Goal: Task Accomplishment & Management: Manage account settings

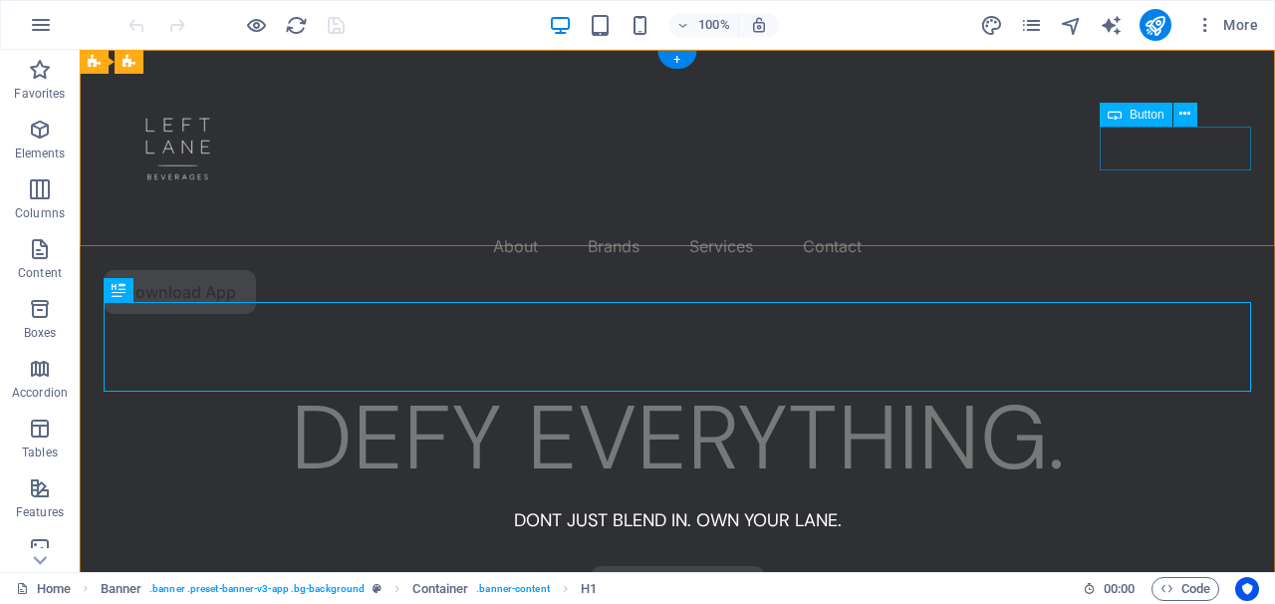
click at [1213, 270] on div "Download App" at bounding box center [678, 292] width 1148 height 44
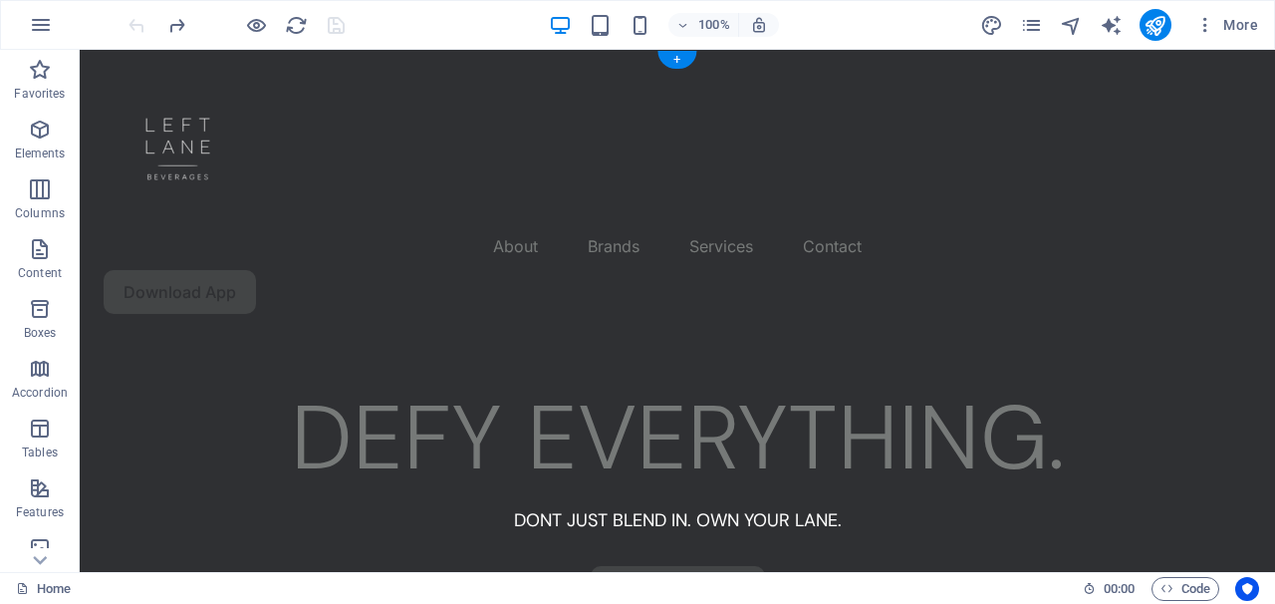
click at [1182, 270] on div "Download App" at bounding box center [678, 292] width 1148 height 44
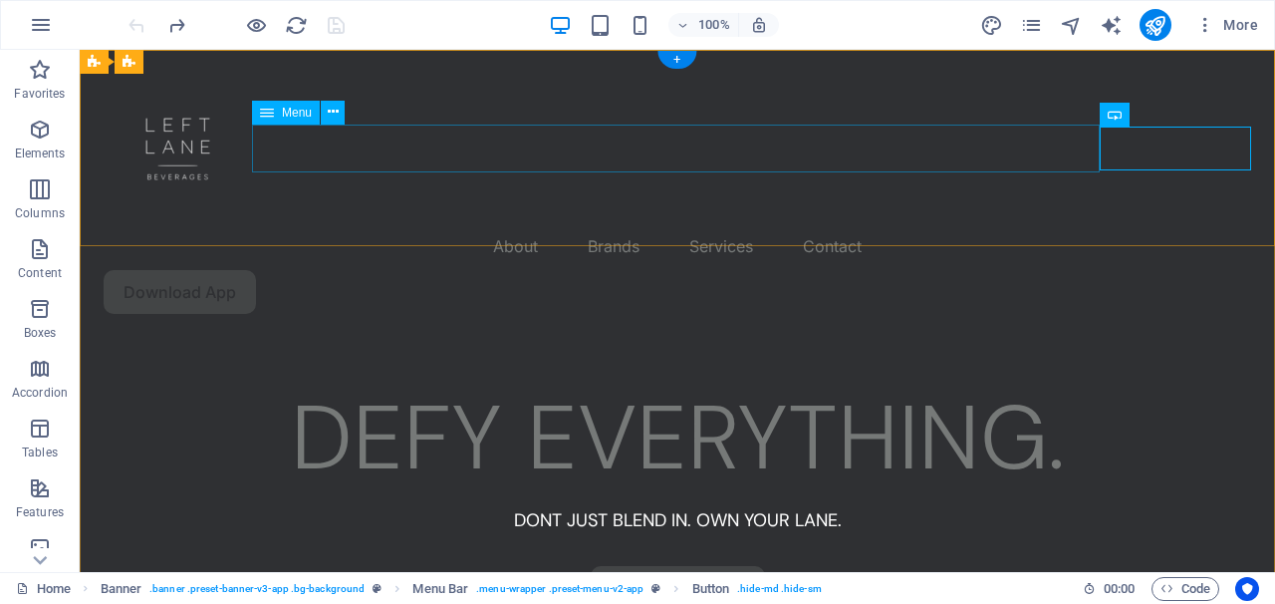
click at [989, 222] on nav "About Brands Services Contact" at bounding box center [678, 246] width 1148 height 48
click at [1157, 270] on div "Download App" at bounding box center [678, 292] width 1148 height 44
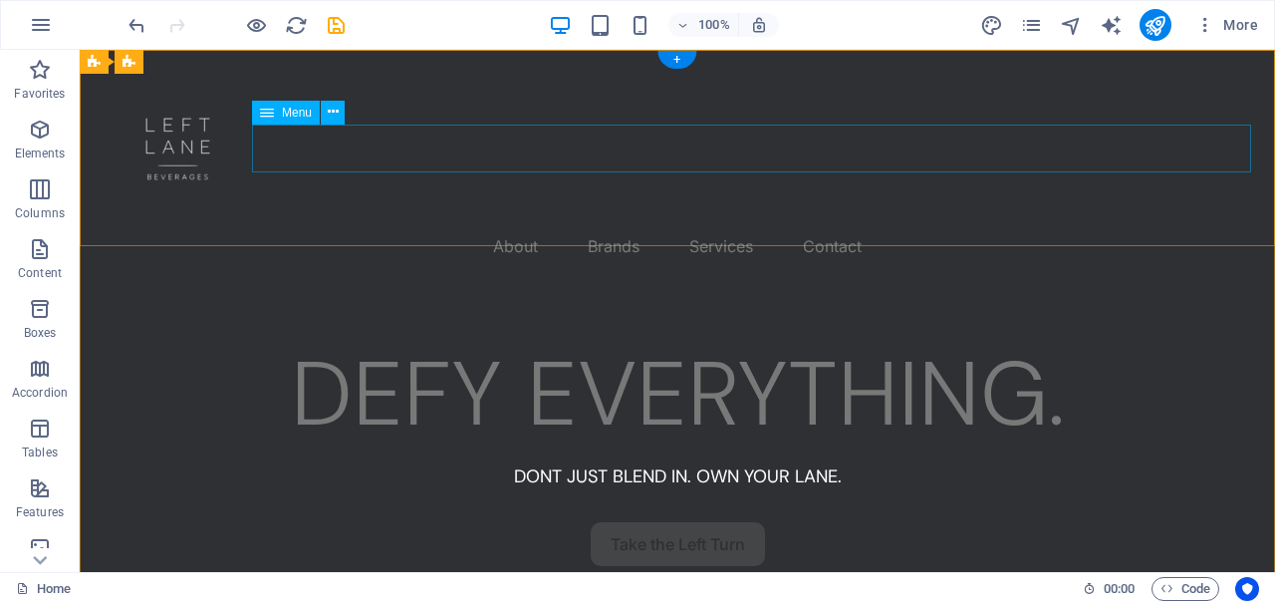
click at [1041, 222] on nav "About Brands Services Contact" at bounding box center [678, 246] width 1148 height 48
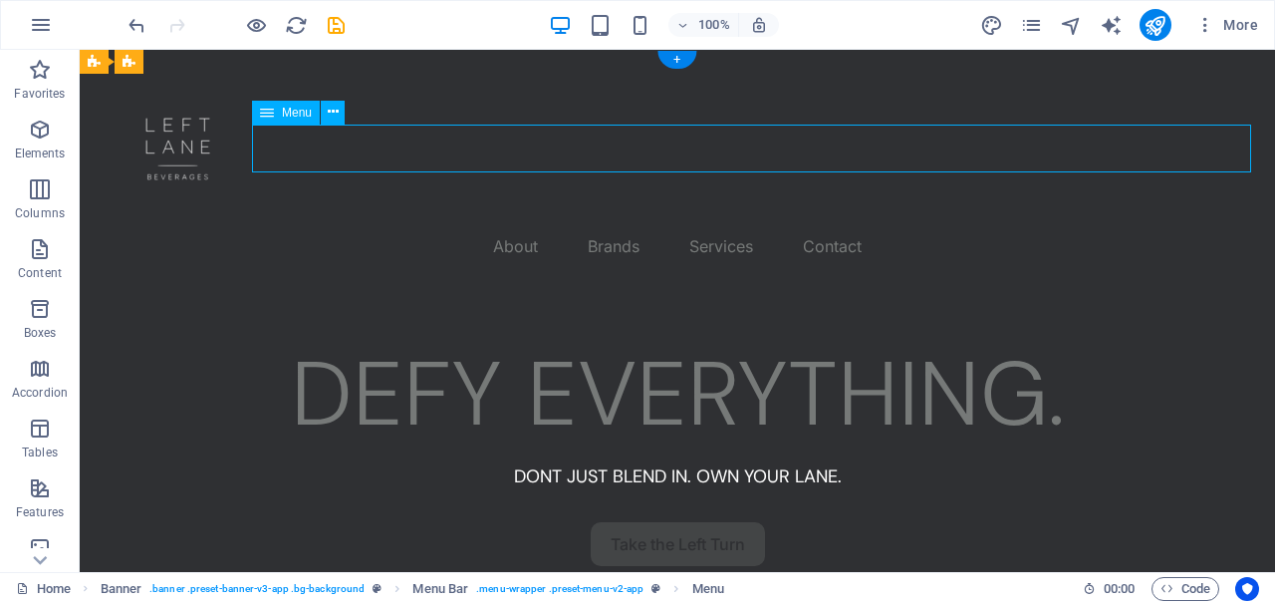
drag, startPoint x: 1249, startPoint y: 145, endPoint x: 1090, endPoint y: 139, distance: 159.5
click at [1090, 222] on nav "About Brands Services Contact" at bounding box center [678, 246] width 1148 height 48
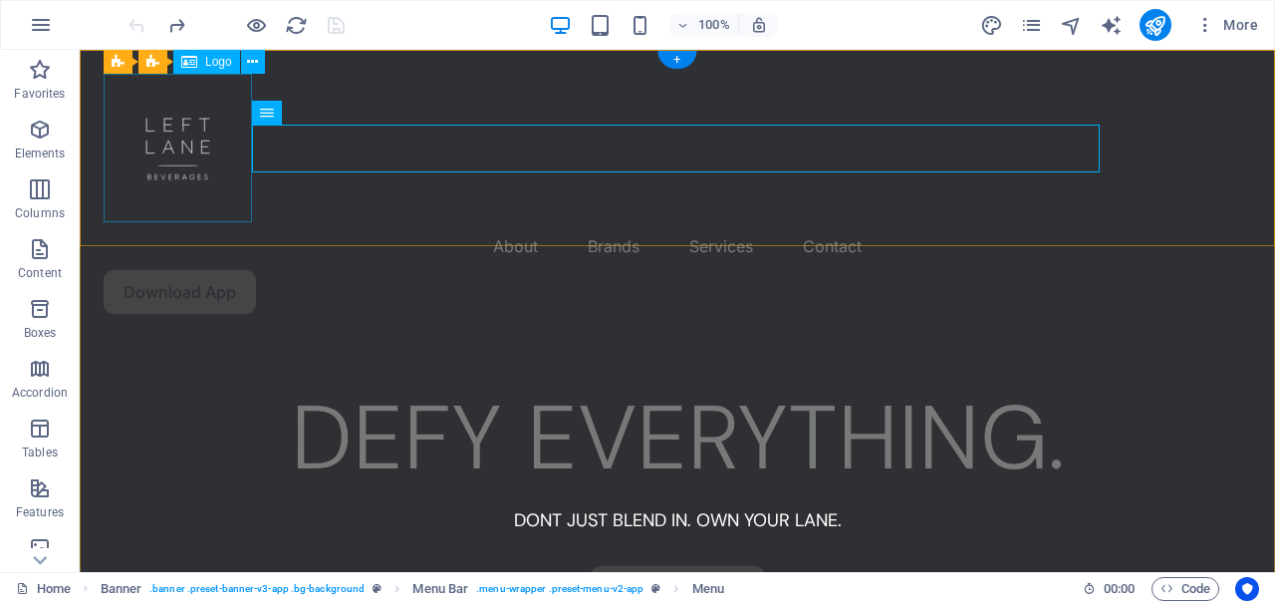
click at [216, 134] on div at bounding box center [678, 148] width 1148 height 148
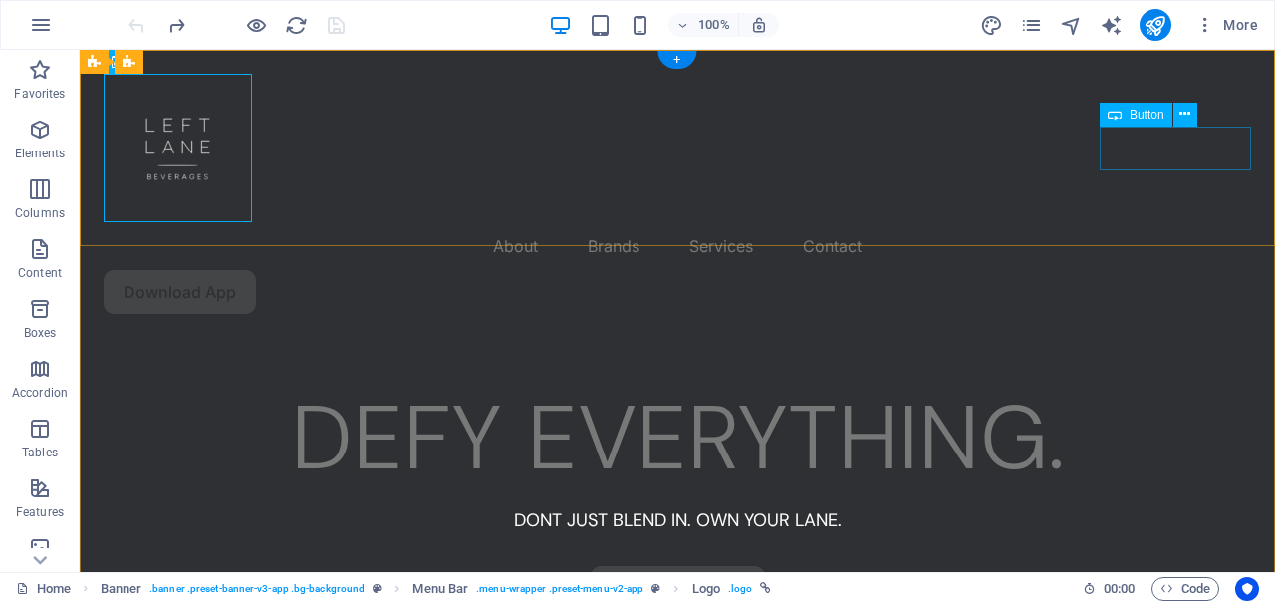
click at [1201, 270] on div "Download App" at bounding box center [678, 292] width 1148 height 44
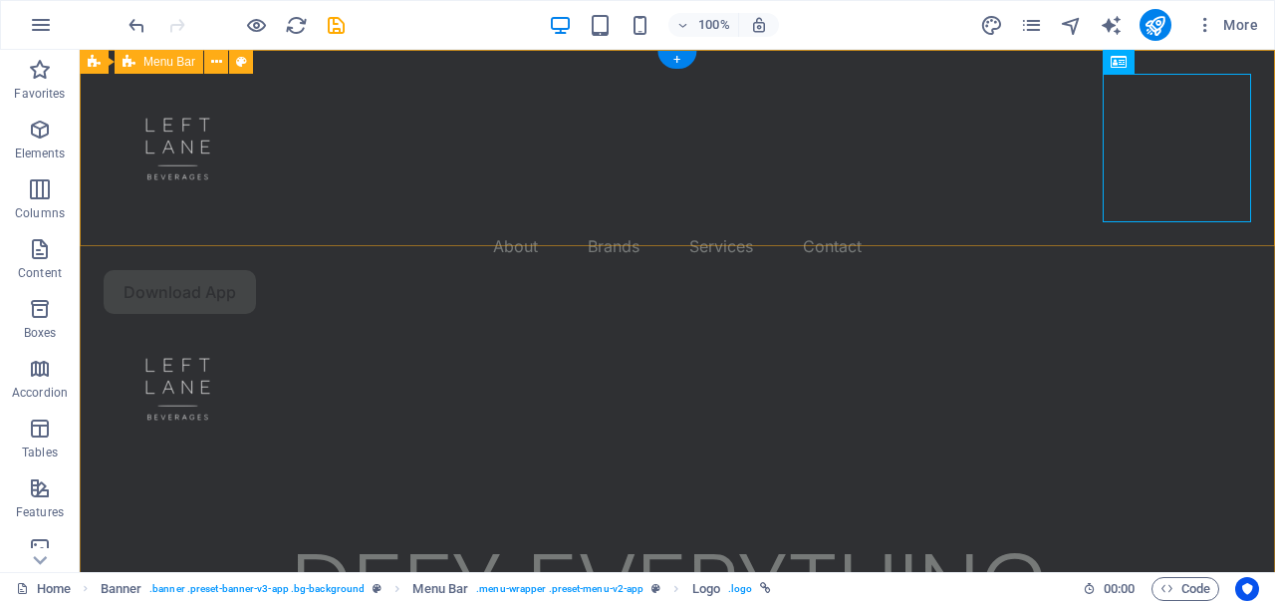
click at [1029, 171] on div "About Brands Services Contact Download App" at bounding box center [678, 268] width 1196 height 436
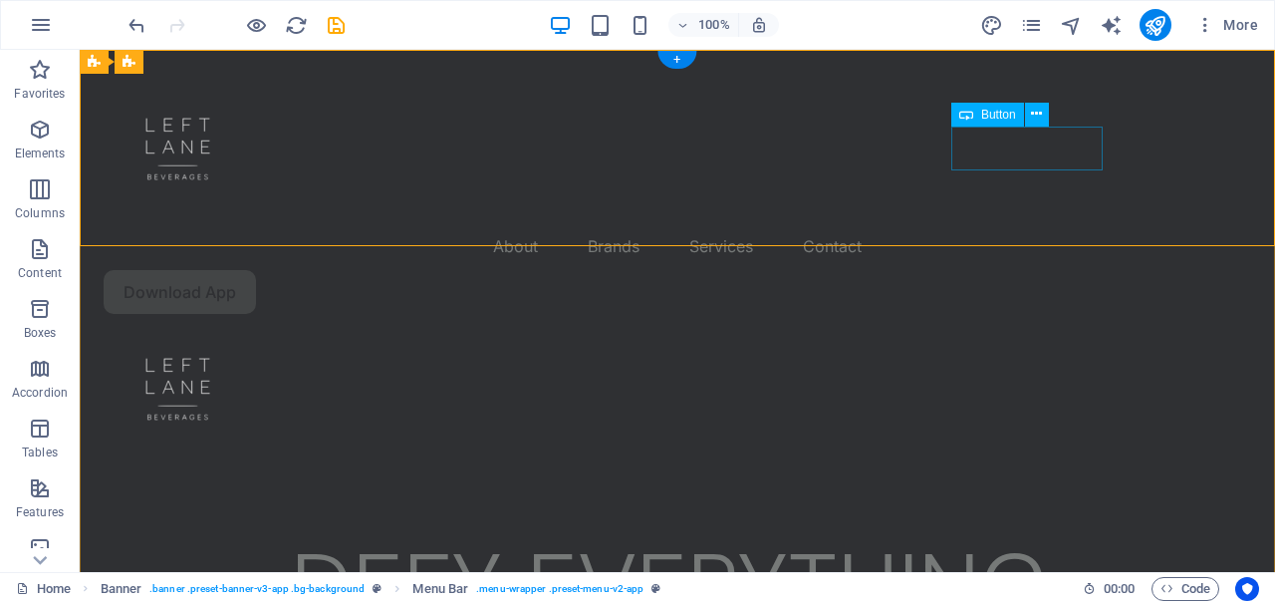
click at [1046, 270] on div "Download App" at bounding box center [678, 292] width 1148 height 44
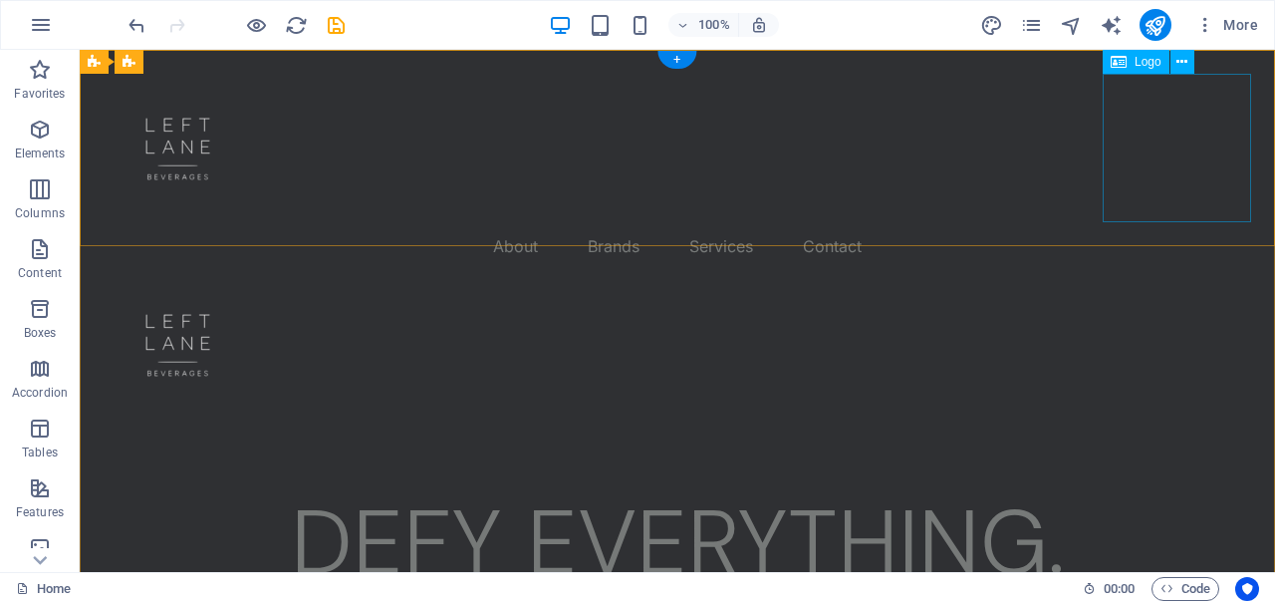
click at [1184, 270] on div at bounding box center [678, 344] width 1148 height 148
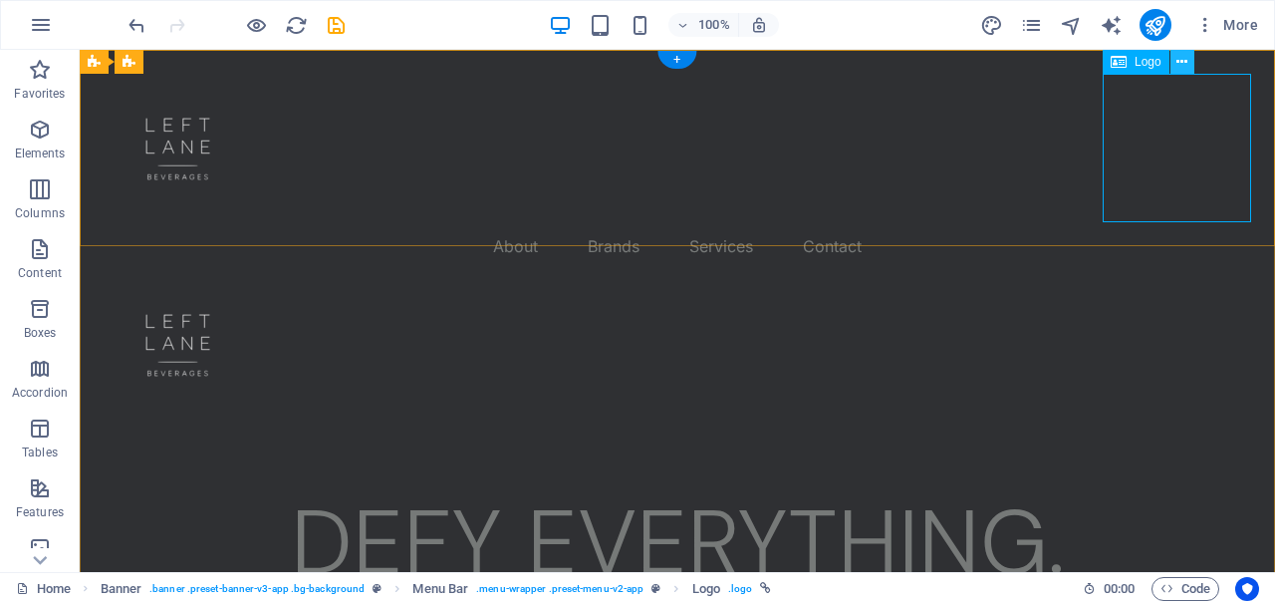
click at [1191, 65] on button at bounding box center [1183, 62] width 24 height 24
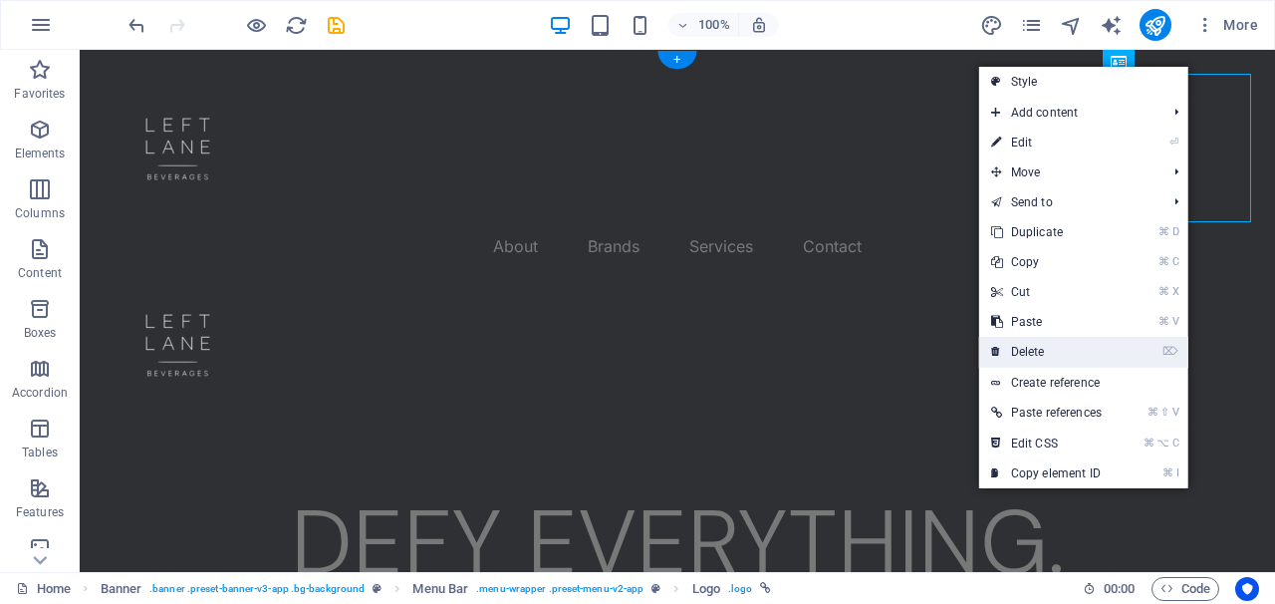
click at [1084, 343] on link "⌦ Delete" at bounding box center [1046, 352] width 135 height 30
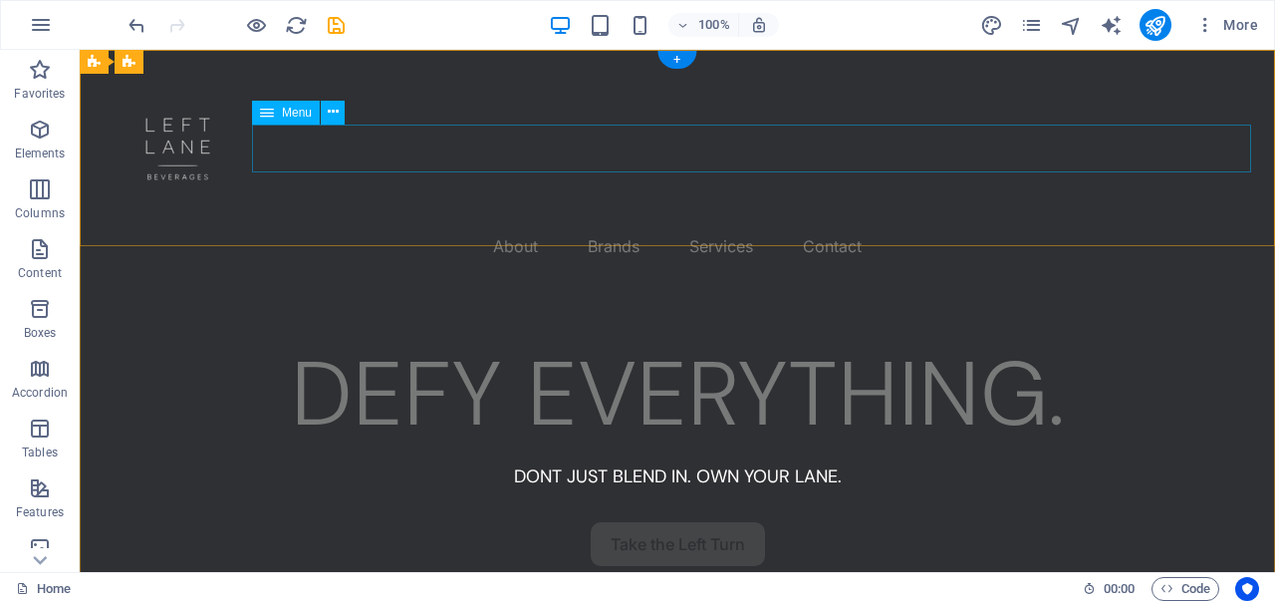
click at [914, 222] on nav "About Brands Services Contact" at bounding box center [678, 246] width 1148 height 48
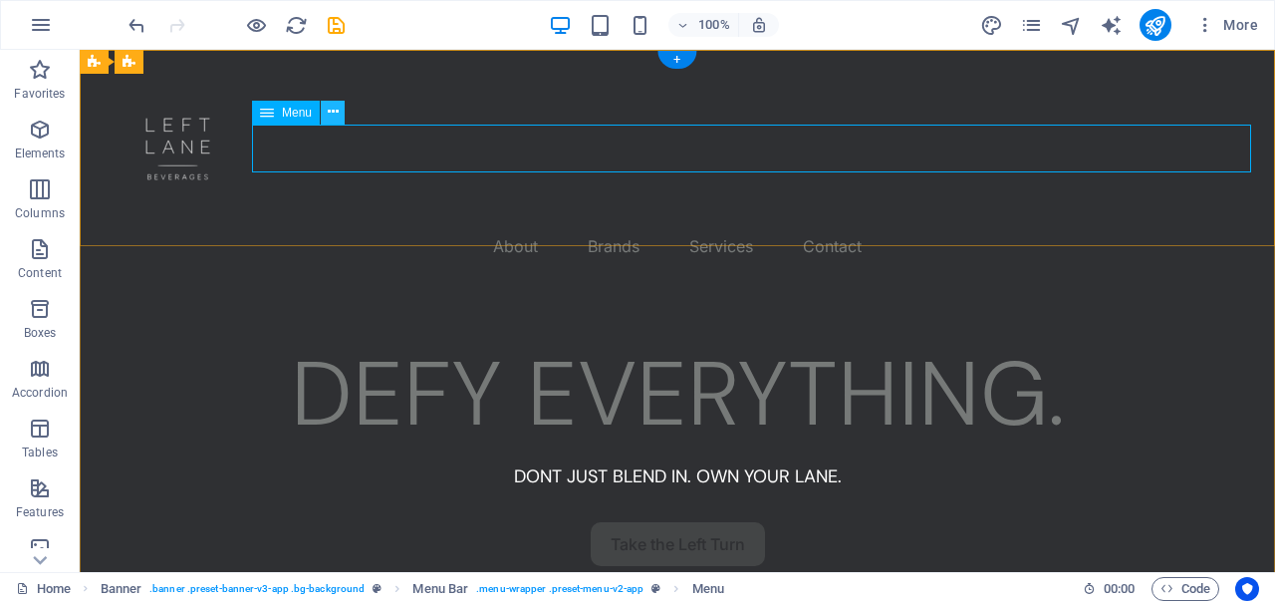
click at [335, 111] on icon at bounding box center [333, 112] width 11 height 21
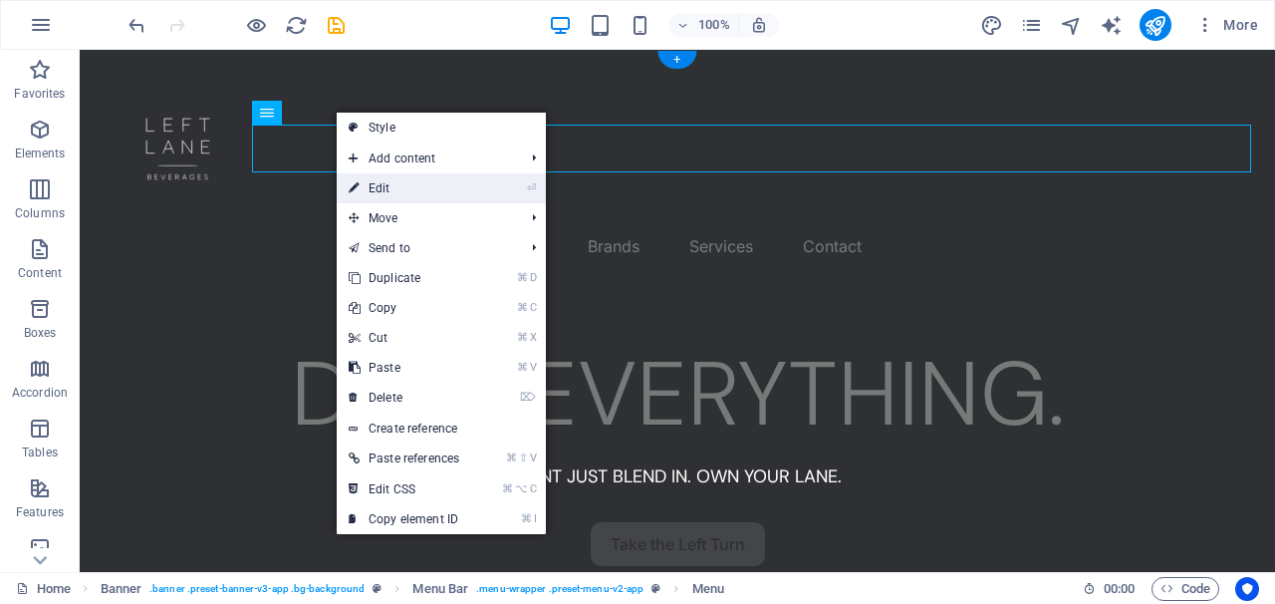
click at [372, 195] on link "⏎ Edit" at bounding box center [404, 188] width 135 height 30
select select "1"
select select
select select "2"
select select
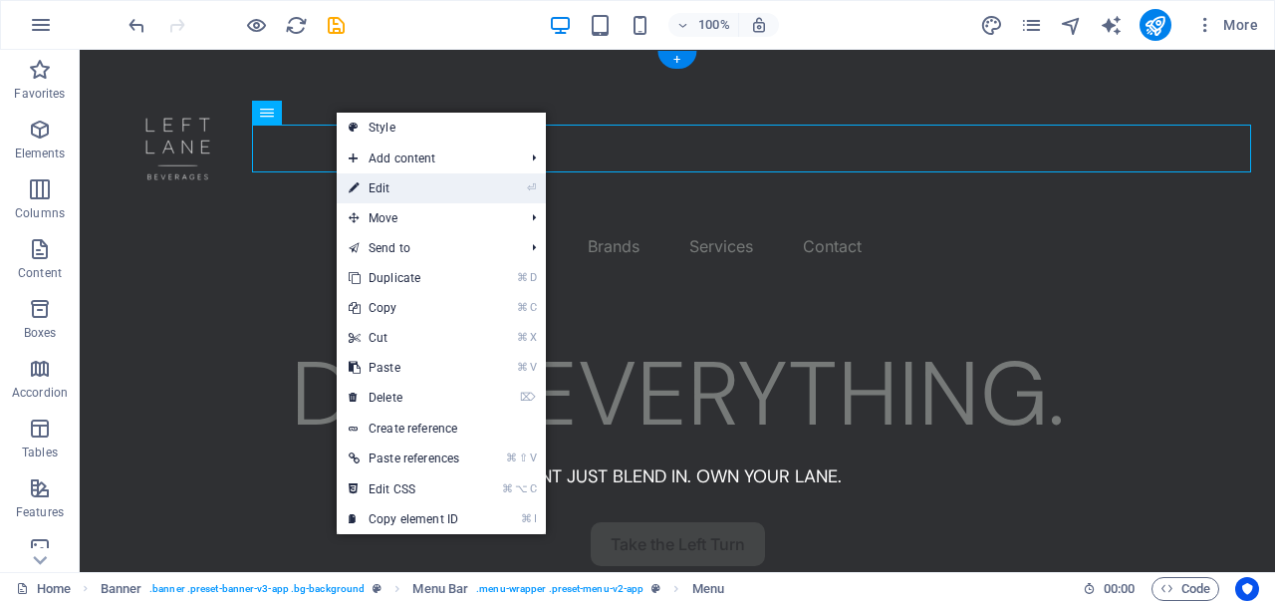
select select "4"
select select
select select "4"
select select
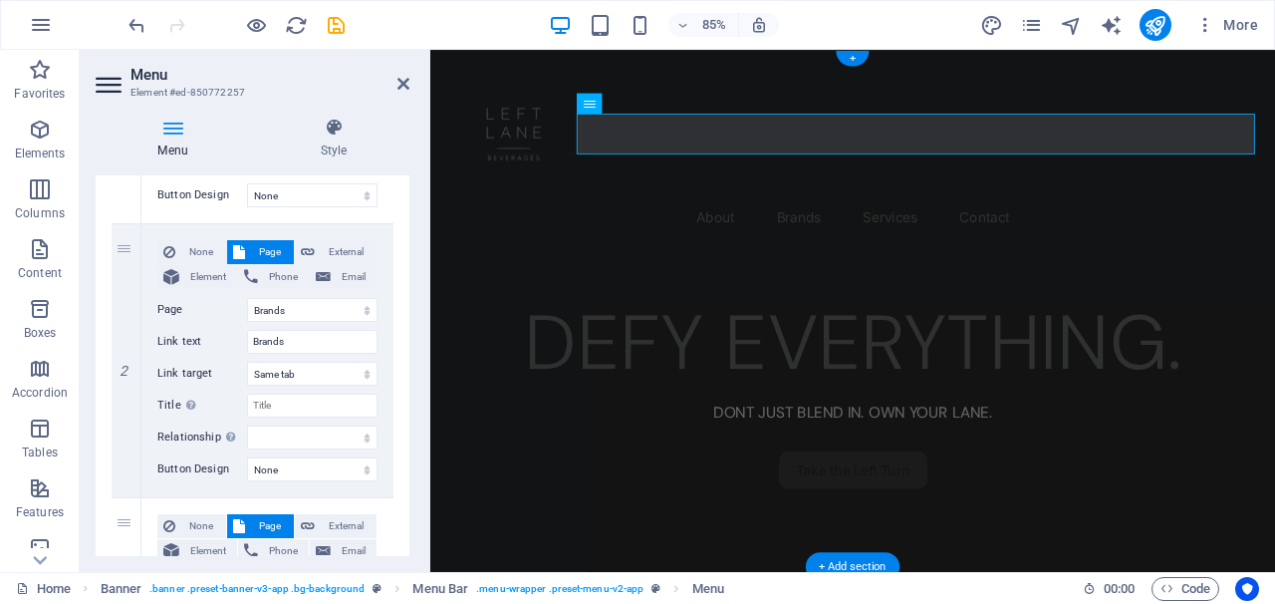
scroll to position [417, 0]
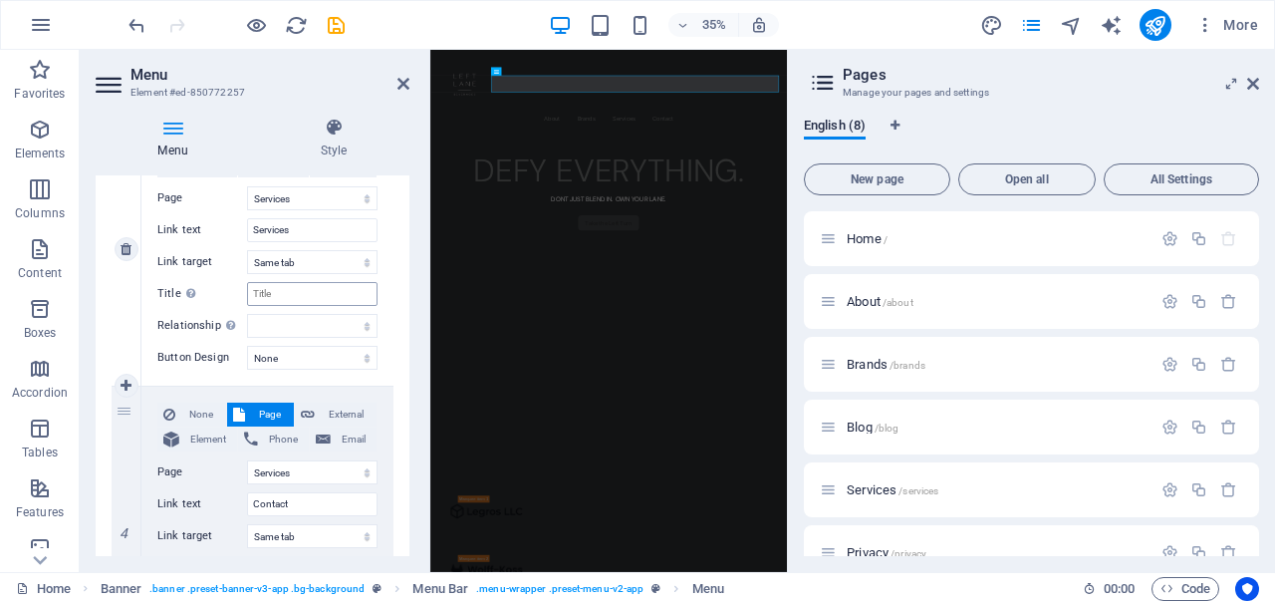
scroll to position [838, 0]
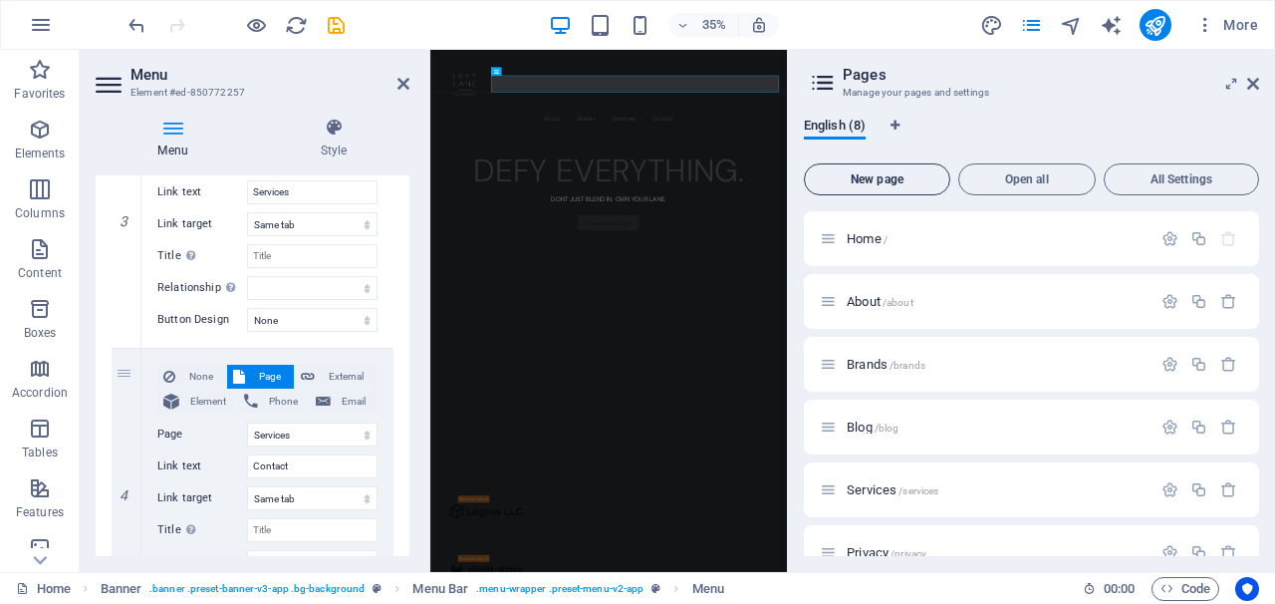
click at [917, 175] on span "New page" at bounding box center [877, 179] width 129 height 12
select select "1"
select select "2"
select select "4"
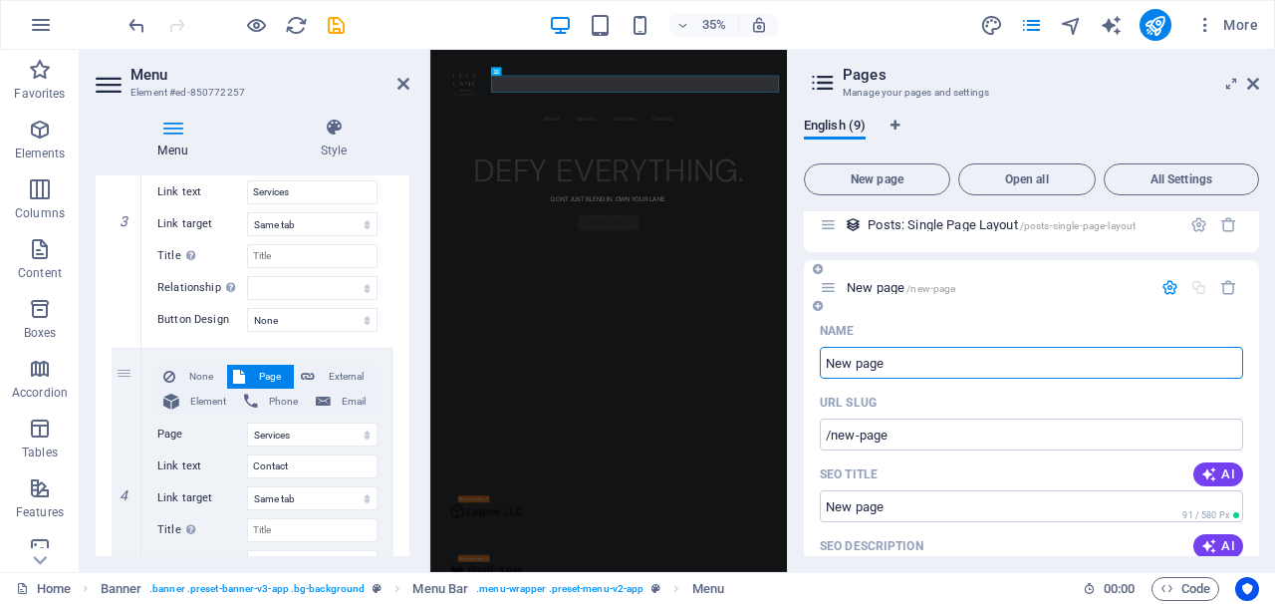
scroll to position [455, 0]
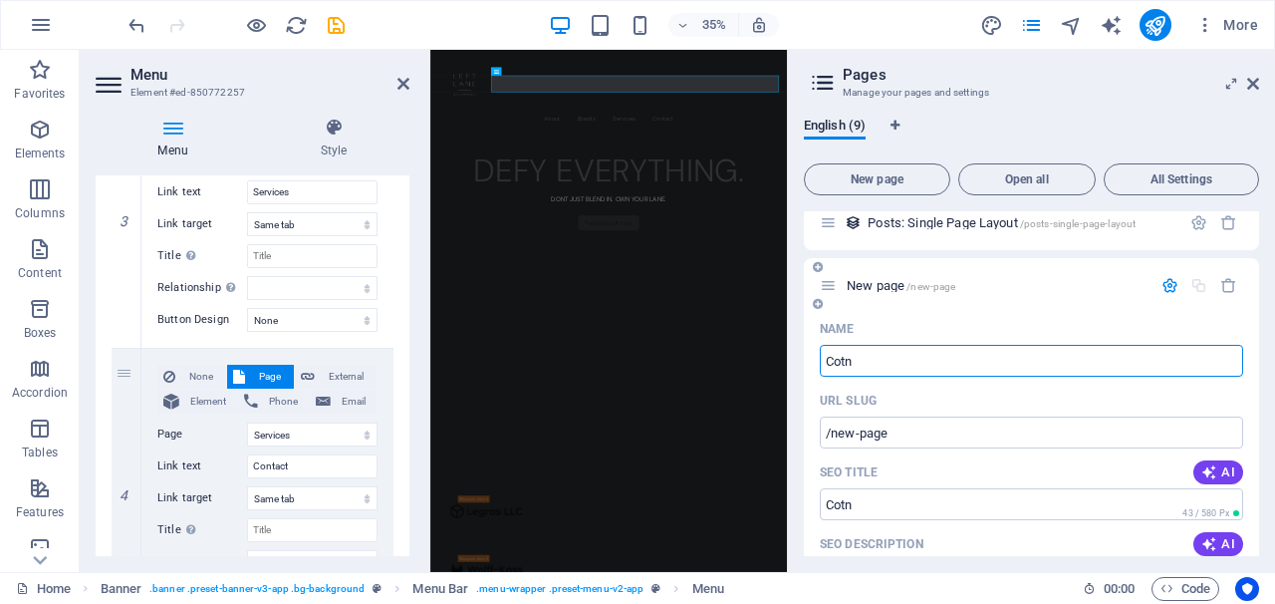
type input "Cotn"
type input "/cotn"
select select "1"
select select "2"
select select "4"
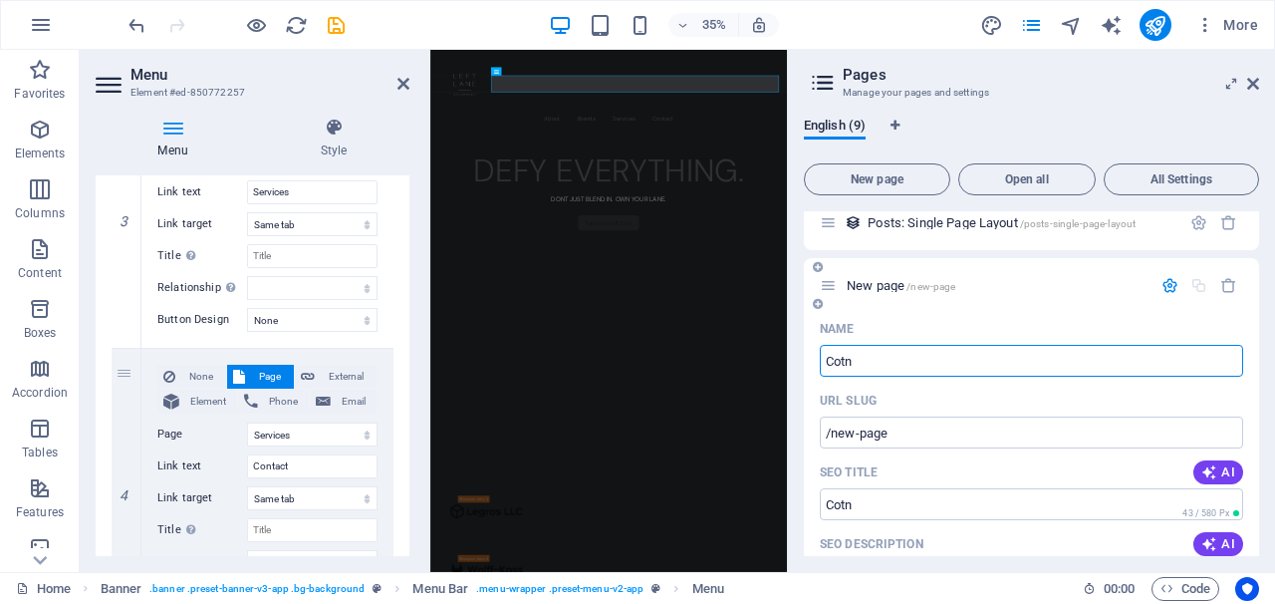
select select "4"
type input "Co"
type input "/co"
select select "1"
select select "2"
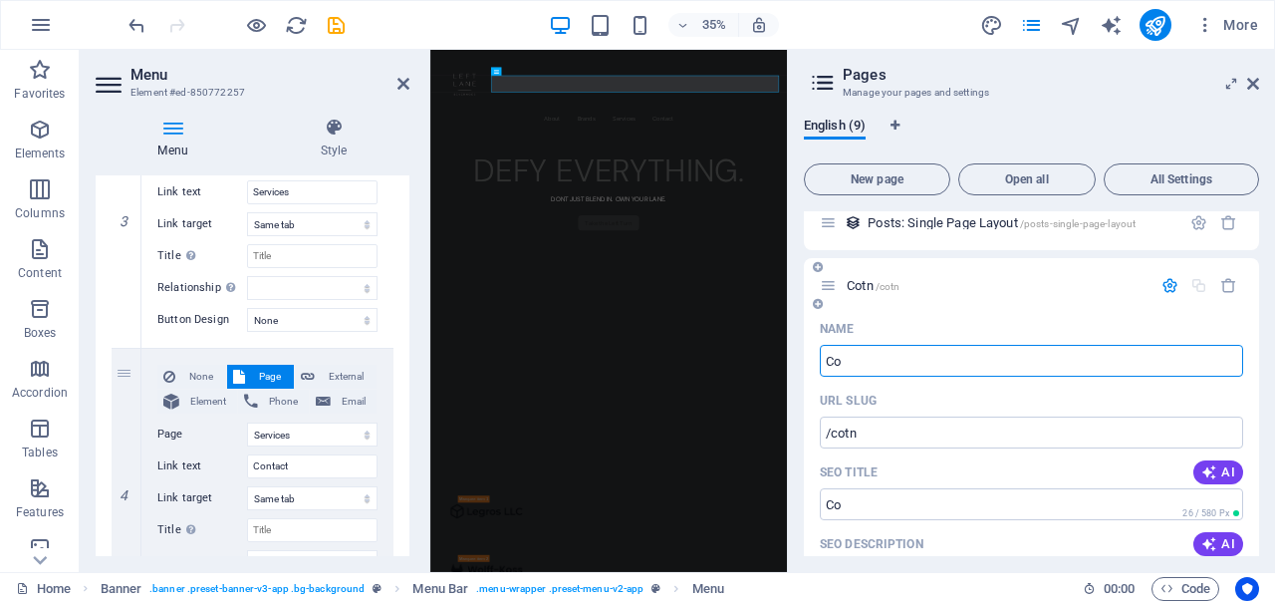
select select "4"
type input "Contact"
type input "/contact"
select select "1"
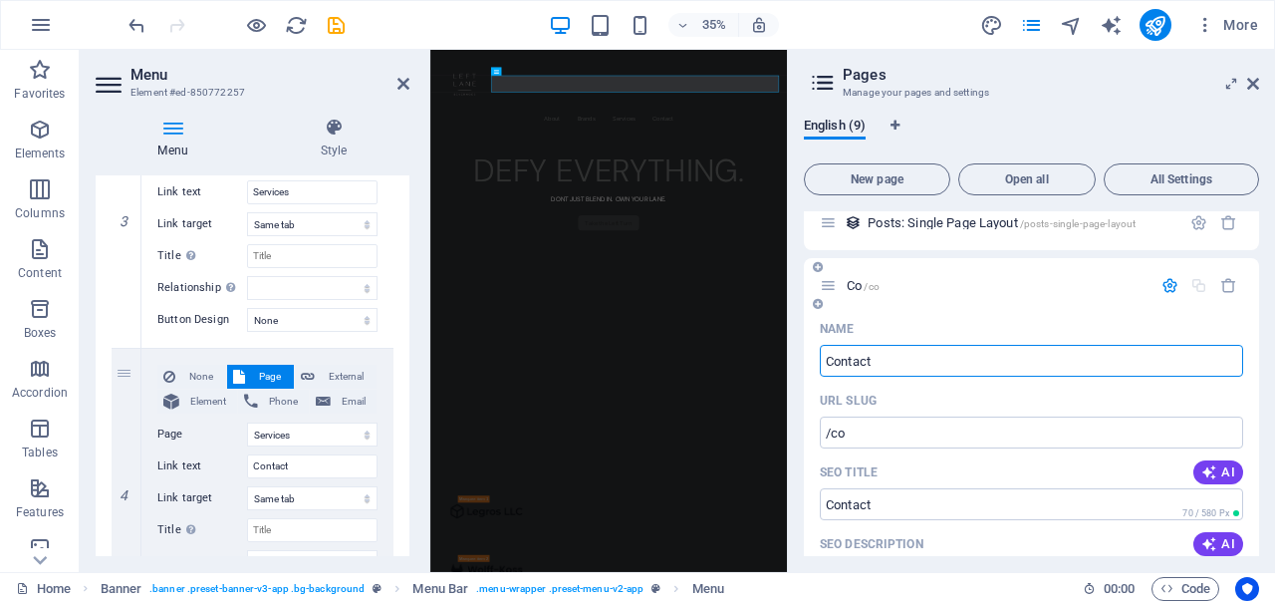
select select "2"
select select "4"
type input "Contact"
select select "1"
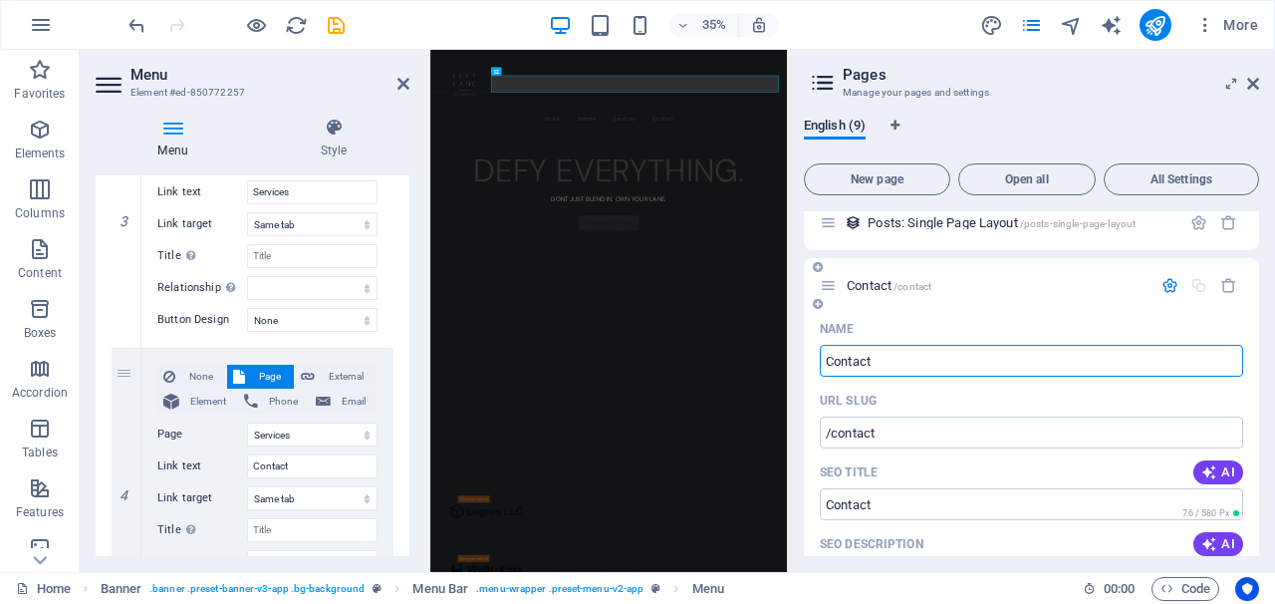
select select "2"
select select "4"
type input "Contact Us"
type input "/contact-us"
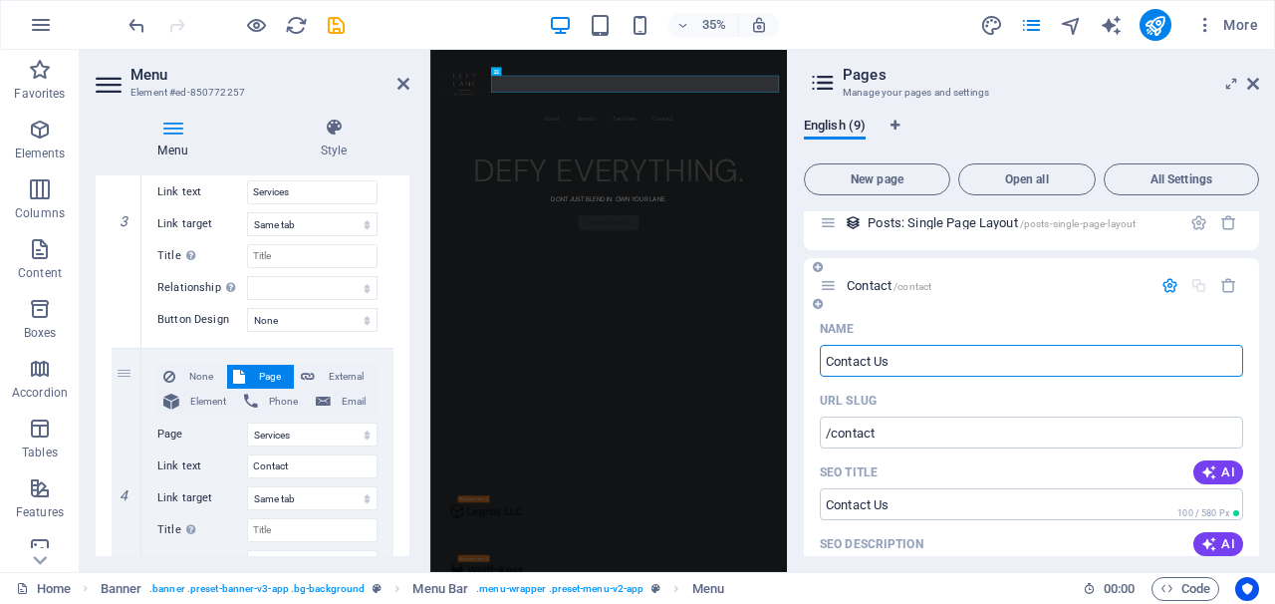
select select "1"
select select "2"
select select "4"
type input "Contact"
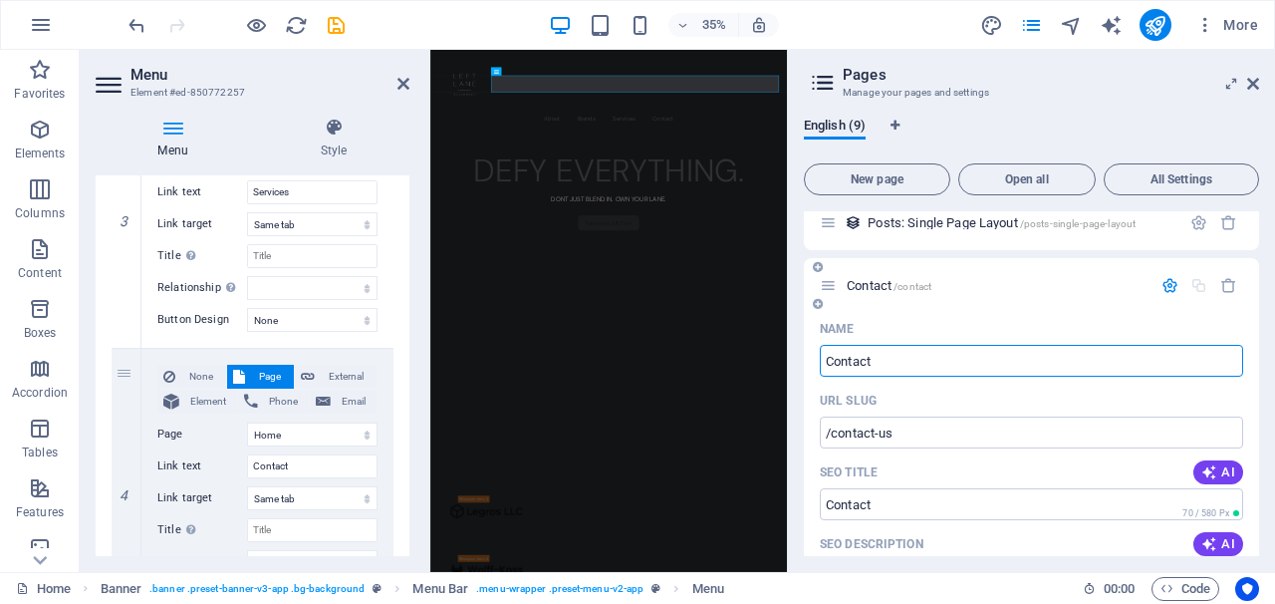
select select "1"
select select "2"
select select "4"
type input "Contact"
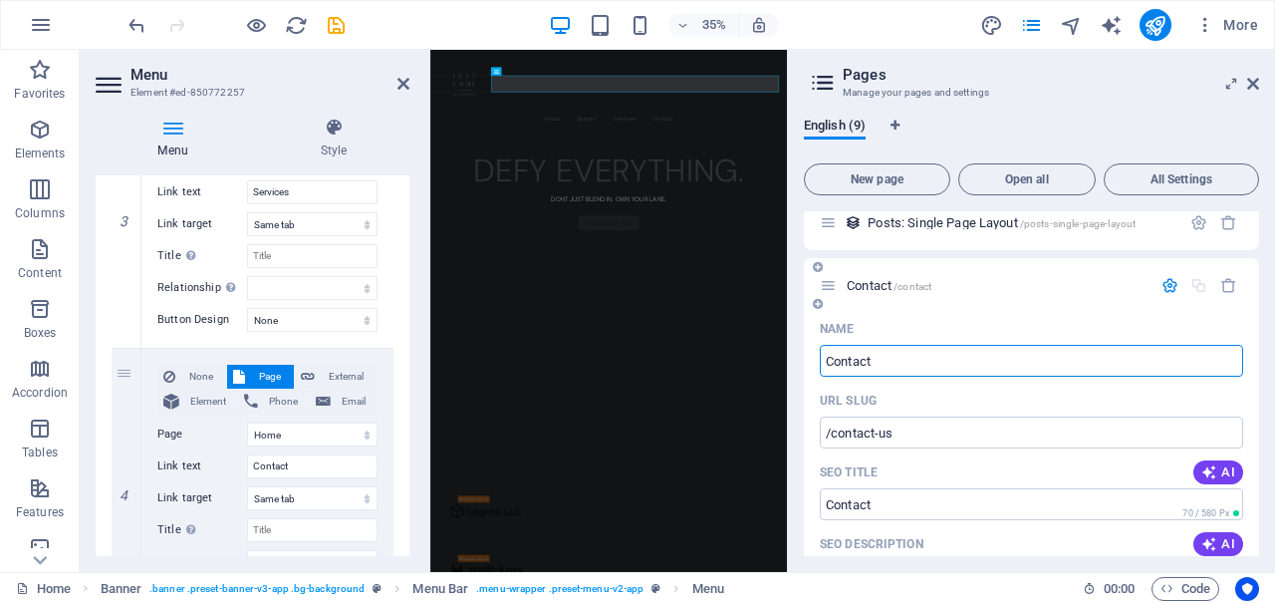
type input "/contact"
type input "Contact"
select select "1"
select select "2"
select select "4"
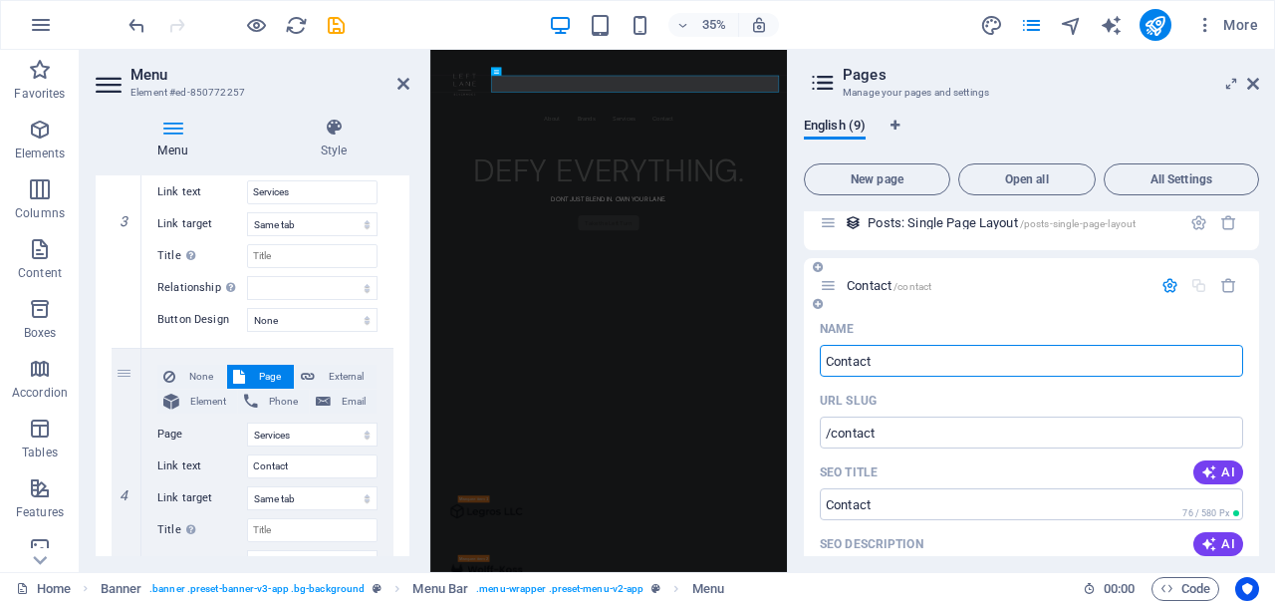
select select "4"
type input "Contact Us"
type input "/contact-us"
select select "1"
select select "2"
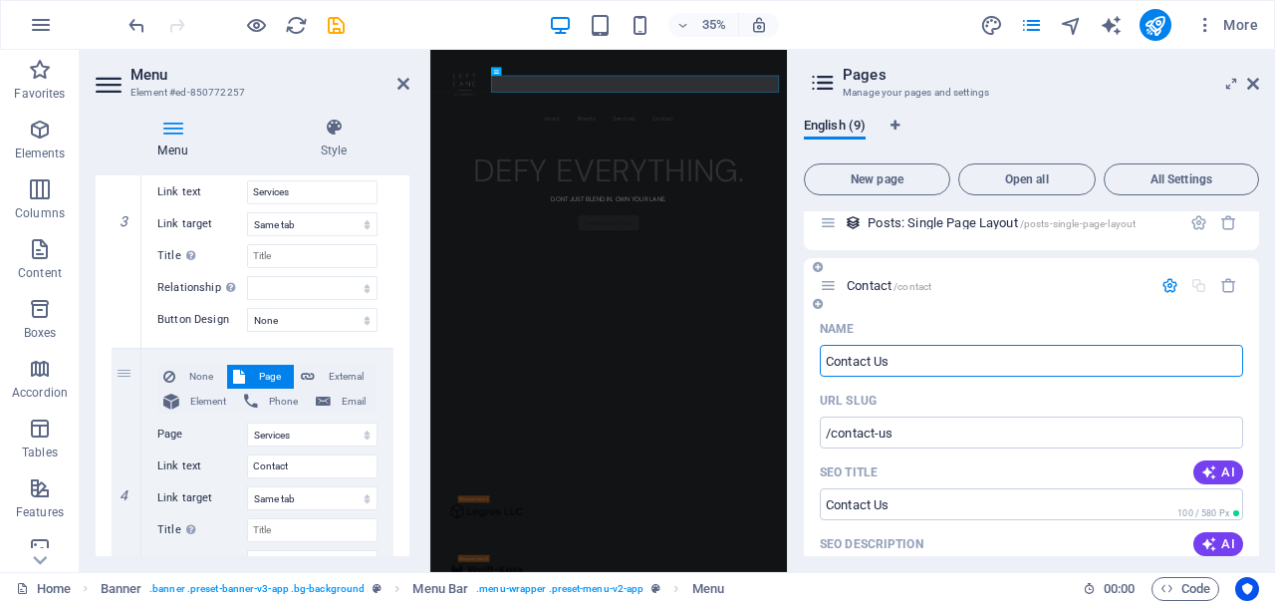
select select "4"
type input "Contact"
type input "/contact"
select select "1"
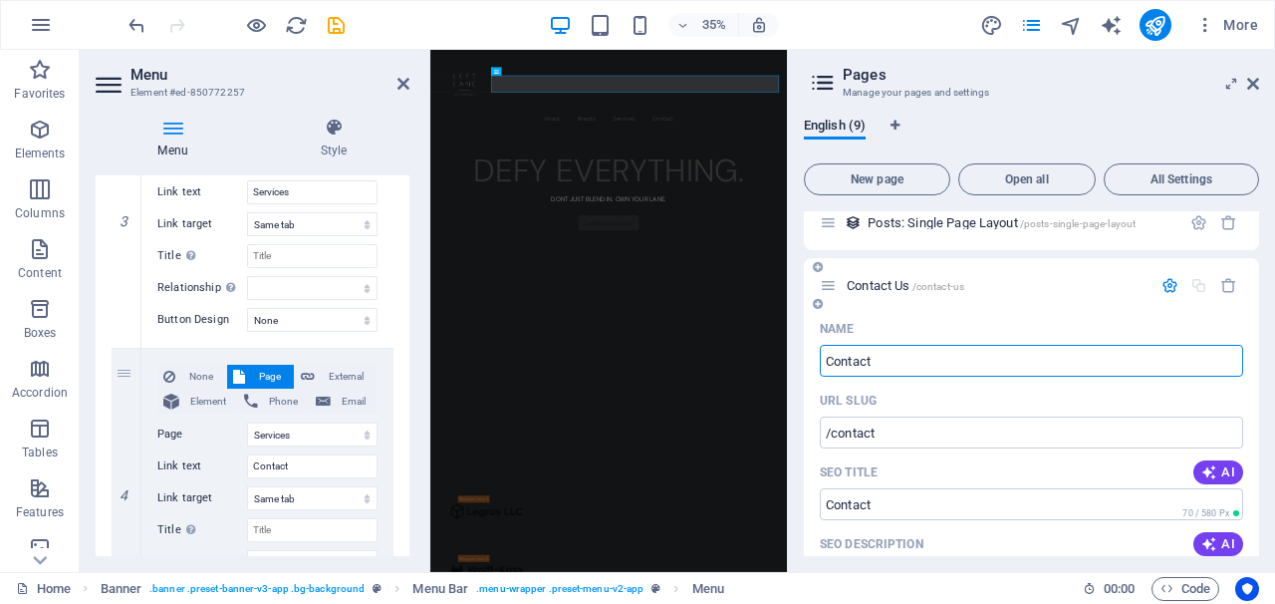
select select "2"
select select "4"
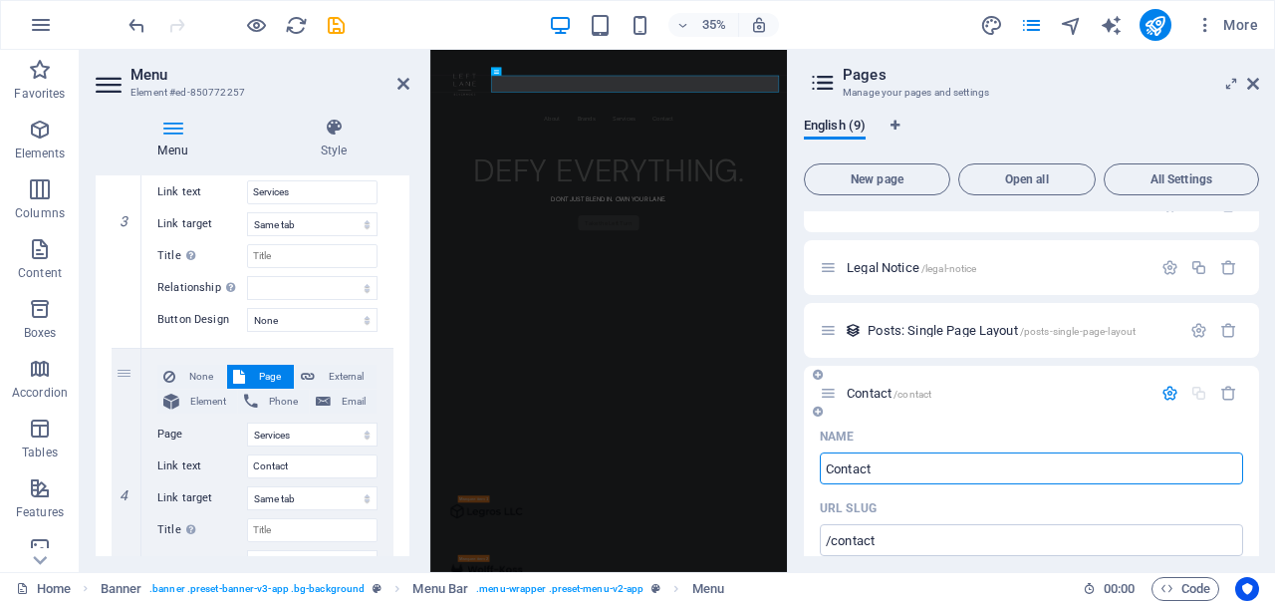
scroll to position [368, 0]
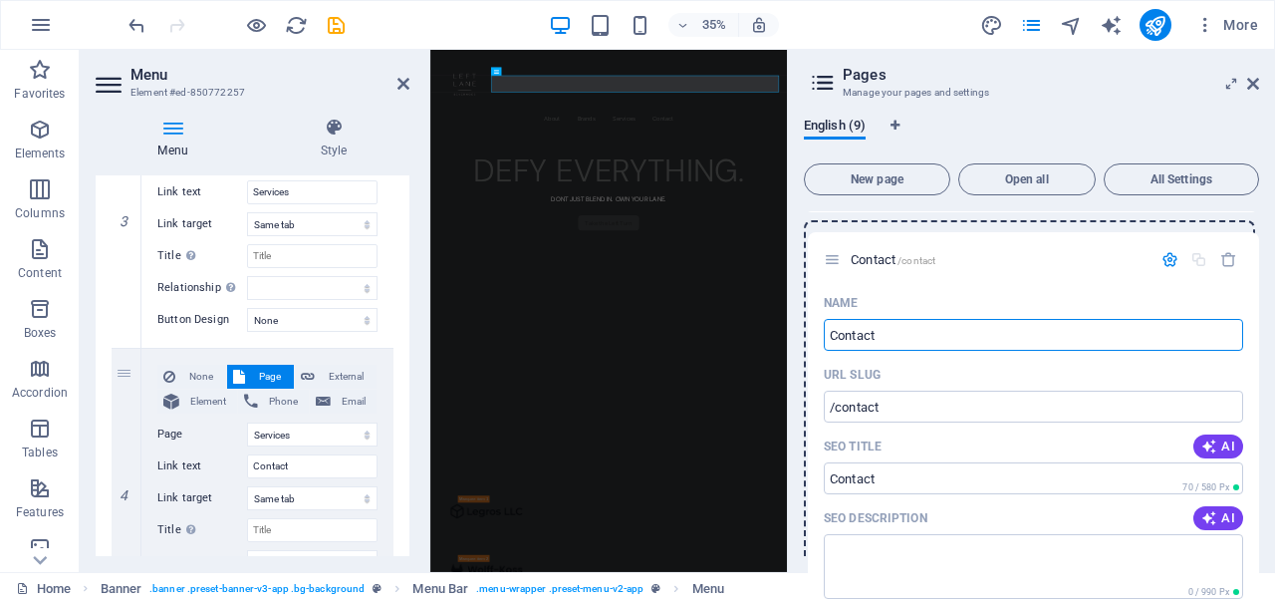
drag, startPoint x: 827, startPoint y: 373, endPoint x: 831, endPoint y: 253, distance: 119.6
click at [831, 253] on div "Home / About /about Brands /brands Blog /blog Services /services Privacy /priva…" at bounding box center [1031, 468] width 455 height 1249
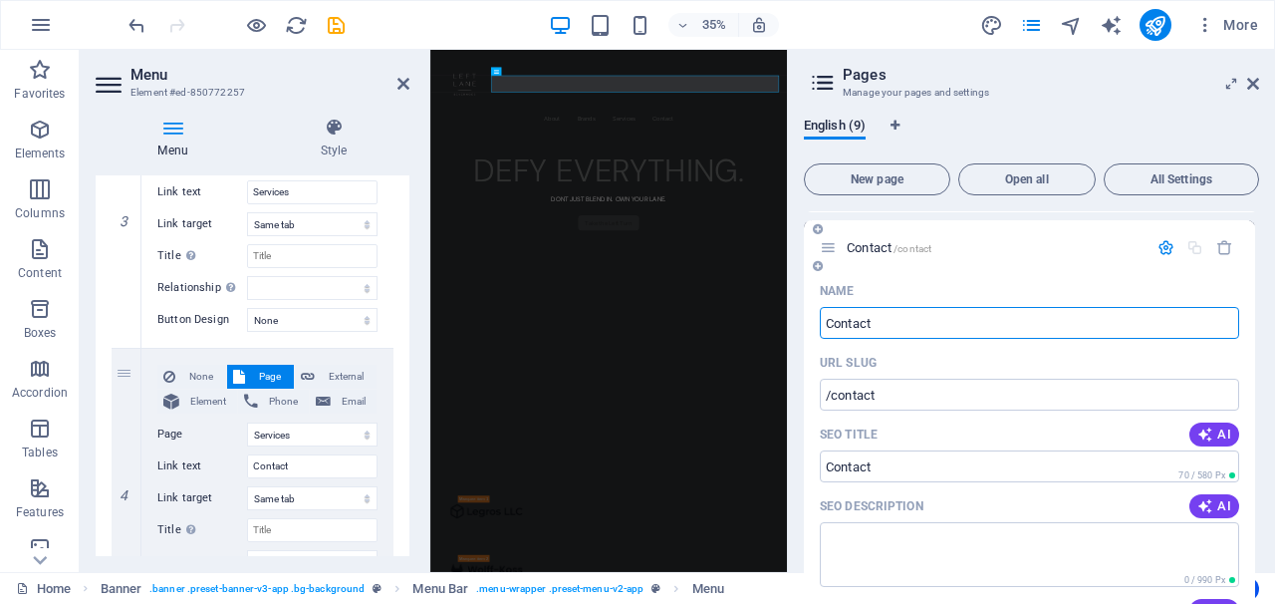
select select "1"
select select "2"
select select "4"
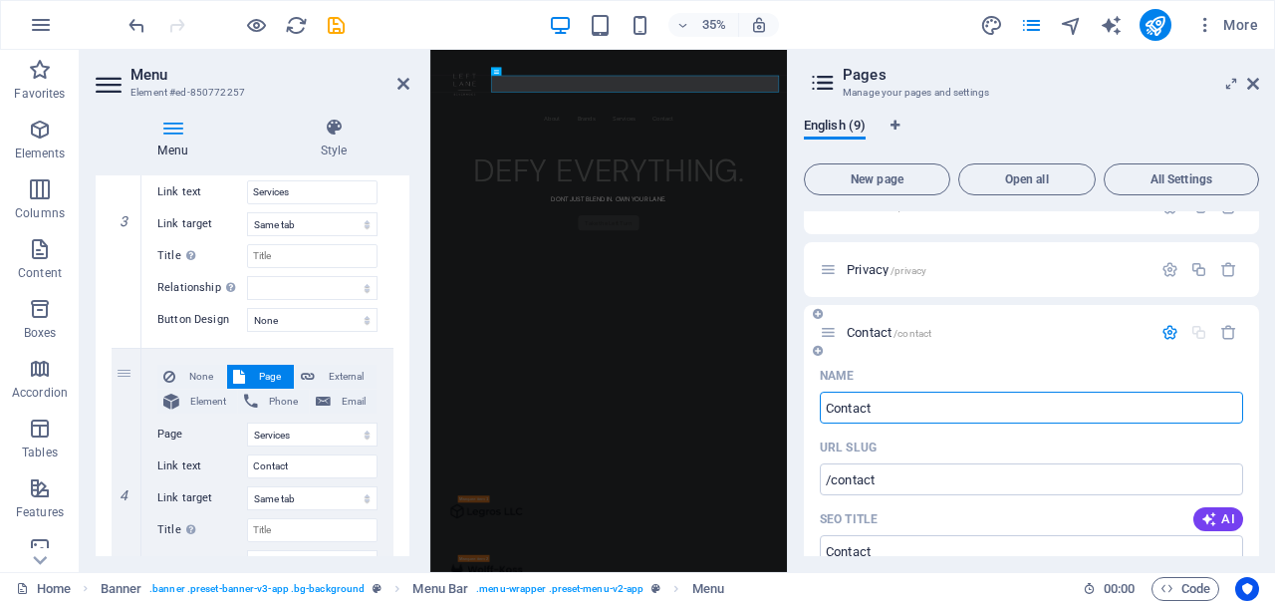
scroll to position [283, 0]
click at [957, 323] on div "Contact /contact" at bounding box center [986, 332] width 332 height 23
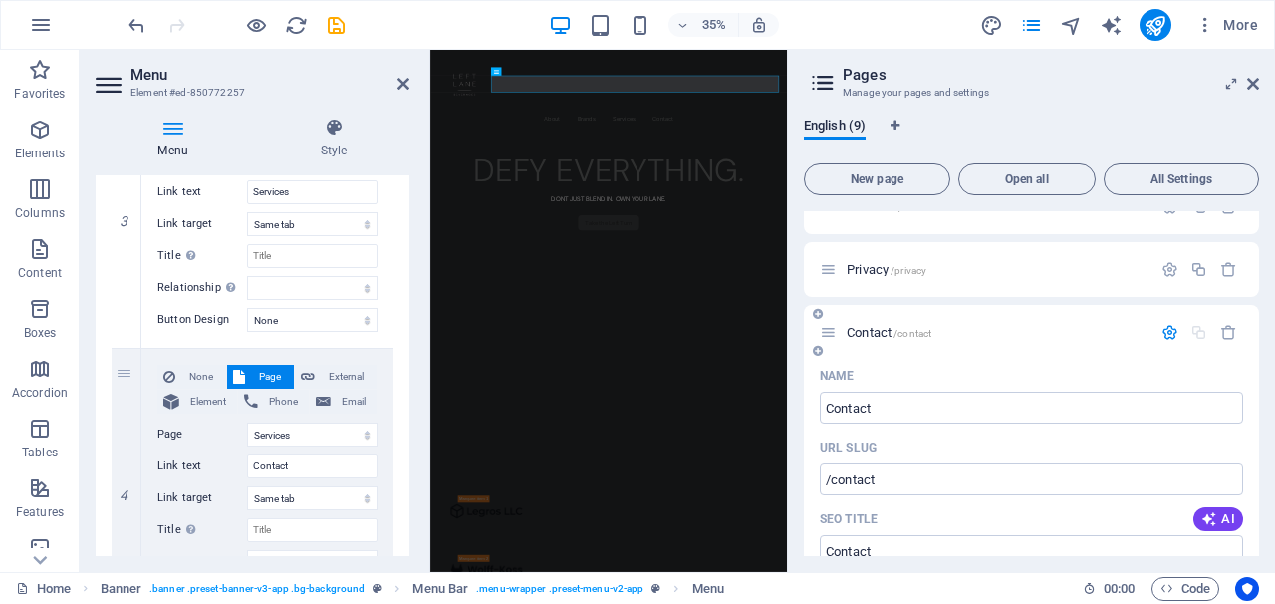
click at [948, 333] on p "Contact /contact" at bounding box center [996, 332] width 299 height 13
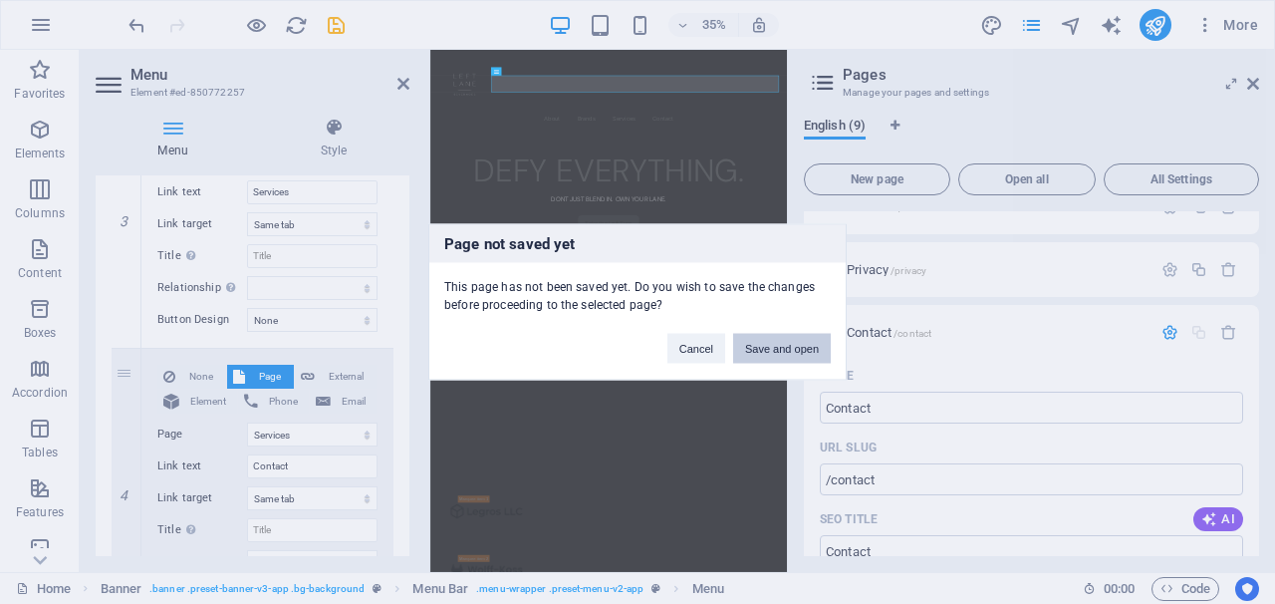
click at [772, 359] on button "Save and open" at bounding box center [782, 349] width 98 height 30
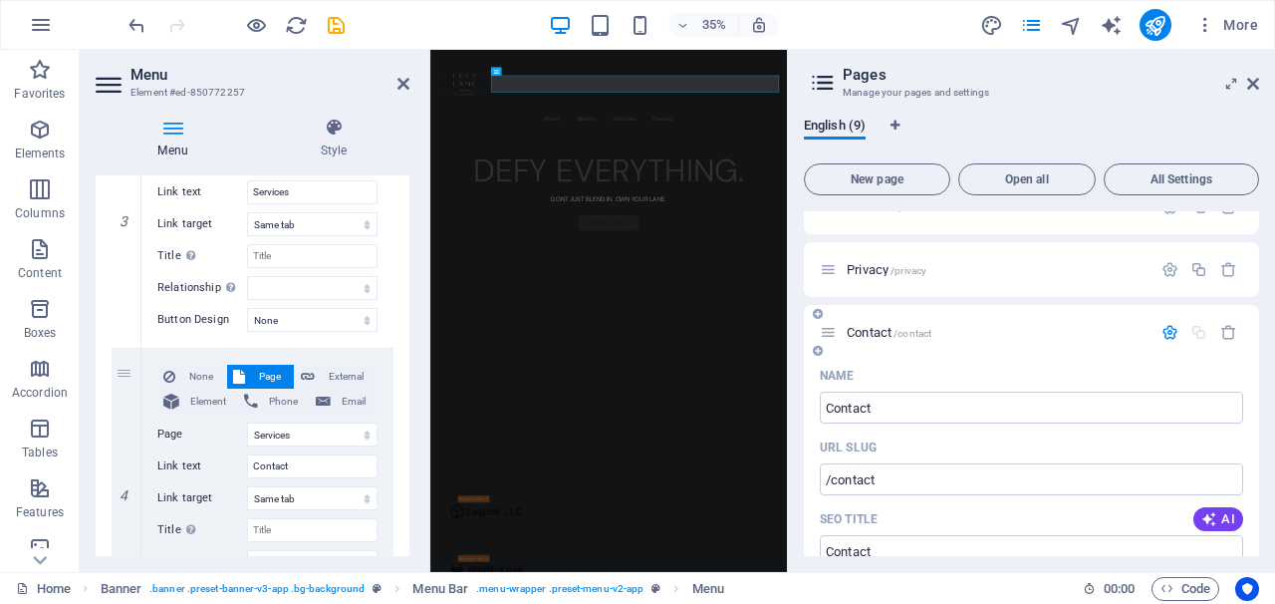
click at [815, 348] on icon at bounding box center [818, 351] width 10 height 12
select select "1"
select select "2"
select select "4"
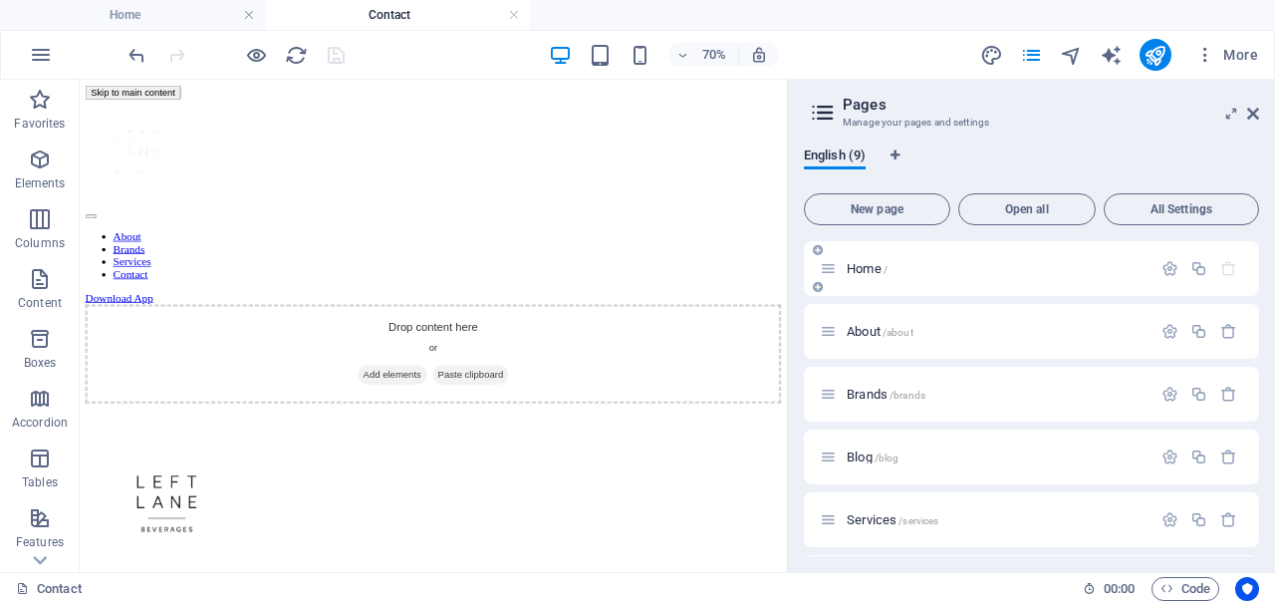
scroll to position [0, 0]
click at [871, 265] on span "Home /" at bounding box center [867, 268] width 41 height 15
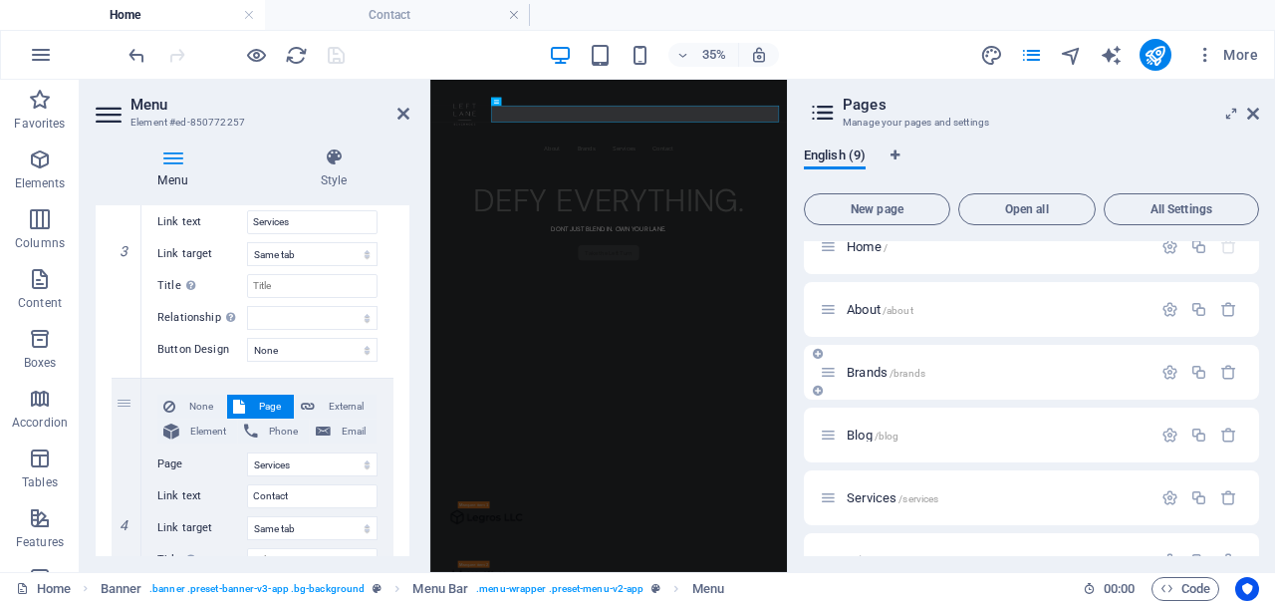
scroll to position [27, 0]
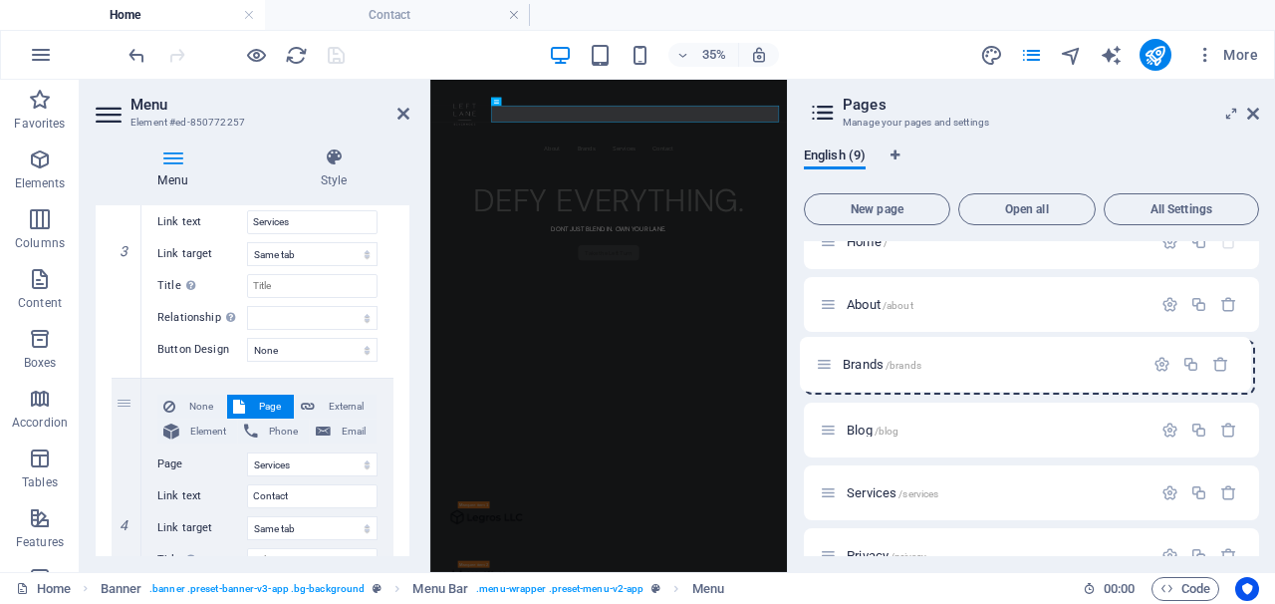
click at [824, 370] on div "Home / About /about Brands /brands Blog /blog Services /services Privacy /priva…" at bounding box center [1031, 492] width 455 height 557
select select "1"
select select "2"
select select "4"
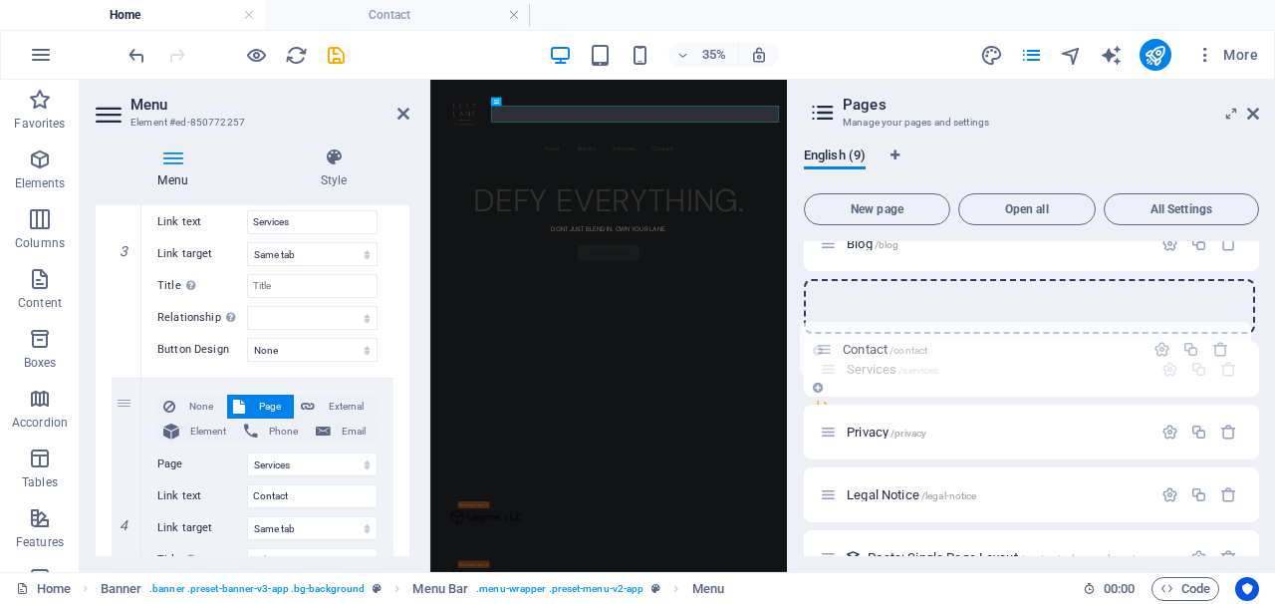
scroll to position [209, 0]
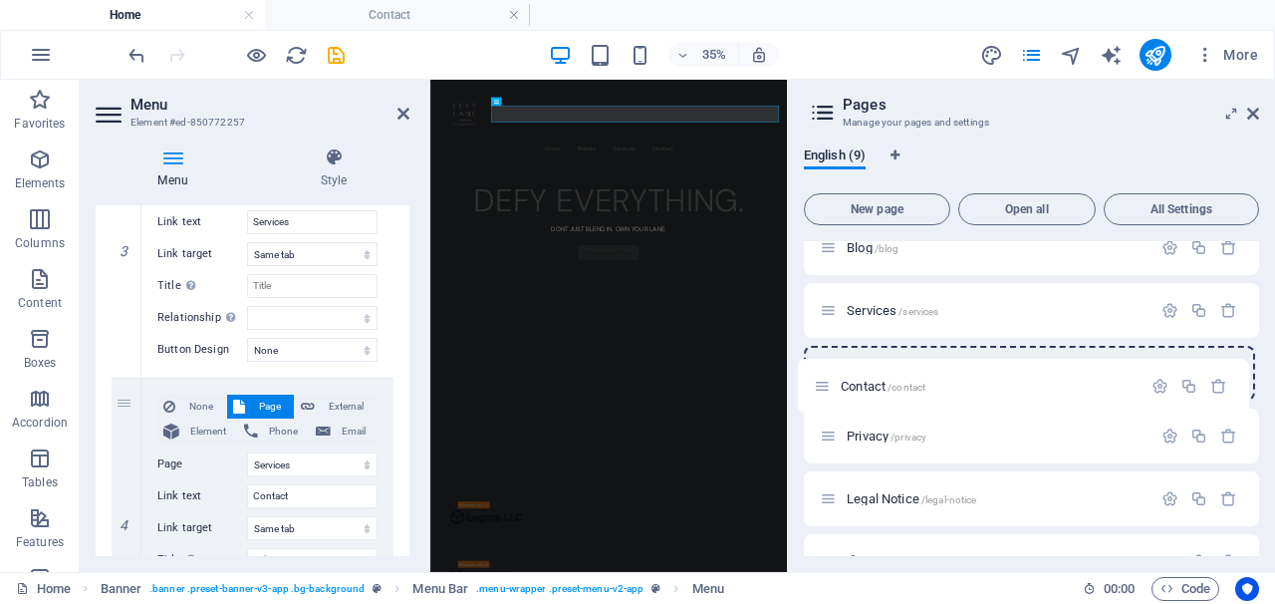
drag, startPoint x: 830, startPoint y: 416, endPoint x: 824, endPoint y: 386, distance: 31.5
click at [824, 386] on div "Home / About /about Brands /brands Blog /blog Services /services Privacy /priva…" at bounding box center [1031, 310] width 455 height 557
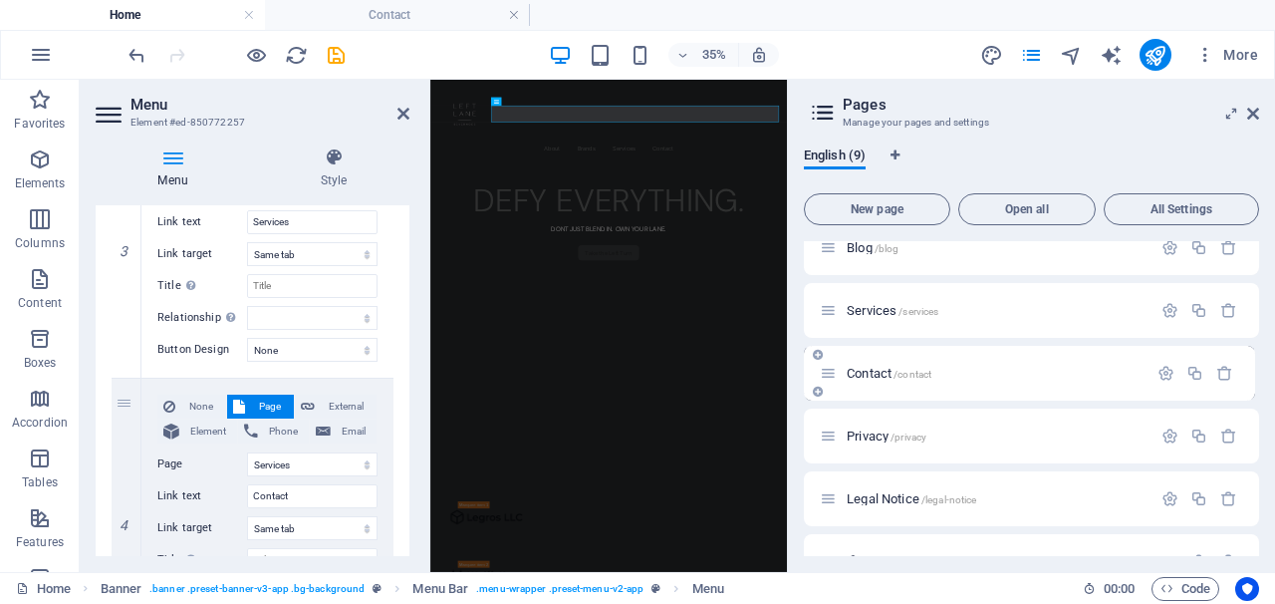
select select "1"
select select "2"
select select "4"
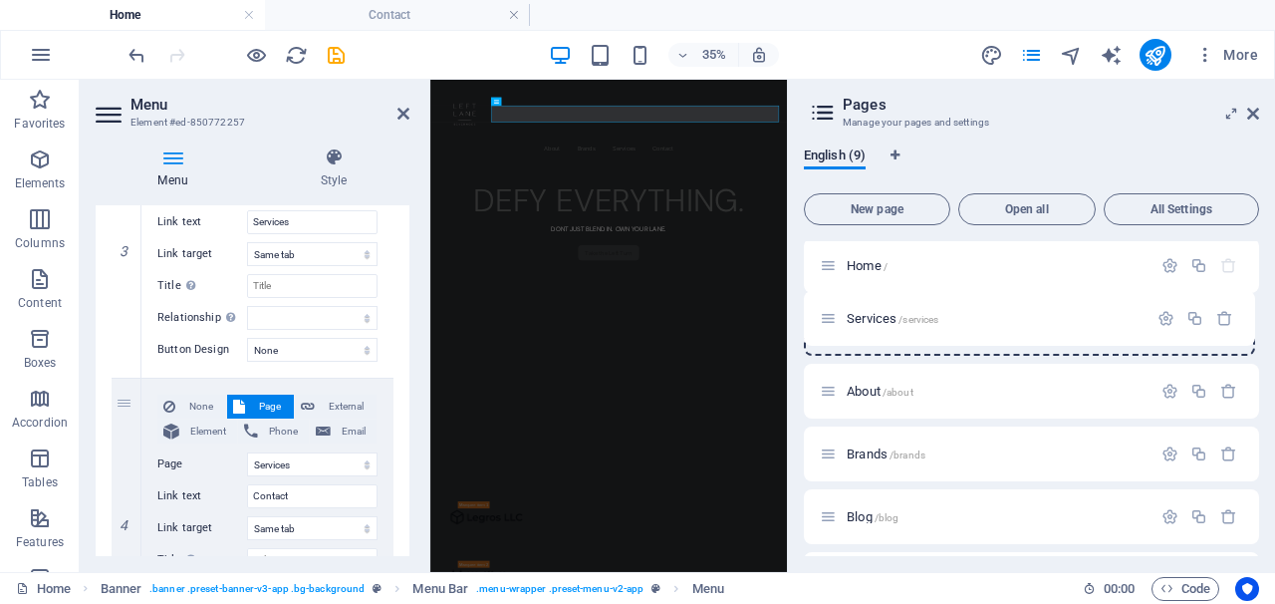
scroll to position [0, 0]
drag, startPoint x: 823, startPoint y: 524, endPoint x: 824, endPoint y: 324, distance: 200.3
click at [824, 324] on div "Home / About /about Brands /brands Blog /blog Services /services Contact /conta…" at bounding box center [1031, 519] width 455 height 557
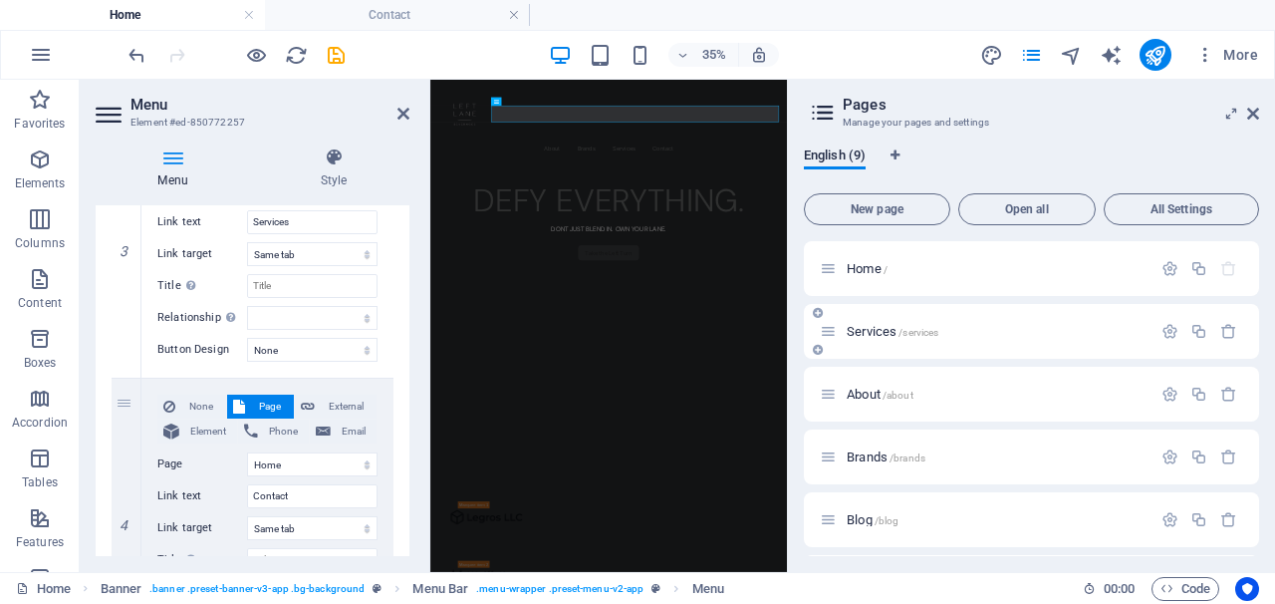
select select "1"
select select "2"
select select "4"
click at [826, 331] on icon at bounding box center [828, 331] width 17 height 17
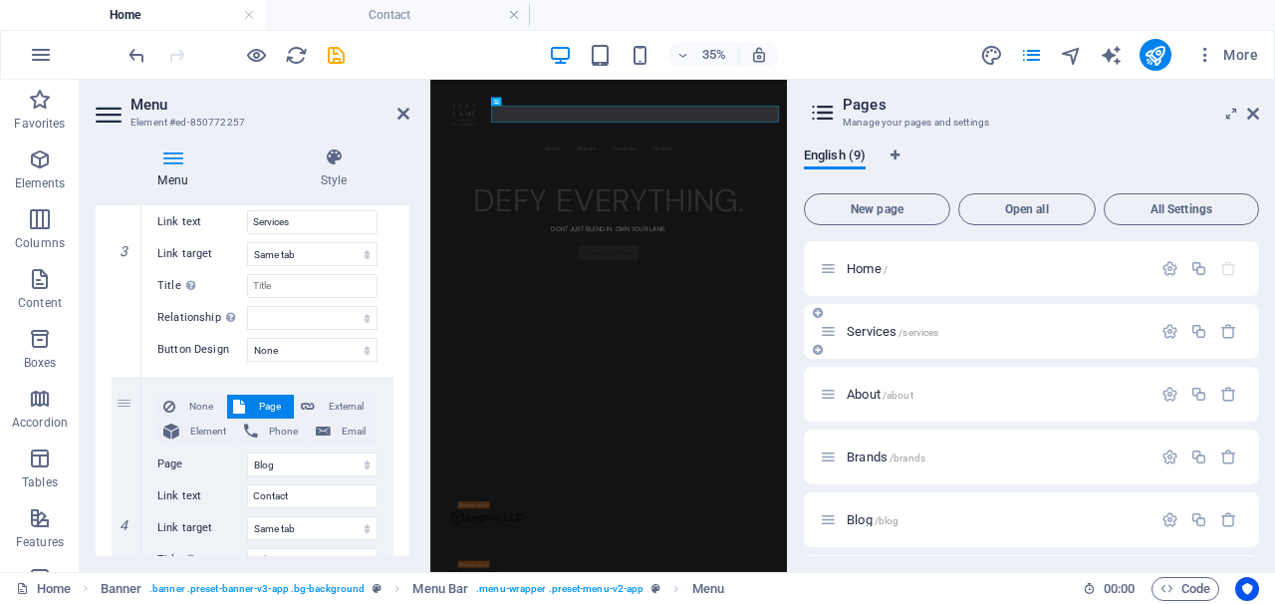
click at [831, 335] on icon at bounding box center [828, 331] width 17 height 17
click at [879, 333] on span "Services /services" at bounding box center [893, 331] width 92 height 15
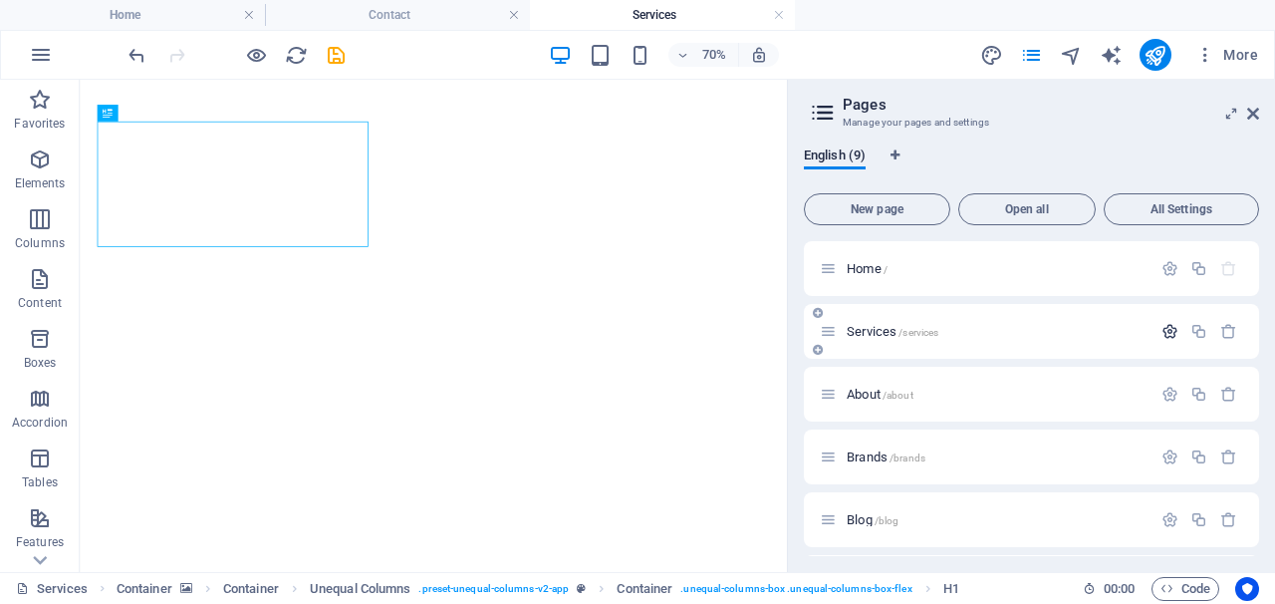
click at [1163, 328] on icon "button" at bounding box center [1170, 331] width 17 height 17
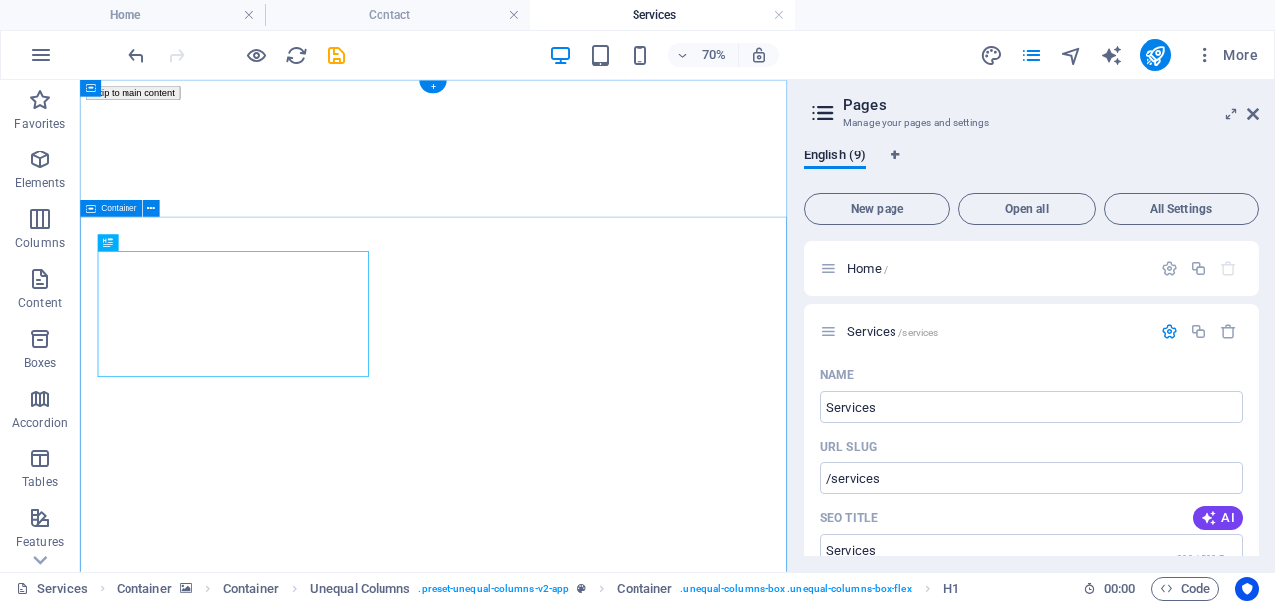
drag, startPoint x: 982, startPoint y: 482, endPoint x: 1075, endPoint y: 528, distance: 103.4
drag, startPoint x: 887, startPoint y: 406, endPoint x: 822, endPoint y: 406, distance: 64.8
click at [822, 406] on input "Services" at bounding box center [1031, 407] width 423 height 32
type input "Contact"
type input "/contact-9"
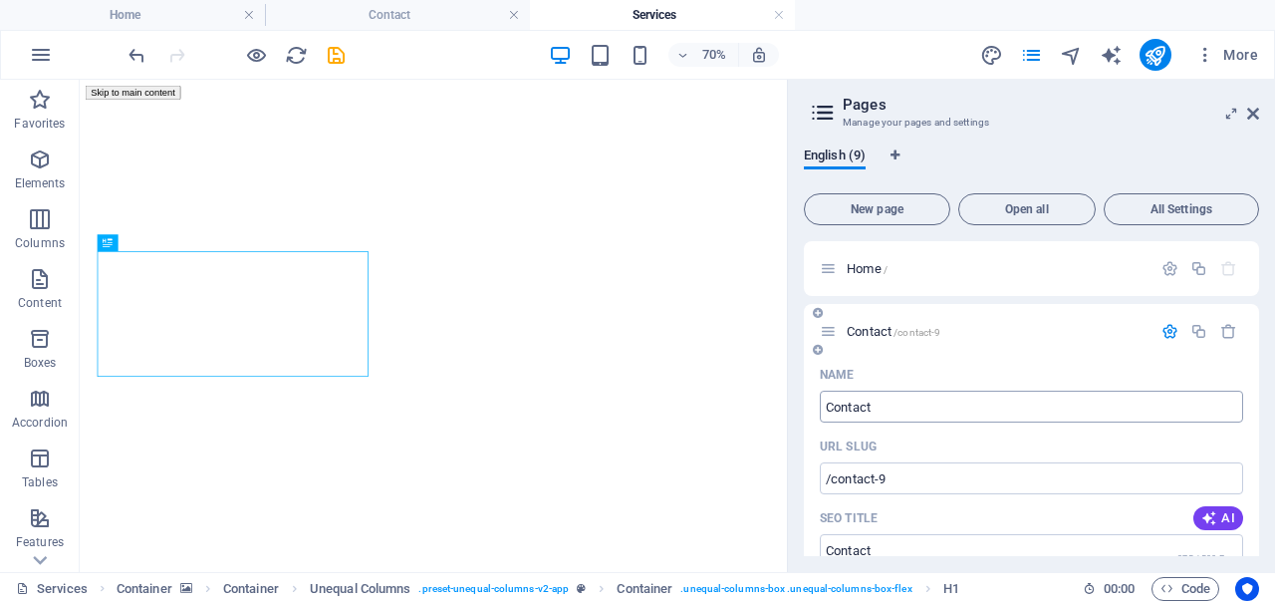
type input "Contact"
click at [1164, 329] on icon "button" at bounding box center [1170, 331] width 17 height 17
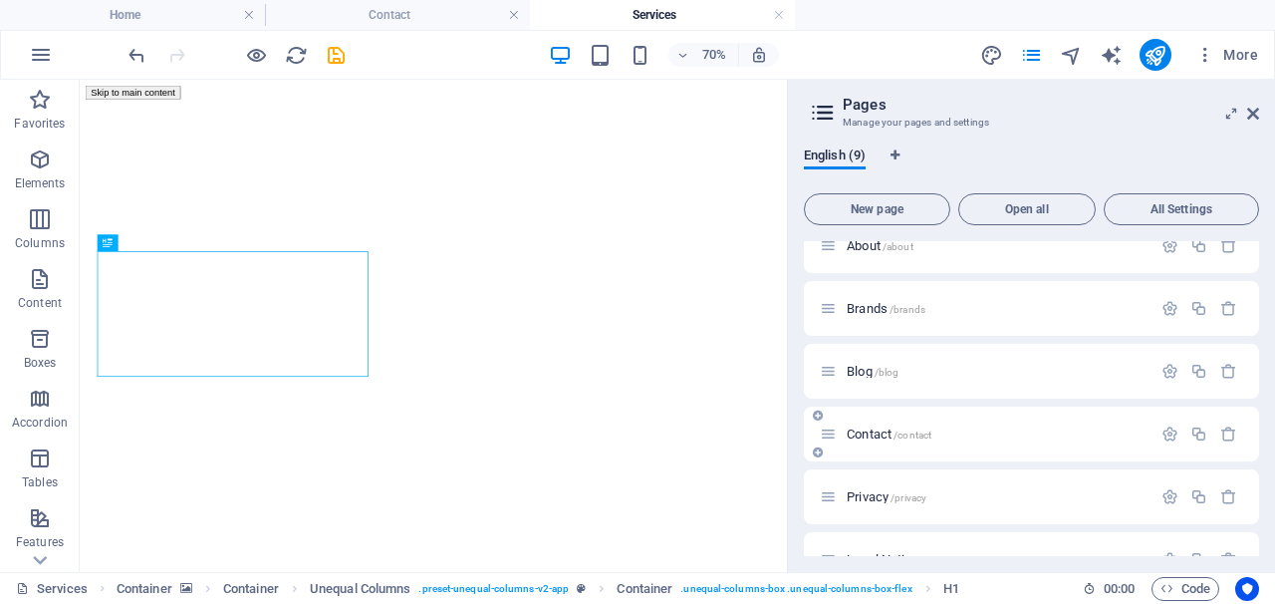
scroll to position [149, 0]
click at [864, 427] on span "Contact /contact" at bounding box center [889, 432] width 85 height 15
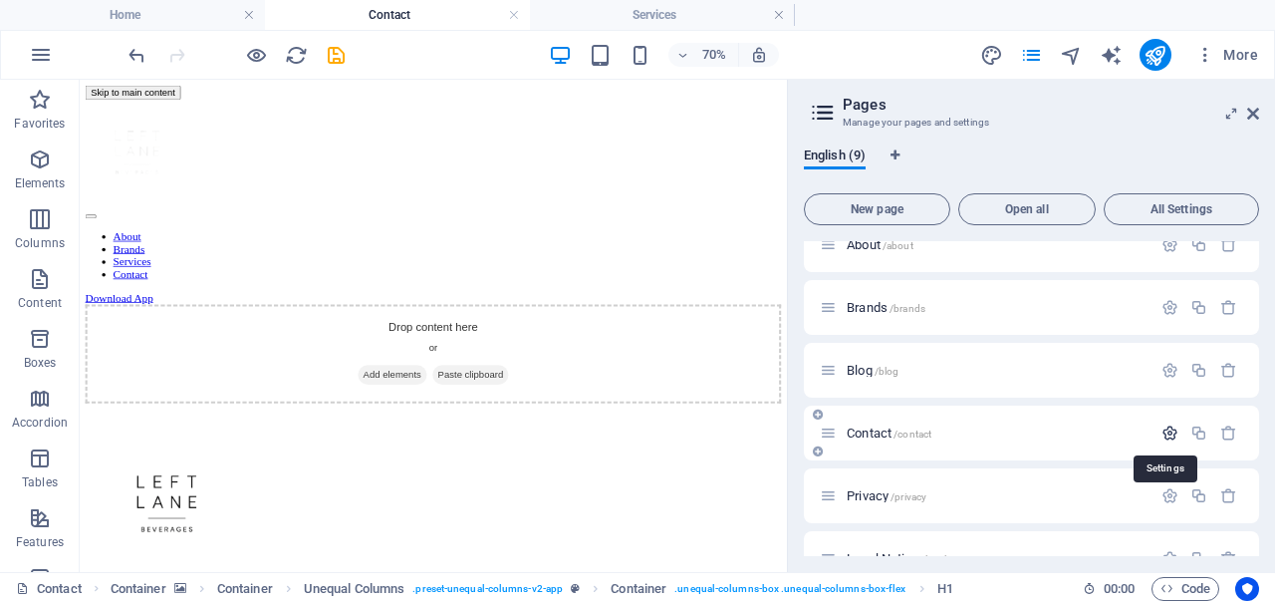
click at [1166, 431] on icon "button" at bounding box center [1170, 432] width 17 height 17
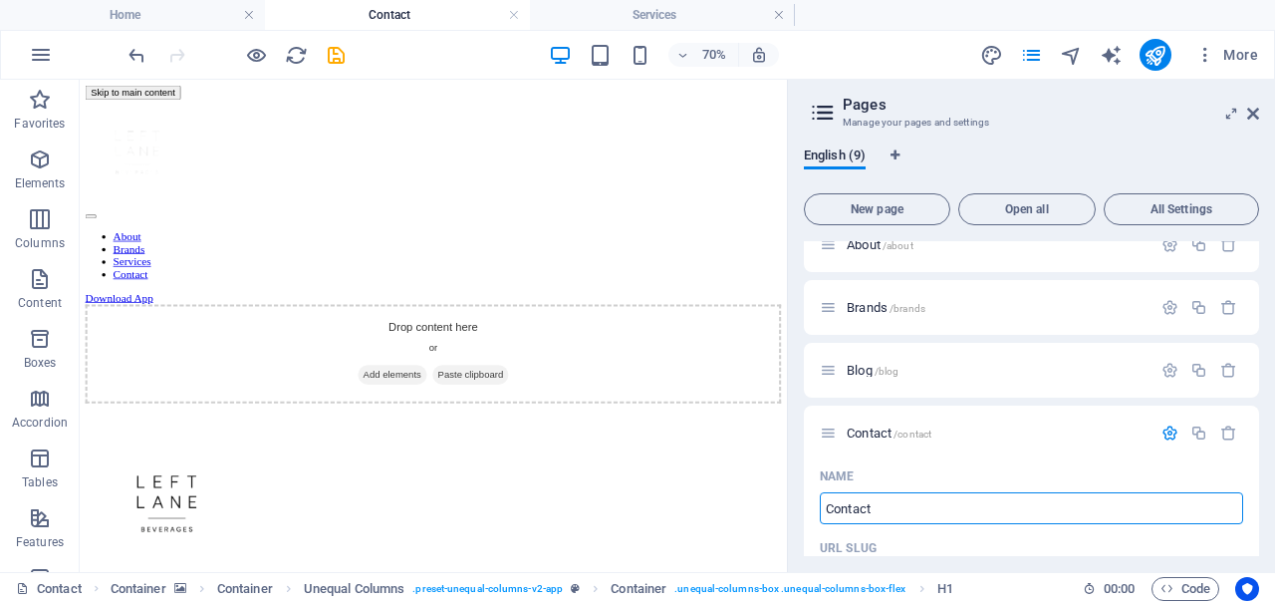
drag, startPoint x: 994, startPoint y: 586, endPoint x: 1086, endPoint y: 688, distance: 137.6
drag, startPoint x: 888, startPoint y: 509, endPoint x: 789, endPoint y: 507, distance: 98.7
click at [789, 509] on aside "Pages Manage your pages and settings English (9) New page Open all All Settings…" at bounding box center [1031, 326] width 488 height 492
type input "What"
type input "/what"
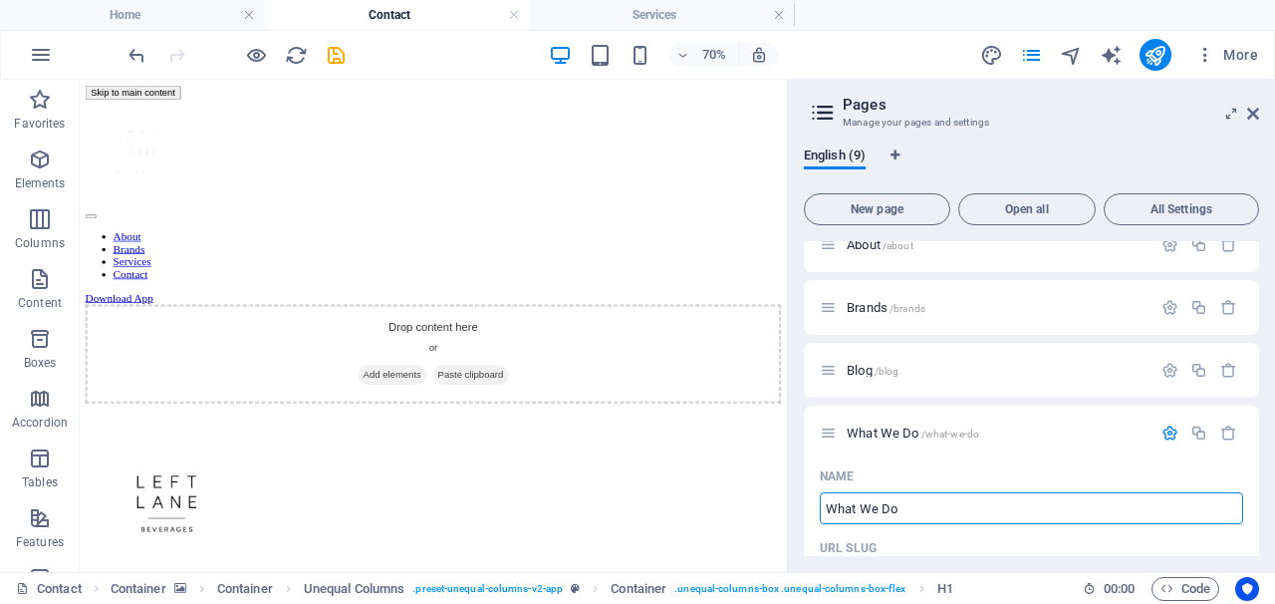
type input "What We Do"
type input "/what-we-do"
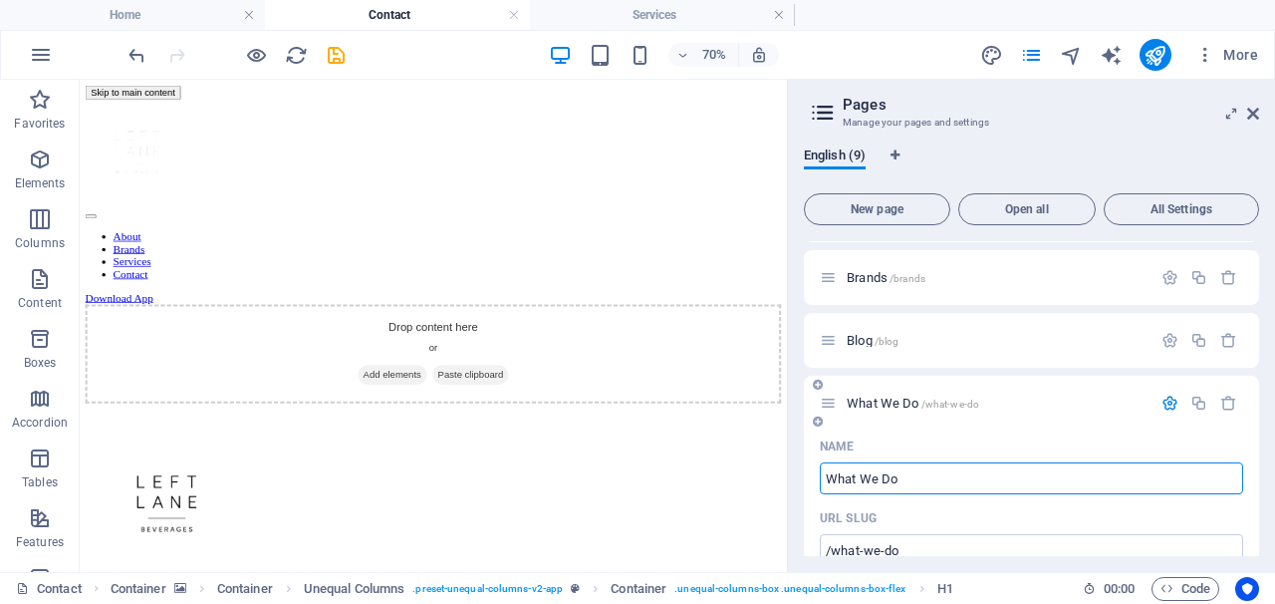
scroll to position [175, 0]
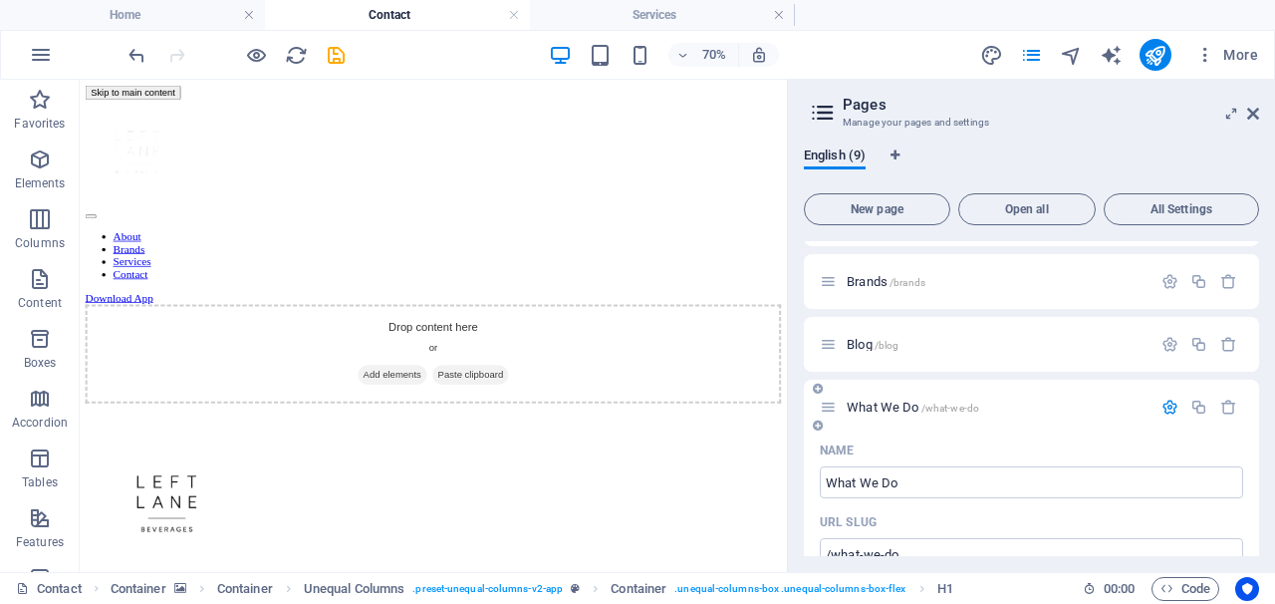
click at [1168, 399] on icon "button" at bounding box center [1170, 407] width 17 height 17
click at [1165, 411] on icon "button" at bounding box center [1170, 407] width 17 height 17
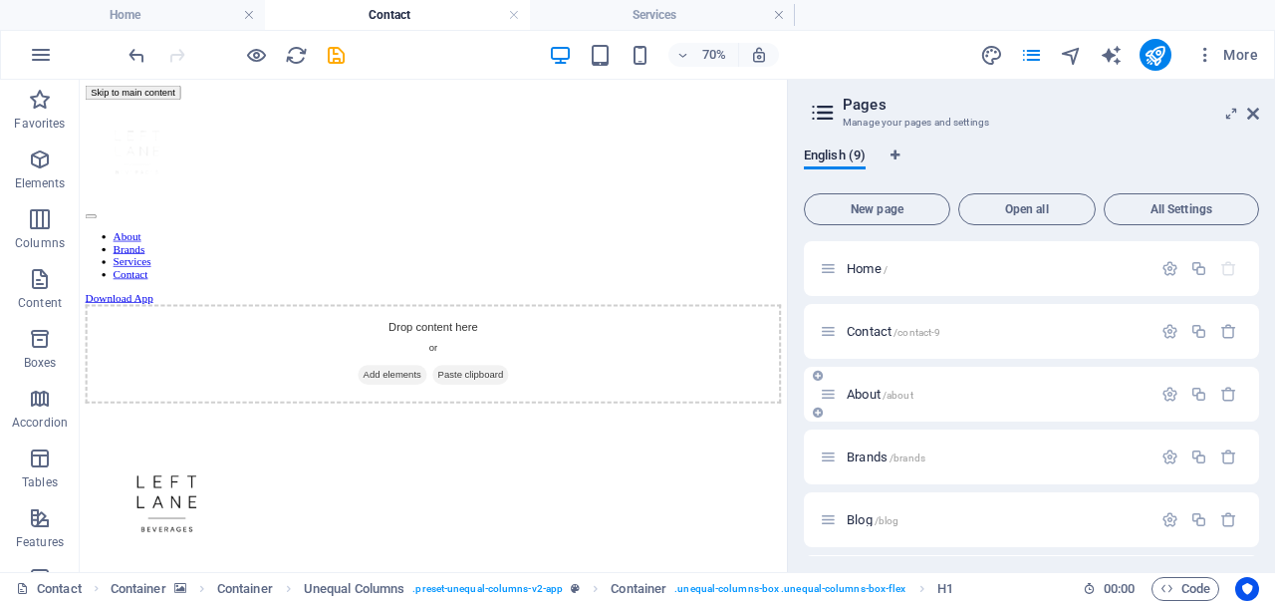
scroll to position [0, 0]
click at [1165, 339] on icon "button" at bounding box center [1170, 331] width 17 height 17
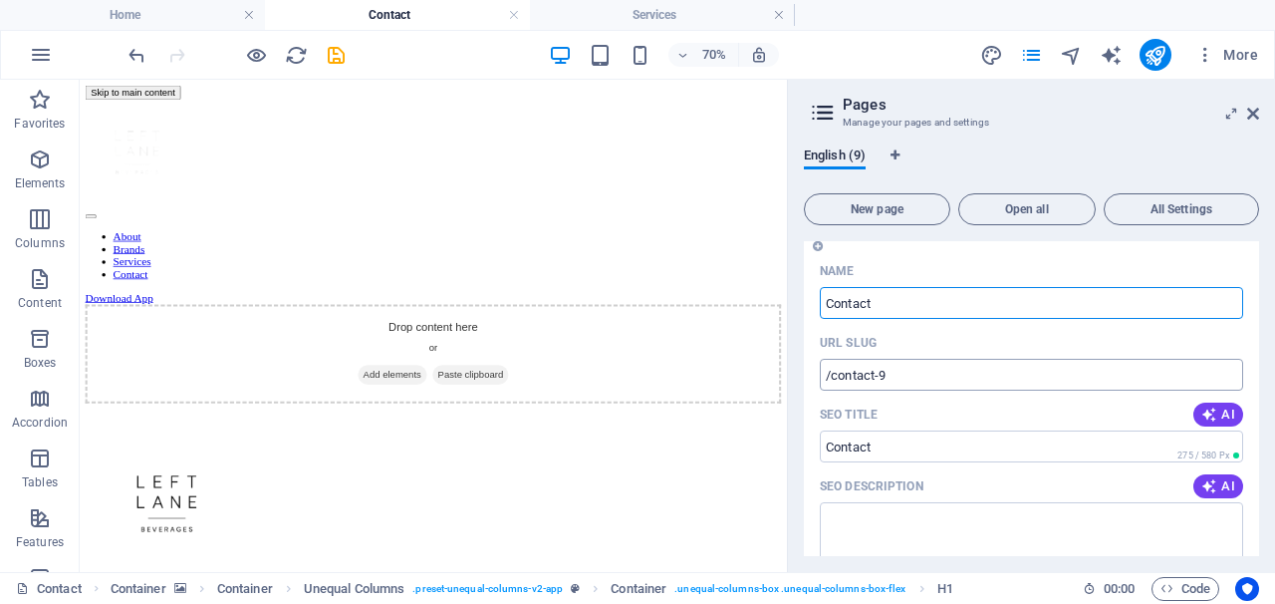
scroll to position [148, 0]
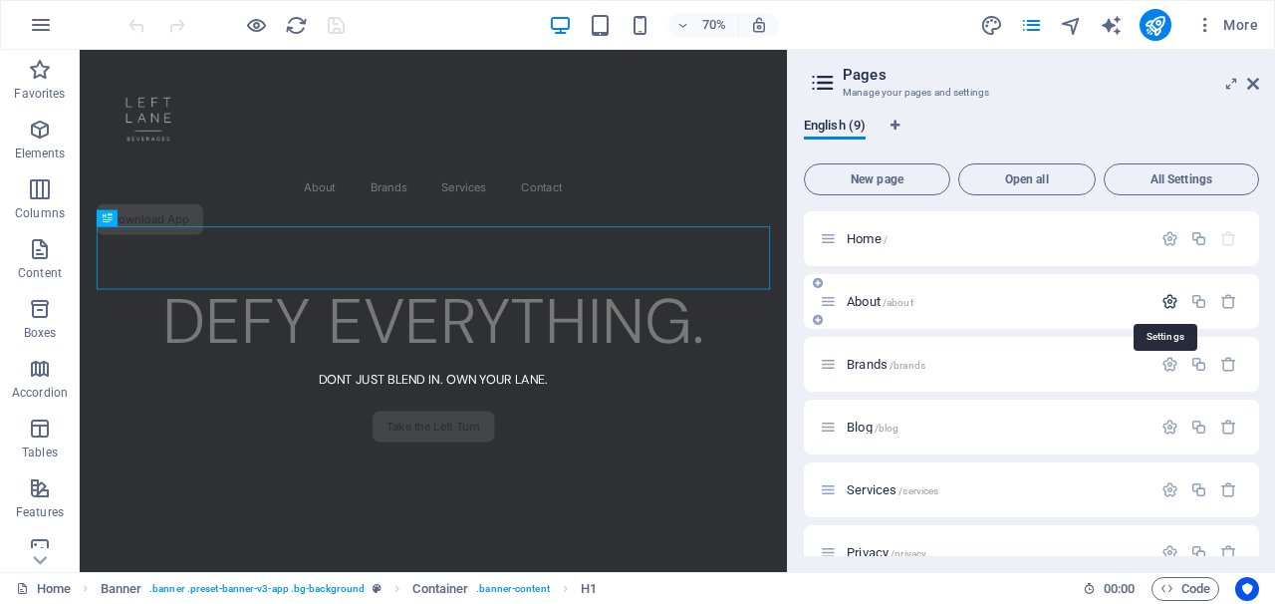
click at [1170, 299] on icon "button" at bounding box center [1170, 301] width 17 height 17
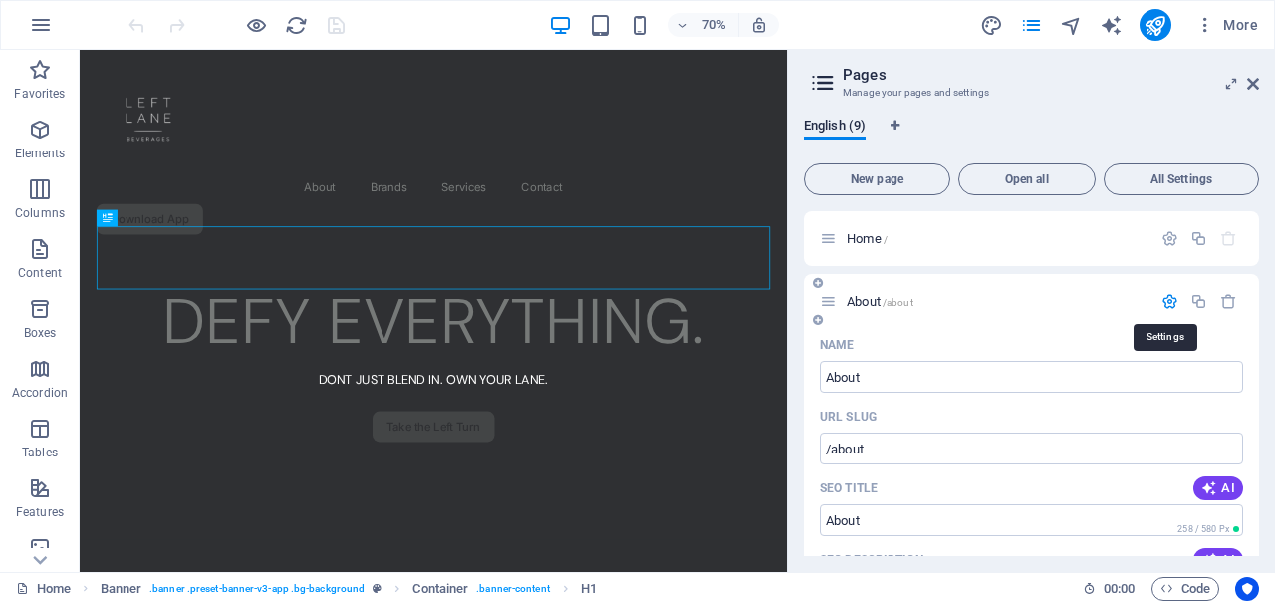
click at [1170, 299] on icon "button" at bounding box center [1170, 301] width 17 height 17
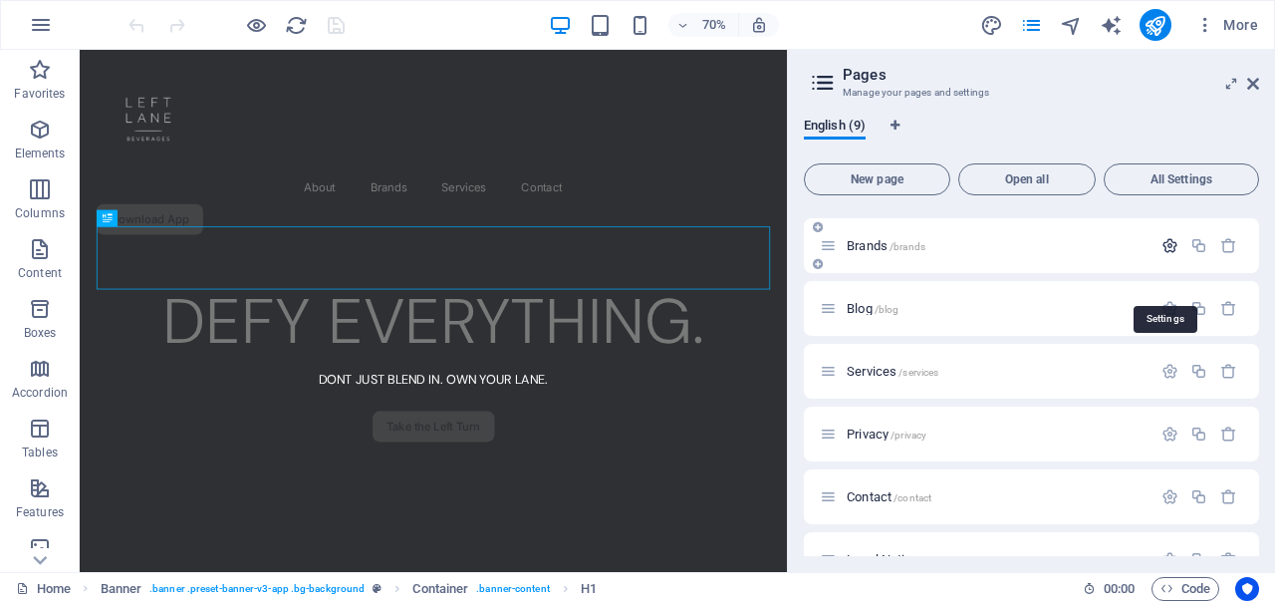
scroll to position [123, 0]
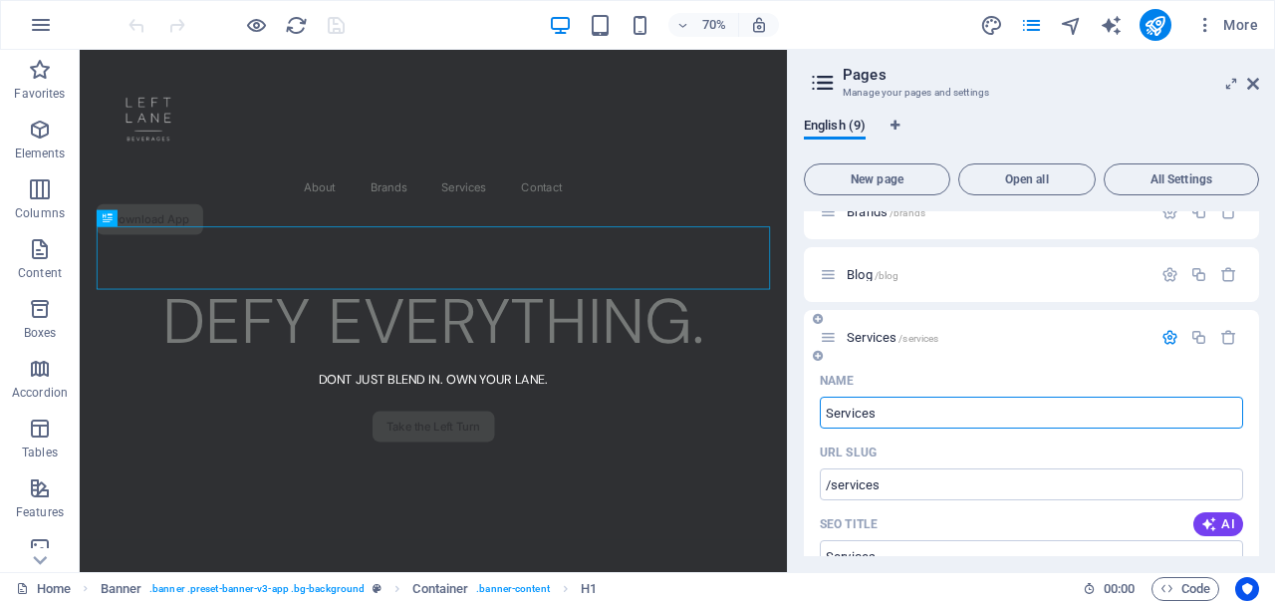
scroll to position [144, 0]
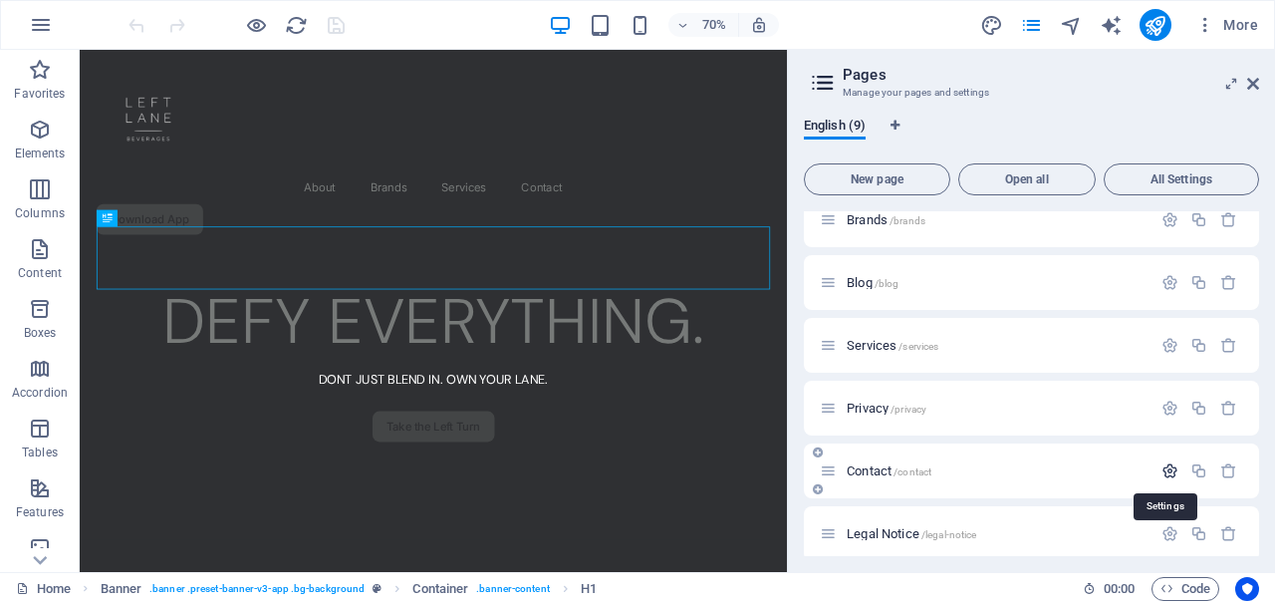
click at [1168, 468] on icon "button" at bounding box center [1170, 470] width 17 height 17
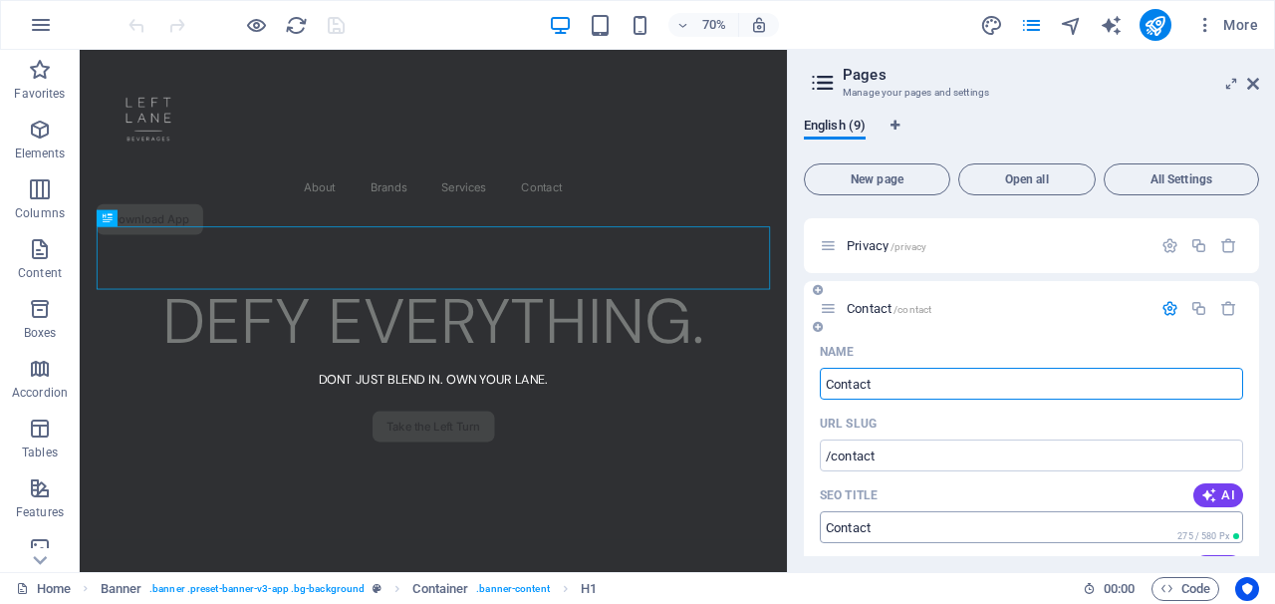
scroll to position [306, 0]
click at [1169, 306] on icon "button" at bounding box center [1170, 309] width 17 height 17
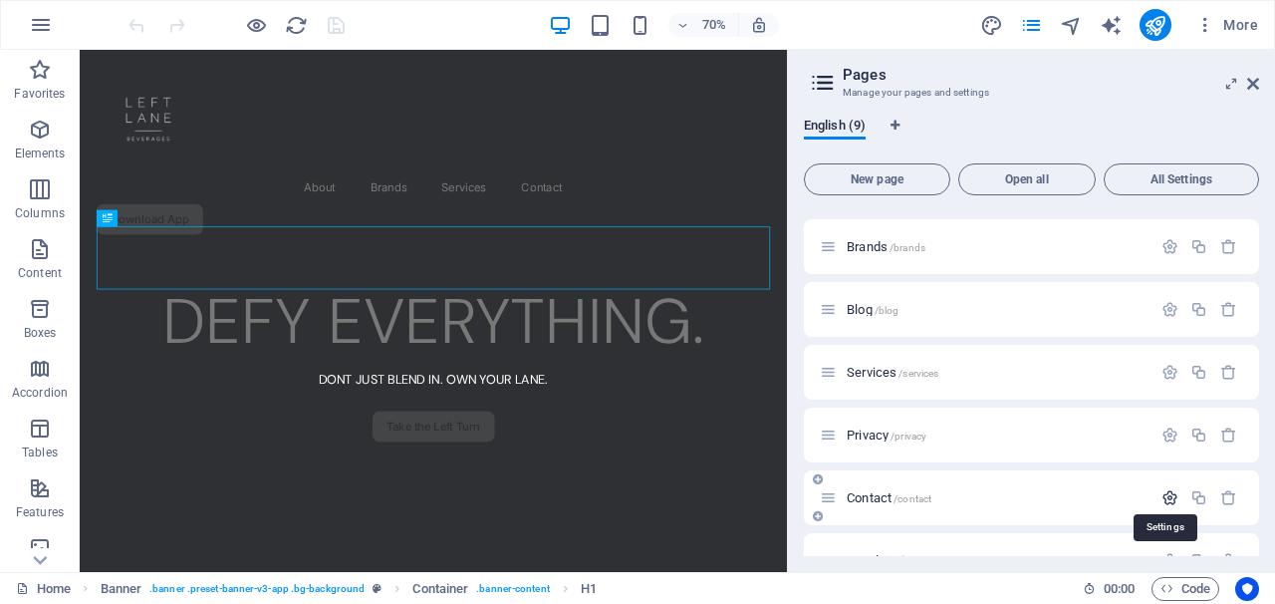
scroll to position [117, 0]
click at [1017, 384] on div "Services /services" at bounding box center [986, 373] width 332 height 23
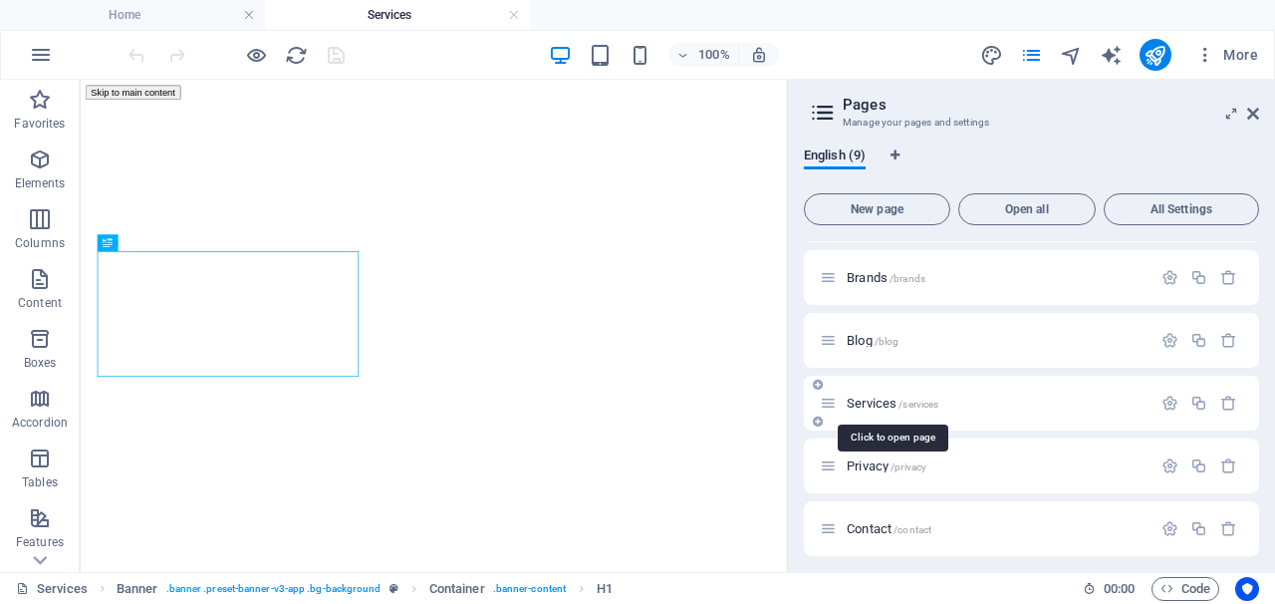
scroll to position [0, 0]
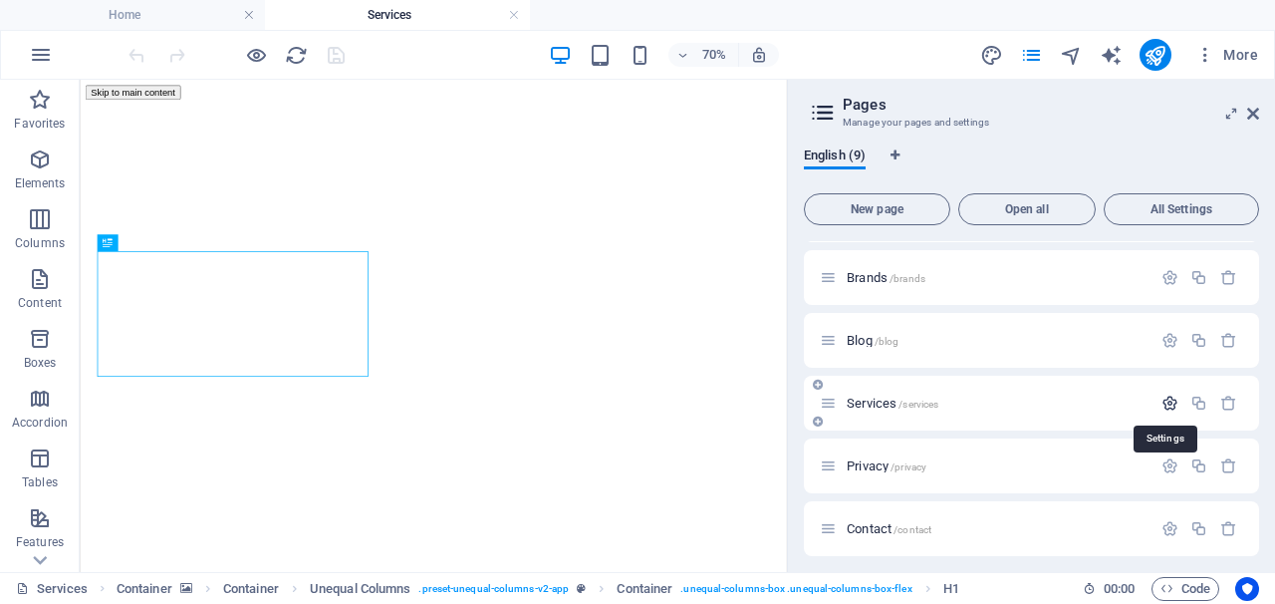
click at [0, 0] on icon "button" at bounding box center [0, 0] width 0 height 0
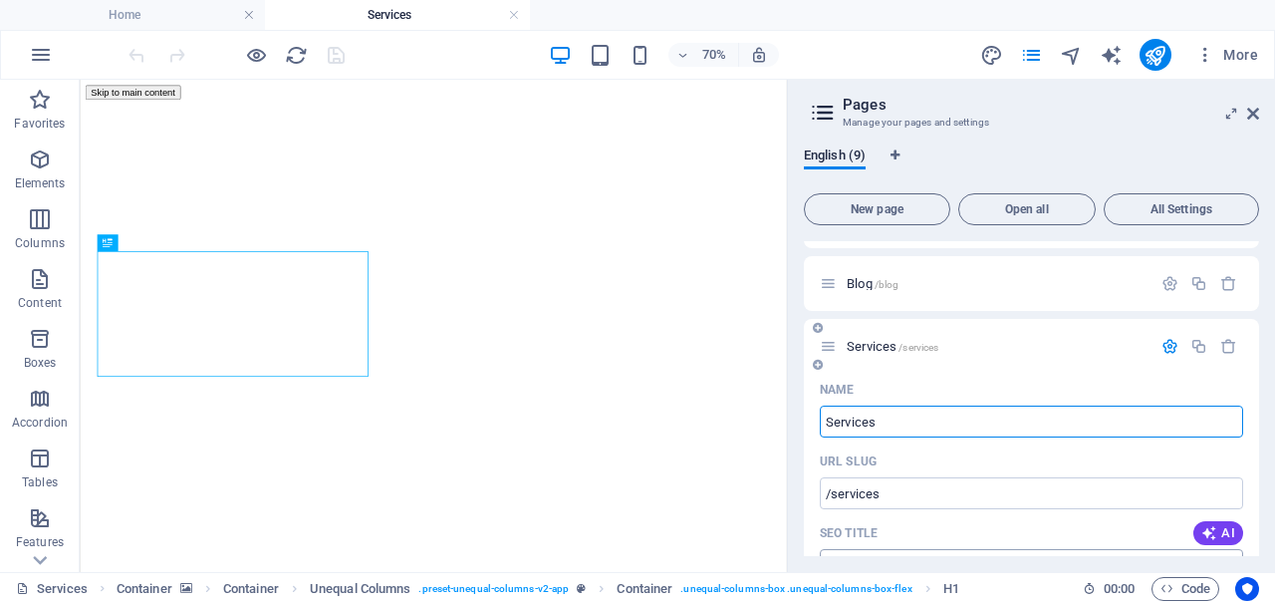
scroll to position [169, 0]
drag, startPoint x: 911, startPoint y: 423, endPoint x: 809, endPoint y: 421, distance: 101.6
type input "Contact"
type input "/contact-9"
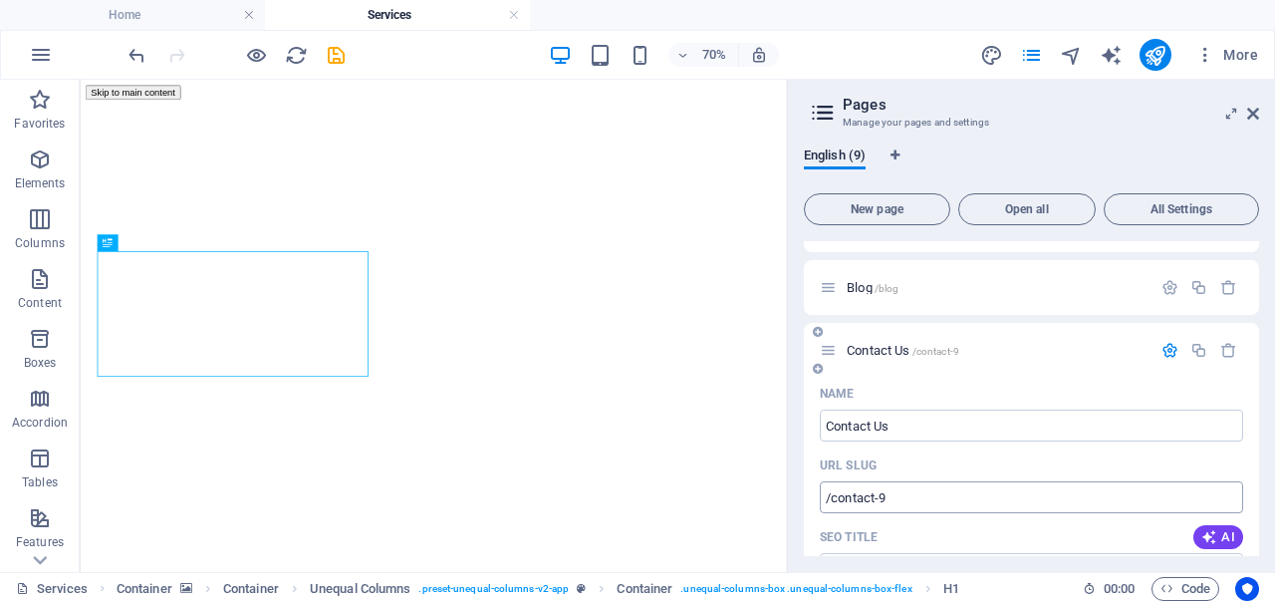
click at [895, 488] on input "/contact-9" at bounding box center [1031, 497] width 423 height 32
click at [894, 494] on input "/contact-9" at bounding box center [1031, 497] width 423 height 32
type input "Contact Us"
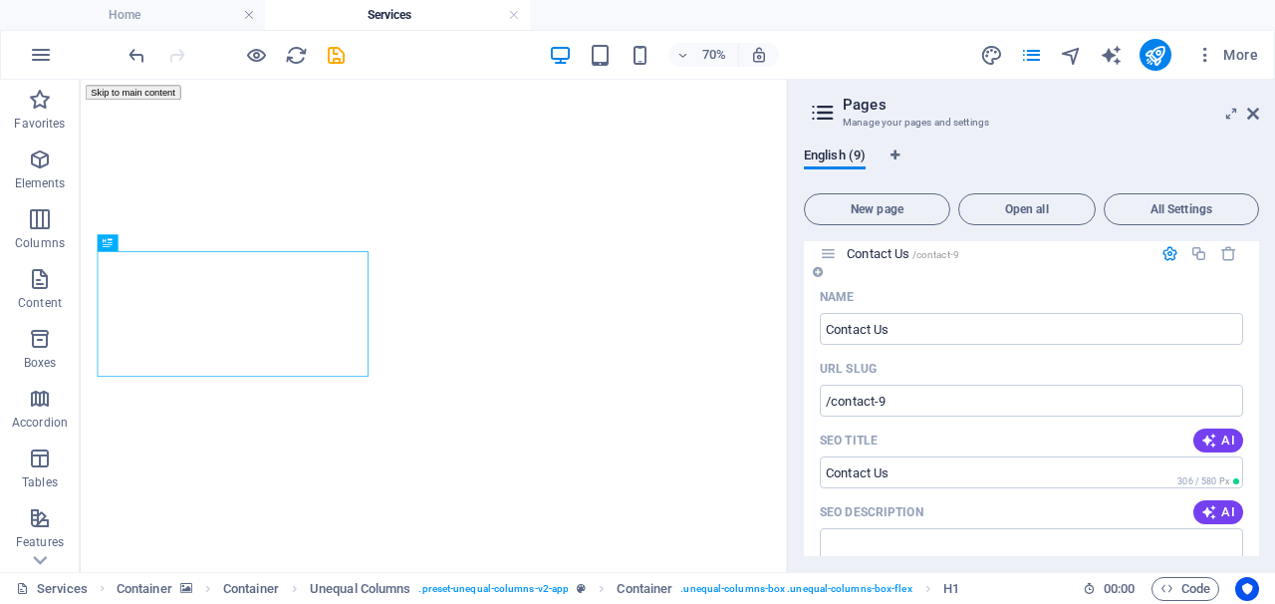
scroll to position [294, 0]
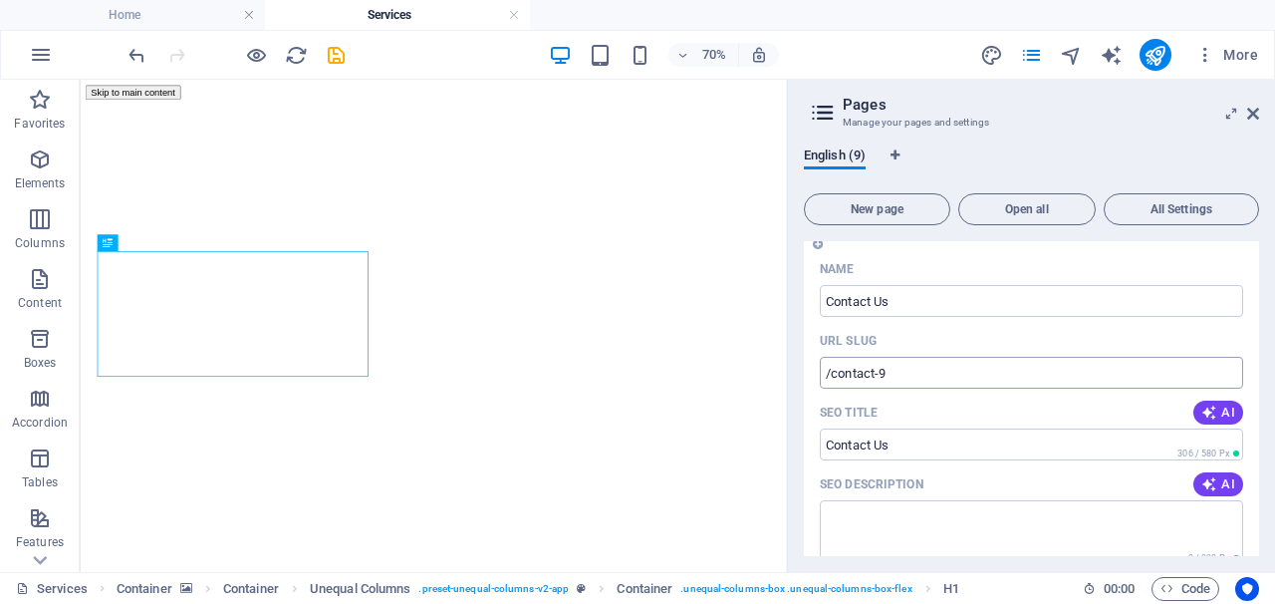
click at [912, 369] on input "/contact-9" at bounding box center [1031, 373] width 423 height 32
click at [898, 374] on input "/contact-9" at bounding box center [1031, 373] width 423 height 32
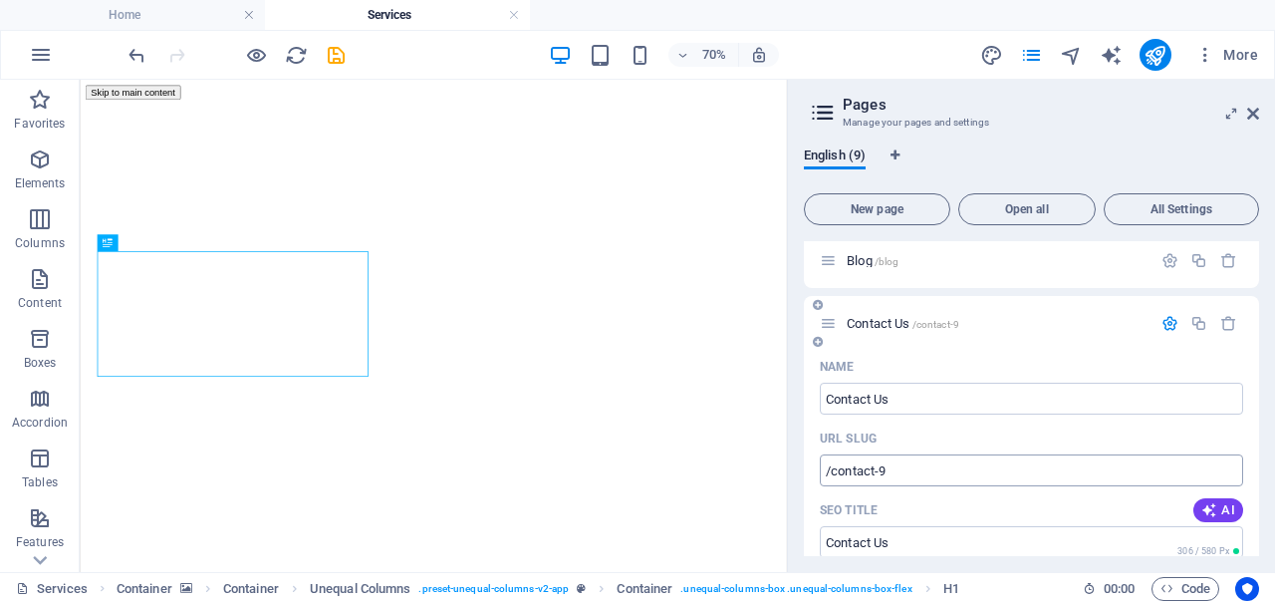
scroll to position [195, 0]
click at [0, 0] on icon "button" at bounding box center [0, 0] width 0 height 0
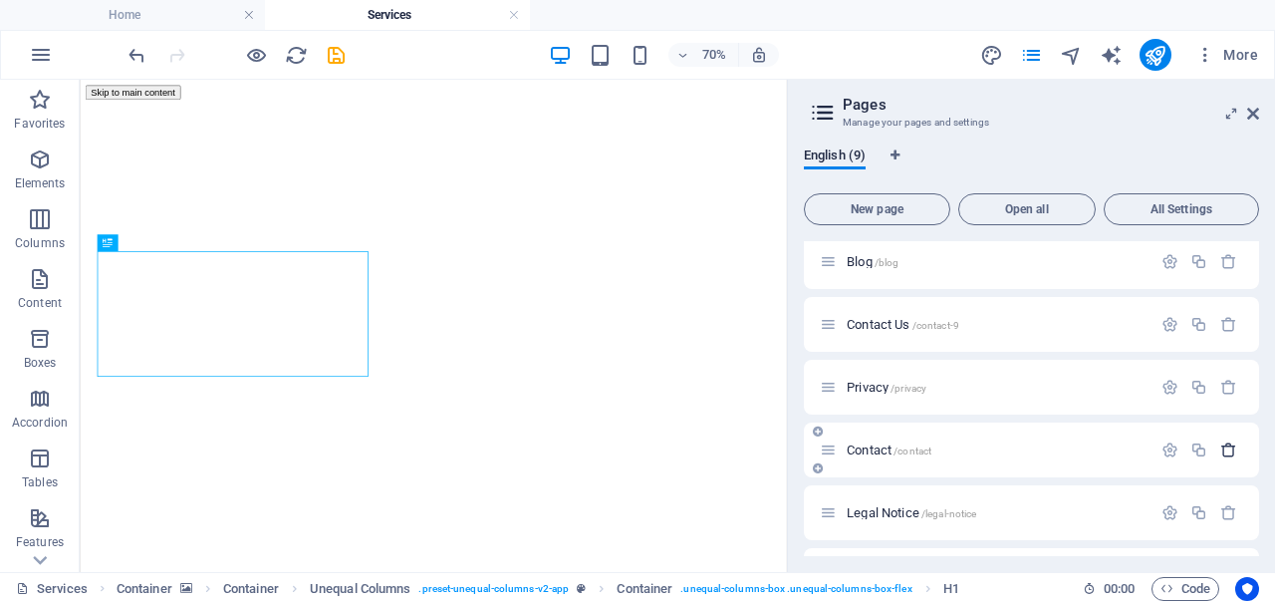
click at [1230, 452] on icon "button" at bounding box center [1229, 449] width 17 height 17
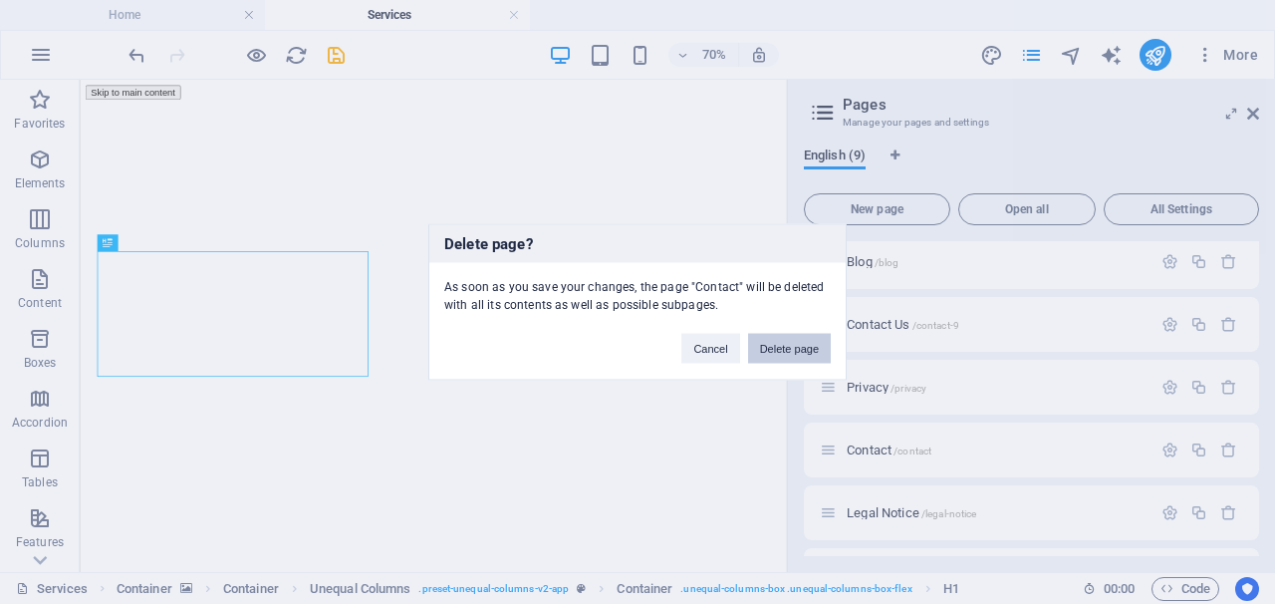
click at [772, 338] on button "Delete page" at bounding box center [789, 349] width 83 height 30
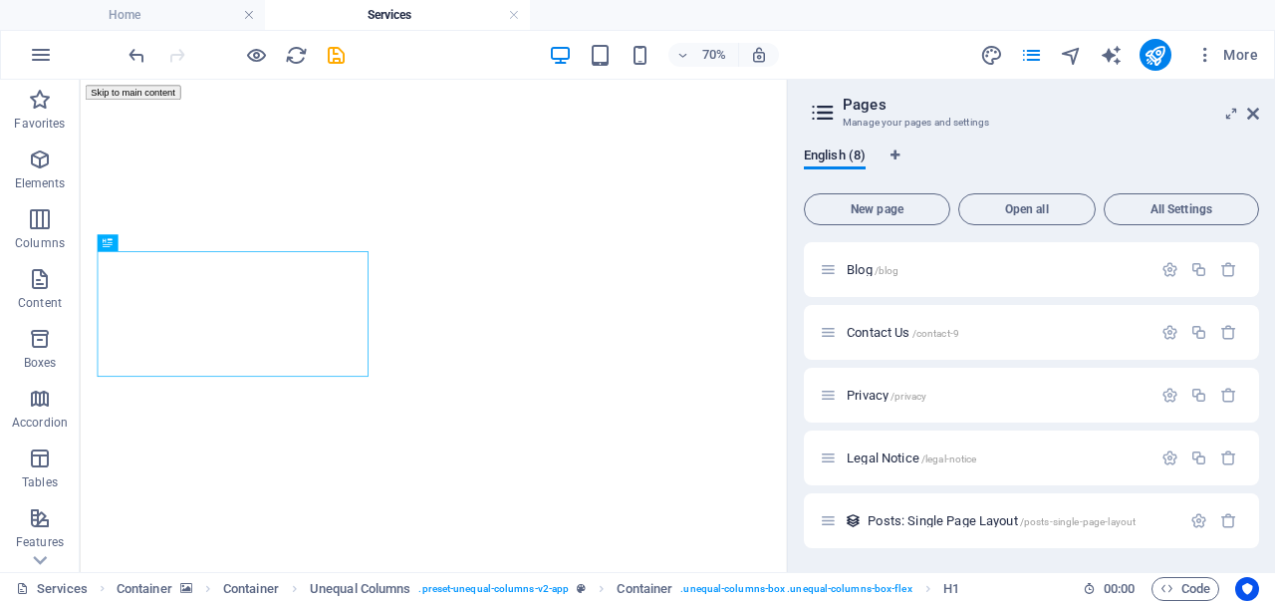
scroll to position [187, 0]
click at [983, 341] on div "Contact Us /contact-9" at bounding box center [986, 332] width 332 height 23
click at [0, 0] on icon "button" at bounding box center [0, 0] width 0 height 0
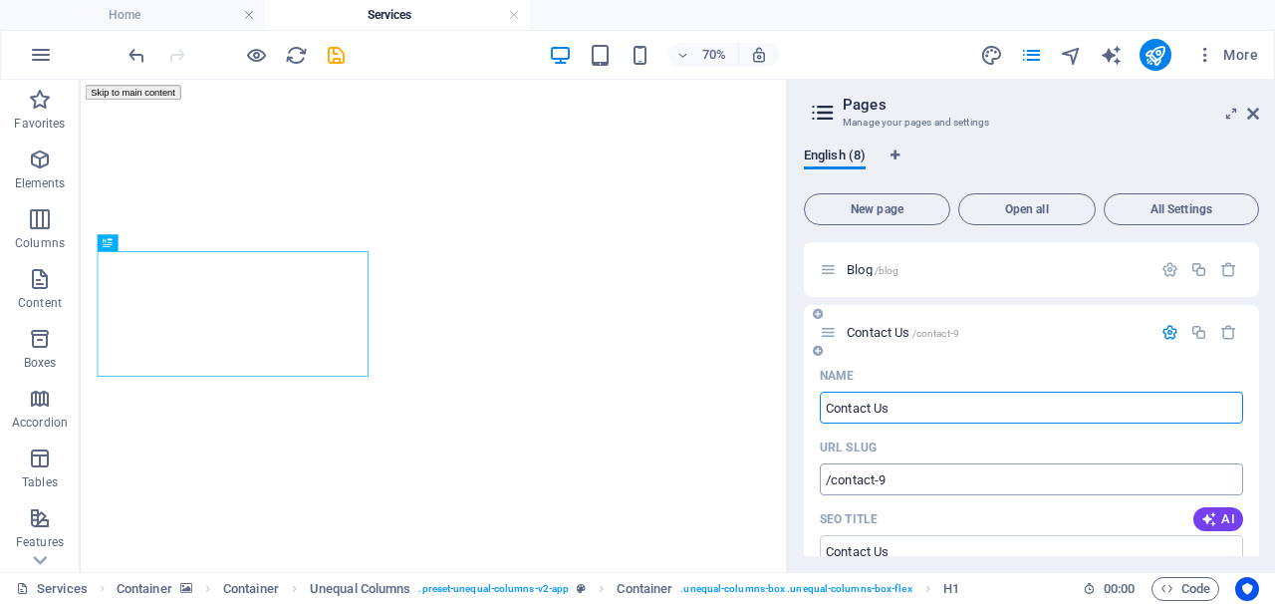
click at [897, 472] on input "/contact-9" at bounding box center [1031, 479] width 423 height 32
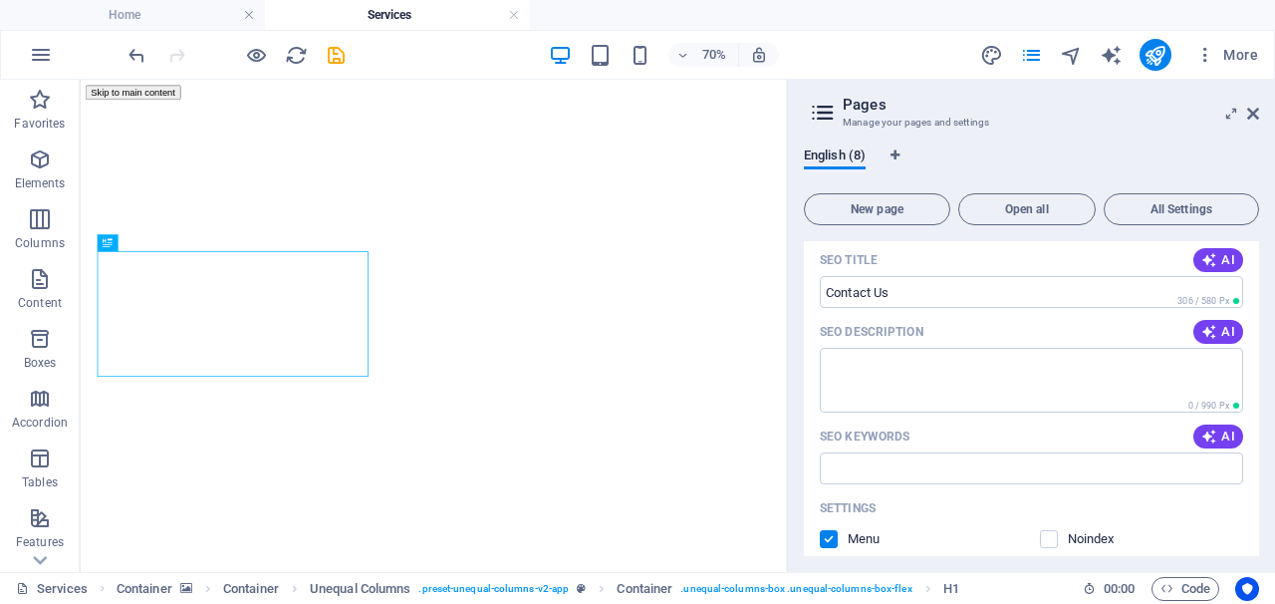
scroll to position [448, 0]
click at [1049, 288] on input "SEO Title" at bounding box center [1031, 290] width 423 height 32
click at [967, 290] on input "SEO Title" at bounding box center [1031, 290] width 423 height 32
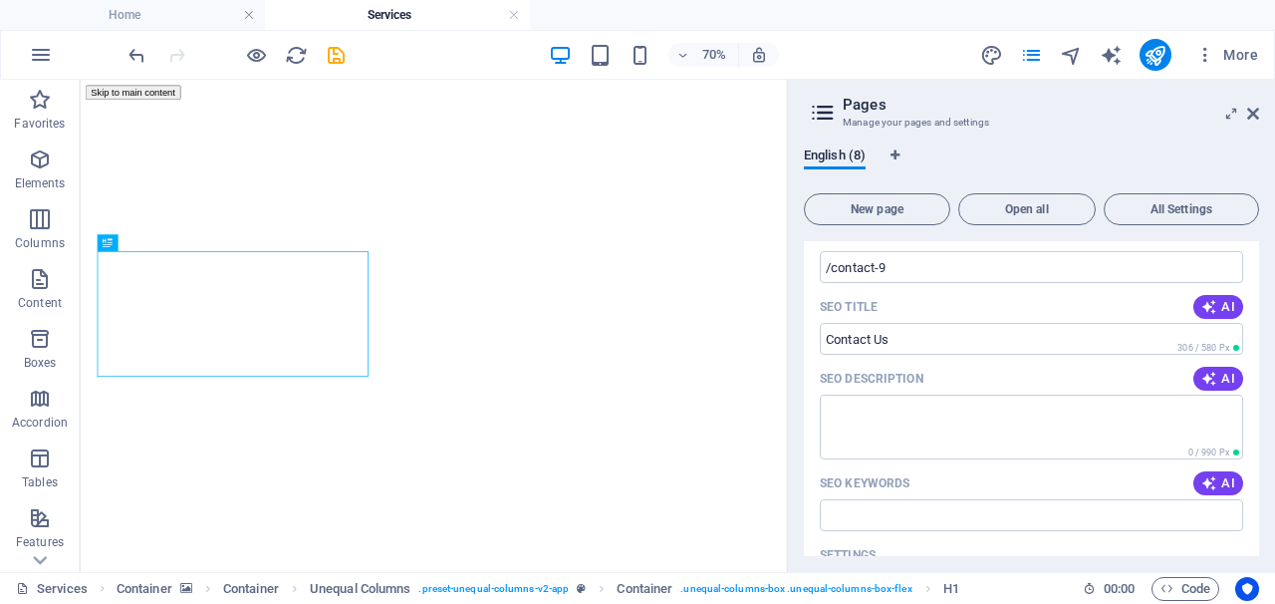
click at [1060, 361] on div "Name Contact Us ​ URL SLUG /contact-9 ​ SEO Title AI ​ 306 / 580 Px SEO Descrip…" at bounding box center [1031, 522] width 455 height 750
click at [1015, 343] on input "SEO Title" at bounding box center [1031, 339] width 423 height 32
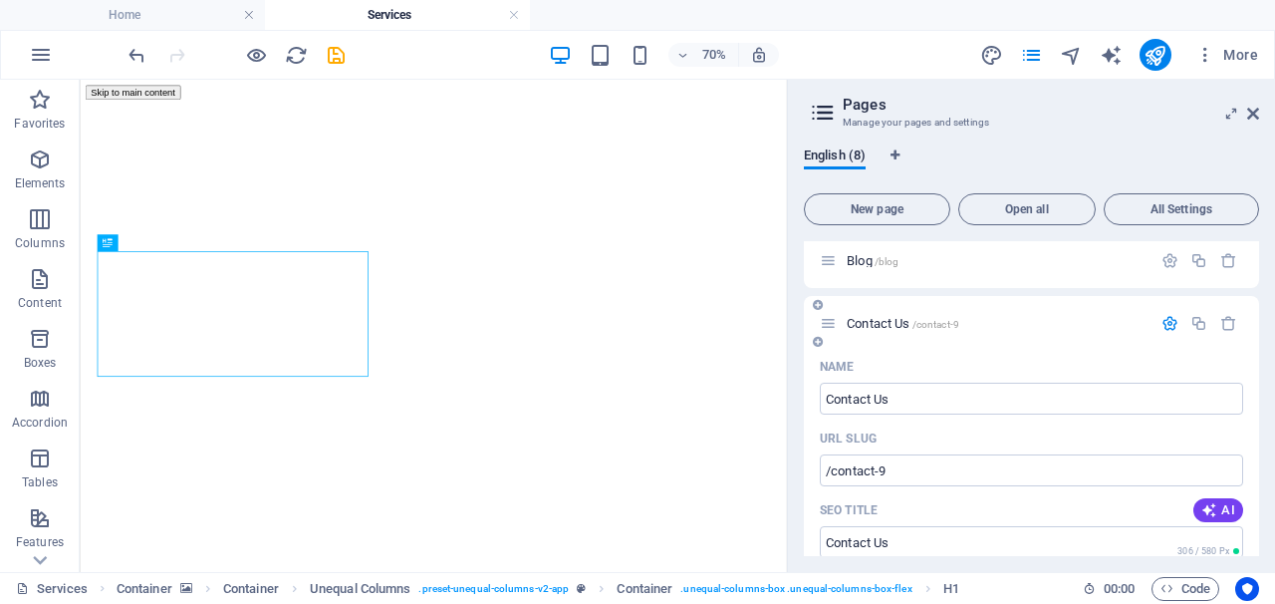
type input "Contact Us"
click at [0, 0] on icon "button" at bounding box center [0, 0] width 0 height 0
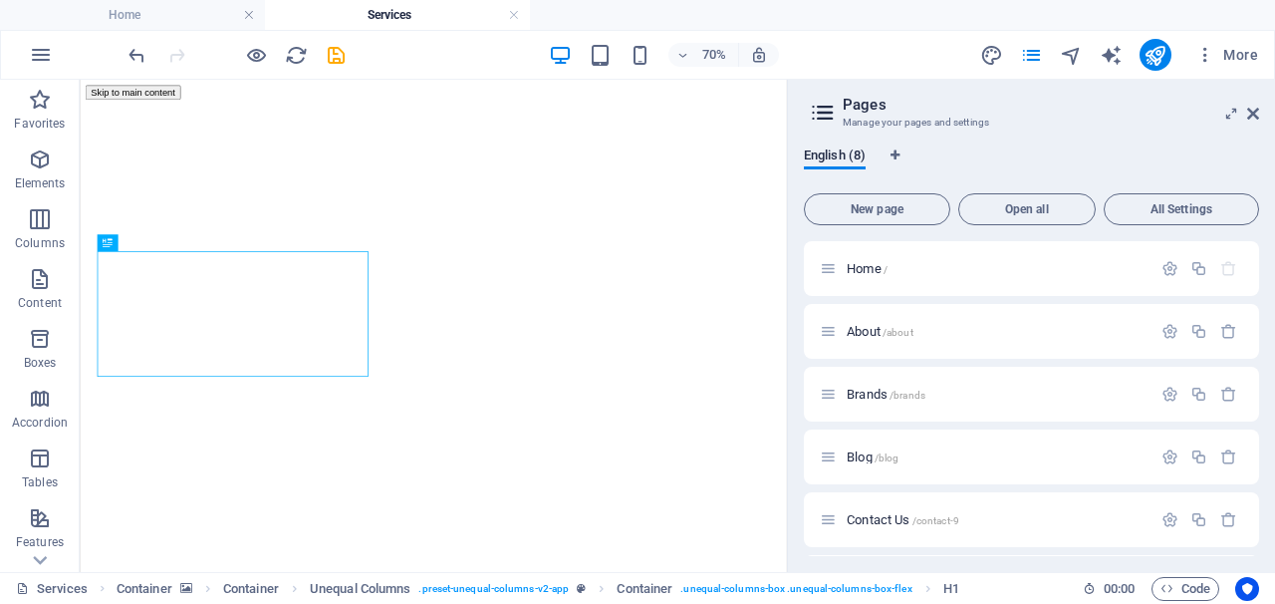
scroll to position [0, 0]
click at [0, 0] on span "Blog /blog" at bounding box center [0, 0] width 0 height 0
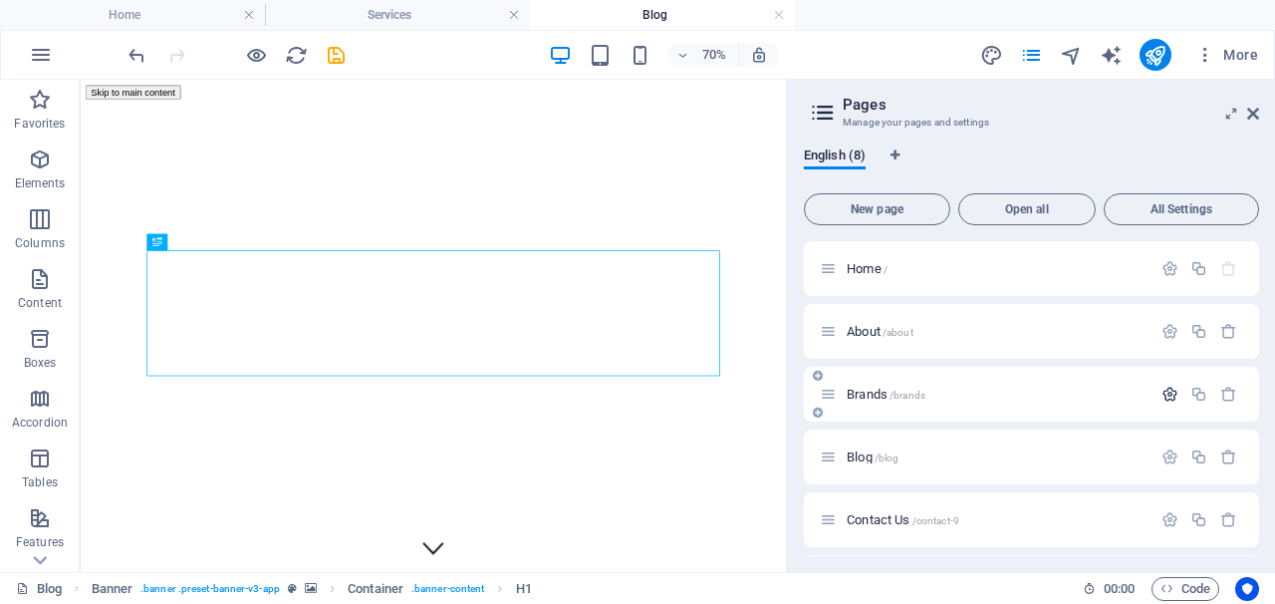
click at [0, 0] on icon "button" at bounding box center [0, 0] width 0 height 0
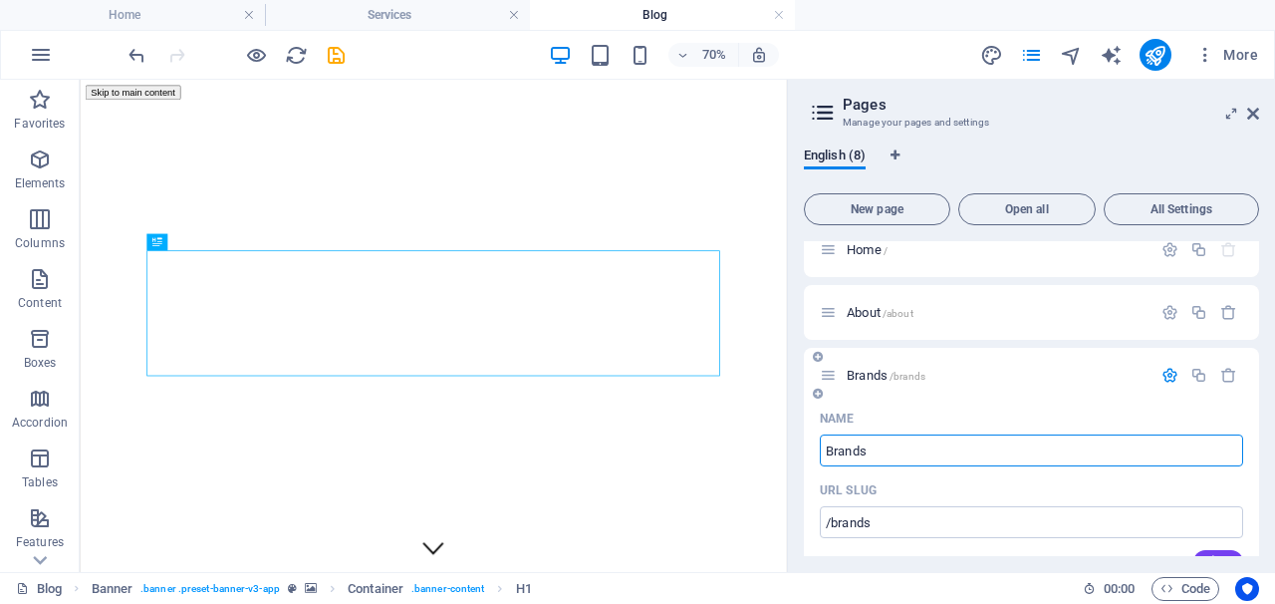
scroll to position [17, 0]
click at [0, 0] on icon "button" at bounding box center [0, 0] width 0 height 0
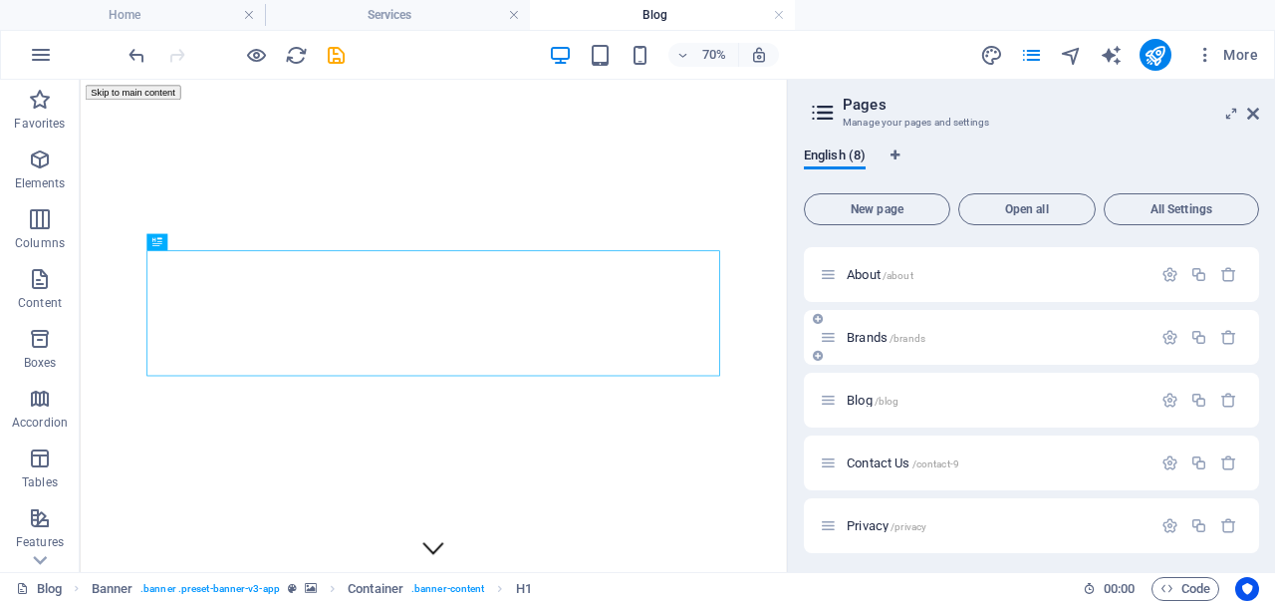
scroll to position [60, 0]
click at [0, 0] on span "/blog" at bounding box center [0, 0] width 0 height 0
click at [0, 0] on icon "button" at bounding box center [0, 0] width 0 height 0
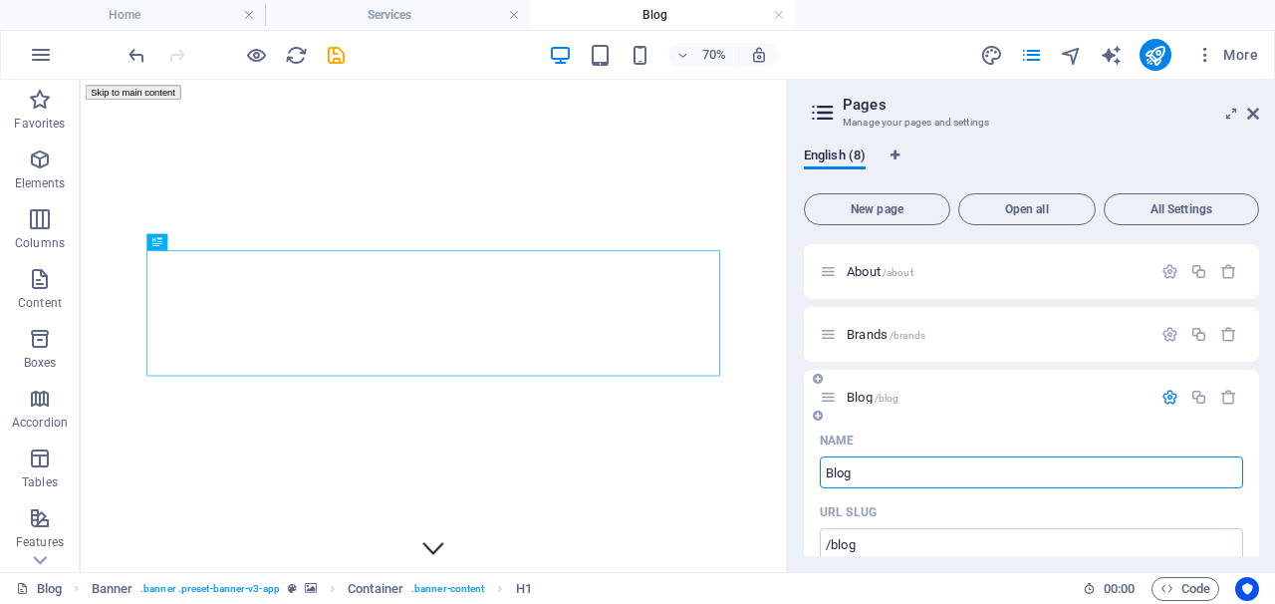
drag, startPoint x: 957, startPoint y: 459, endPoint x: 904, endPoint y: 476, distance: 55.5
click at [904, 476] on input "Blog" at bounding box center [1031, 472] width 423 height 32
type input "What W"
type input "/what-w"
type input "What We"
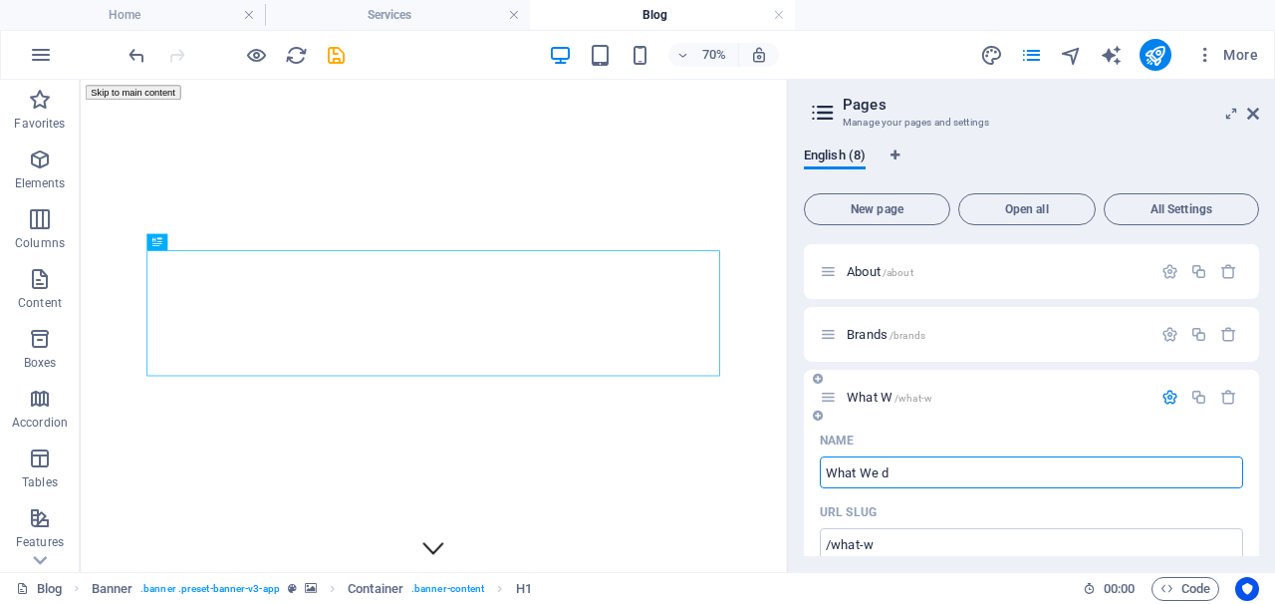
type input "/what-we-d"
type input "What We Do"
type input "/what-we-do"
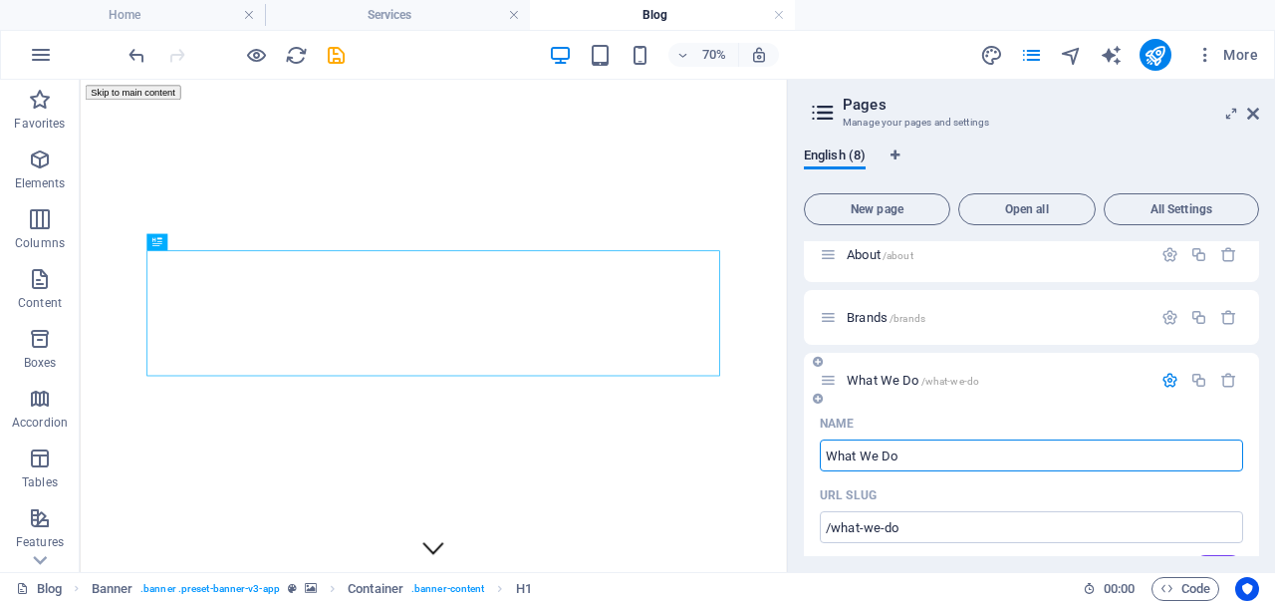
scroll to position [70, 0]
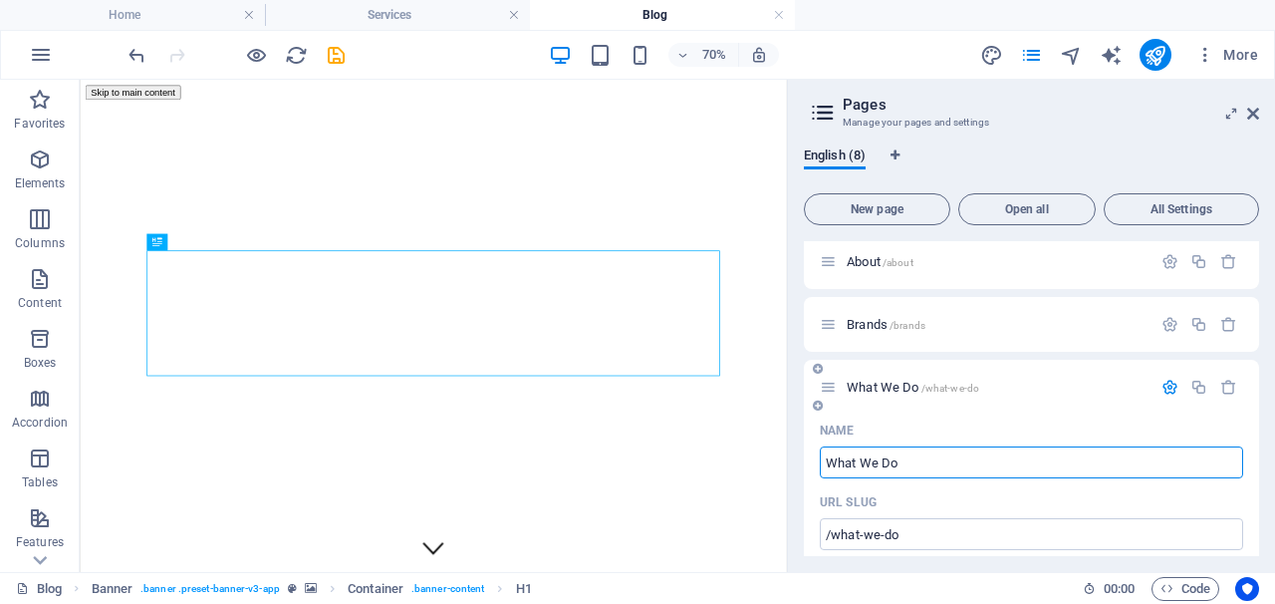
click at [0, 0] on icon "button" at bounding box center [0, 0] width 0 height 0
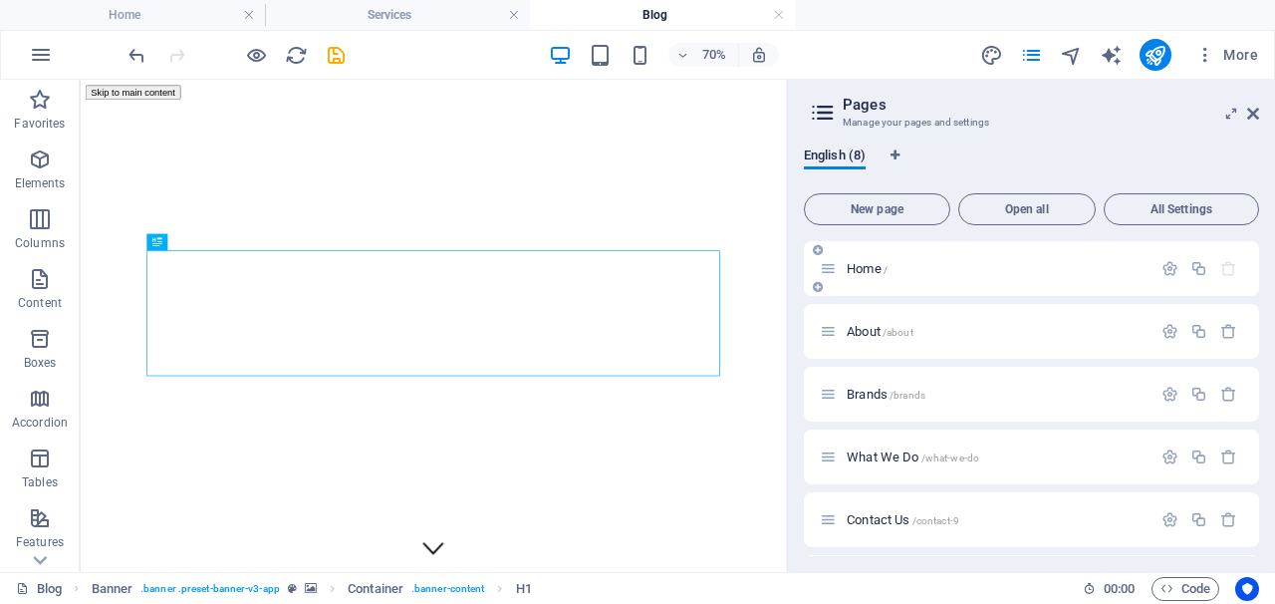
scroll to position [0, 0]
click at [0, 0] on span "Home /" at bounding box center [0, 0] width 0 height 0
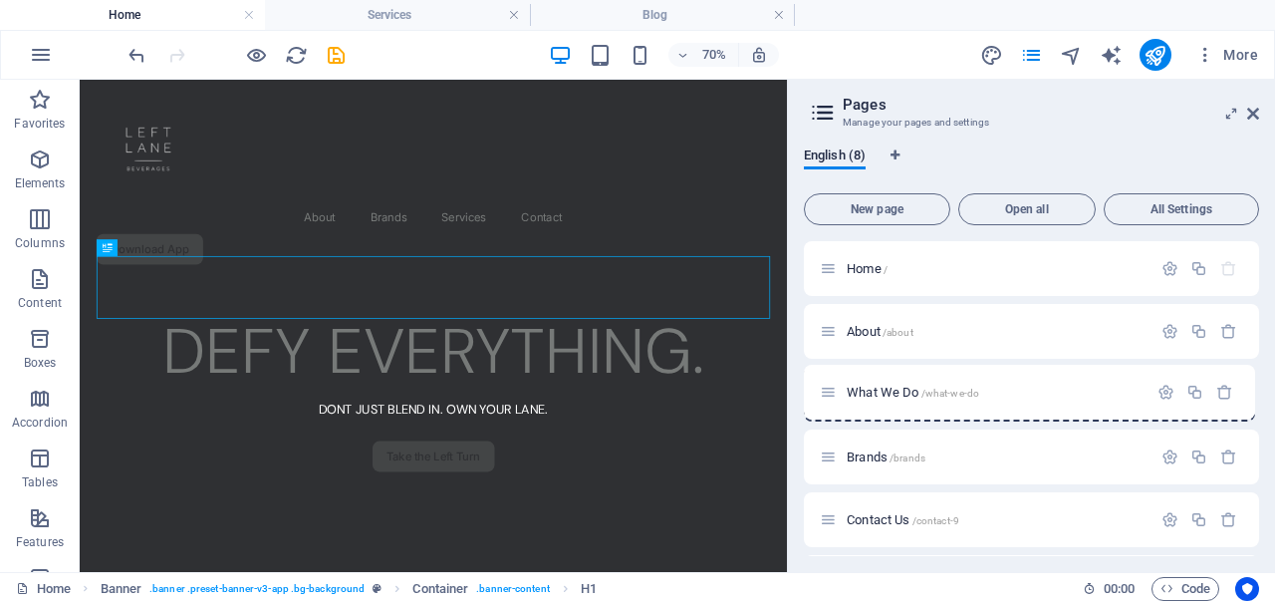
drag, startPoint x: 831, startPoint y: 456, endPoint x: 831, endPoint y: 386, distance: 70.7
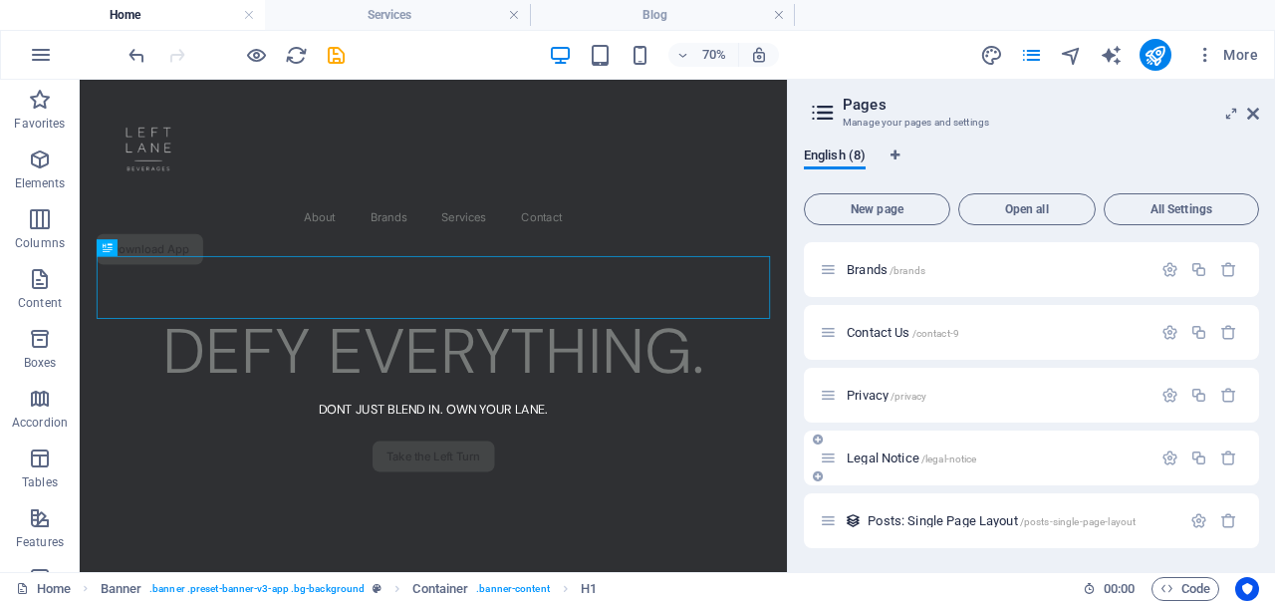
scroll to position [187, 0]
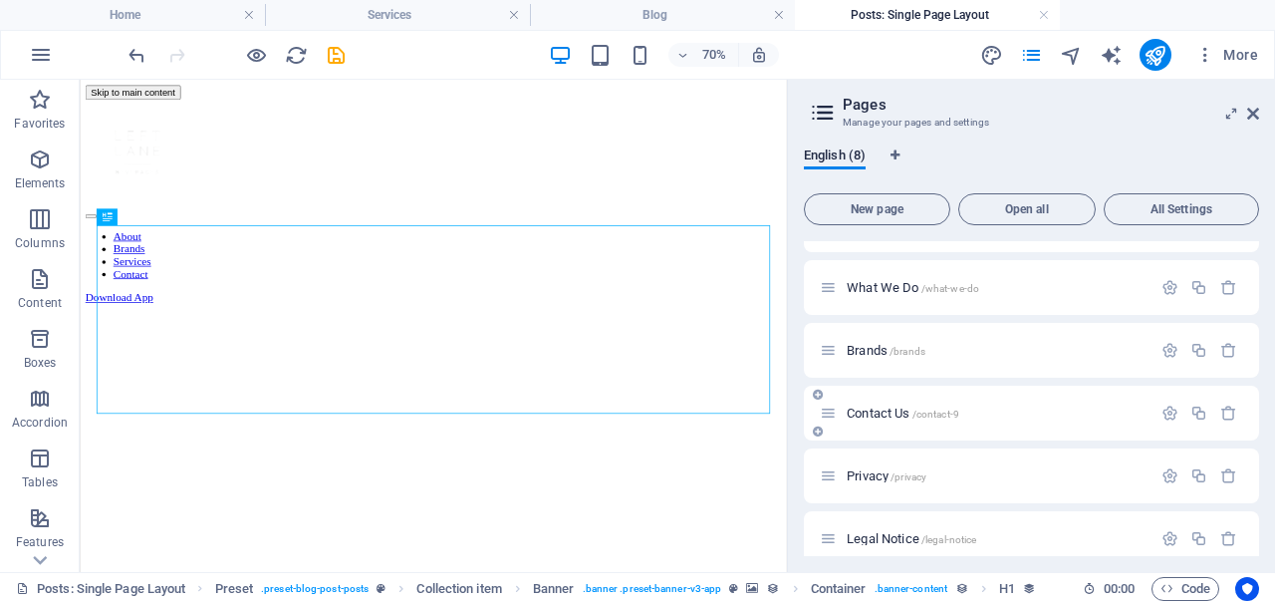
scroll to position [0, 0]
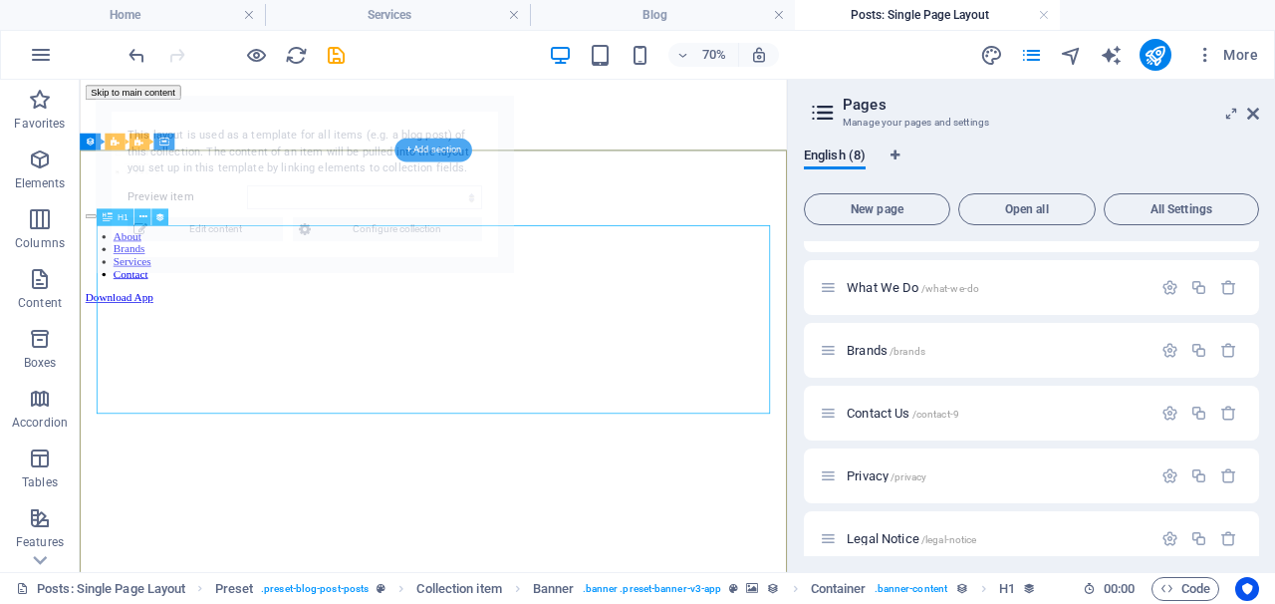
select select "68a347ba9d1cd706d6029fbb"
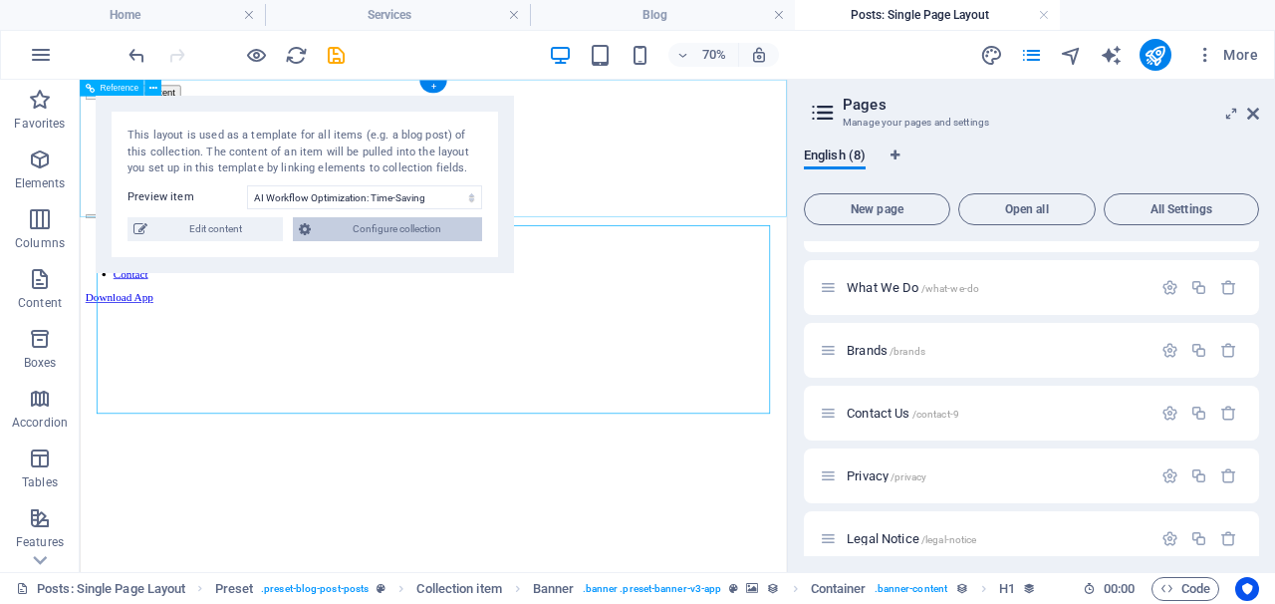
click at [316, 229] on button "Configure collection" at bounding box center [387, 229] width 189 height 24
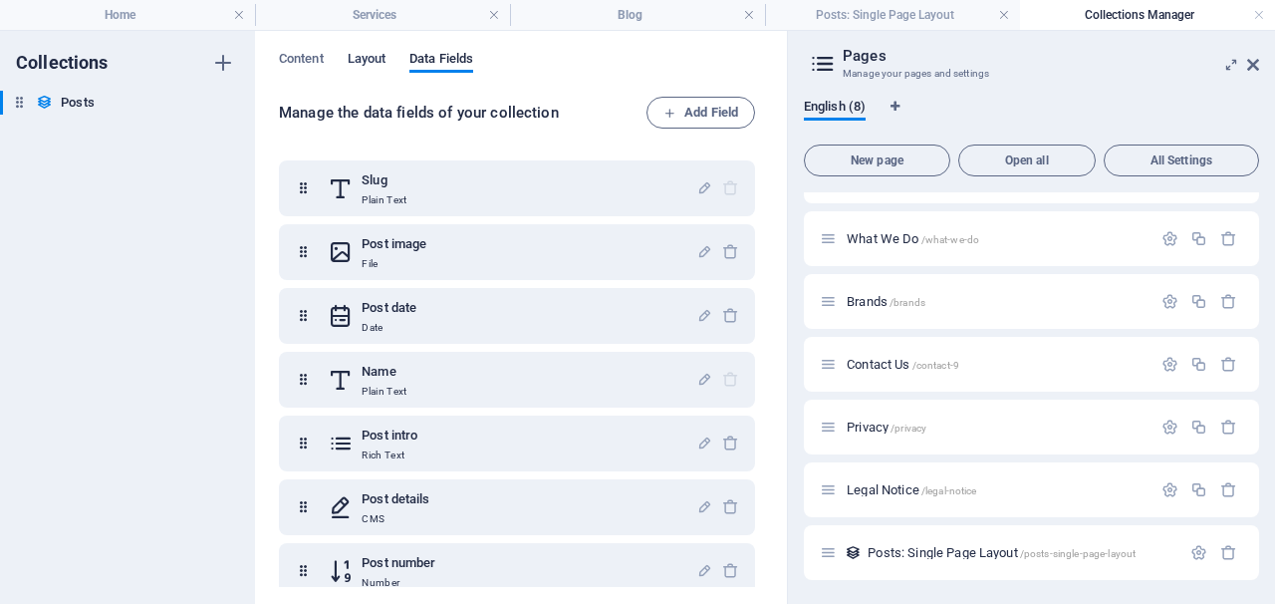
click at [375, 61] on span "Layout" at bounding box center [367, 61] width 39 height 28
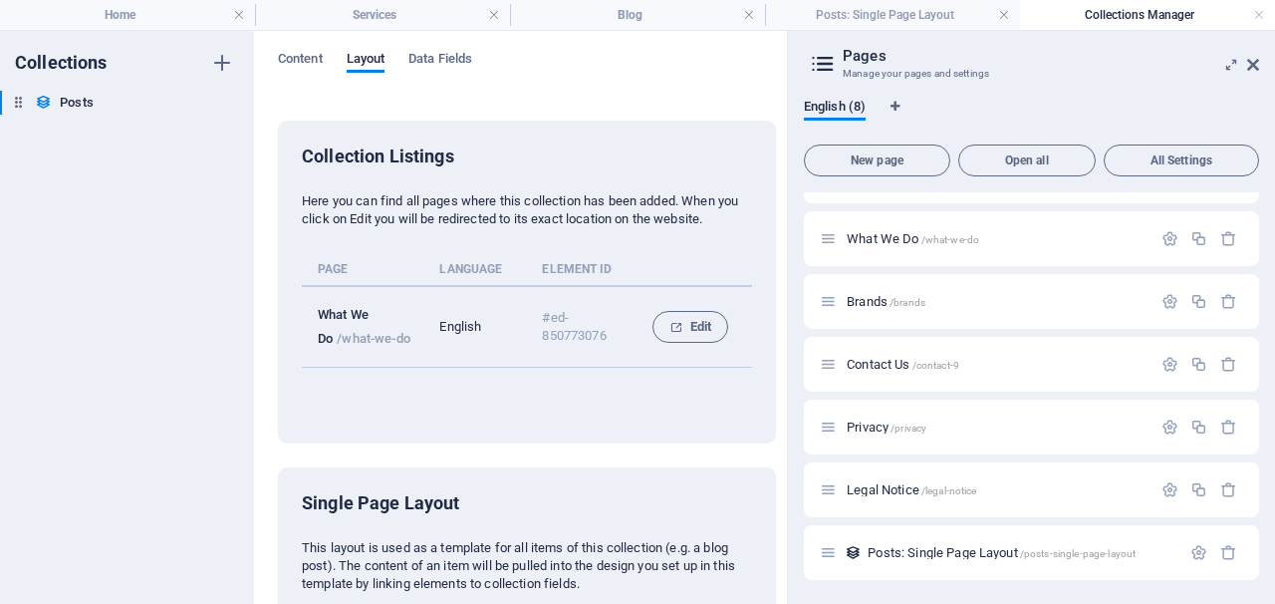
scroll to position [0, 1]
click at [294, 53] on span "Content" at bounding box center [300, 61] width 45 height 28
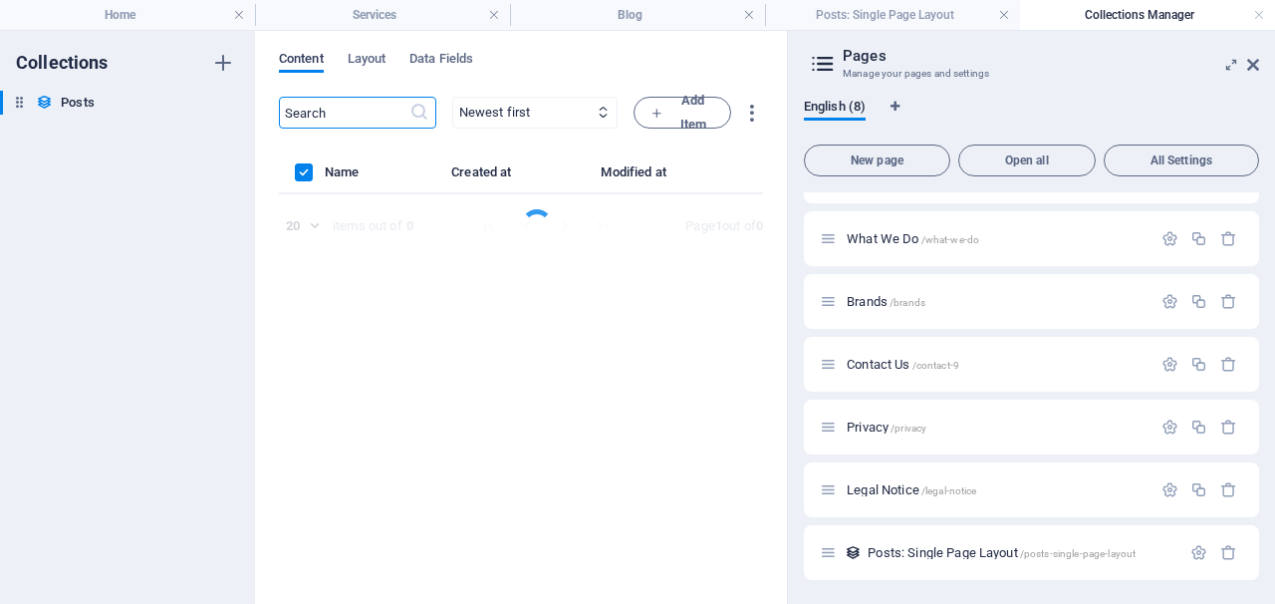
scroll to position [0, 0]
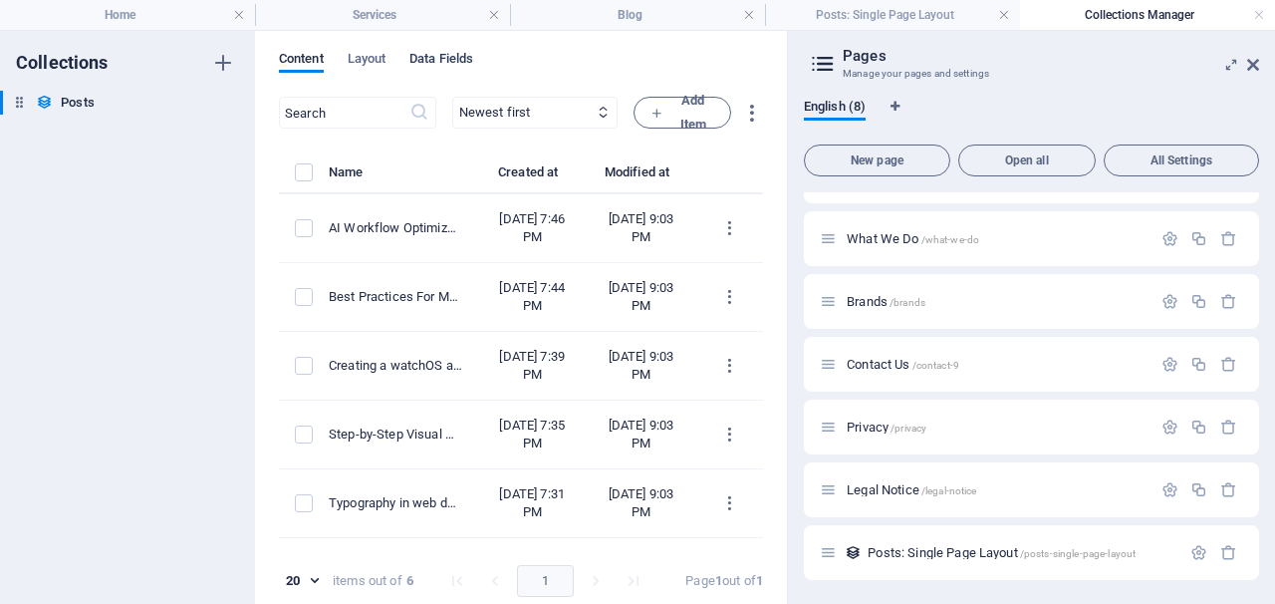
click at [454, 57] on span "Data Fields" at bounding box center [442, 61] width 64 height 28
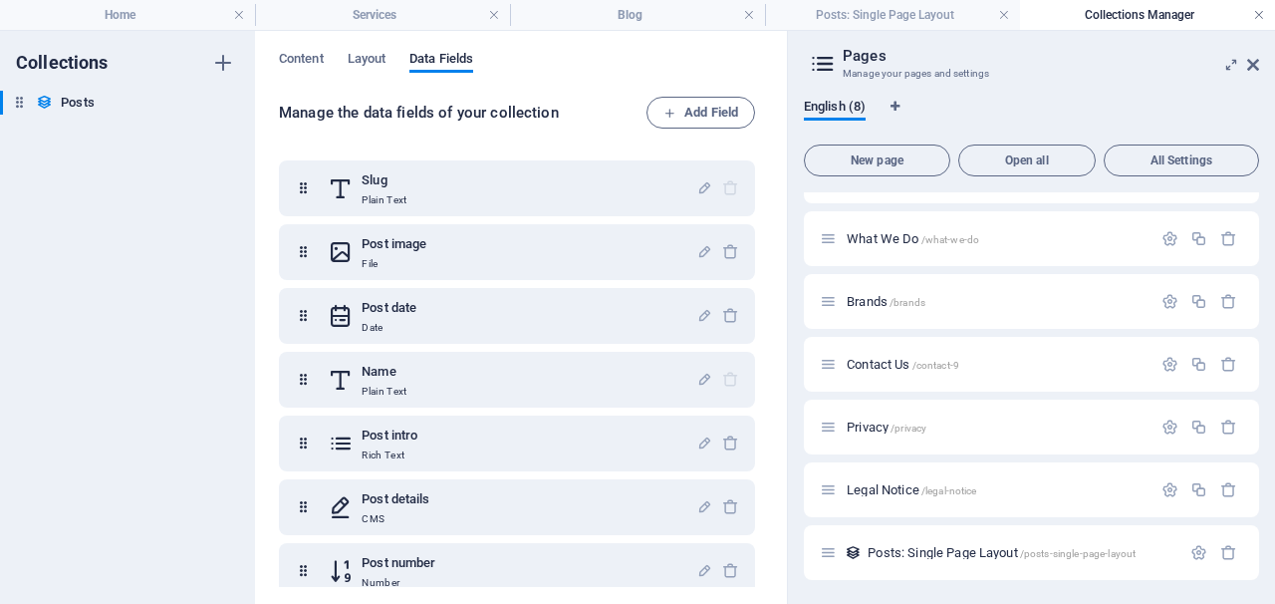
click at [1256, 14] on link at bounding box center [1259, 15] width 12 height 19
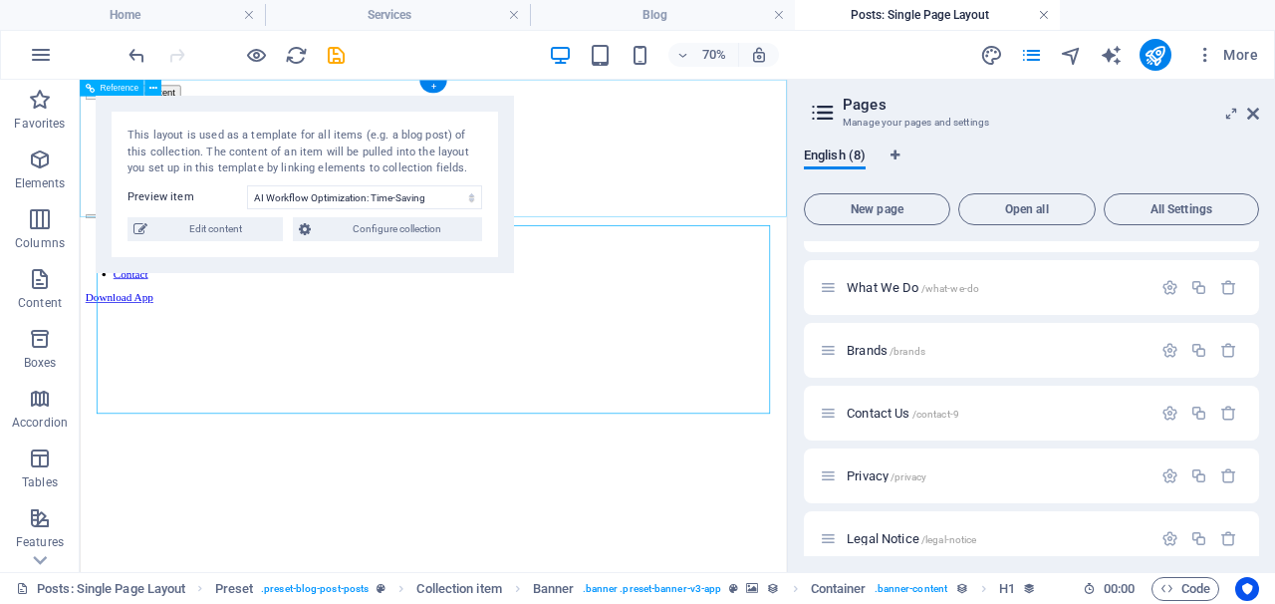
click at [1040, 13] on link at bounding box center [1044, 15] width 12 height 19
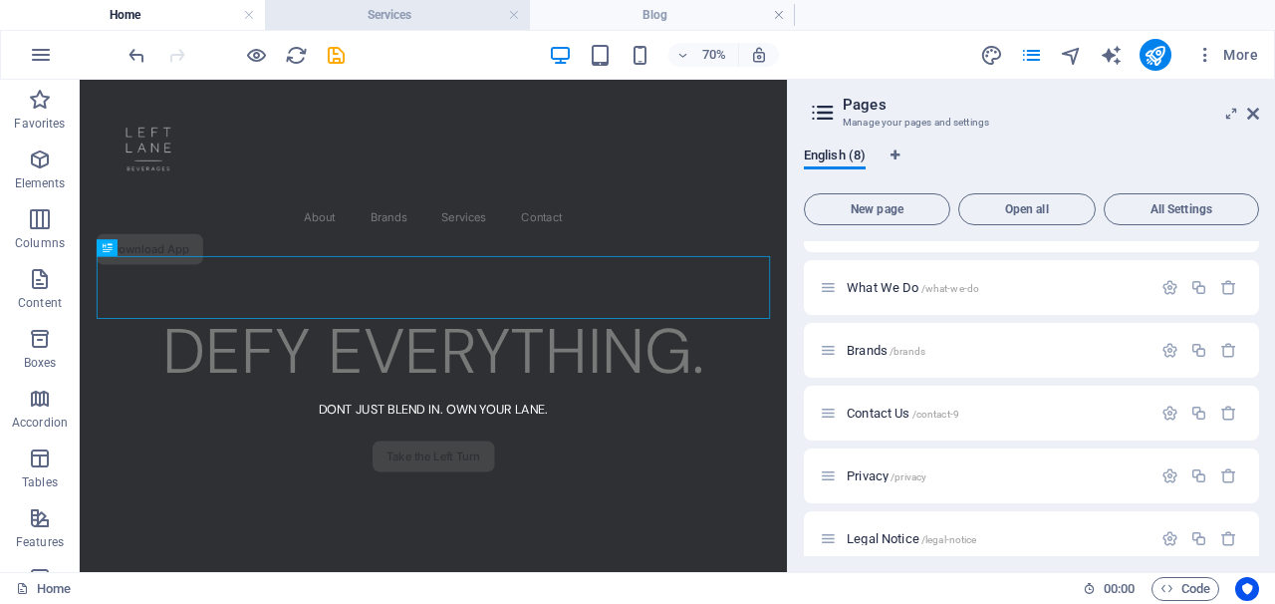
click at [470, 19] on h4 "Services" at bounding box center [397, 15] width 265 height 22
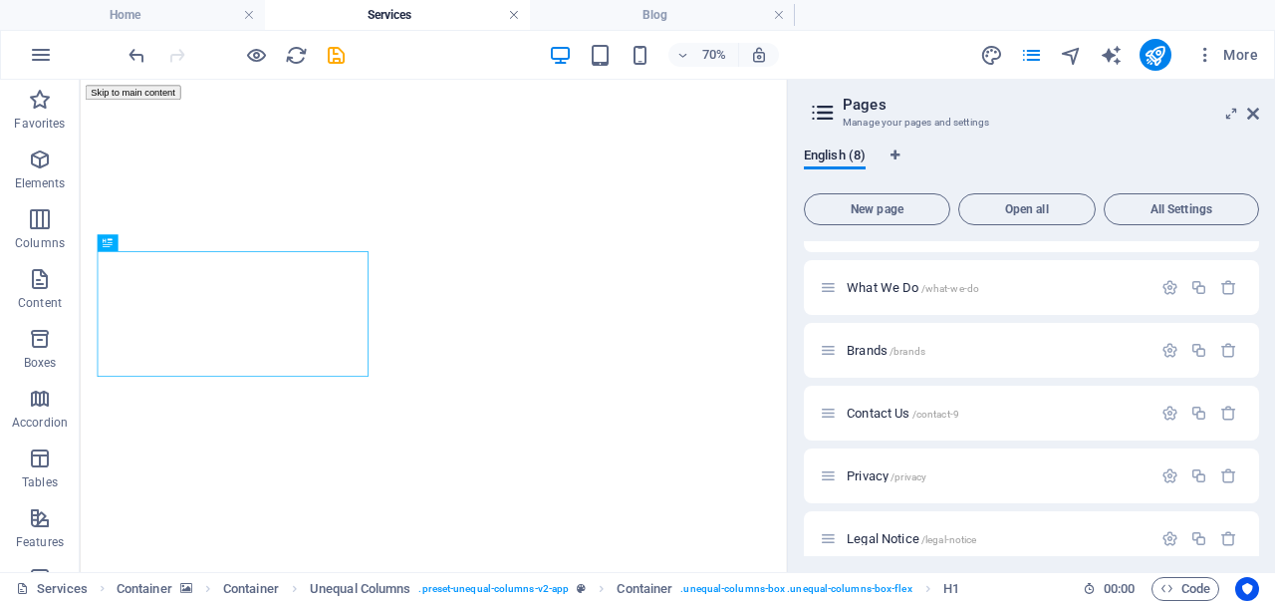
click at [510, 11] on link at bounding box center [514, 15] width 12 height 19
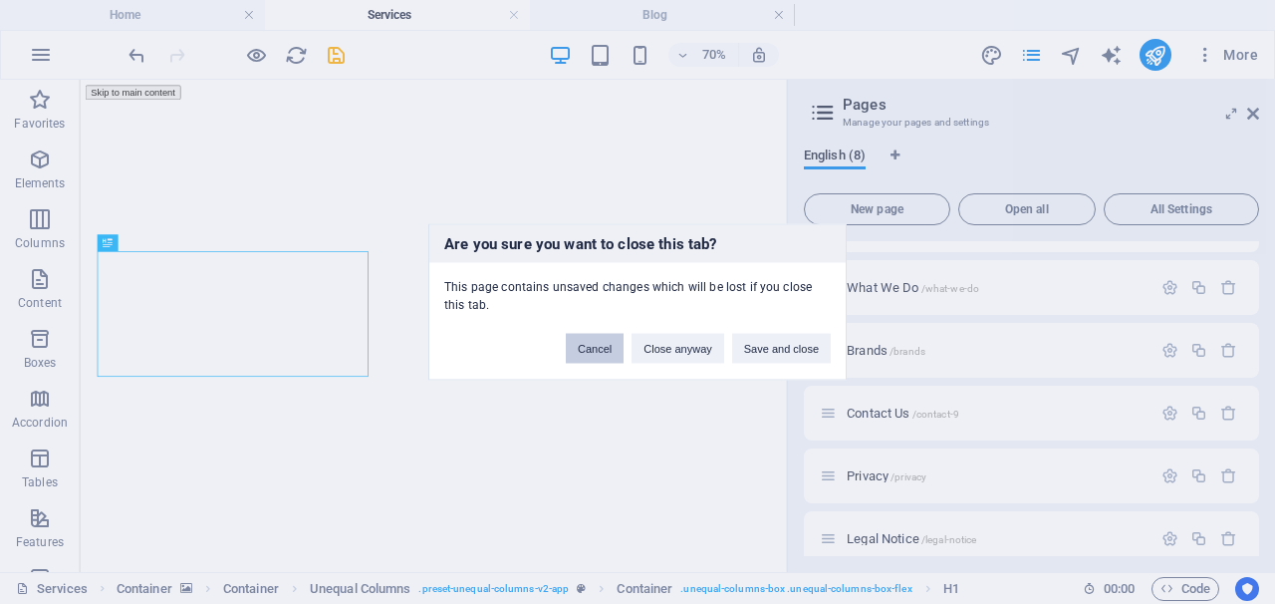
click at [597, 341] on button "Cancel" at bounding box center [595, 349] width 58 height 30
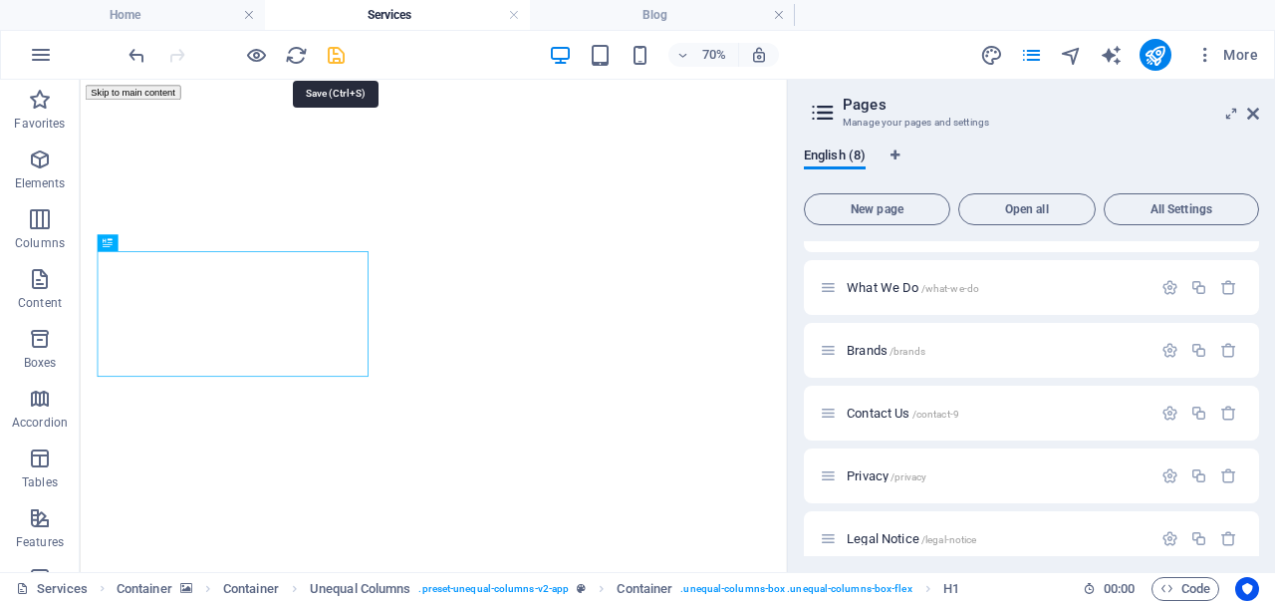
click at [338, 52] on icon "save" at bounding box center [336, 55] width 23 height 23
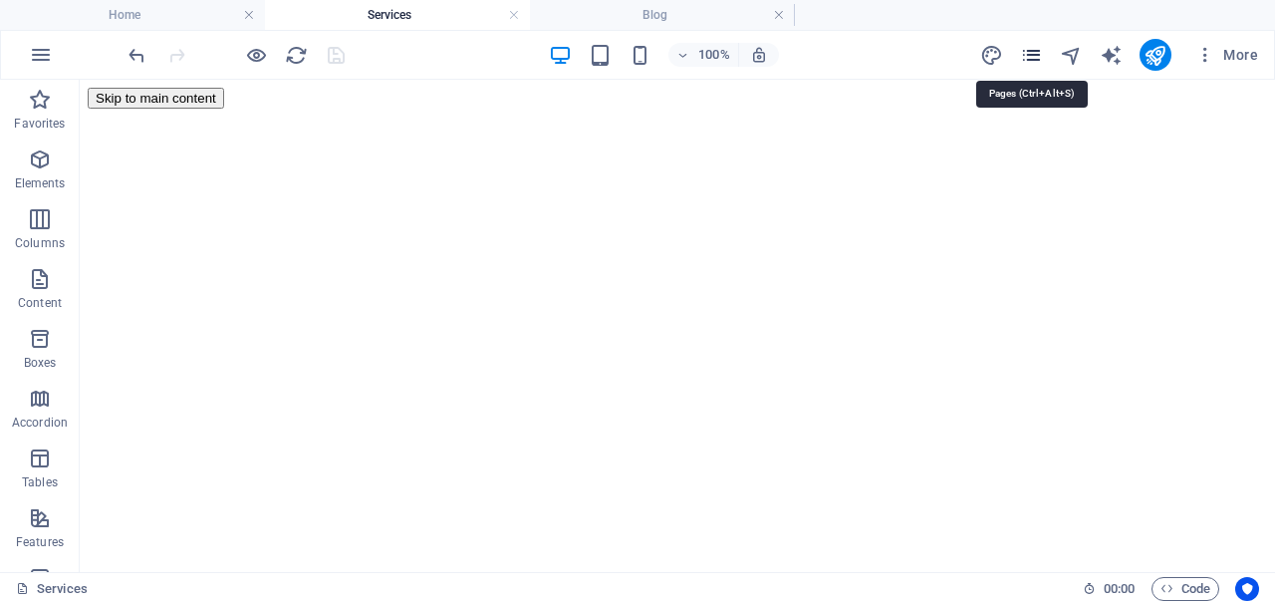
click at [1036, 54] on icon "pages" at bounding box center [1031, 55] width 23 height 23
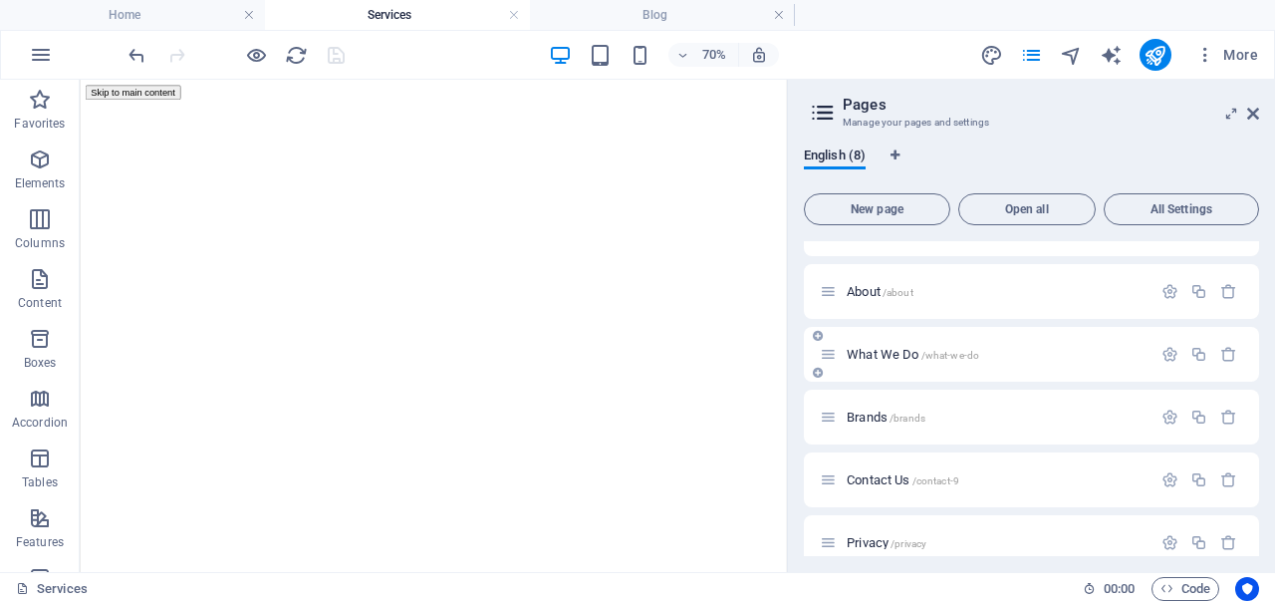
scroll to position [42, 0]
click at [888, 355] on span "What We Do /what-we-do" at bounding box center [913, 352] width 133 height 15
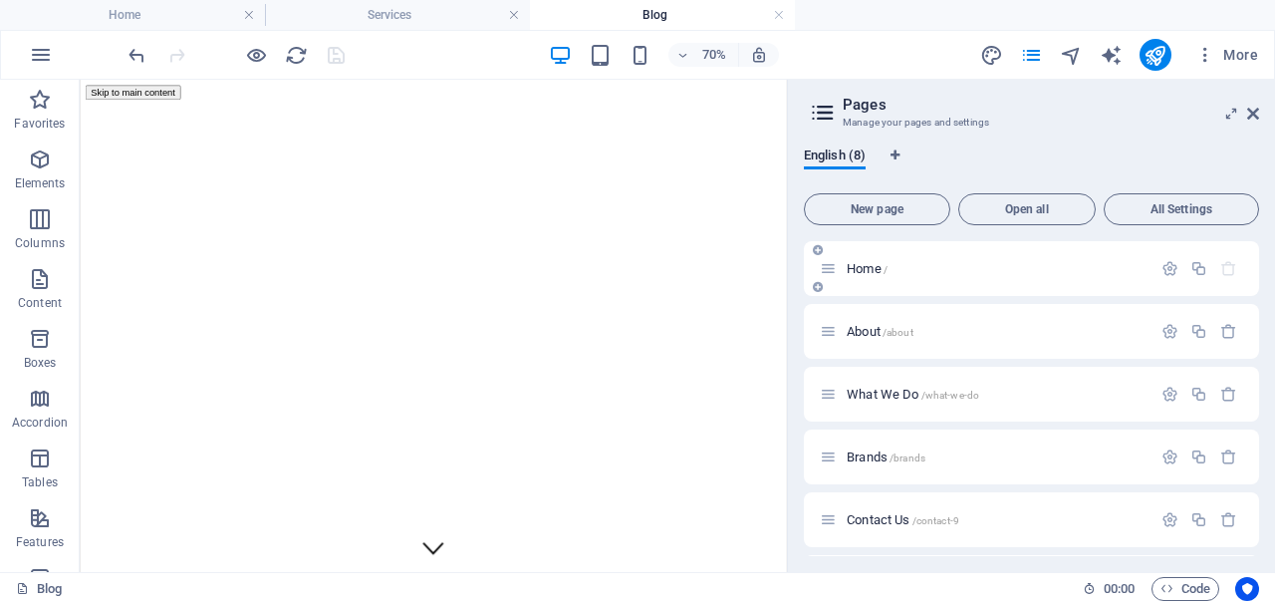
scroll to position [0, 0]
click at [857, 270] on span "Home /" at bounding box center [867, 268] width 41 height 15
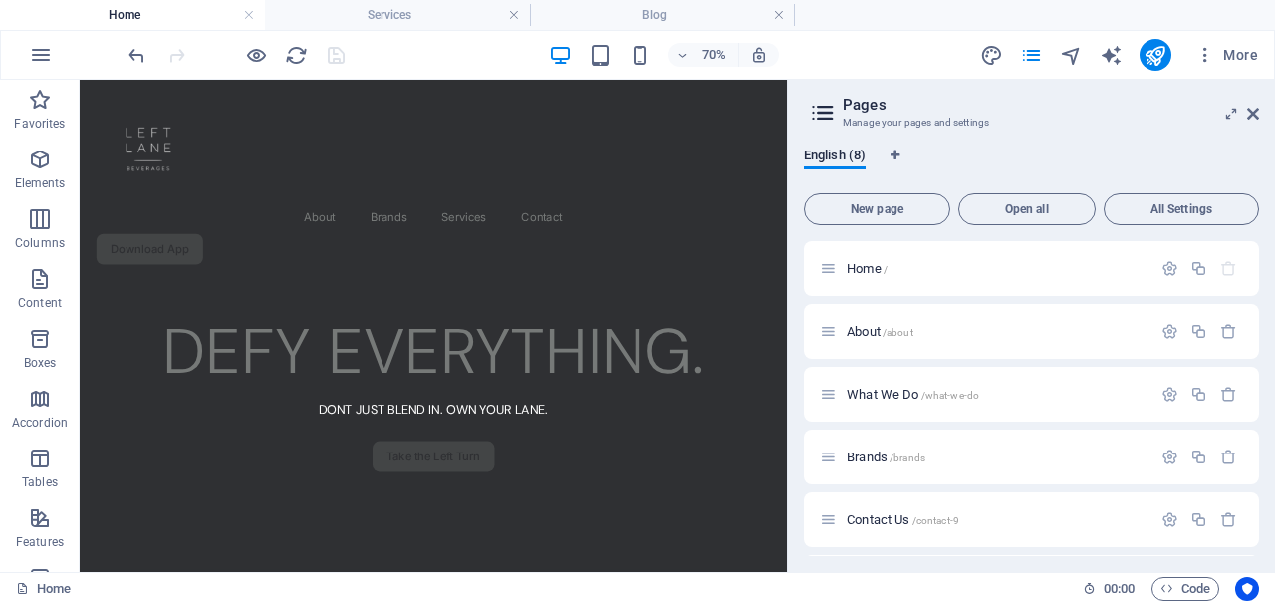
click at [1260, 113] on aside "Pages Manage your pages and settings English (8) New page Open all All Settings…" at bounding box center [1031, 326] width 488 height 492
click at [1250, 113] on icon at bounding box center [1253, 114] width 12 height 16
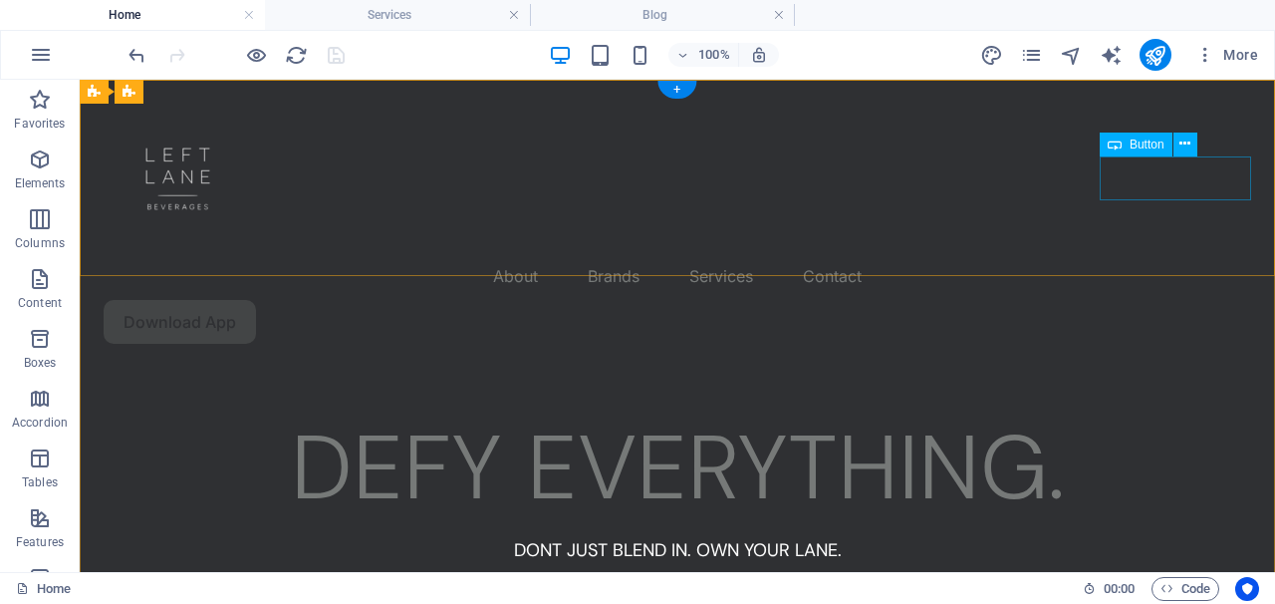
click at [1204, 300] on div "Download App" at bounding box center [678, 322] width 1148 height 44
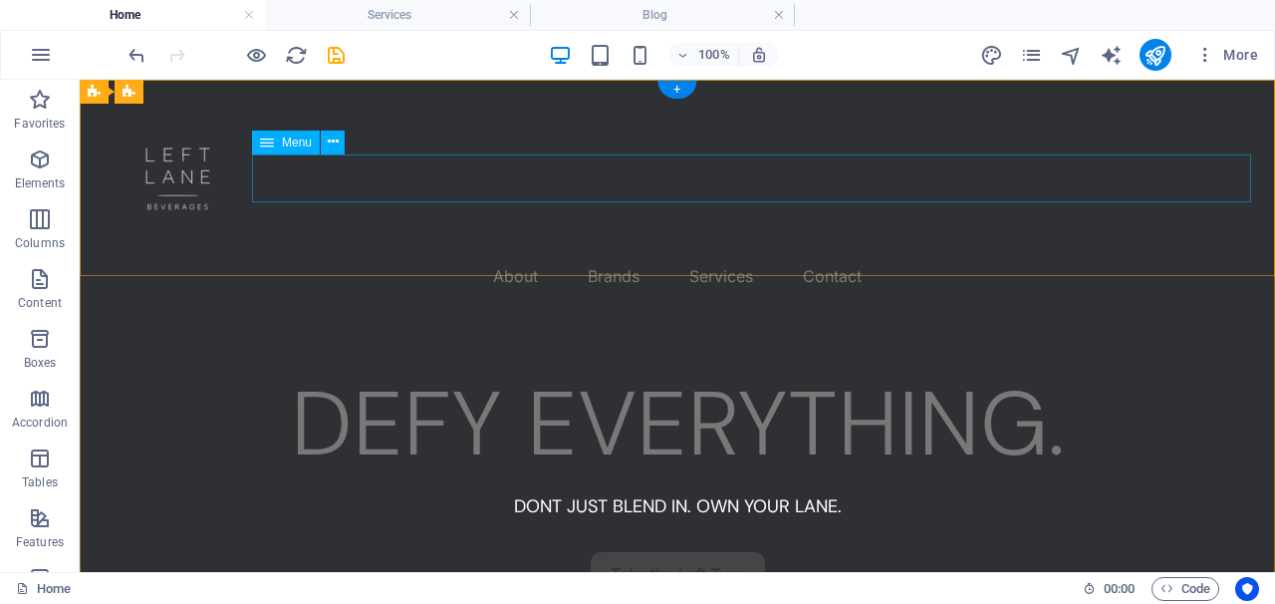
click at [839, 252] on nav "About Brands Services Contact" at bounding box center [678, 276] width 1148 height 48
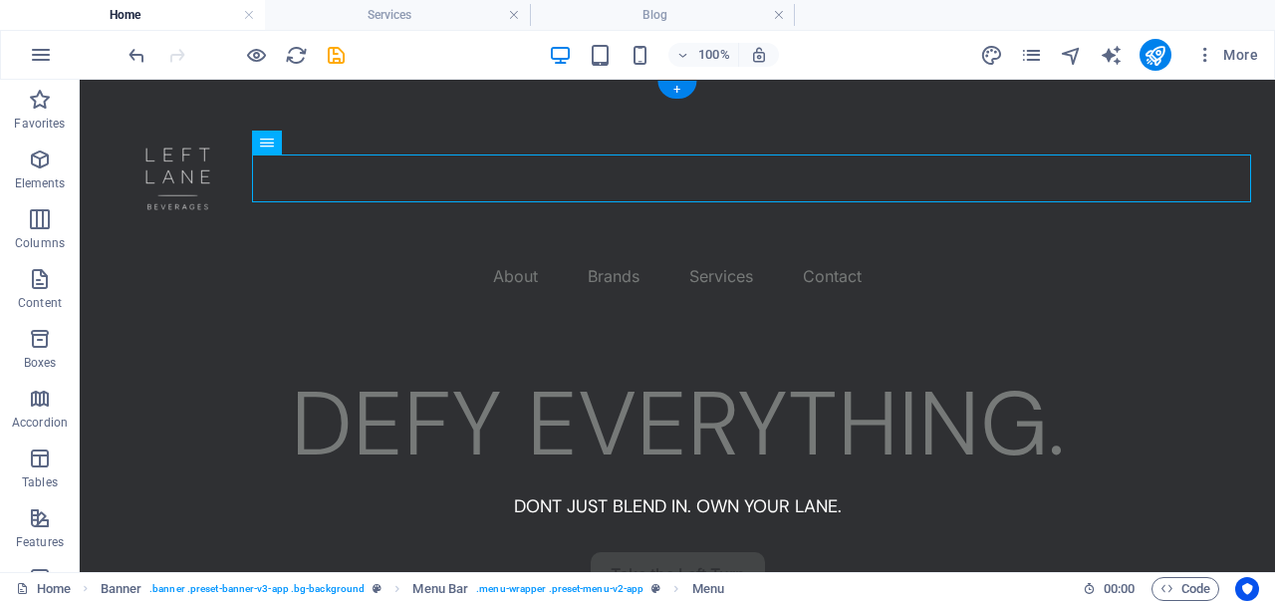
drag, startPoint x: 349, startPoint y: 225, endPoint x: 517, endPoint y: 154, distance: 182.6
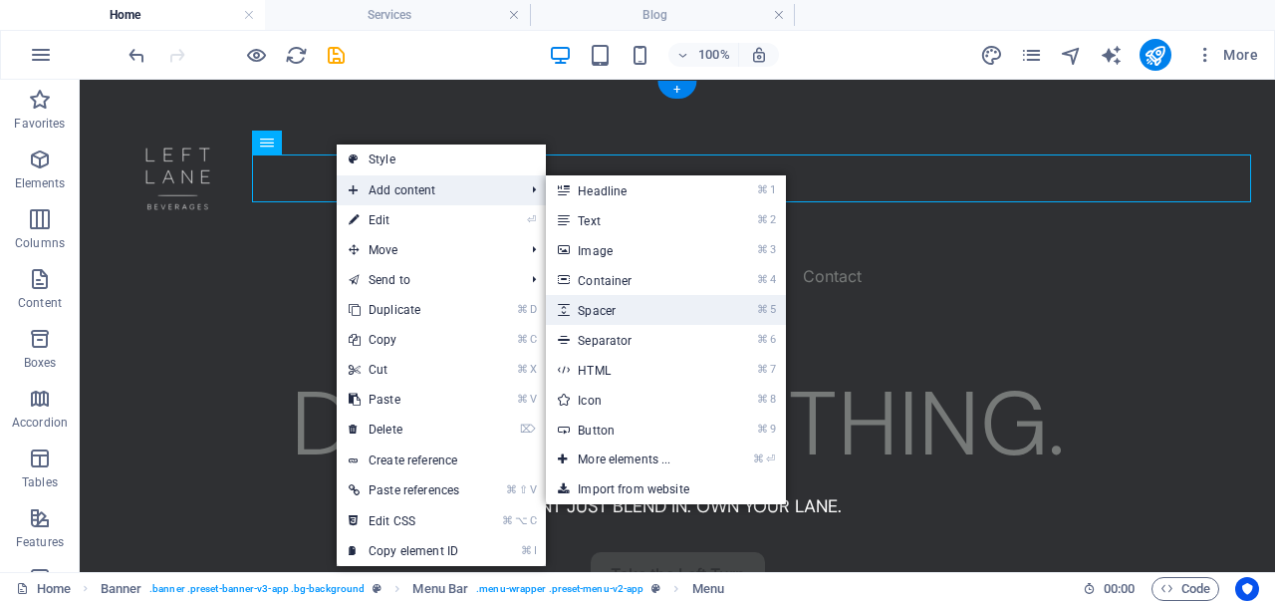
click at [641, 301] on link "⌘ 5 Spacer" at bounding box center [628, 310] width 164 height 30
select select "px"
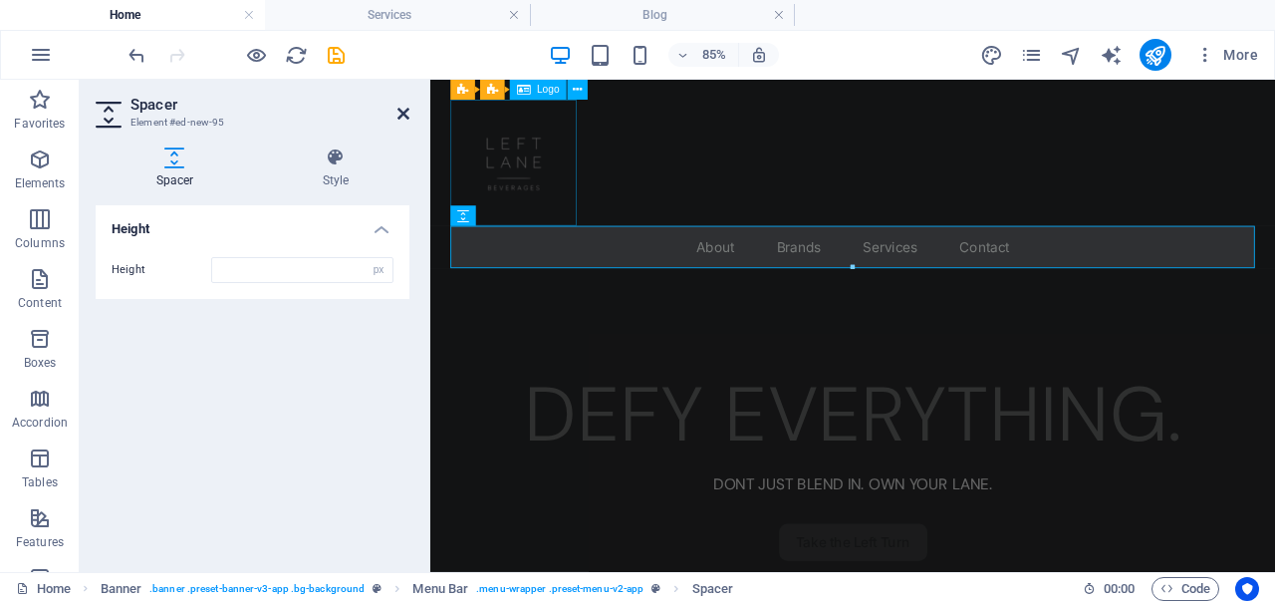
drag, startPoint x: 397, startPoint y: 109, endPoint x: 317, endPoint y: 29, distance: 112.7
click at [398, 109] on icon at bounding box center [404, 114] width 12 height 16
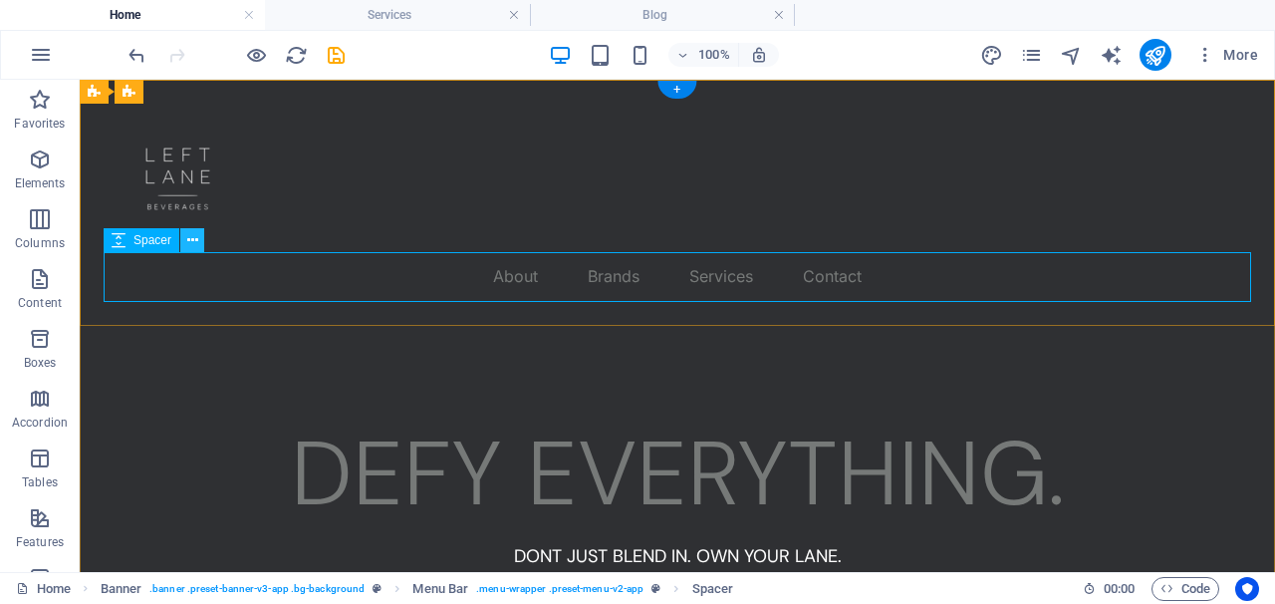
click at [194, 245] on icon at bounding box center [192, 240] width 11 height 21
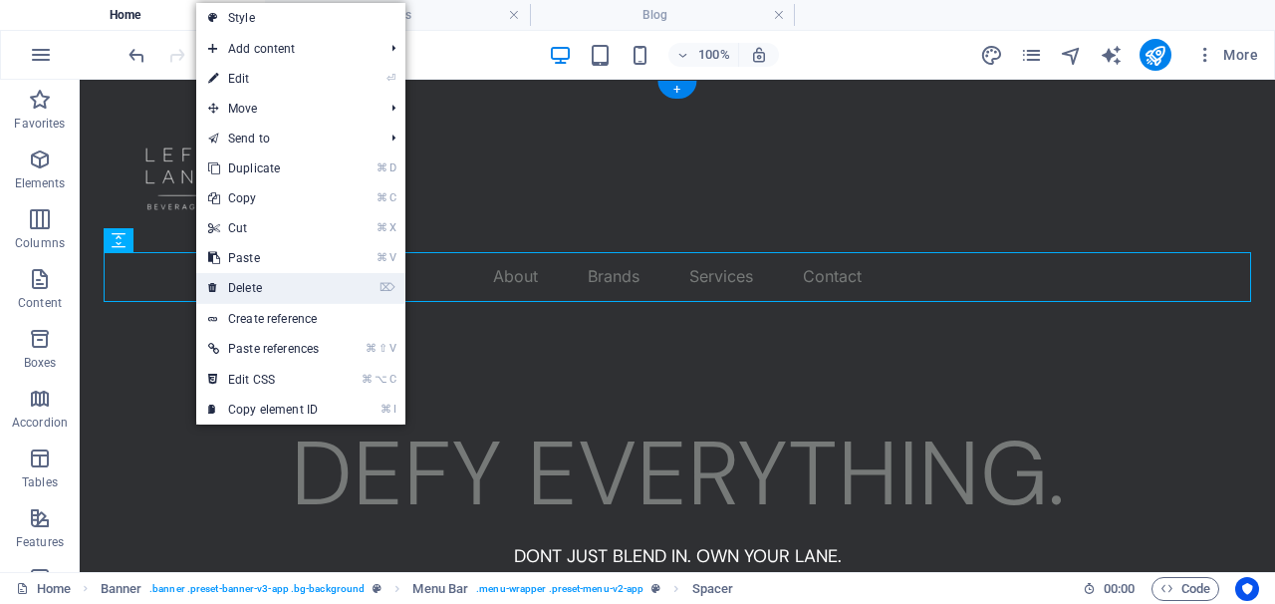
click at [285, 288] on link "⌦ Delete" at bounding box center [263, 288] width 135 height 30
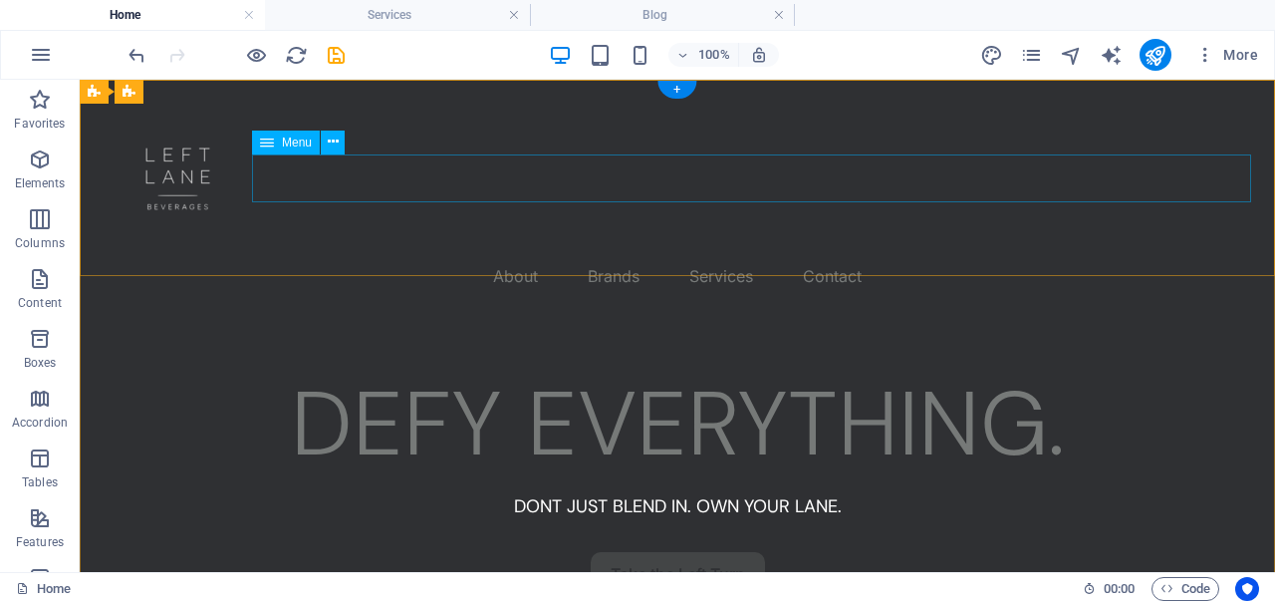
click at [978, 252] on nav "About Brands Services Contact" at bounding box center [678, 276] width 1148 height 48
click at [966, 252] on nav "About Brands Services Contact" at bounding box center [678, 276] width 1148 height 48
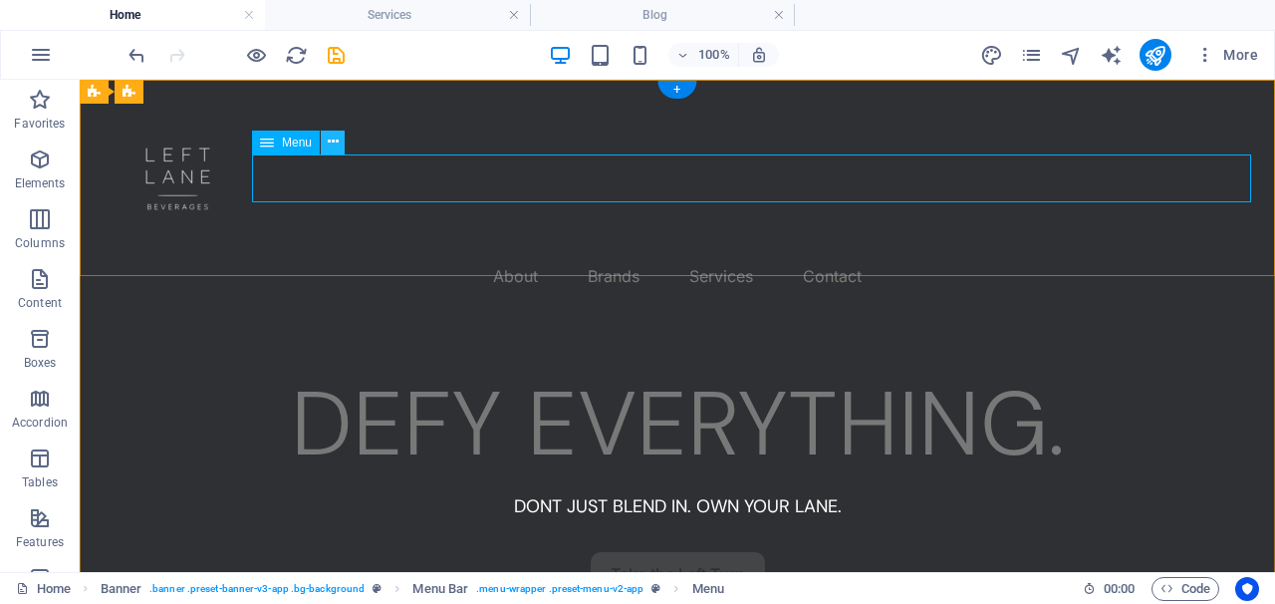
click at [677, 89] on div "+" at bounding box center [677, 90] width 39 height 18
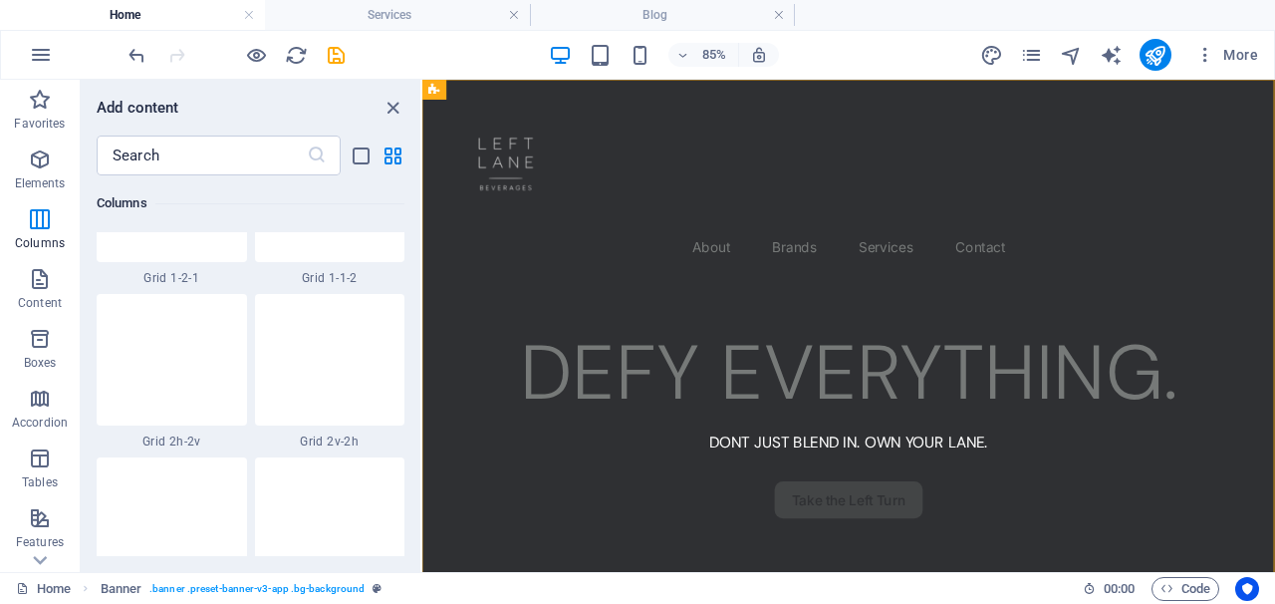
scroll to position [2984, 0]
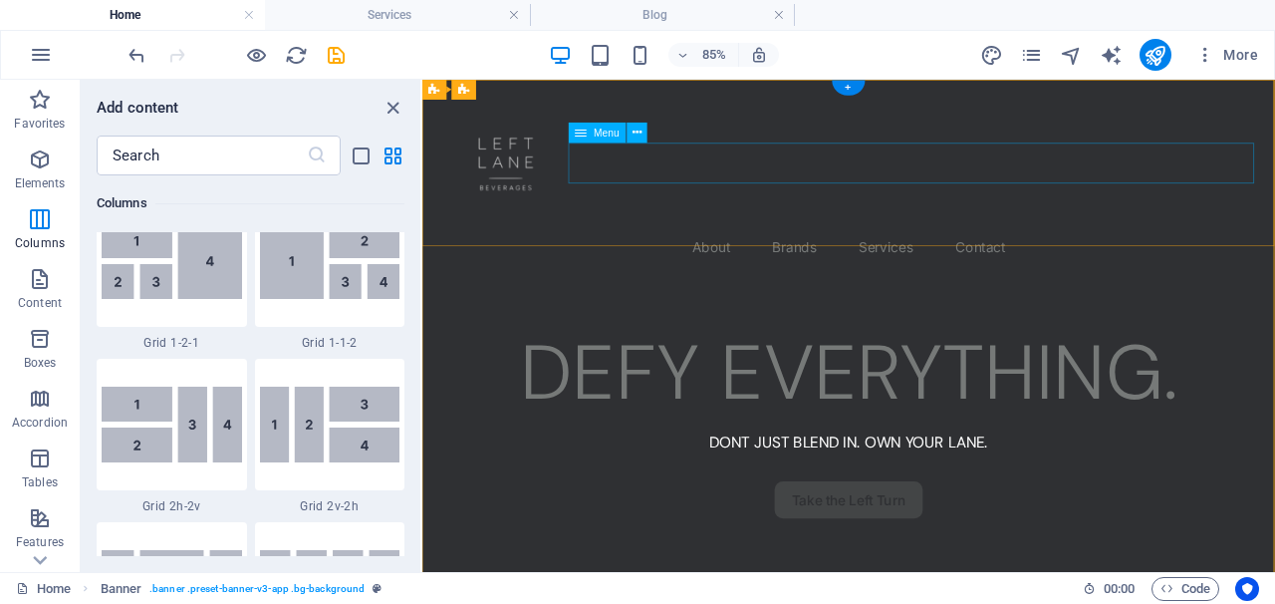
click at [899, 252] on nav "About Brands Services Contact" at bounding box center [924, 276] width 956 height 48
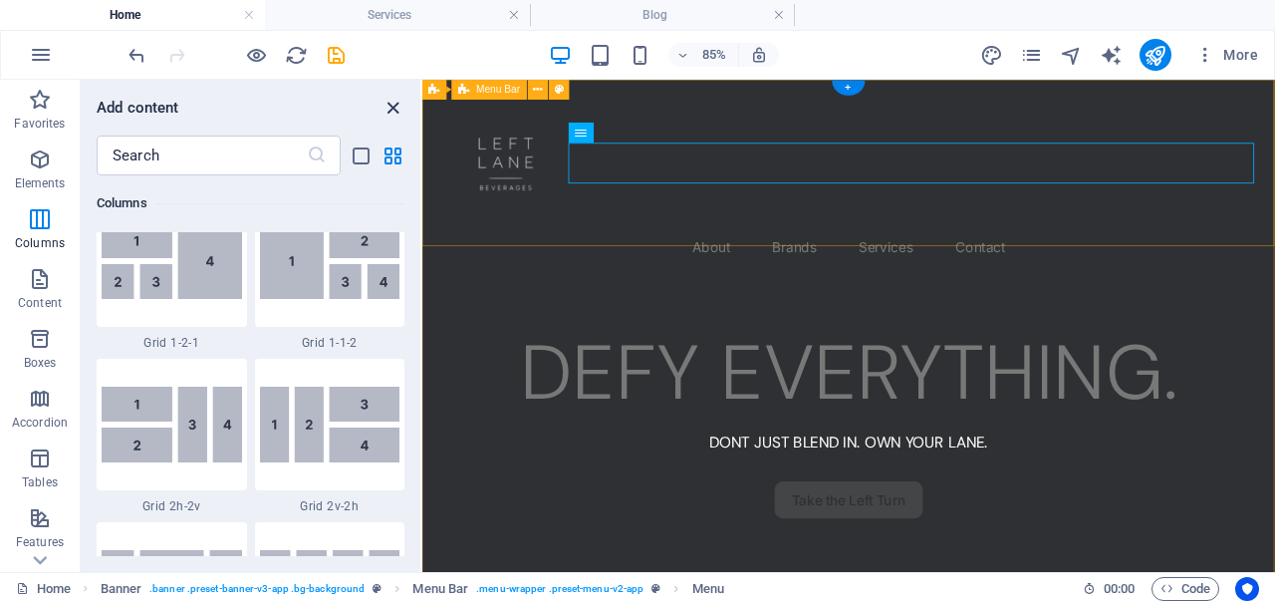
click at [392, 106] on icon "close panel" at bounding box center [393, 108] width 23 height 23
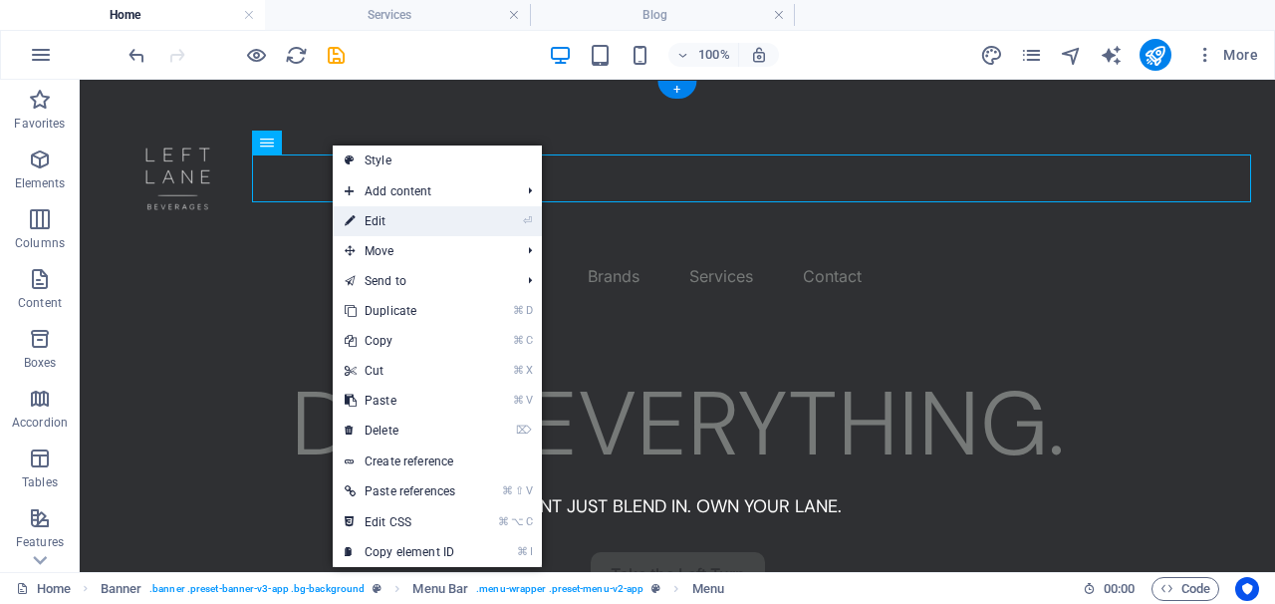
click at [365, 217] on link "⏎ Edit" at bounding box center [400, 221] width 135 height 30
select select "1"
select select
select select "3"
select select
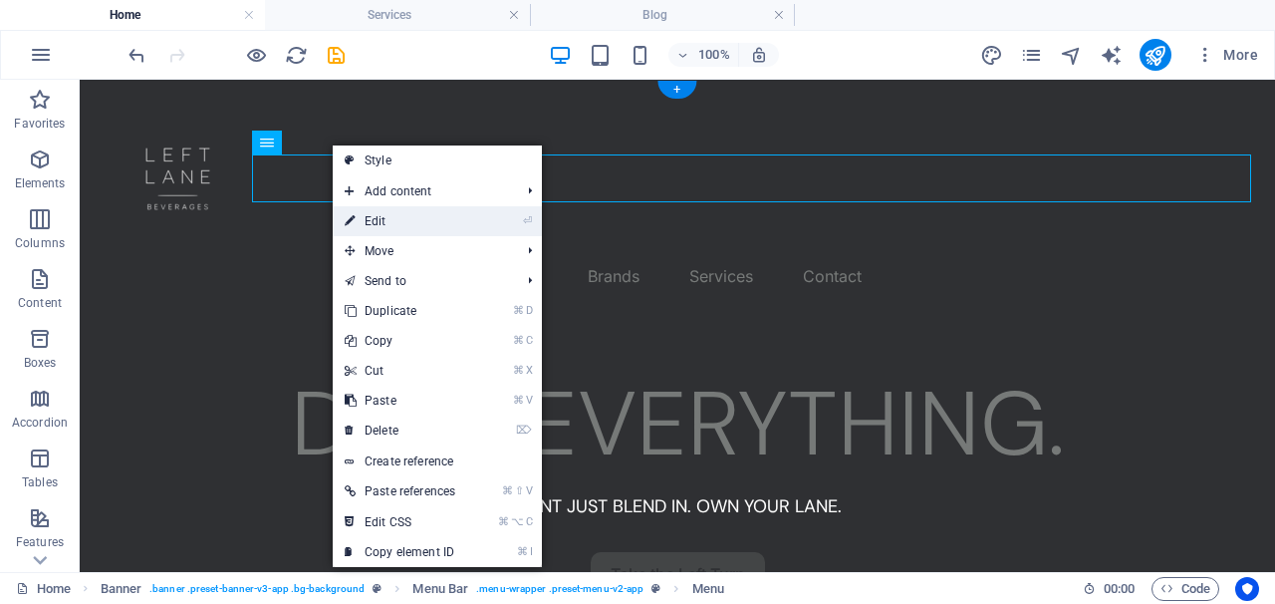
select select "4"
select select
select select "4"
select select
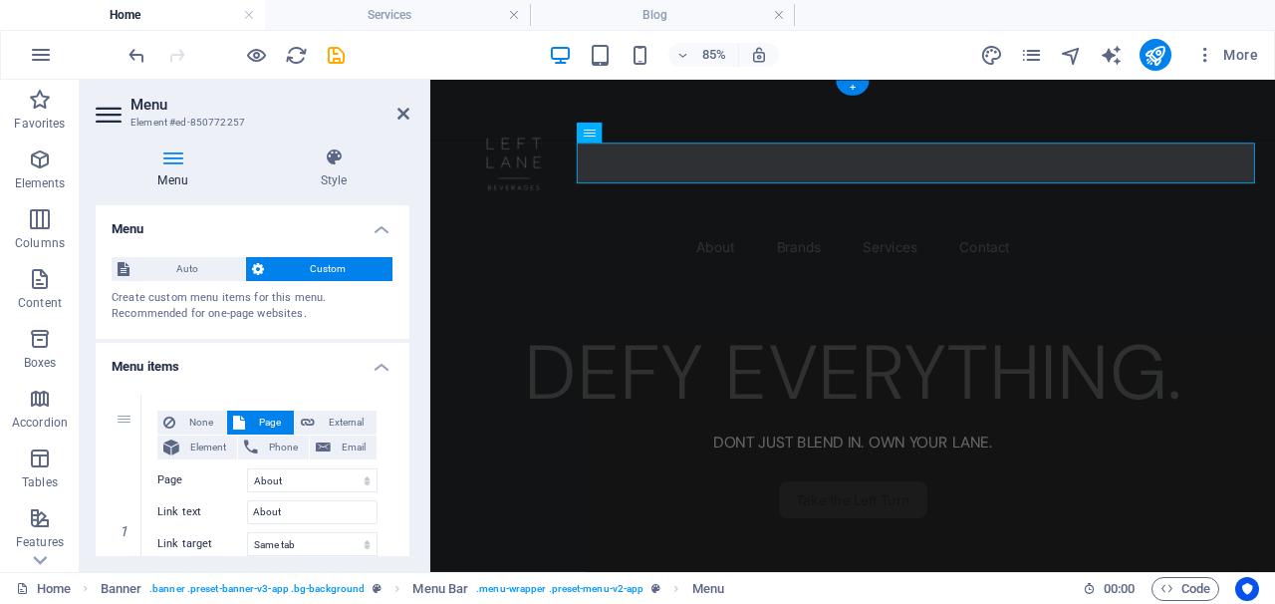
scroll to position [12, 0]
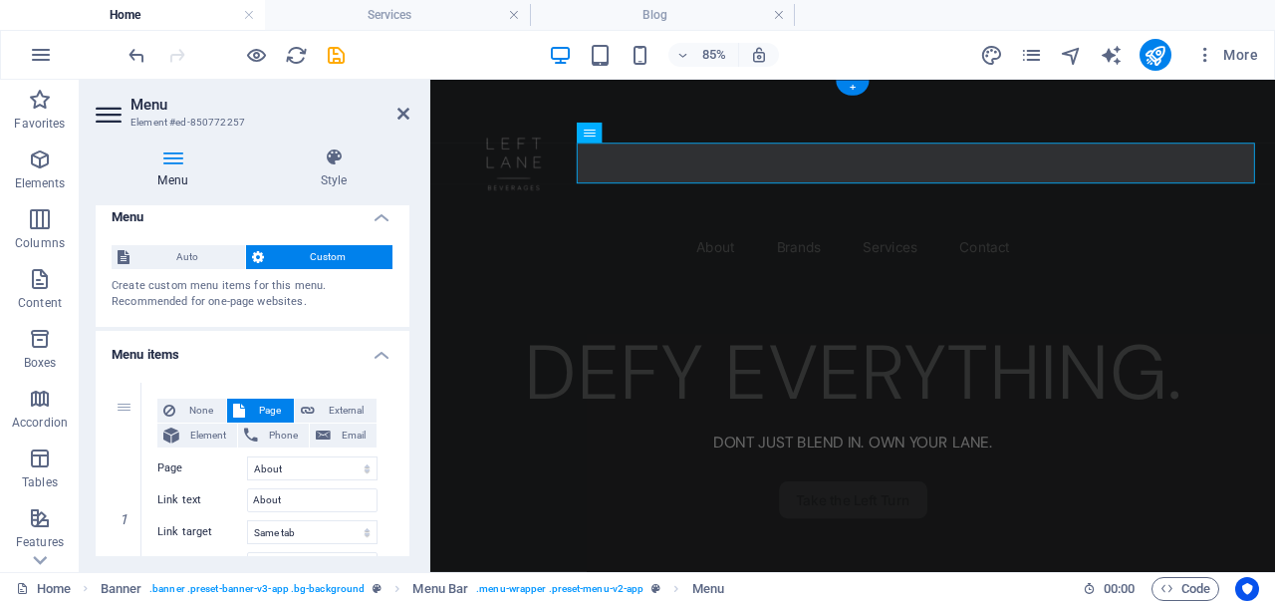
click at [377, 351] on h4 "Menu items" at bounding box center [253, 349] width 314 height 36
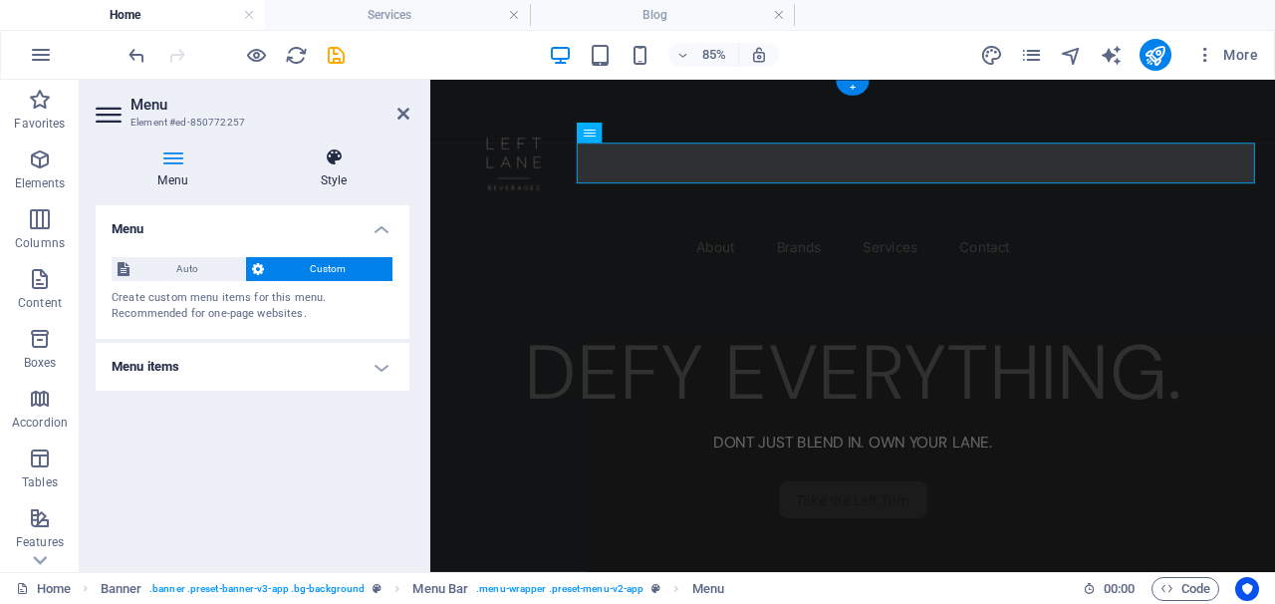
click at [324, 161] on icon at bounding box center [333, 157] width 151 height 20
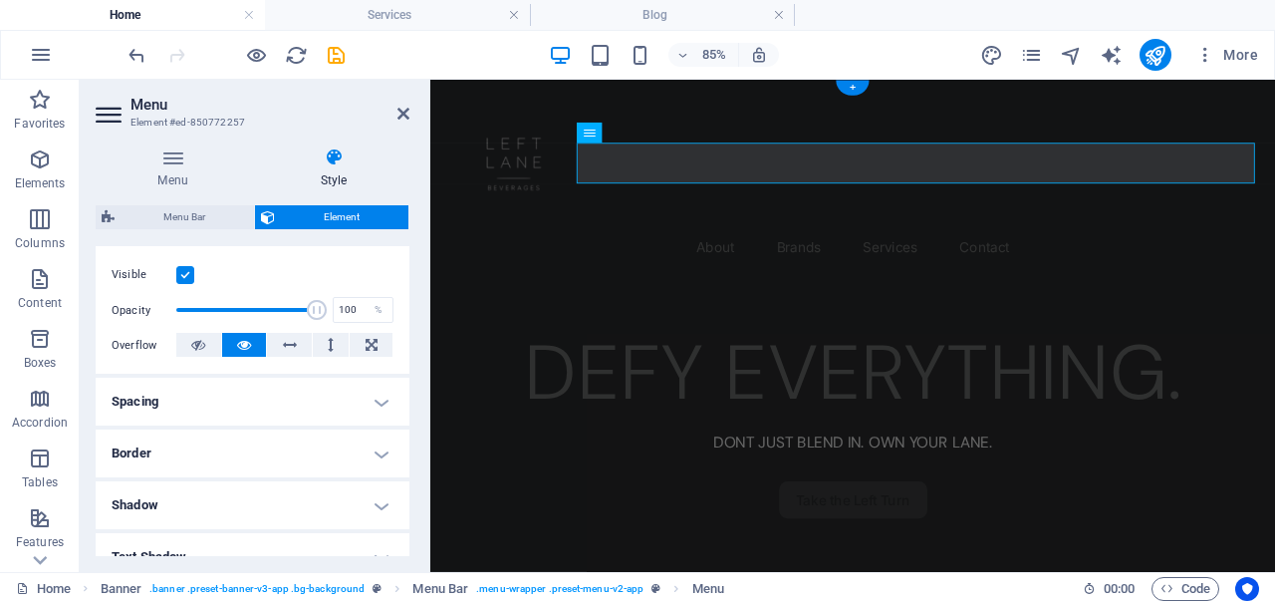
scroll to position [263, 0]
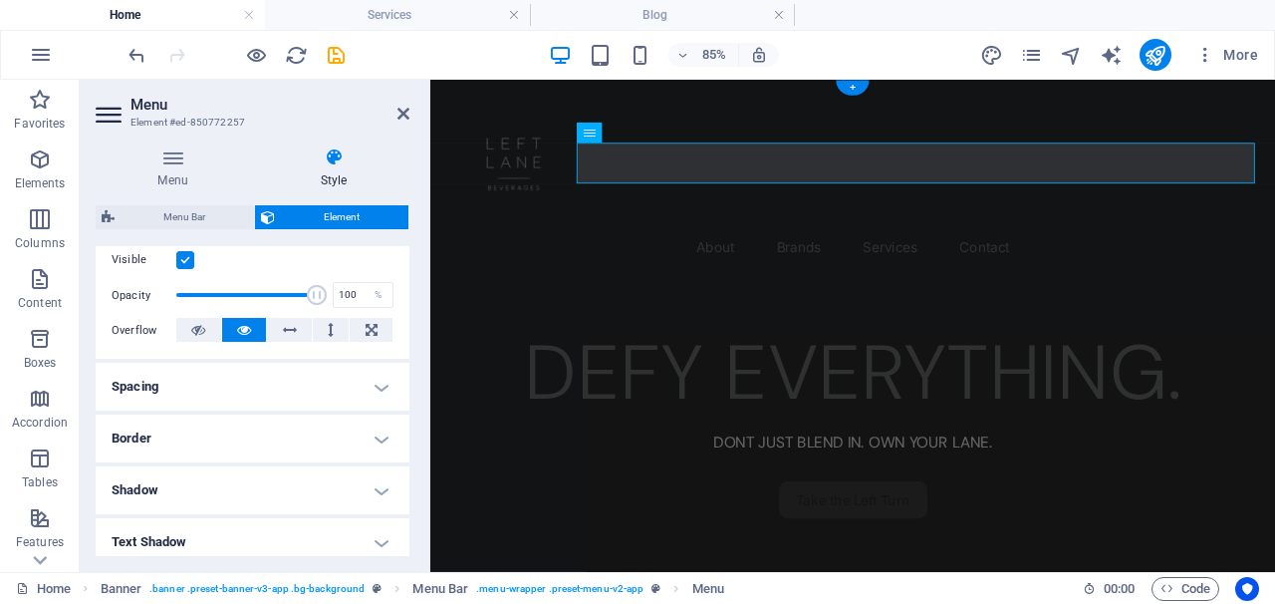
click at [384, 395] on h4 "Spacing" at bounding box center [253, 387] width 314 height 48
click at [384, 395] on h4 "Spacing" at bounding box center [253, 381] width 314 height 36
click at [380, 422] on h4 "Border" at bounding box center [253, 438] width 314 height 48
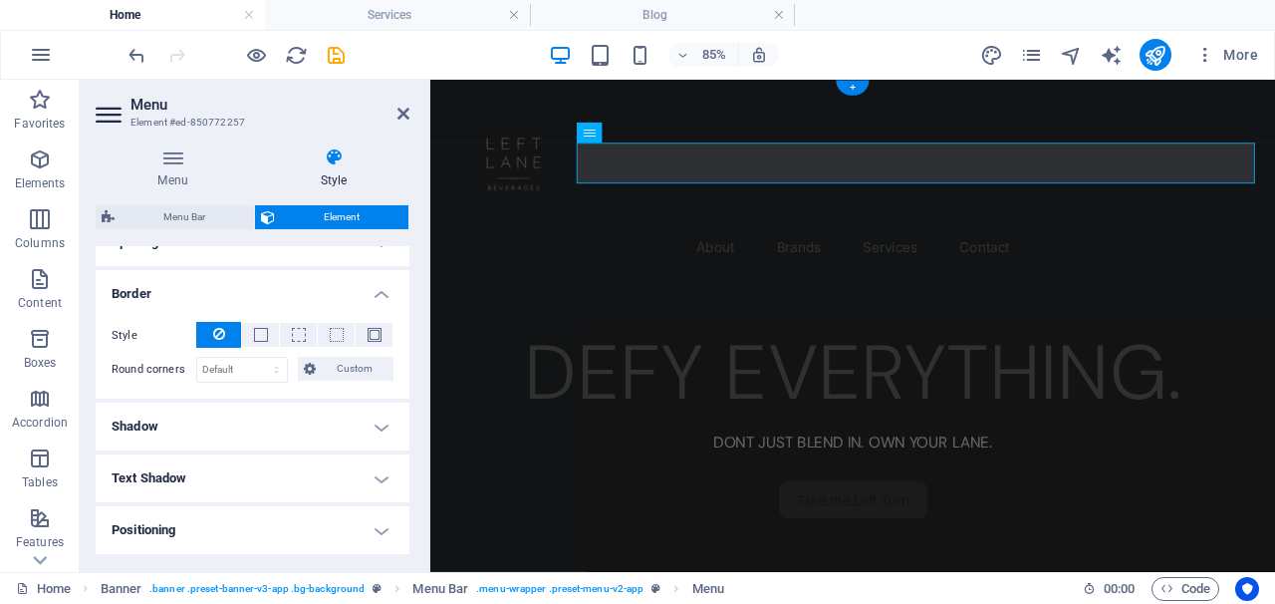
scroll to position [411, 0]
click at [379, 292] on h4 "Border" at bounding box center [253, 284] width 314 height 36
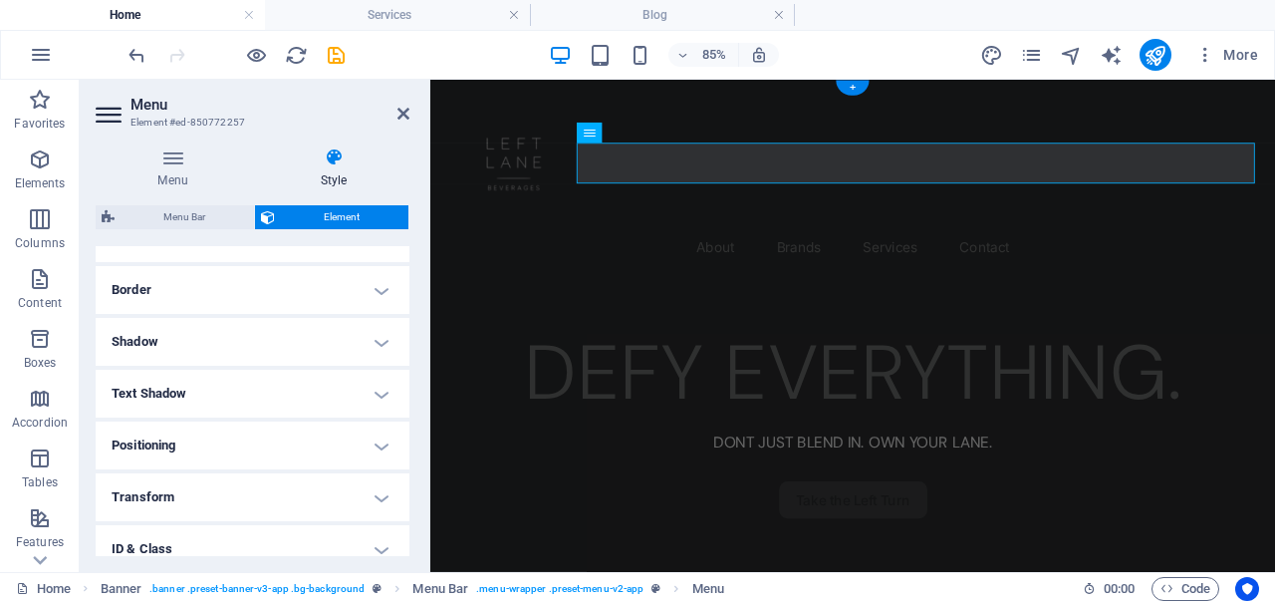
scroll to position [495, 0]
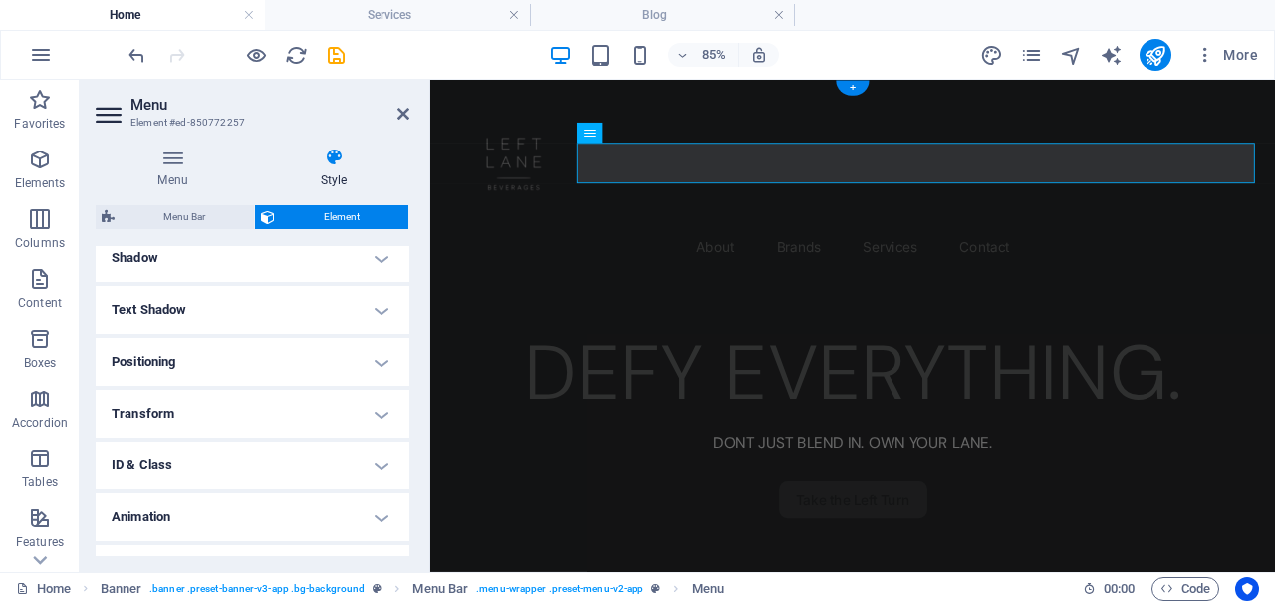
click at [375, 348] on h4 "Positioning" at bounding box center [253, 362] width 314 height 48
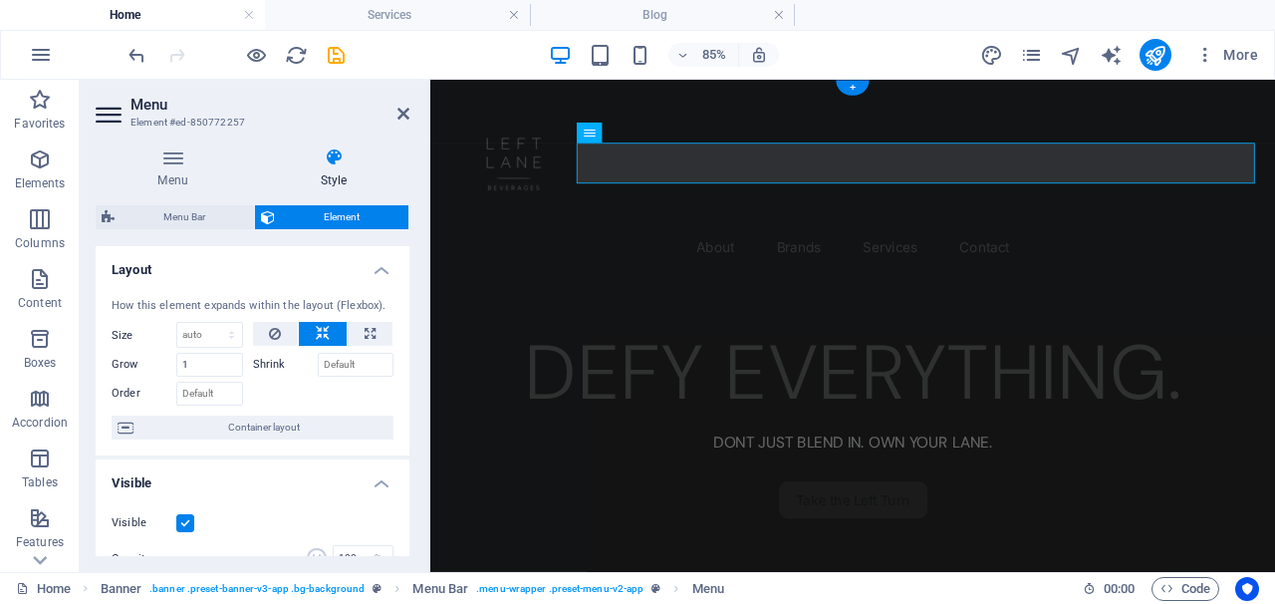
scroll to position [0, 0]
click at [373, 266] on h4 "Layout" at bounding box center [253, 264] width 314 height 36
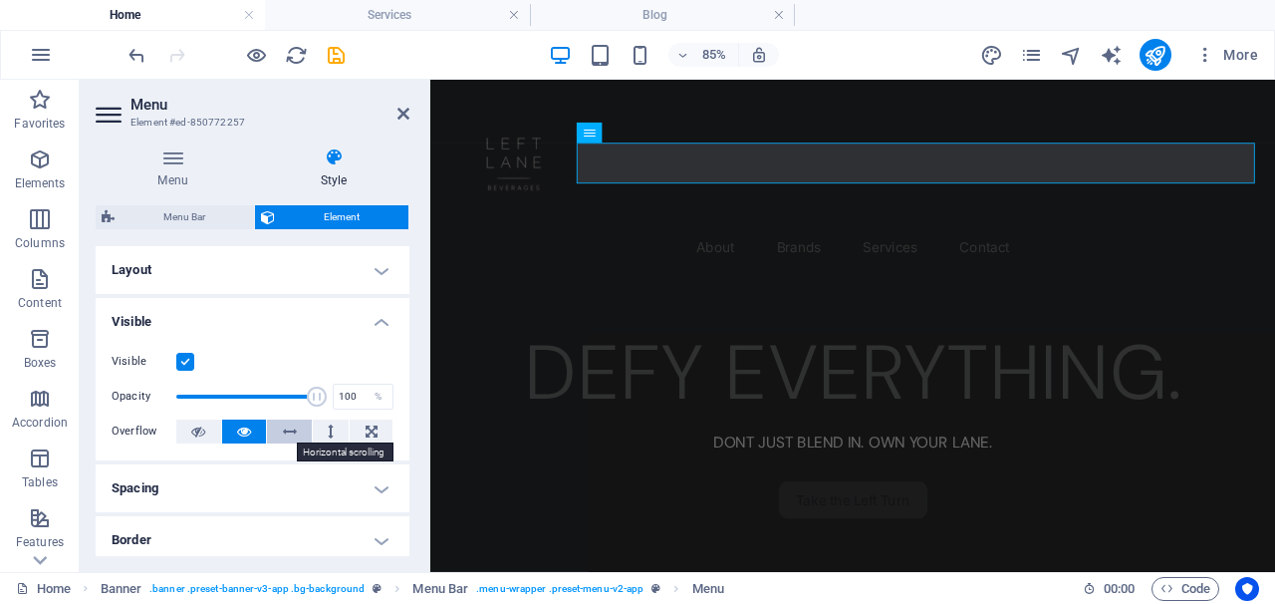
click at [290, 428] on icon at bounding box center [290, 431] width 14 height 24
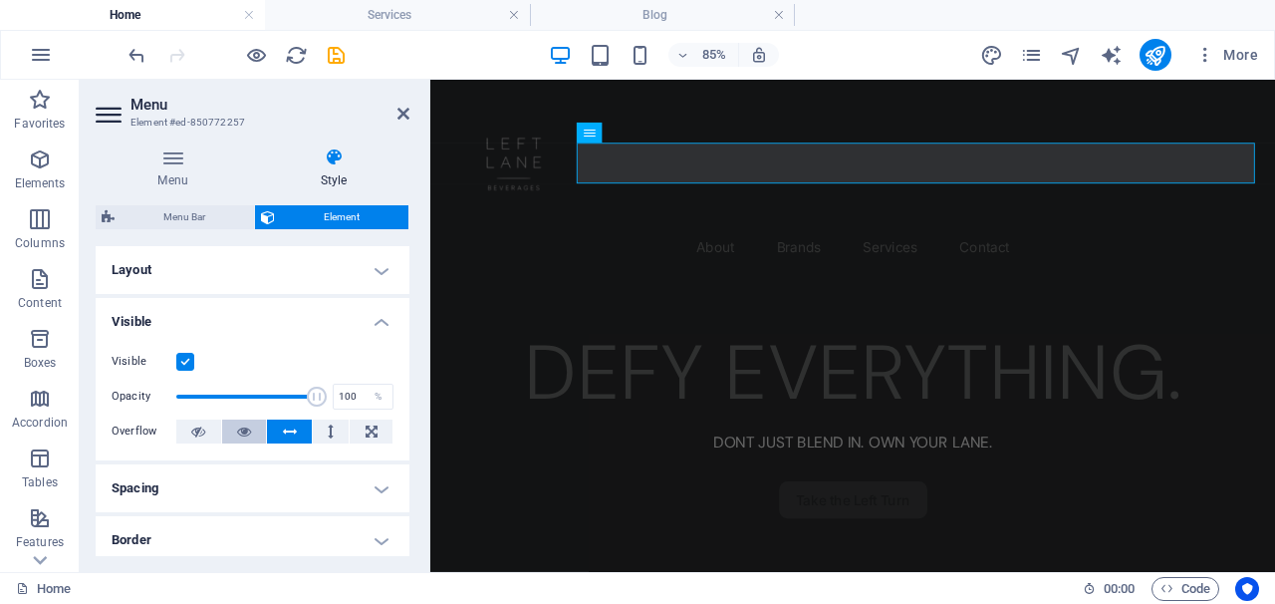
click at [247, 424] on icon at bounding box center [244, 431] width 14 height 24
click at [378, 309] on h4 "Visible" at bounding box center [253, 316] width 314 height 36
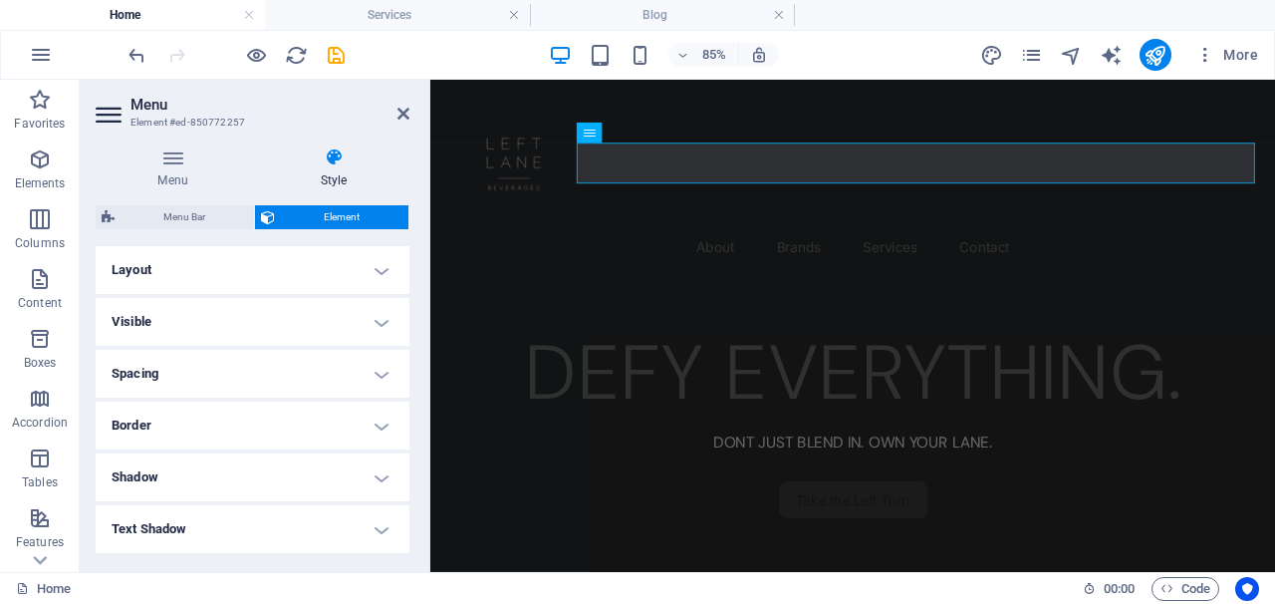
click at [375, 375] on h4 "Spacing" at bounding box center [253, 374] width 314 height 48
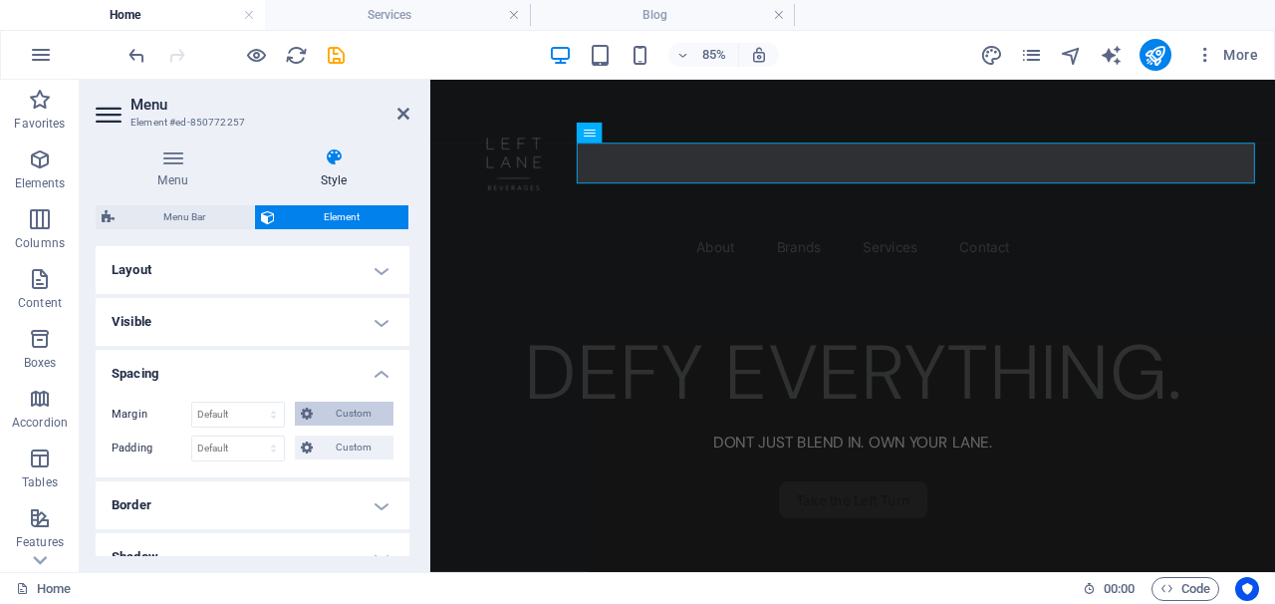
click at [319, 410] on span "Custom" at bounding box center [353, 414] width 69 height 24
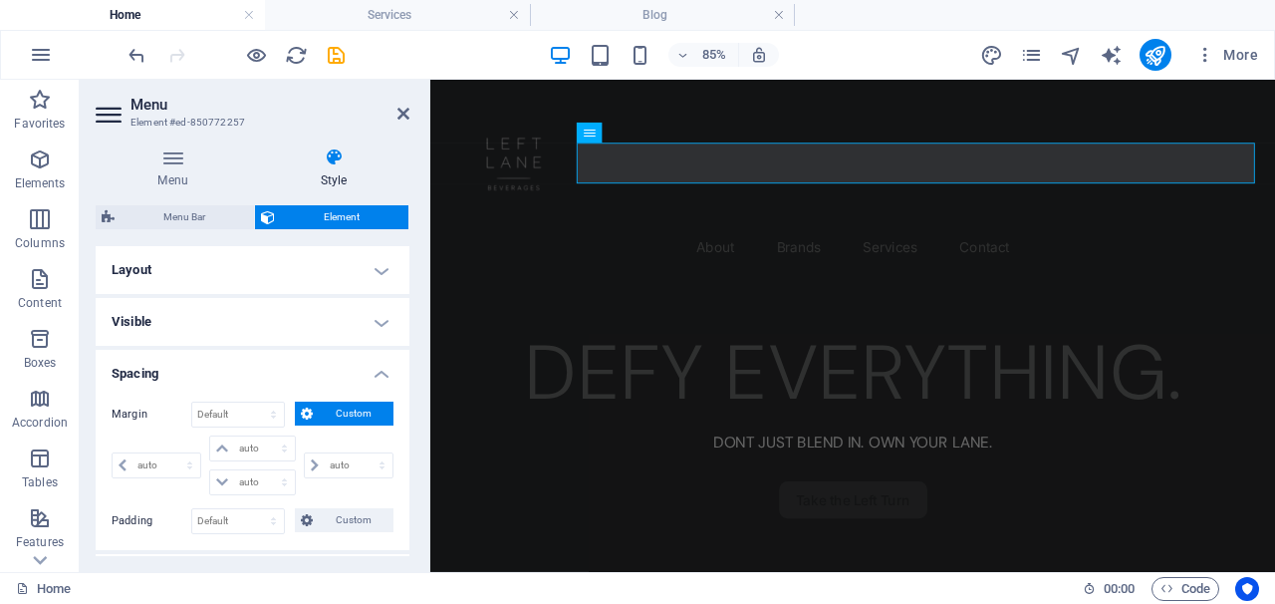
click at [337, 409] on span "Custom" at bounding box center [353, 414] width 69 height 24
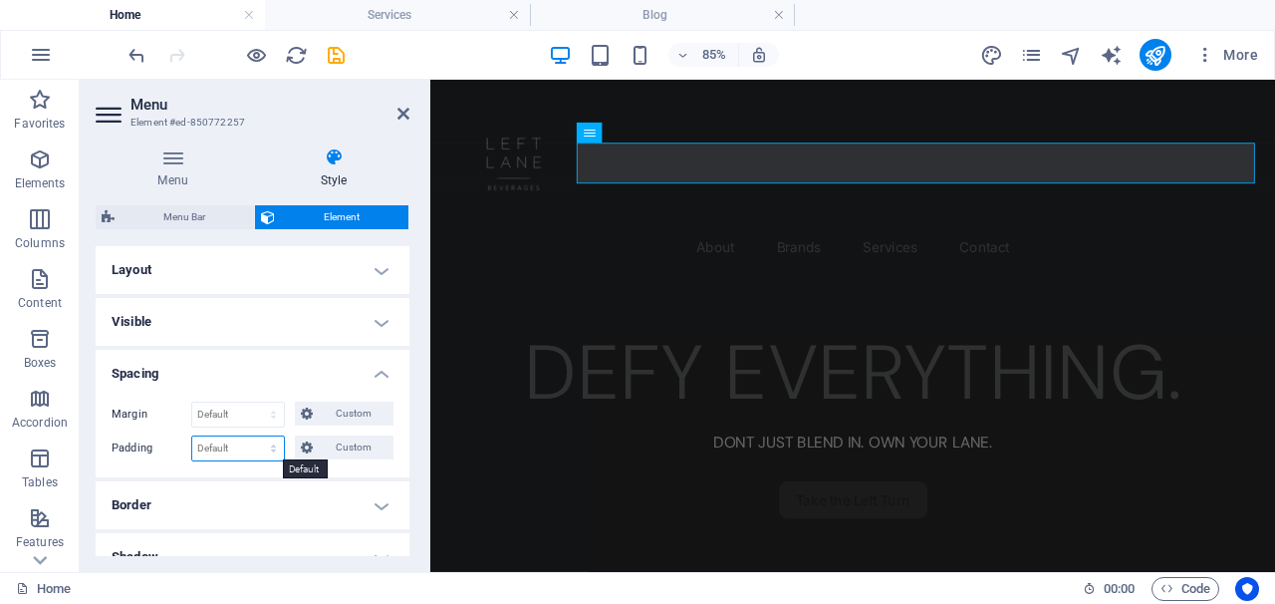
select select "rem"
type input "0"
click at [243, 453] on input "0" at bounding box center [238, 448] width 92 height 24
select select "px"
type input "20"
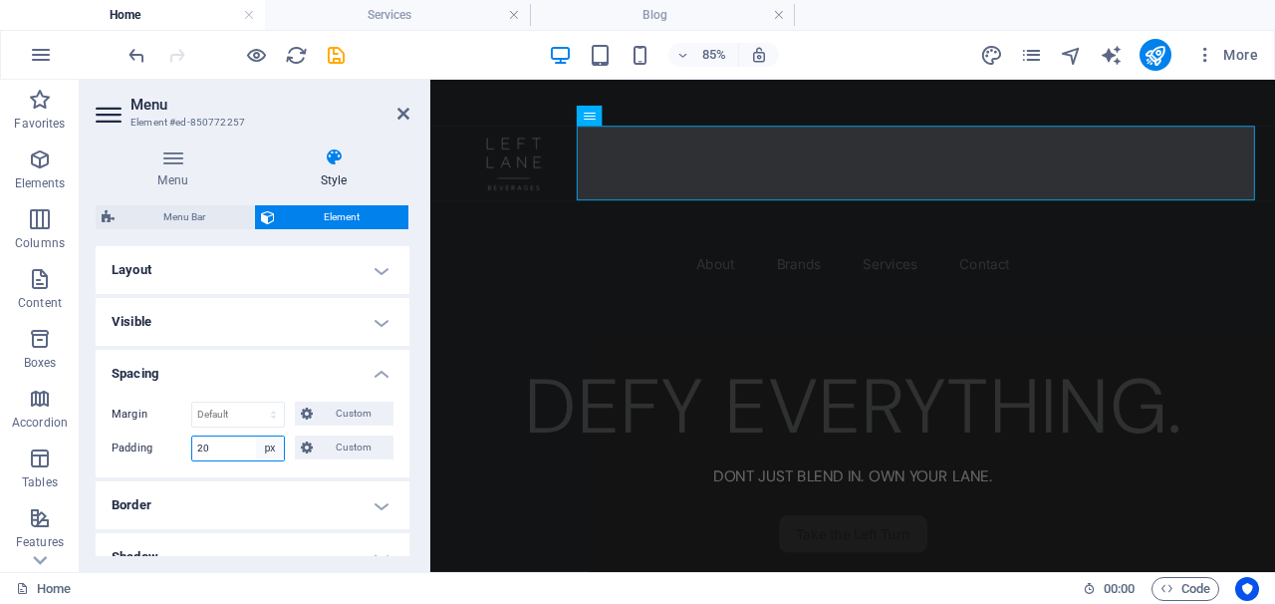
select select "default"
select select "DISABLED_OPTION_VALUE"
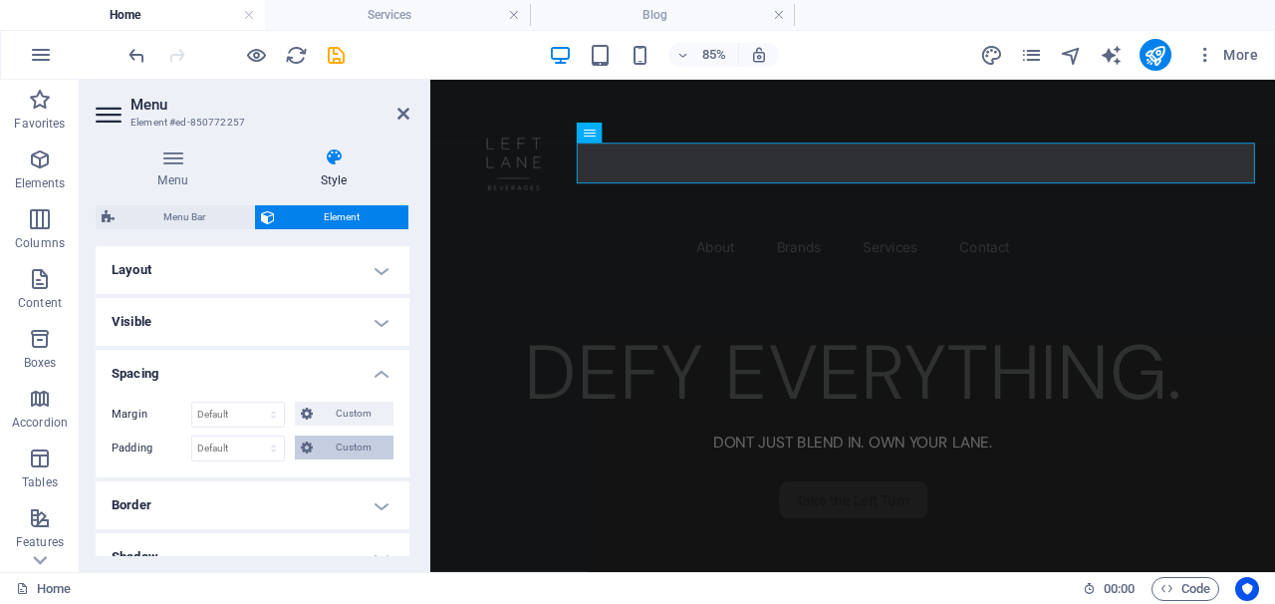
click at [315, 444] on button "Custom" at bounding box center [344, 447] width 99 height 24
click at [334, 496] on input "number" at bounding box center [359, 499] width 68 height 24
type input "20"
type input "0"
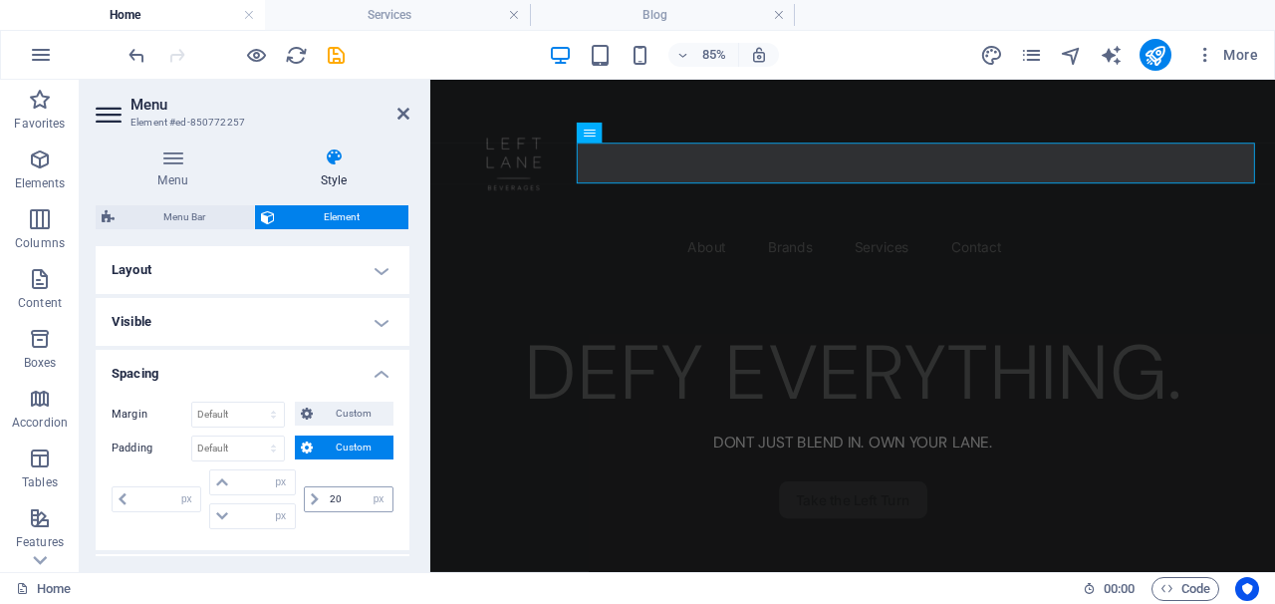
type input "0"
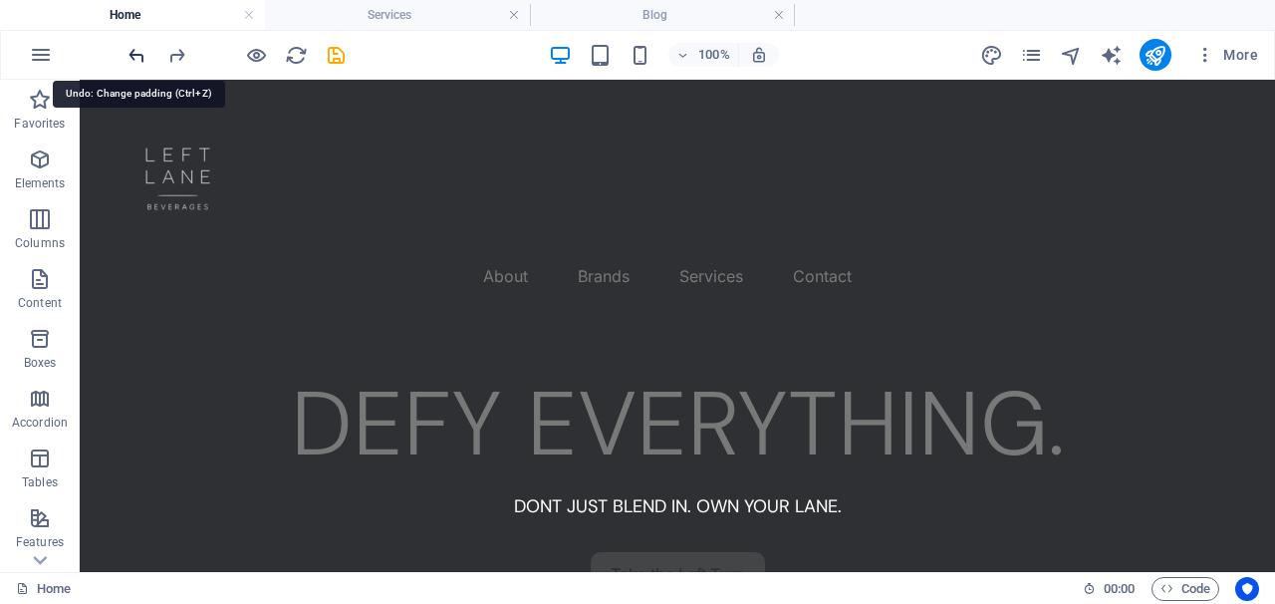
click at [353, 252] on nav "About Brands Services Contact" at bounding box center [678, 276] width 1148 height 48
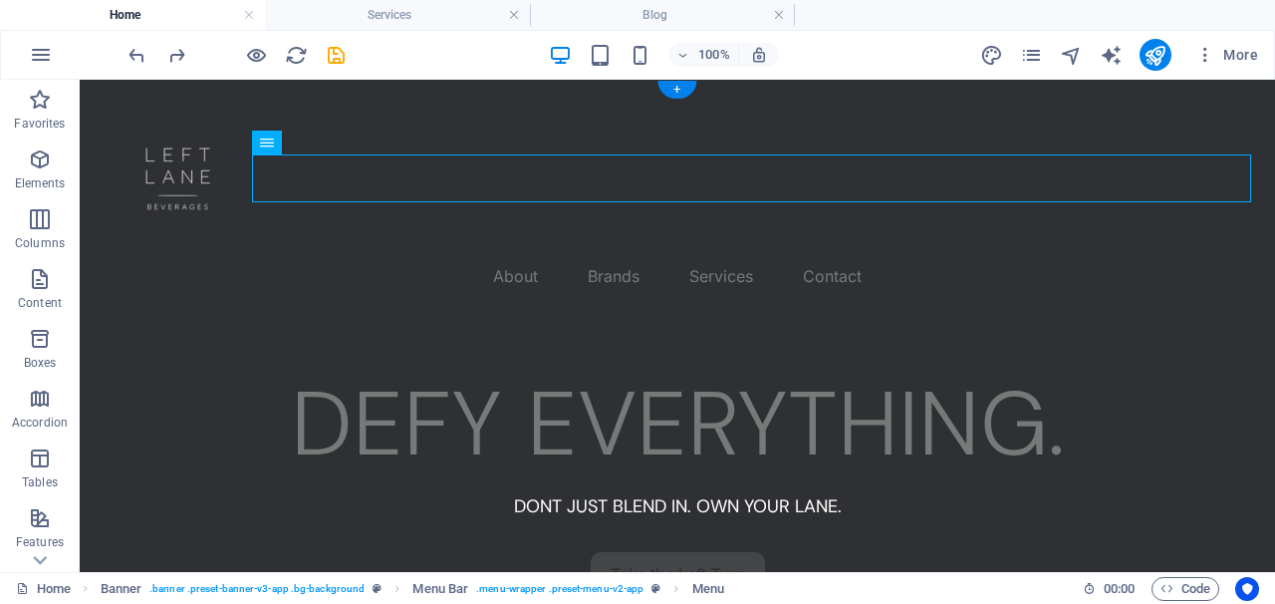
drag, startPoint x: 351, startPoint y: 228, endPoint x: 775, endPoint y: 171, distance: 428.2
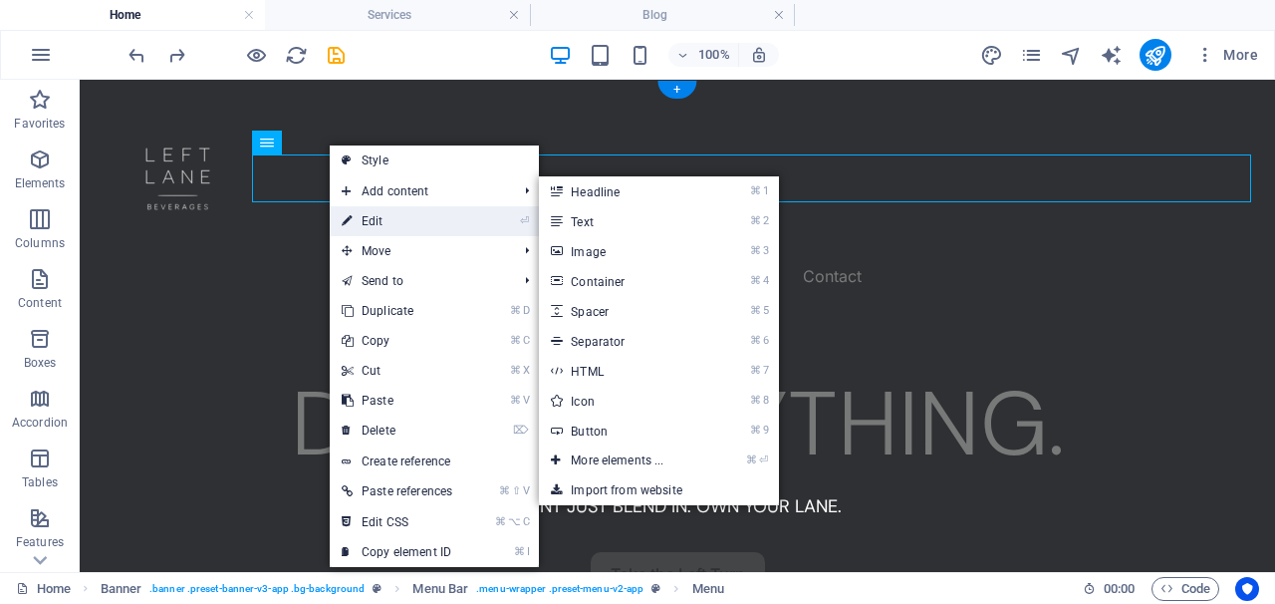
click at [360, 226] on link "⏎ Edit" at bounding box center [397, 221] width 135 height 30
select select "px"
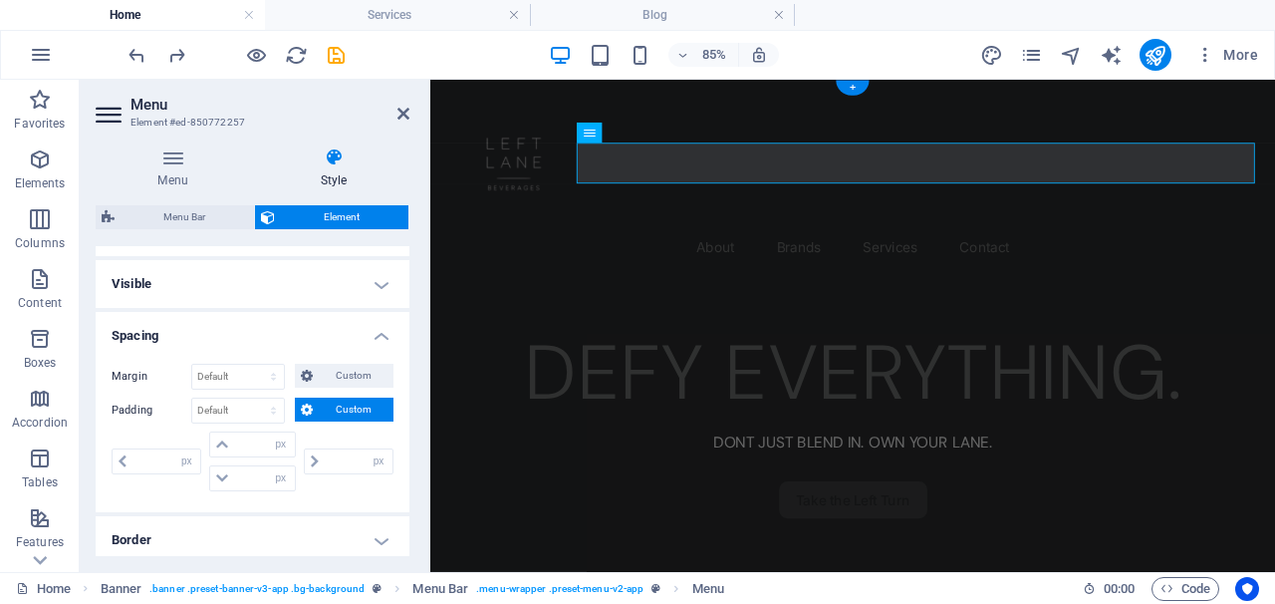
scroll to position [43, 0]
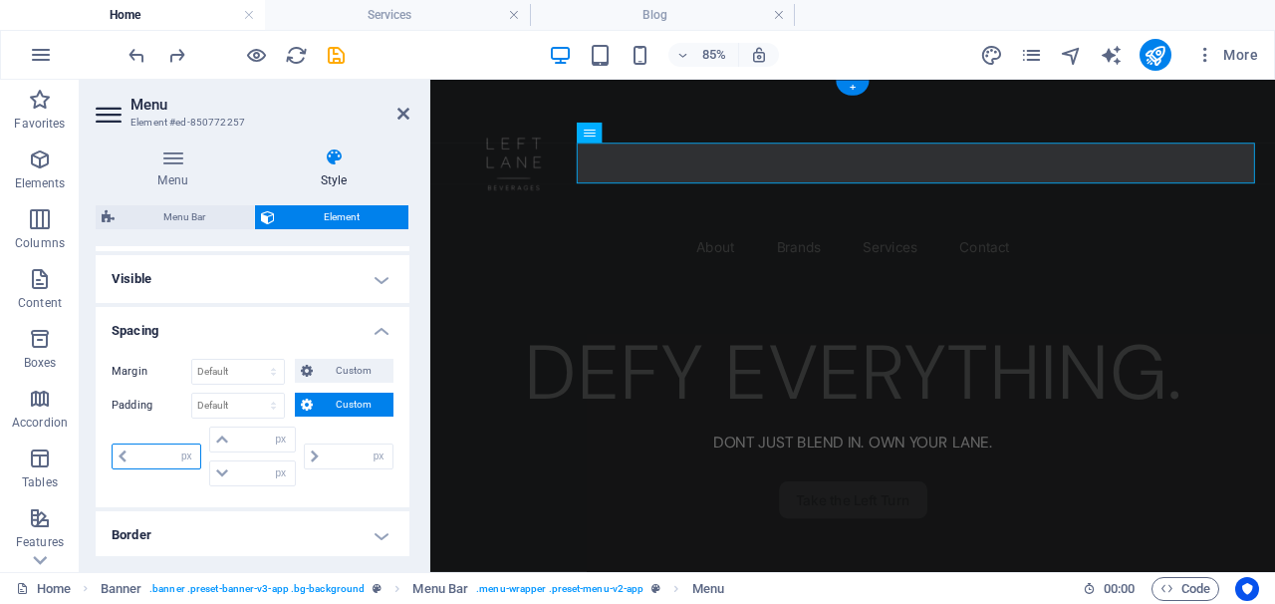
click at [151, 456] on input "number" at bounding box center [167, 456] width 68 height 24
type input "20"
type input "0"
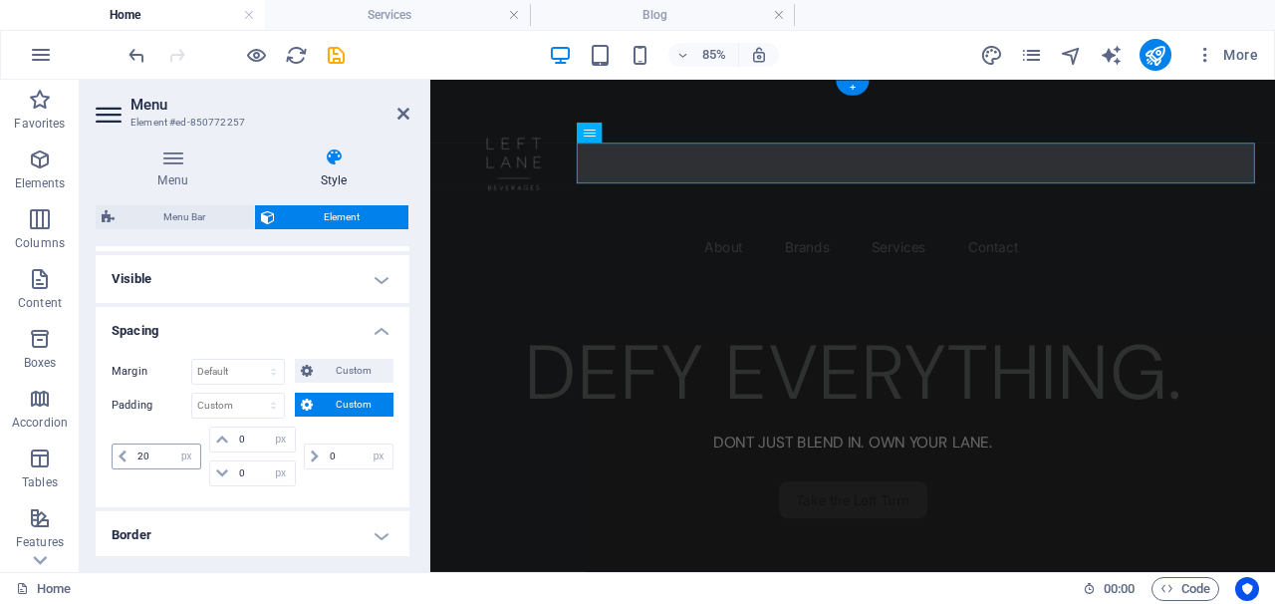
click at [119, 456] on icon at bounding box center [123, 456] width 8 height 12
click at [144, 456] on input "20" at bounding box center [167, 456] width 68 height 24
click at [136, 455] on input "50" at bounding box center [167, 456] width 68 height 24
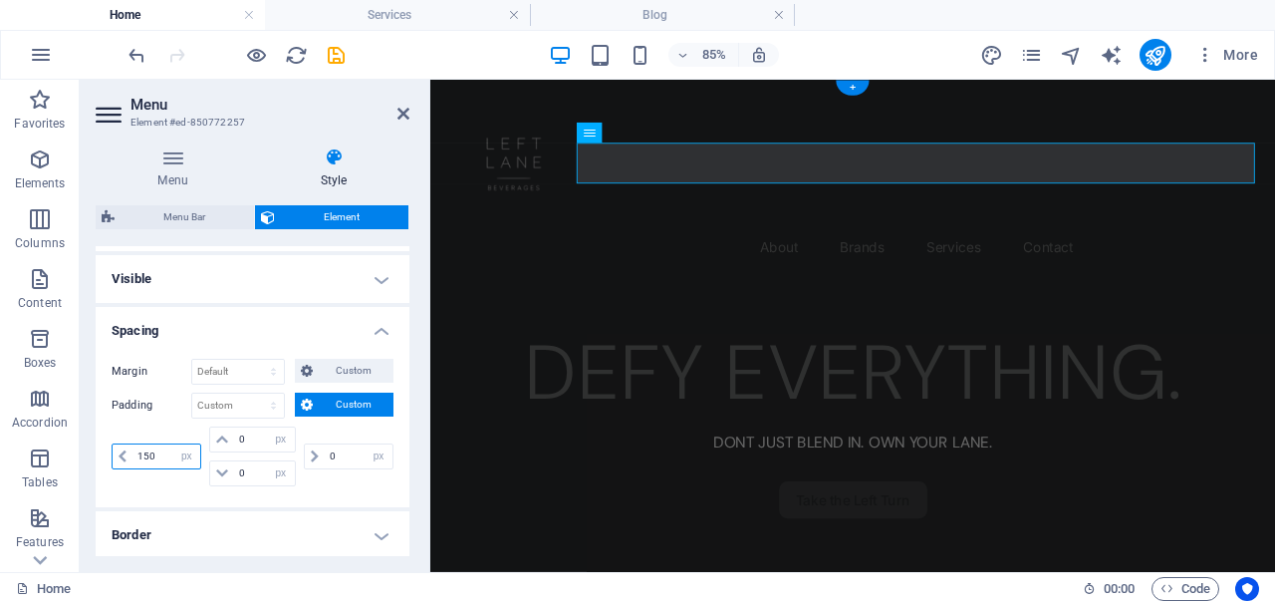
click at [164, 453] on input "150" at bounding box center [167, 456] width 68 height 24
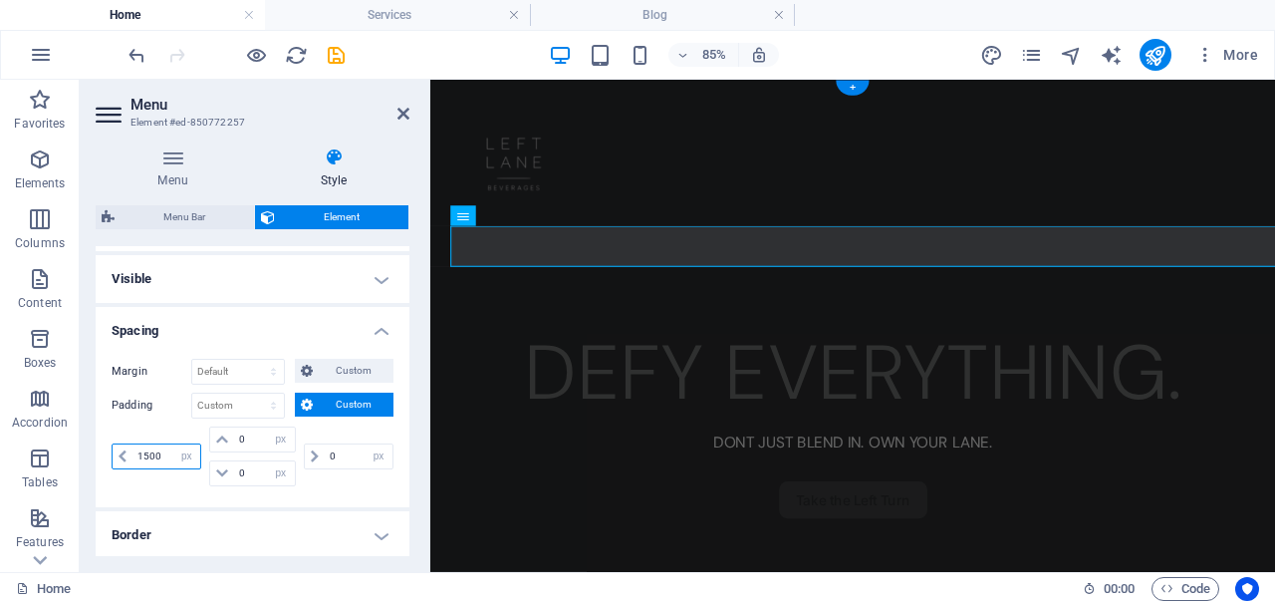
click at [163, 450] on input "1500" at bounding box center [167, 456] width 68 height 24
type input "1"
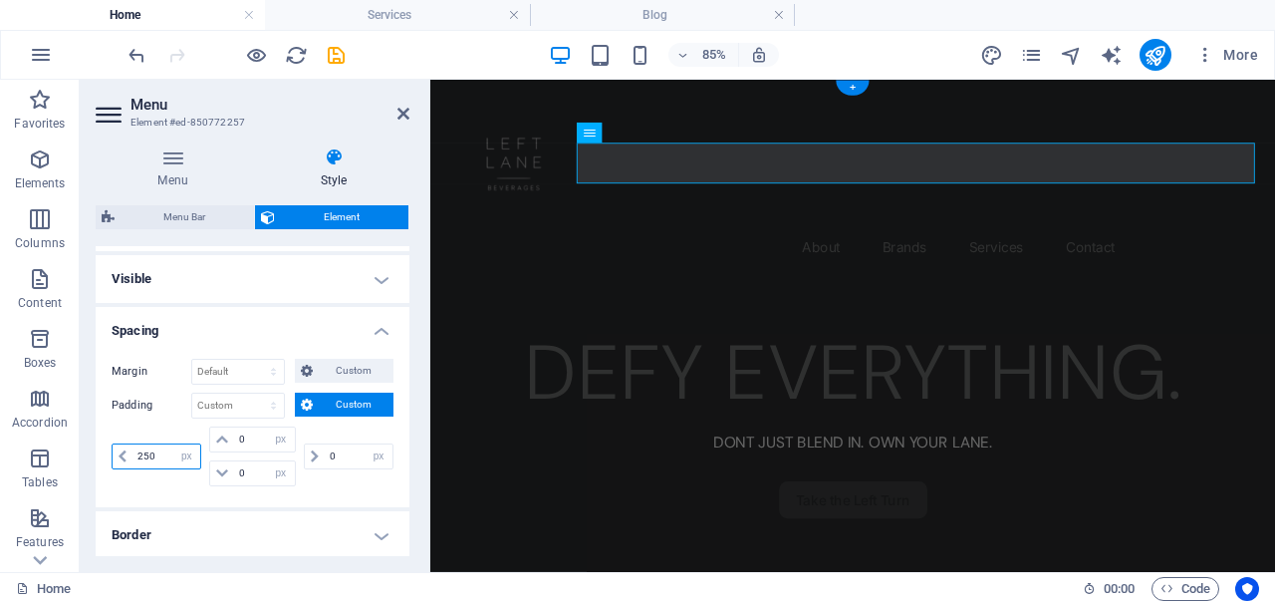
type input "250"
click at [147, 492] on div "Margin Default auto px % rem vw vh Custom Custom auto px % rem vw vh auto px % …" at bounding box center [253, 425] width 314 height 164
click at [405, 114] on icon at bounding box center [404, 114] width 12 height 16
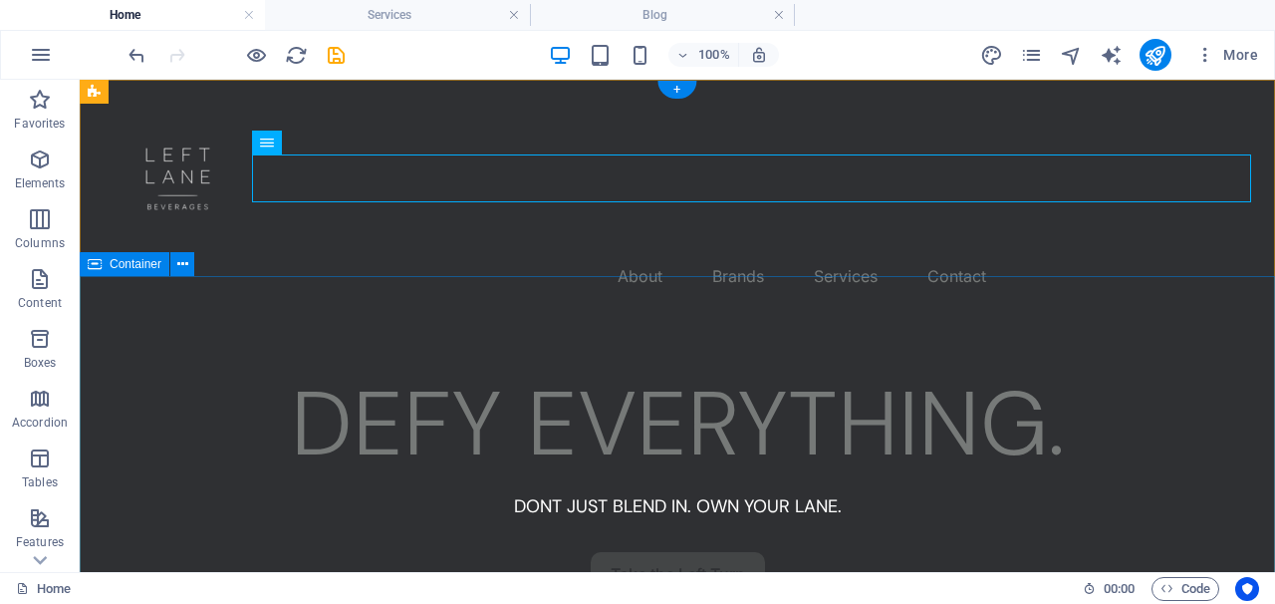
click at [89, 409] on div "DEFY EVERYTHING. DONT JUST BLEND IN. OWN YOUR LANE. Take the Left Turn" at bounding box center [678, 529] width 1196 height 411
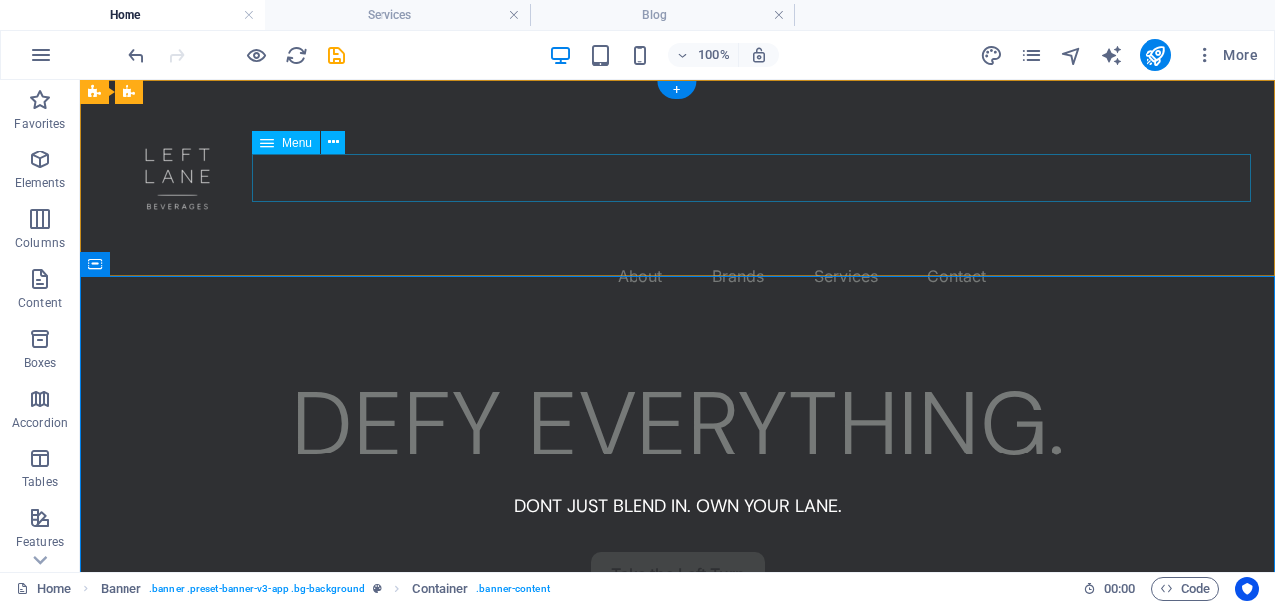
click at [604, 252] on nav "About Brands Services Contact" at bounding box center [678, 276] width 1148 height 48
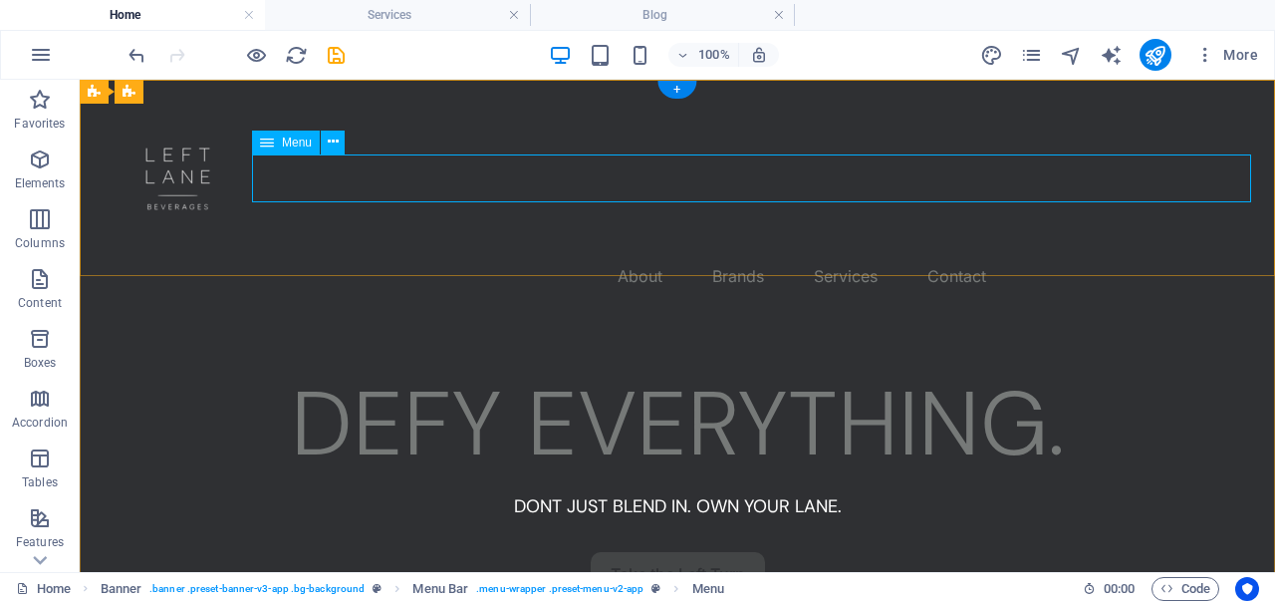
click at [307, 150] on div "Menu" at bounding box center [286, 143] width 68 height 24
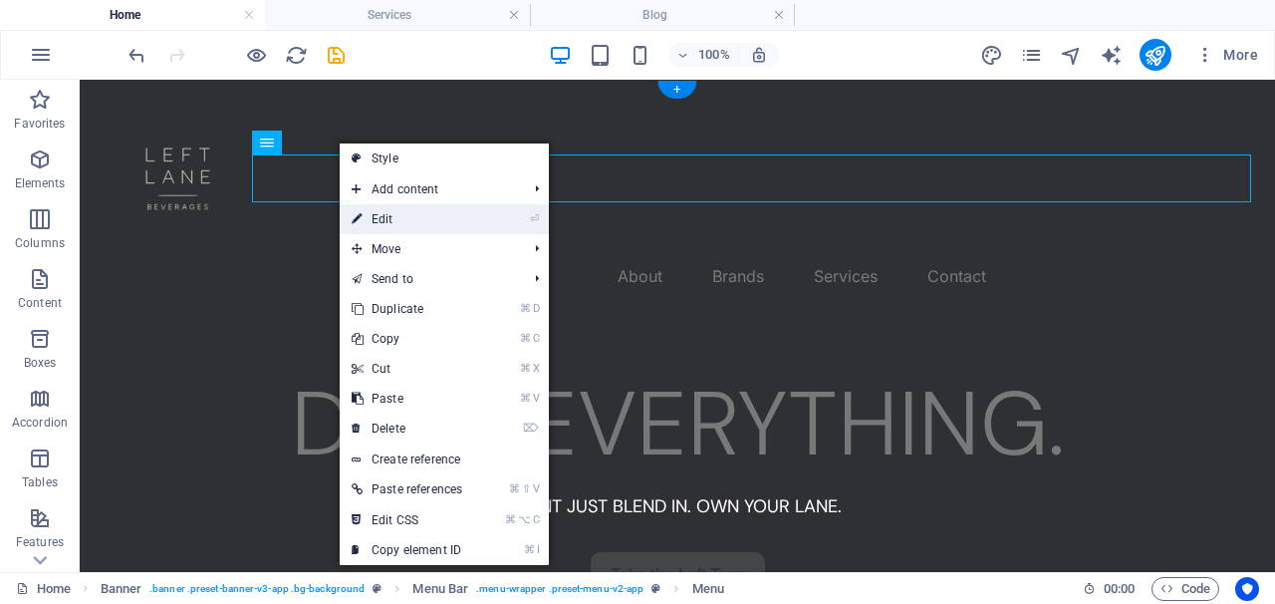
click at [358, 212] on icon at bounding box center [357, 219] width 10 height 30
select select "px"
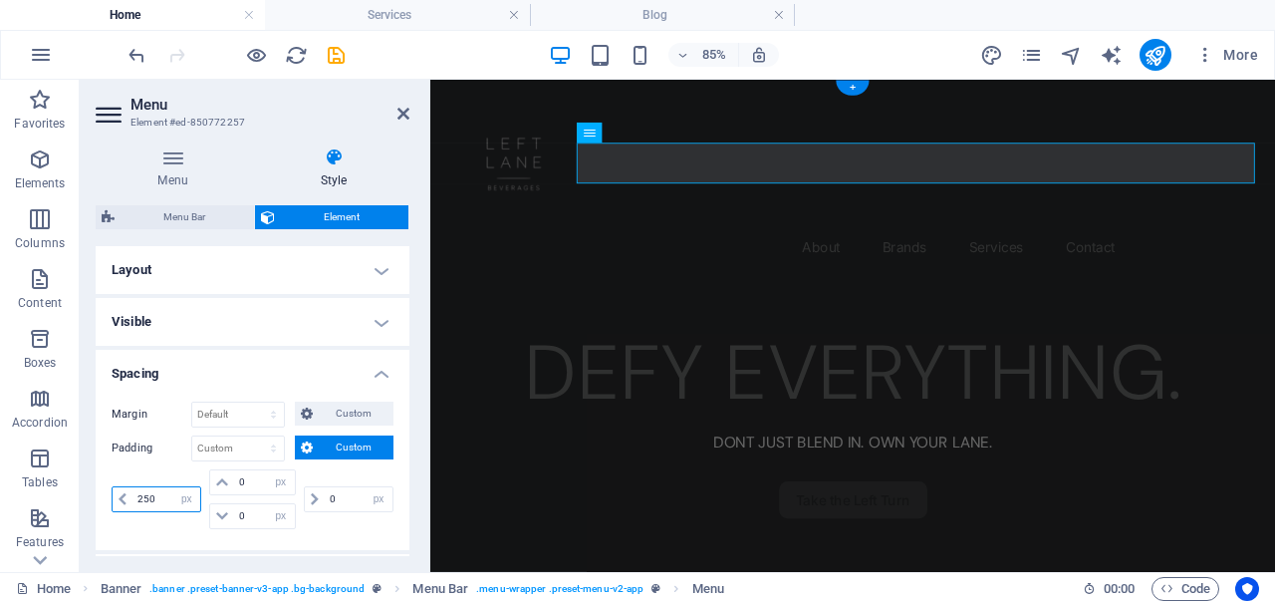
drag, startPoint x: 162, startPoint y: 496, endPoint x: 126, endPoint y: 496, distance: 36.9
click at [126, 496] on div "250 px rem % vh vw" at bounding box center [157, 499] width 90 height 26
type input "350"
click at [126, 528] on div "350 px rem % vh vw 0 px rem % vh vw 0 px rem % vh vw 0 px rem % vh vw" at bounding box center [253, 501] width 282 height 65
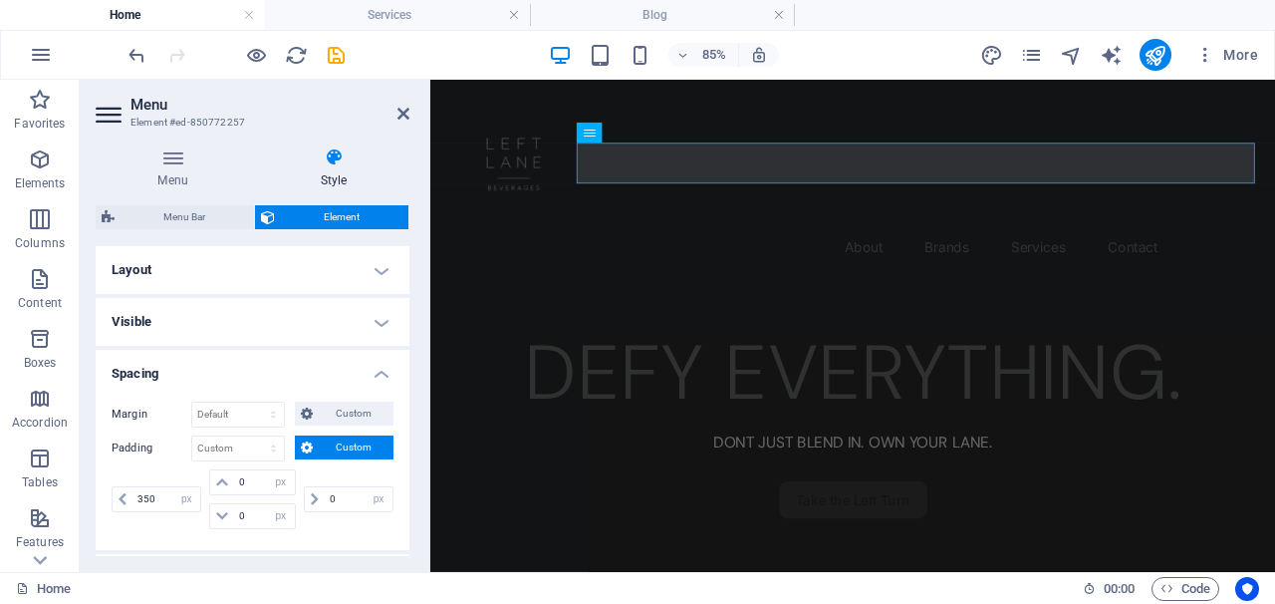
click at [412, 108] on aside "Menu Element #ed-850772257 Menu Style Menu Auto Custom Create custom menu items…" at bounding box center [255, 326] width 351 height 492
click at [407, 109] on icon at bounding box center [404, 114] width 12 height 16
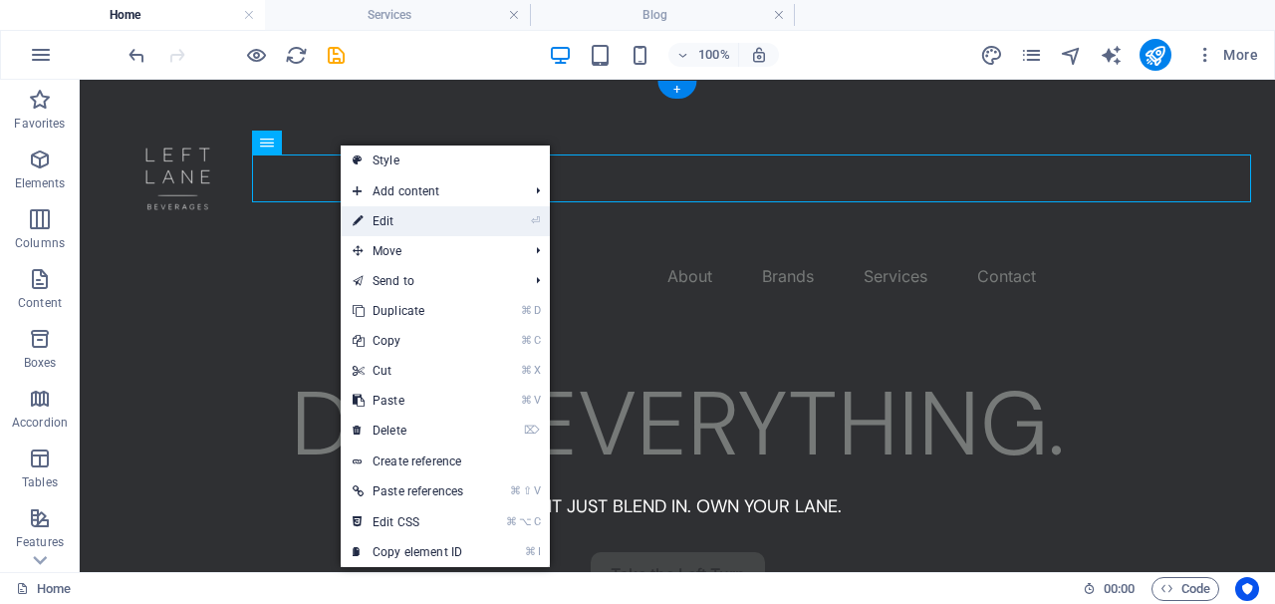
click at [359, 233] on icon at bounding box center [358, 221] width 10 height 30
select select "px"
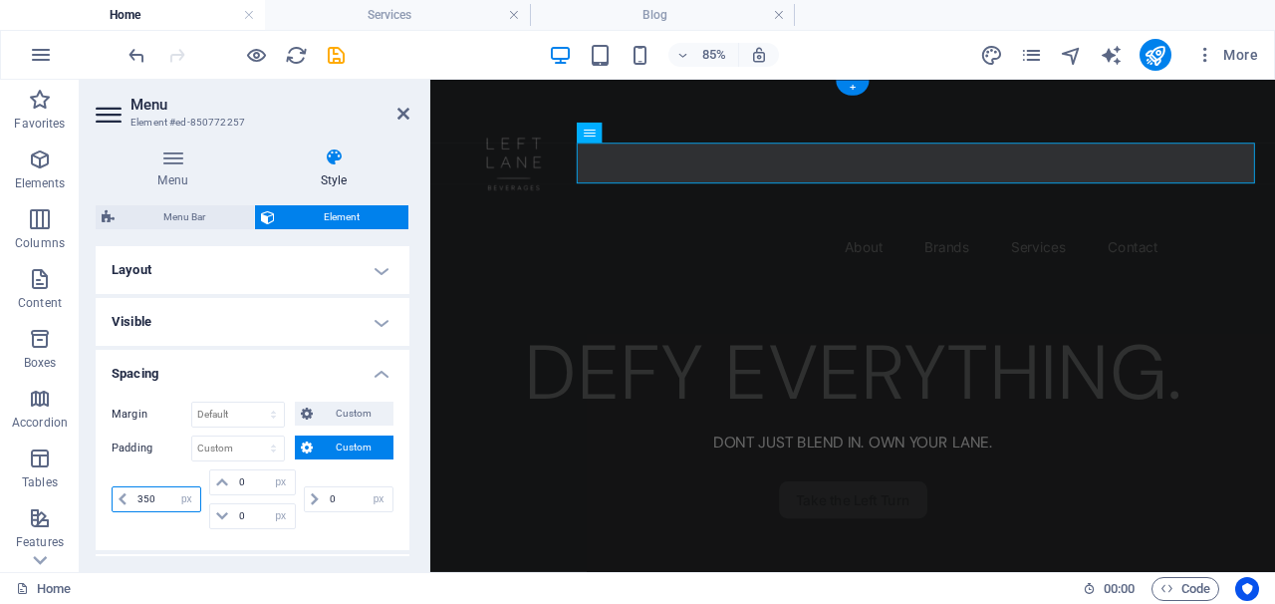
drag, startPoint x: 166, startPoint y: 492, endPoint x: 117, endPoint y: 490, distance: 49.9
click at [117, 492] on div "350 px rem % vh vw" at bounding box center [157, 499] width 90 height 26
click at [116, 519] on div "500 px rem % vh vw" at bounding box center [159, 499] width 94 height 60
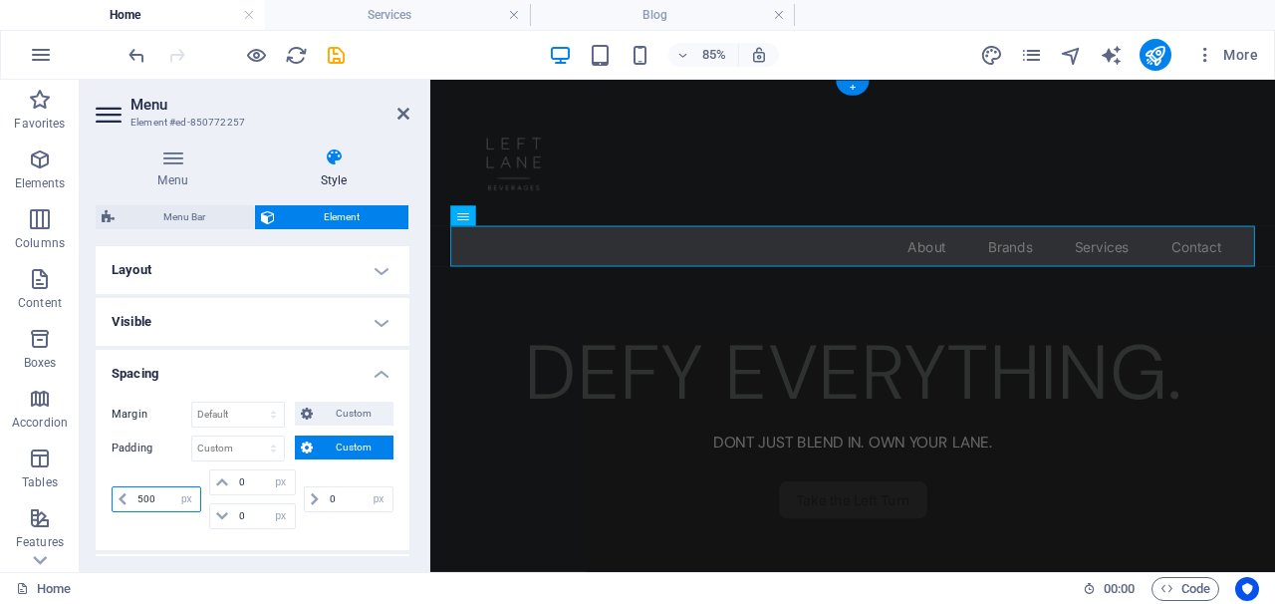
drag, startPoint x: 158, startPoint y: 495, endPoint x: 116, endPoint y: 495, distance: 42.8
click at [116, 495] on div "500 px rem % vh vw" at bounding box center [157, 499] width 90 height 26
click at [130, 526] on div "450 px rem % vh vw" at bounding box center [159, 499] width 94 height 60
drag, startPoint x: 167, startPoint y: 497, endPoint x: 116, endPoint y: 496, distance: 51.8
click at [116, 496] on div "450 px rem % vh vw" at bounding box center [157, 499] width 90 height 26
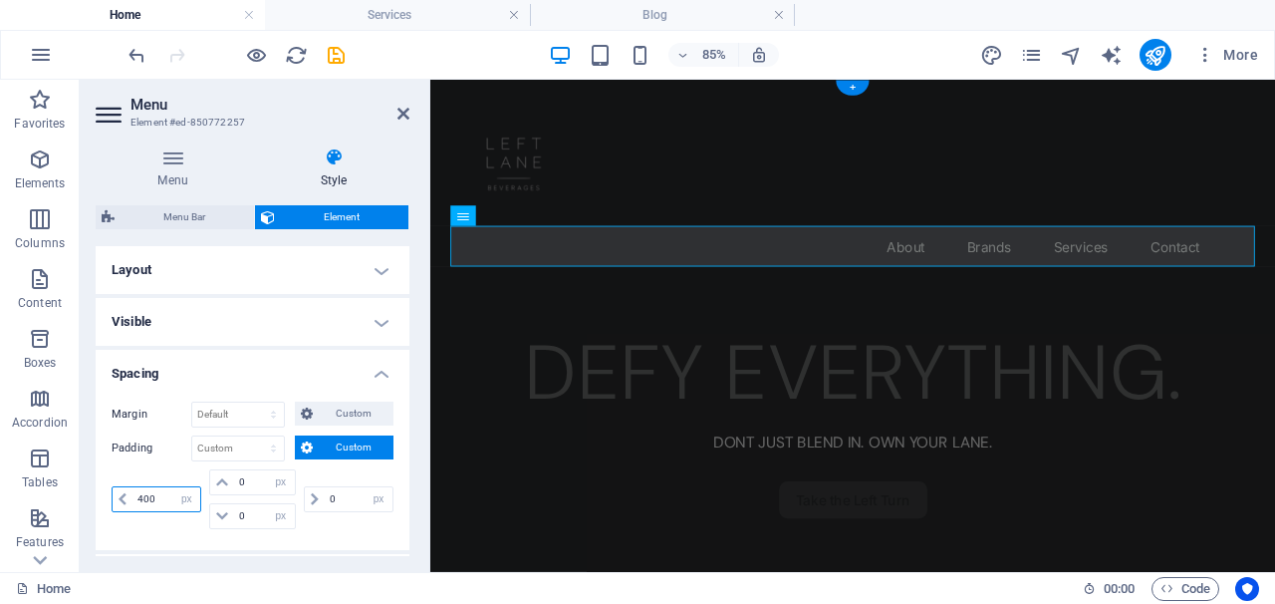
type input "400"
click at [127, 532] on div "400 px rem % vh vw 0 px rem % vh vw 0 px rem % vh vw 0 px rem % vh vw" at bounding box center [253, 501] width 282 height 65
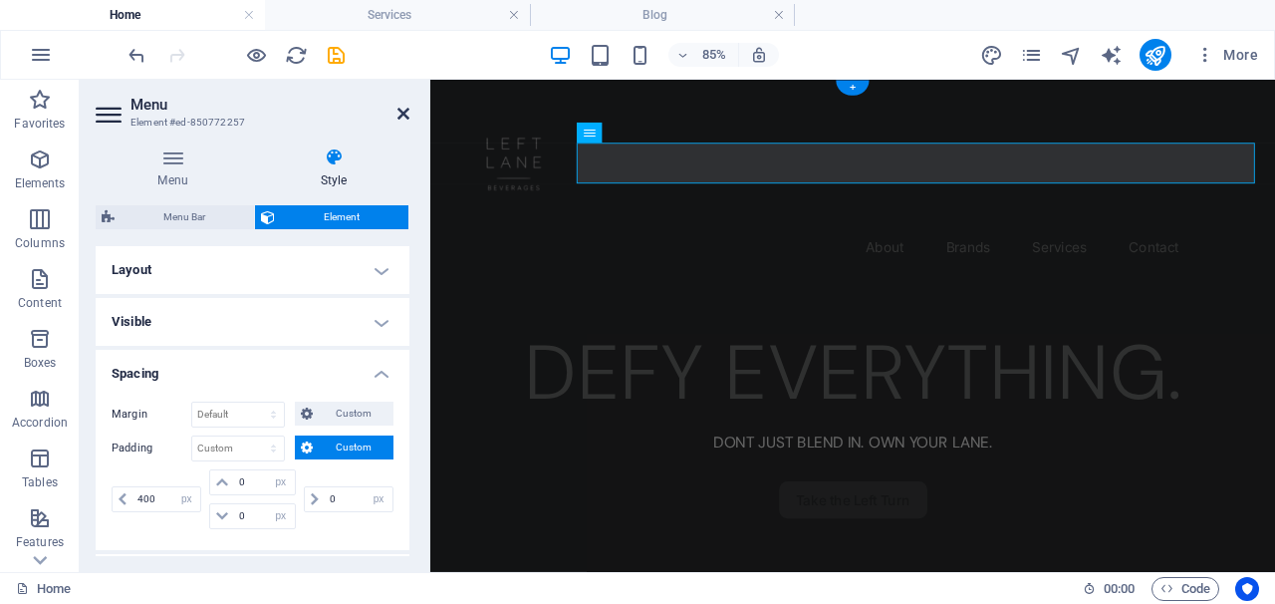
click at [398, 109] on icon at bounding box center [404, 114] width 12 height 16
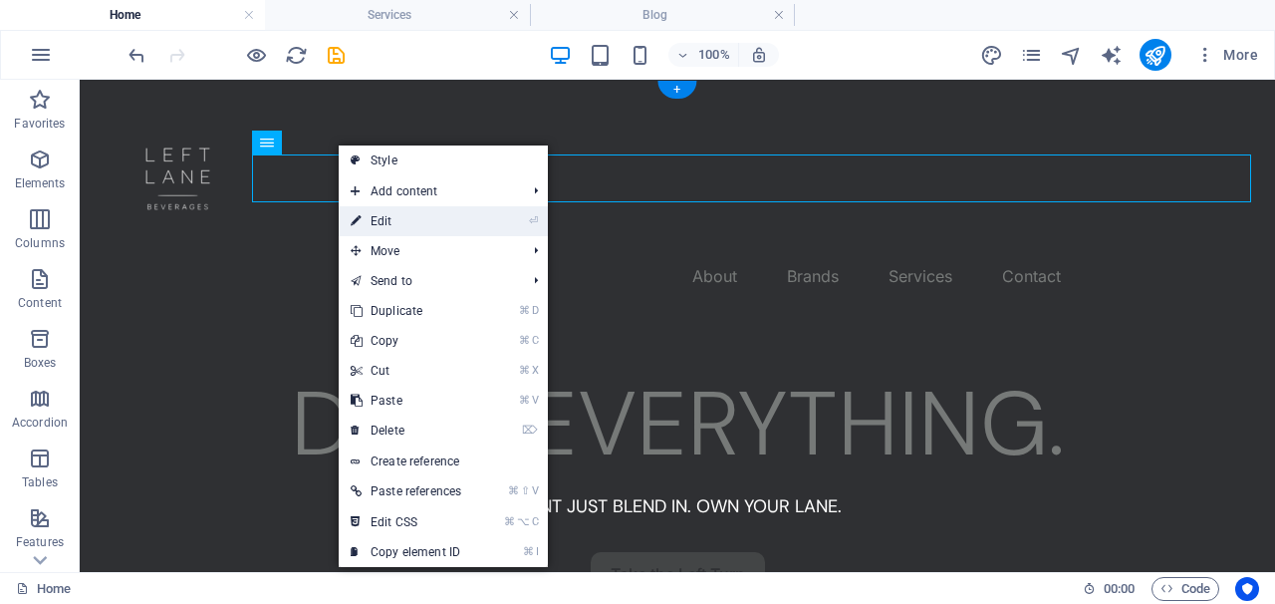
click at [378, 223] on link "⏎ Edit" at bounding box center [406, 221] width 135 height 30
select select "px"
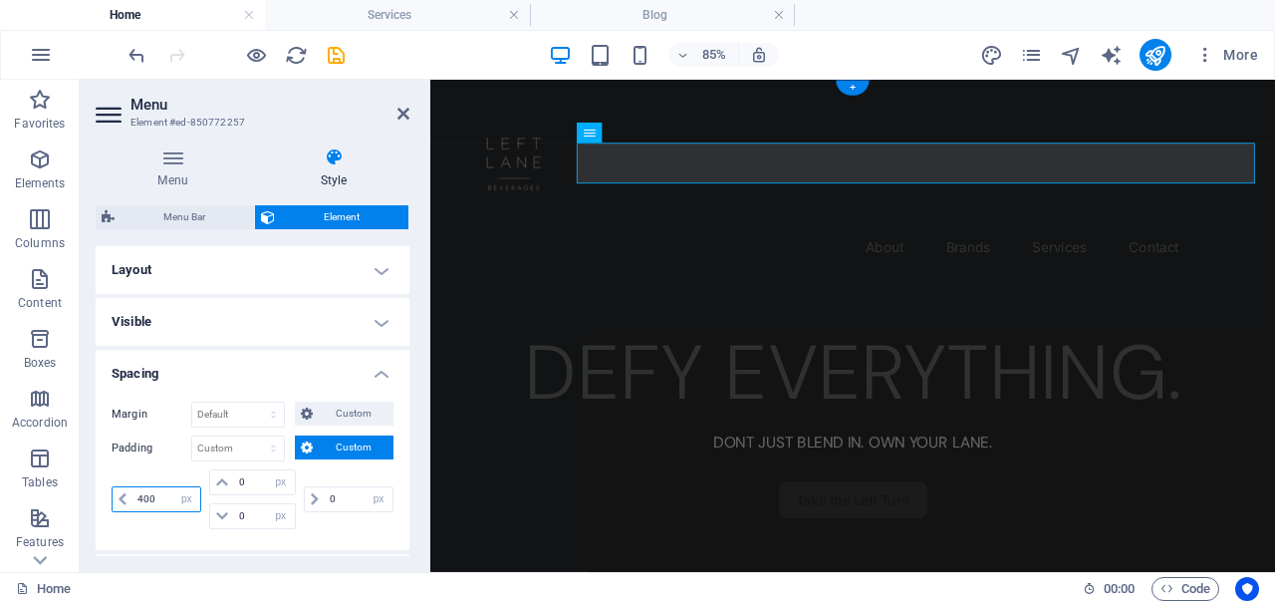
drag, startPoint x: 165, startPoint y: 495, endPoint x: 124, endPoint y: 491, distance: 42.0
click at [123, 495] on div "400 px rem % vh vw" at bounding box center [157, 499] width 90 height 26
type input "500"
click at [135, 515] on div "500 px rem % vh vw" at bounding box center [159, 499] width 94 height 60
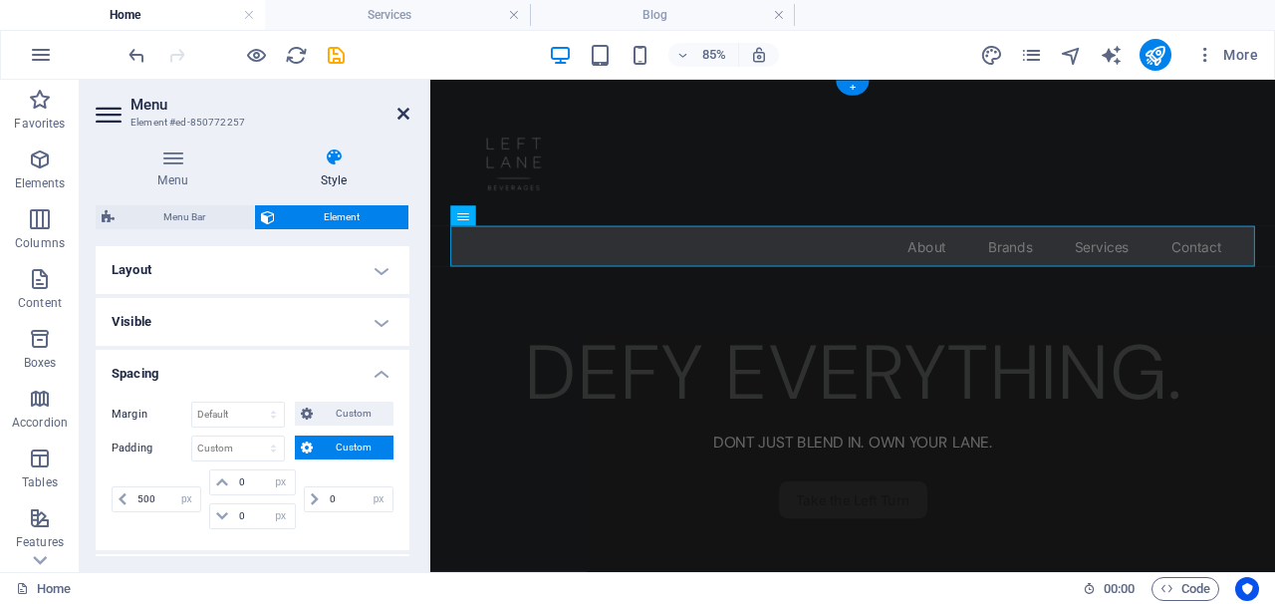
click at [402, 114] on icon at bounding box center [404, 114] width 12 height 16
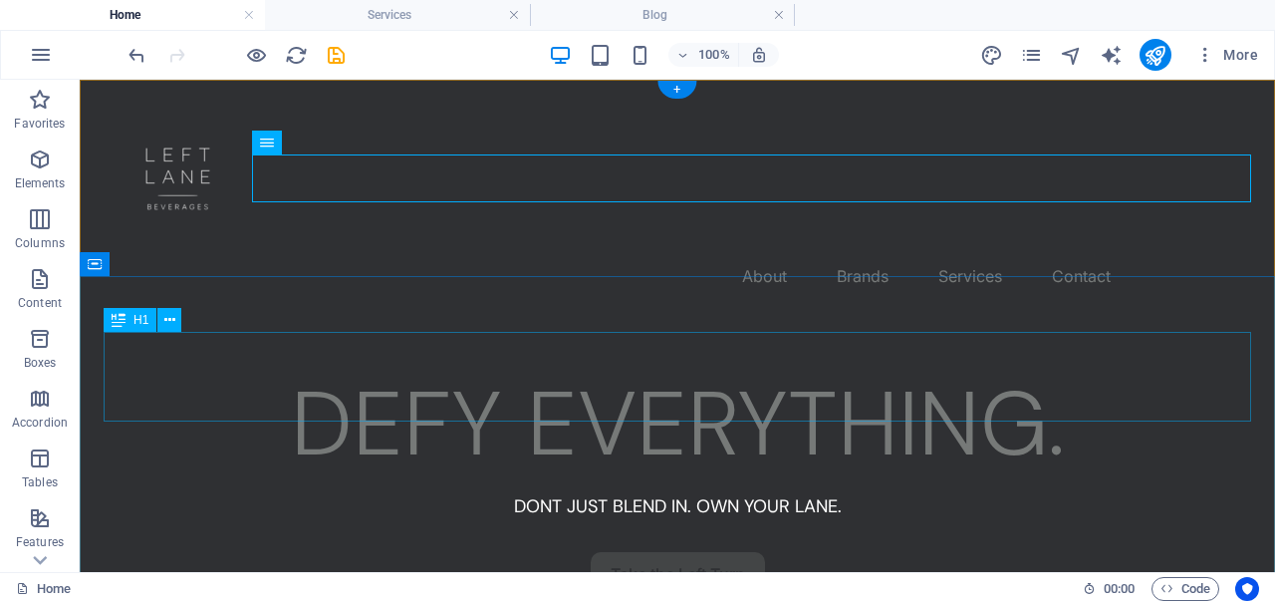
click at [209, 380] on div "DEFY EVERYTHING." at bounding box center [678, 425] width 1148 height 90
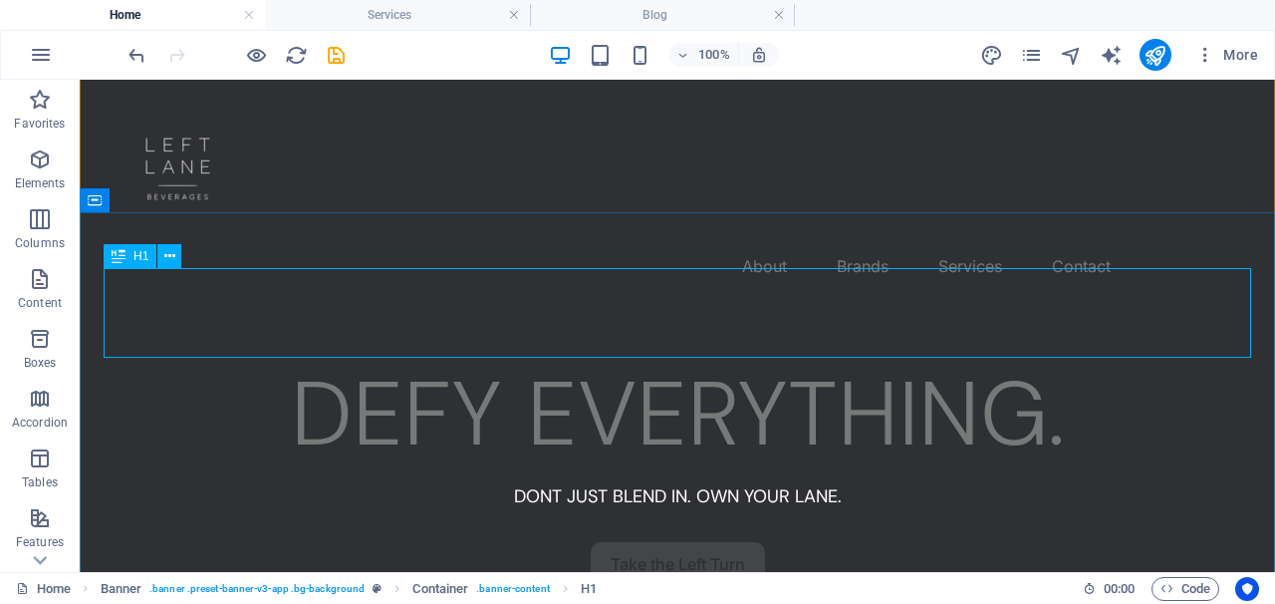
scroll to position [6, 0]
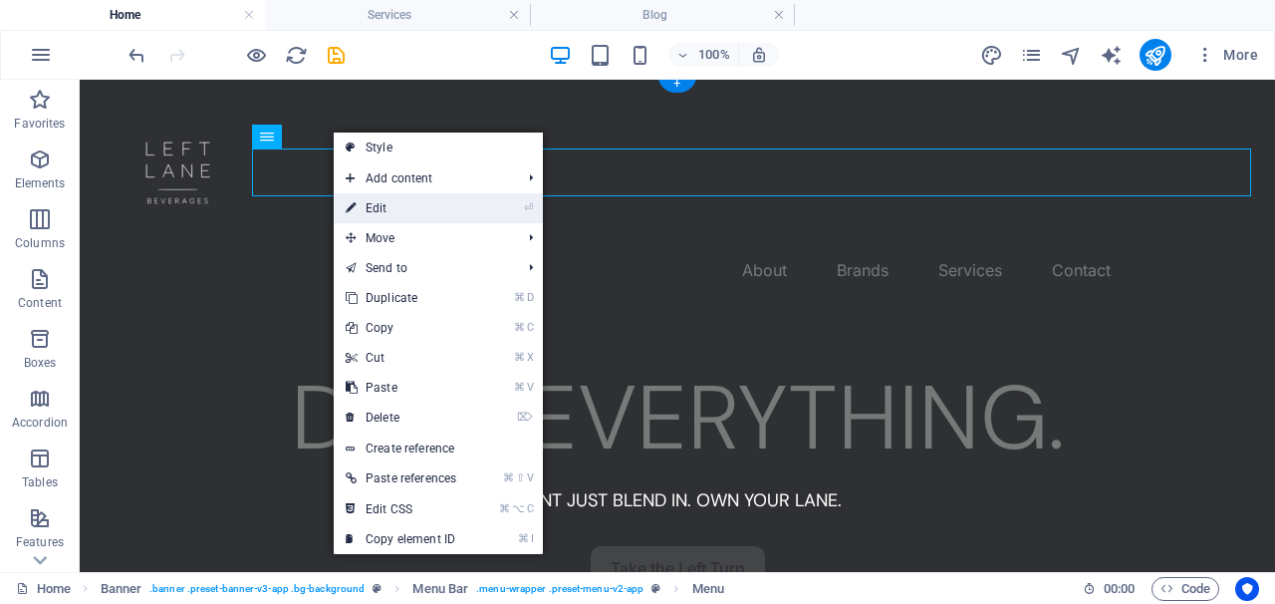
click at [364, 215] on link "⏎ Edit" at bounding box center [401, 208] width 135 height 30
select select "px"
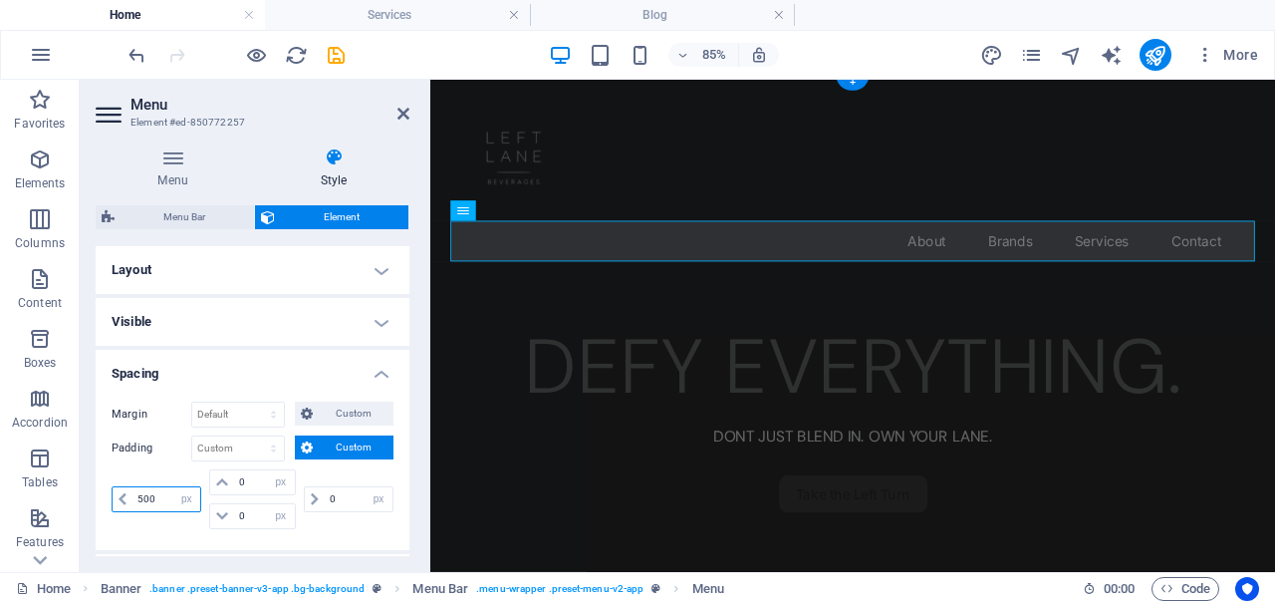
drag, startPoint x: 168, startPoint y: 500, endPoint x: 106, endPoint y: 498, distance: 62.8
click at [105, 500] on div "Margin Default auto px % rem vw vh Custom Custom auto px % rem vw vh auto px % …" at bounding box center [253, 468] width 314 height 164
click at [157, 519] on div "px rem % vh vw" at bounding box center [159, 499] width 94 height 60
click at [160, 525] on div "px rem % vh vw" at bounding box center [159, 499] width 94 height 60
click at [403, 121] on icon at bounding box center [404, 114] width 12 height 16
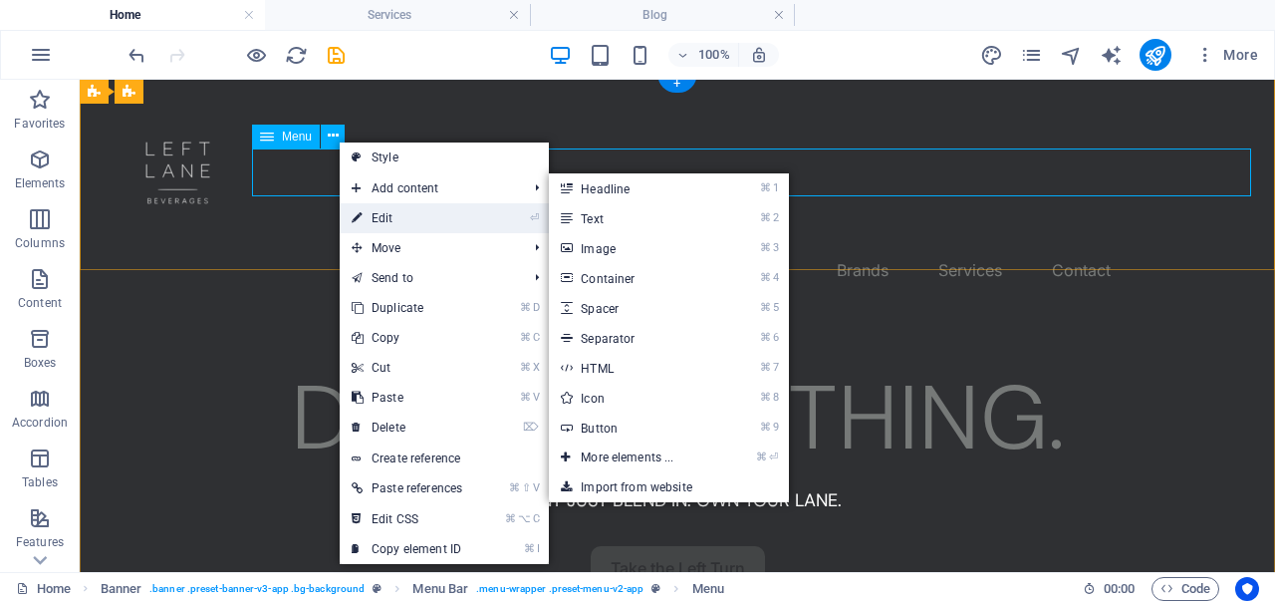
click at [360, 223] on icon at bounding box center [357, 218] width 10 height 30
select select "px"
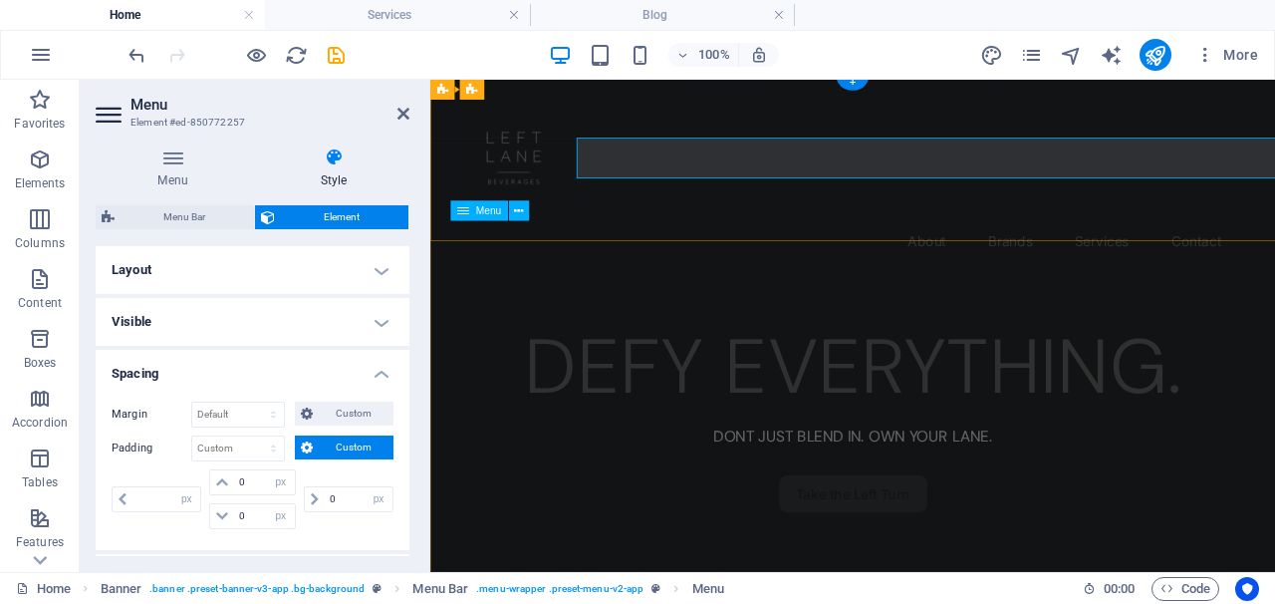
type input "500"
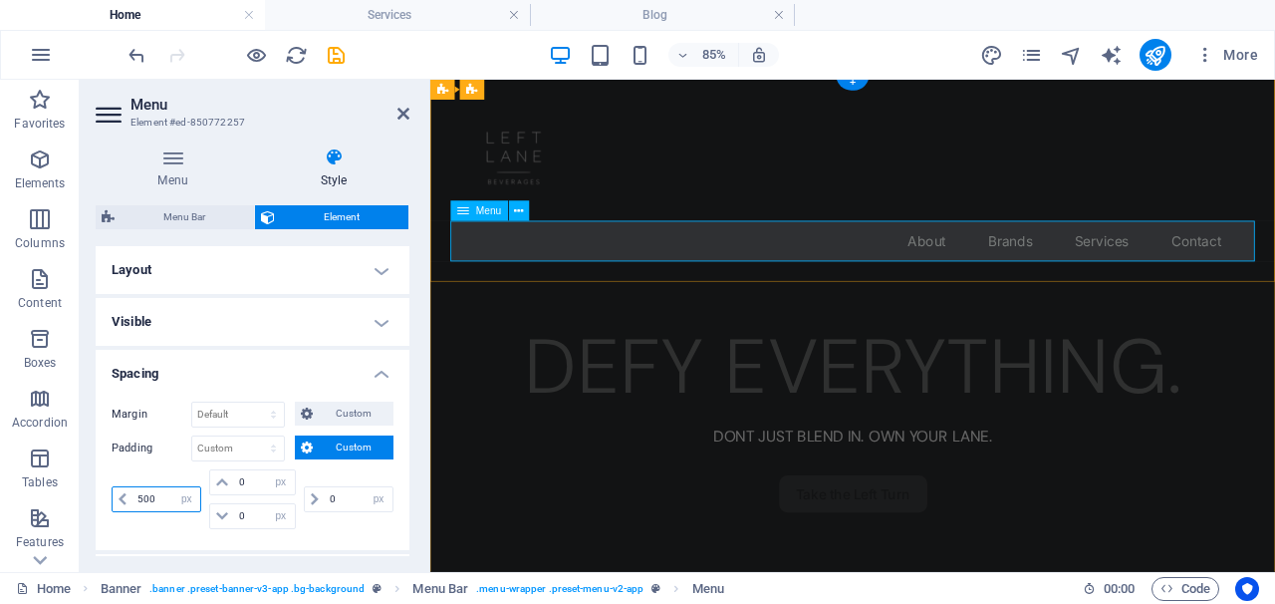
click at [153, 501] on input "500" at bounding box center [167, 499] width 68 height 24
click at [153, 500] on input "500" at bounding box center [167, 499] width 68 height 24
type input "0"
select select "px"
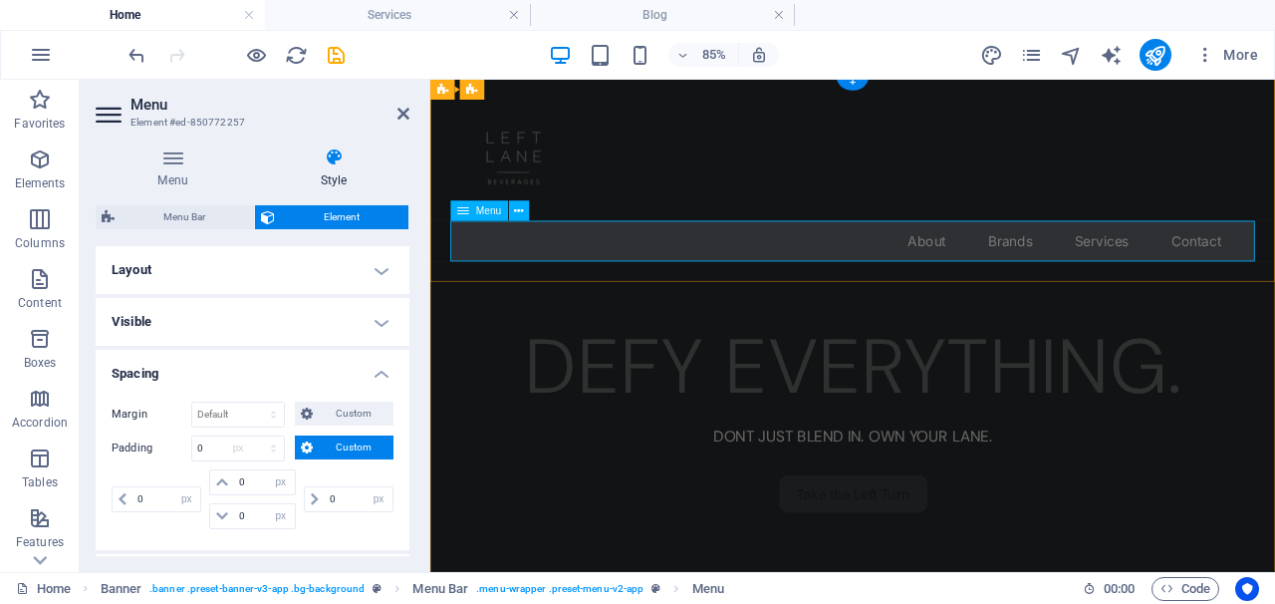
click at [153, 533] on div "Margin Default auto px % rem vw vh Custom Custom auto px % rem vw vh auto px % …" at bounding box center [253, 468] width 314 height 164
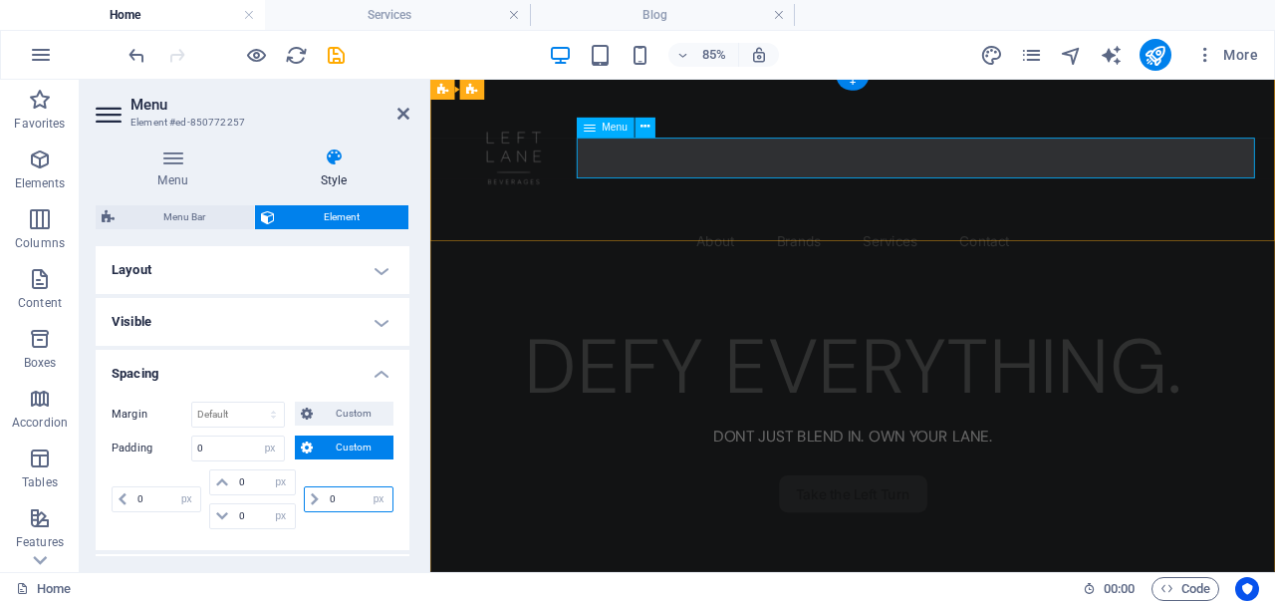
drag, startPoint x: 341, startPoint y: 494, endPoint x: 317, endPoint y: 495, distance: 23.9
click at [317, 495] on div "0 px rem % vh vw" at bounding box center [349, 499] width 90 height 26
type input "50"
select select "DISABLED_OPTION_VALUE"
click at [307, 535] on div "Margin Default auto px % rem vw vh Custom Custom auto px % rem vw vh auto px % …" at bounding box center [253, 468] width 314 height 164
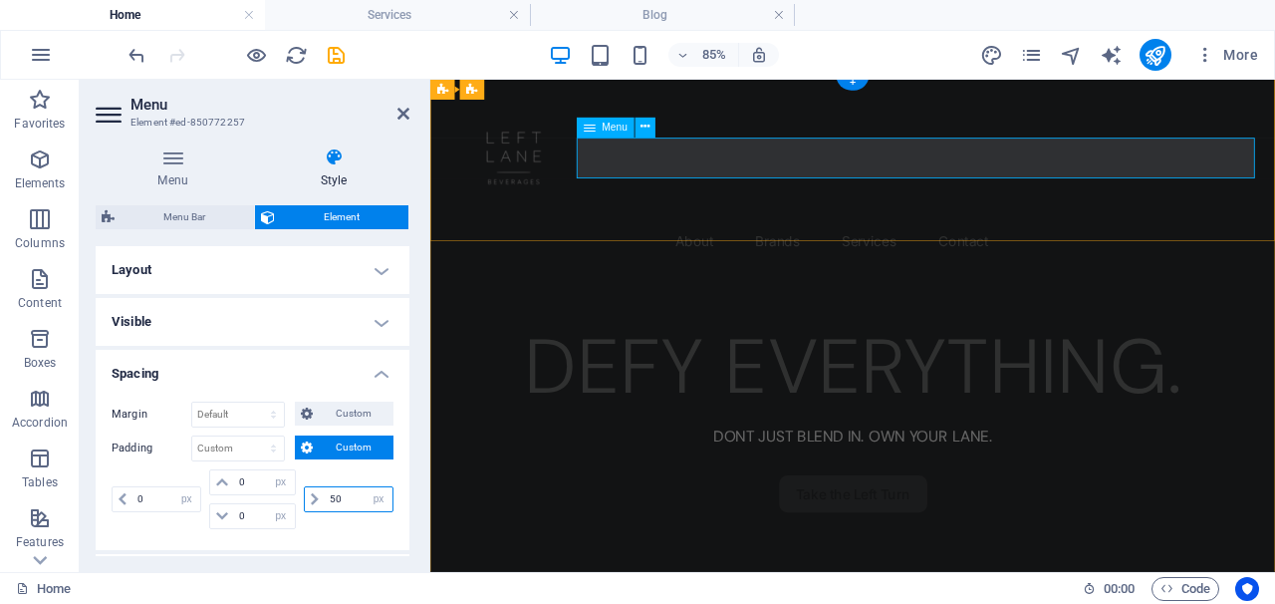
click at [346, 490] on input "50" at bounding box center [359, 499] width 68 height 24
type input "5"
type input "150"
click at [354, 539] on div "Margin Default auto px % rem vw vh Custom Custom auto px % rem vw vh auto px % …" at bounding box center [253, 468] width 314 height 164
click at [395, 112] on h2 "Menu" at bounding box center [270, 105] width 279 height 18
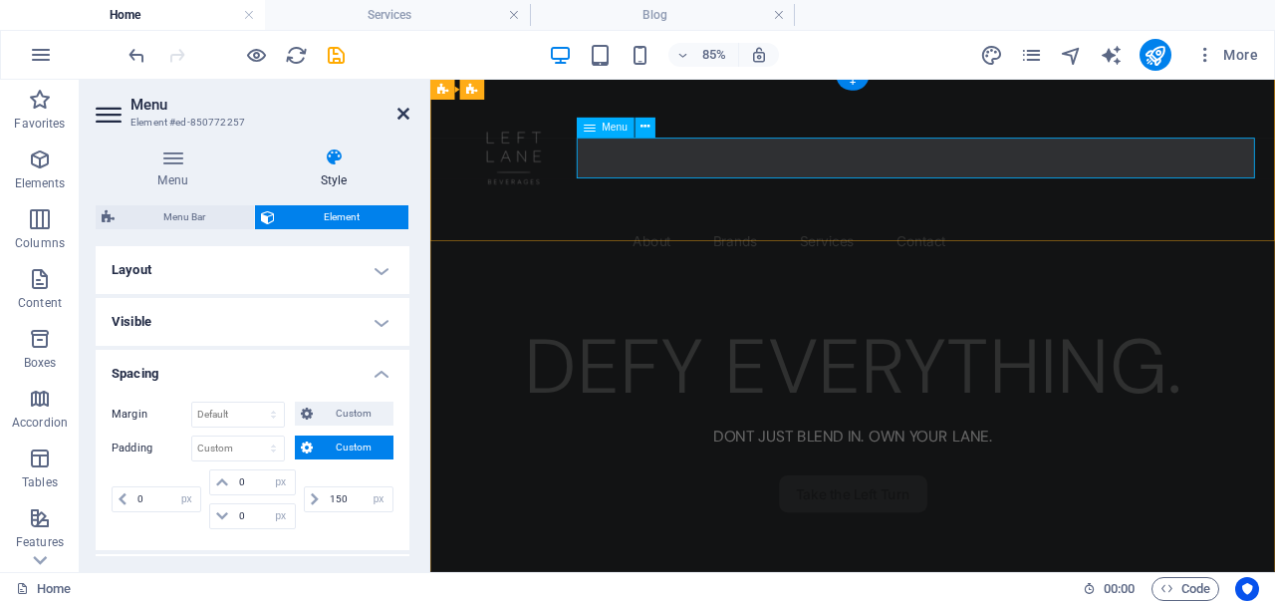
click at [402, 112] on icon at bounding box center [404, 114] width 12 height 16
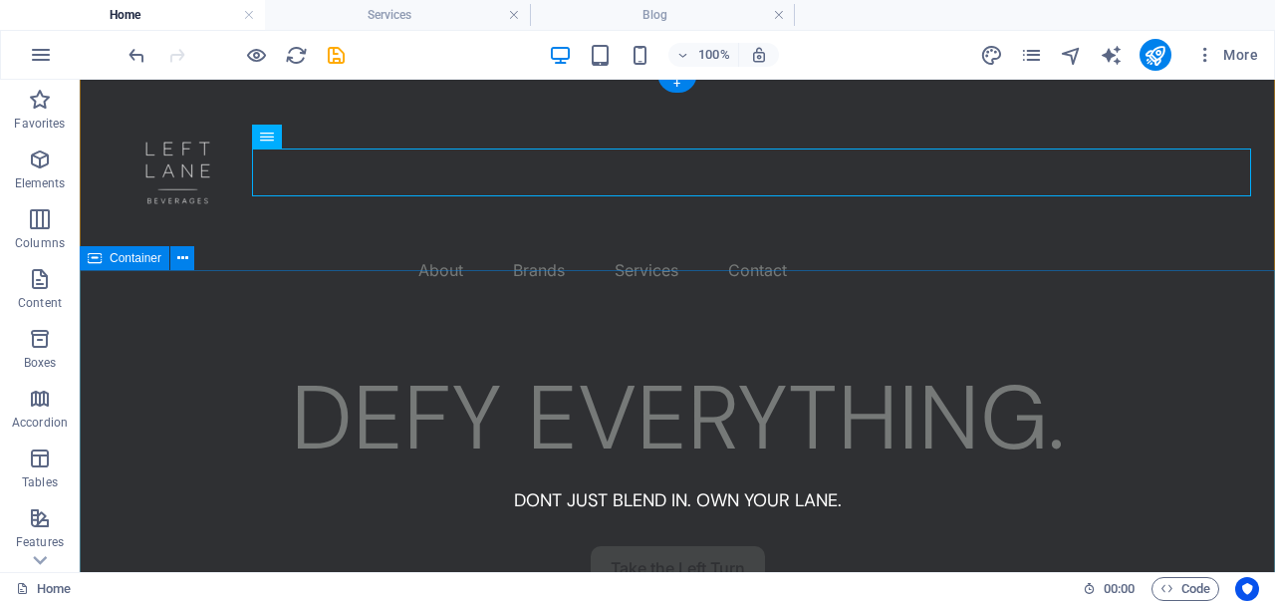
click at [89, 367] on div "DEFY EVERYTHING. DONT JUST BLEND IN. OWN YOUR LANE. Take the Left Turn" at bounding box center [678, 523] width 1196 height 411
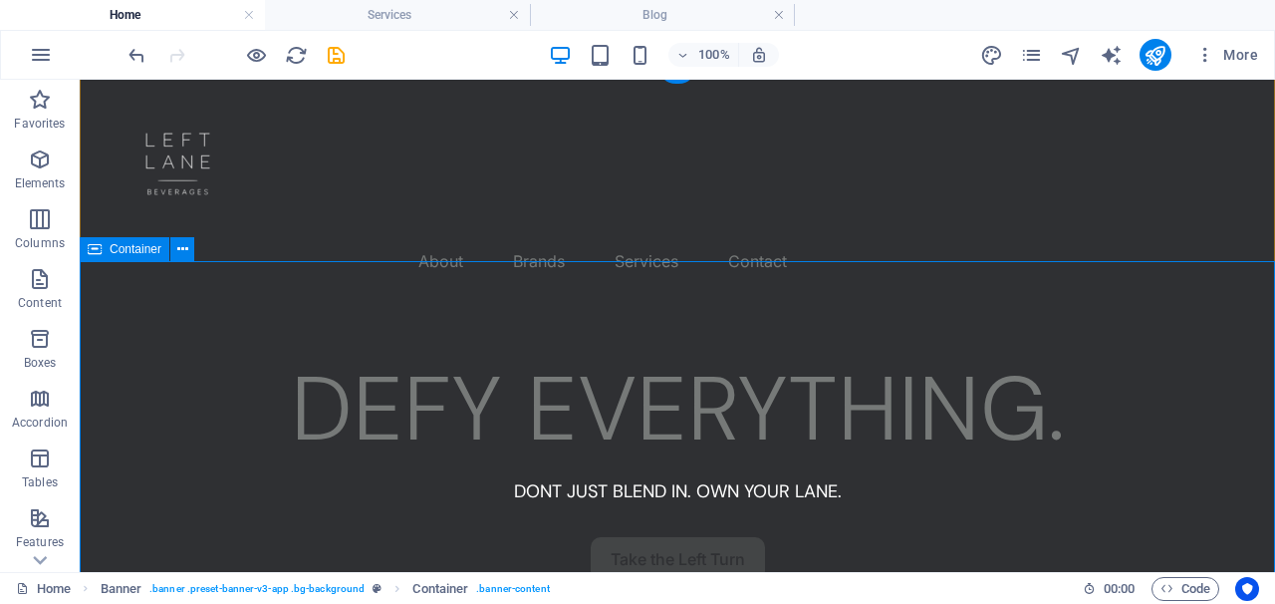
scroll to position [17, 0]
click at [333, 235] on nav "About Brands Services Contact" at bounding box center [678, 259] width 1148 height 48
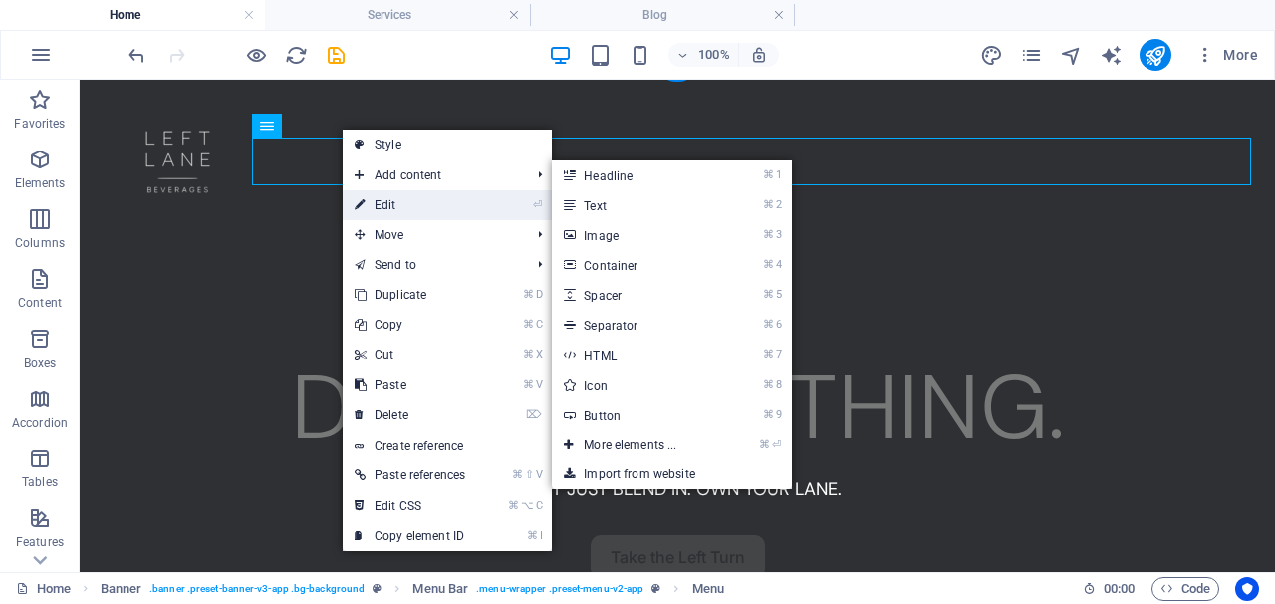
drag, startPoint x: 370, startPoint y: 189, endPoint x: 379, endPoint y: 209, distance: 21.9
click at [379, 209] on ul "Style Add content ⌘ 1 Headline ⌘ 2 Text ⌘ 3 Image ⌘ 4 Container ⌘ 5 Spacer ⌘ 6 …" at bounding box center [447, 340] width 209 height 421
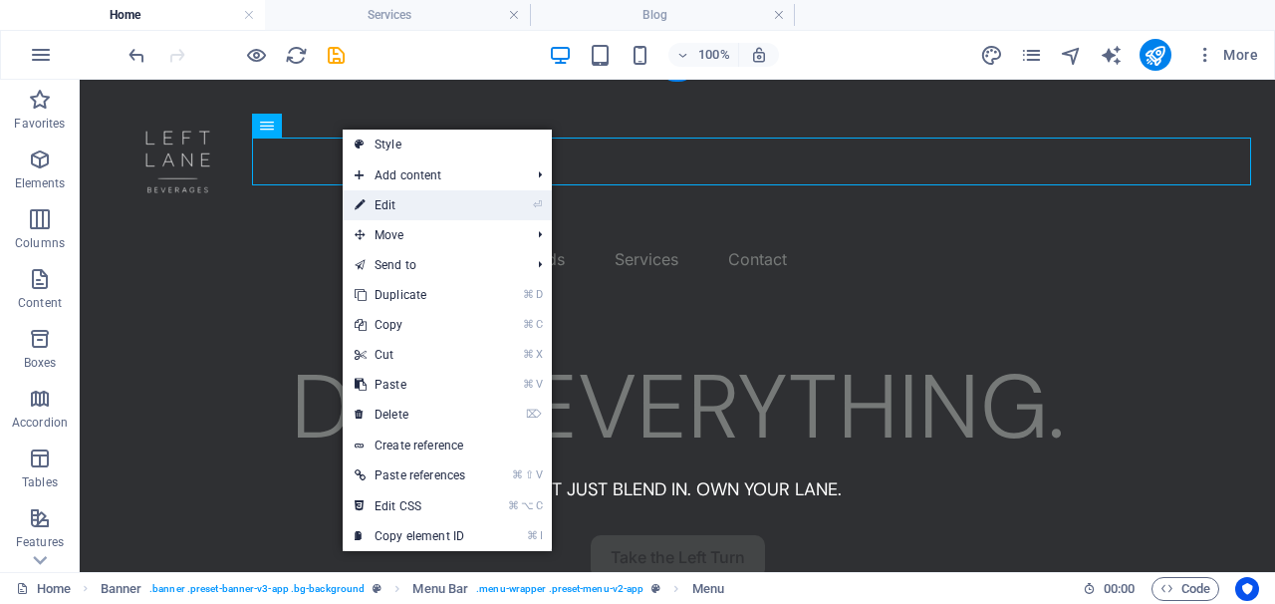
click at [422, 204] on link "⏎ Edit" at bounding box center [410, 205] width 135 height 30
select select "px"
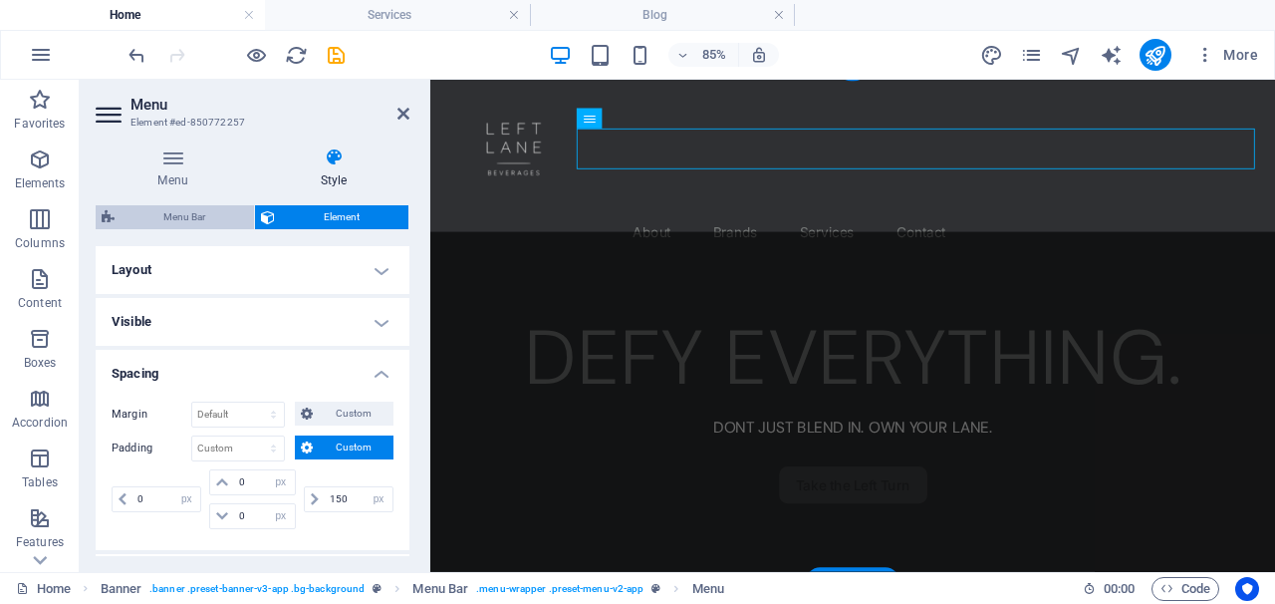
click at [200, 222] on span "Menu Bar" at bounding box center [185, 217] width 128 height 24
select select "rem"
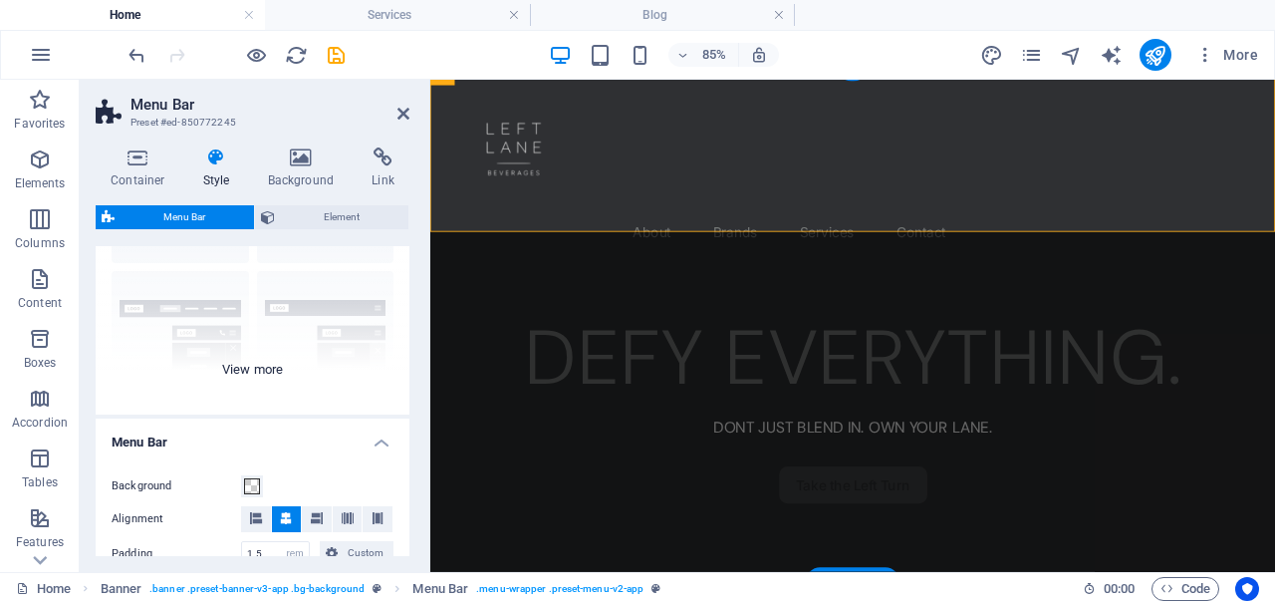
scroll to position [234, 0]
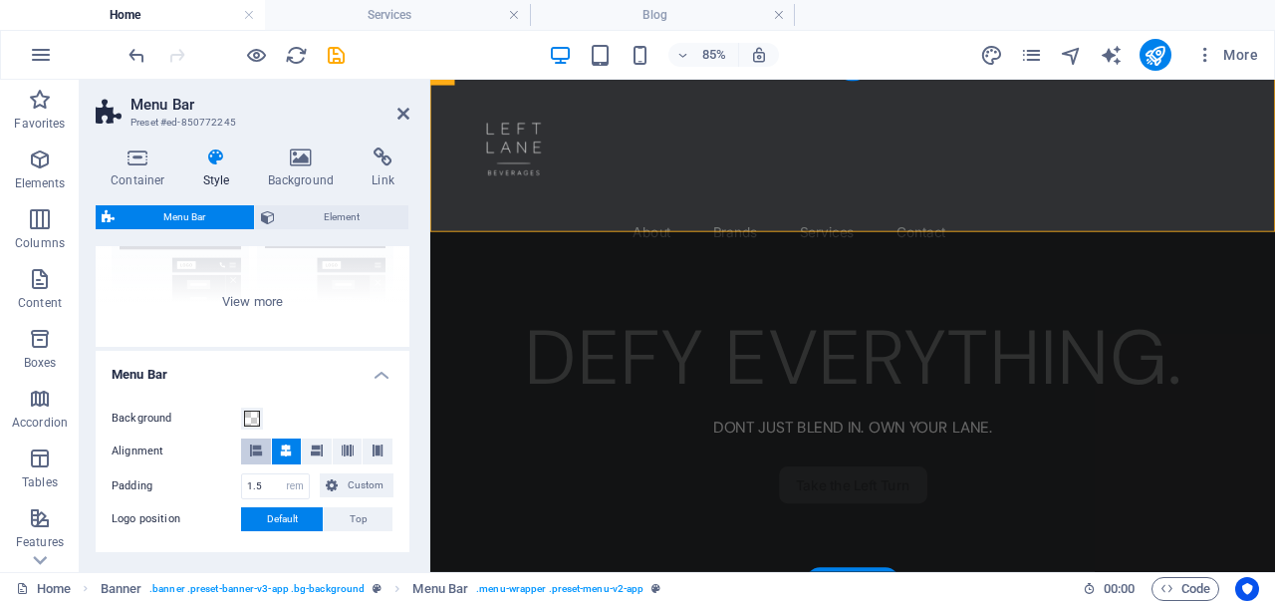
click at [250, 453] on icon at bounding box center [256, 450] width 12 height 12
click at [323, 445] on button at bounding box center [317, 451] width 30 height 26
click at [344, 387] on div "Background Alignment Padding 1.5 px rem % vh vw Custom Custom 1.5 px rem % vh v…" at bounding box center [253, 469] width 322 height 165
click at [376, 370] on h4 "Menu Bar" at bounding box center [253, 369] width 314 height 36
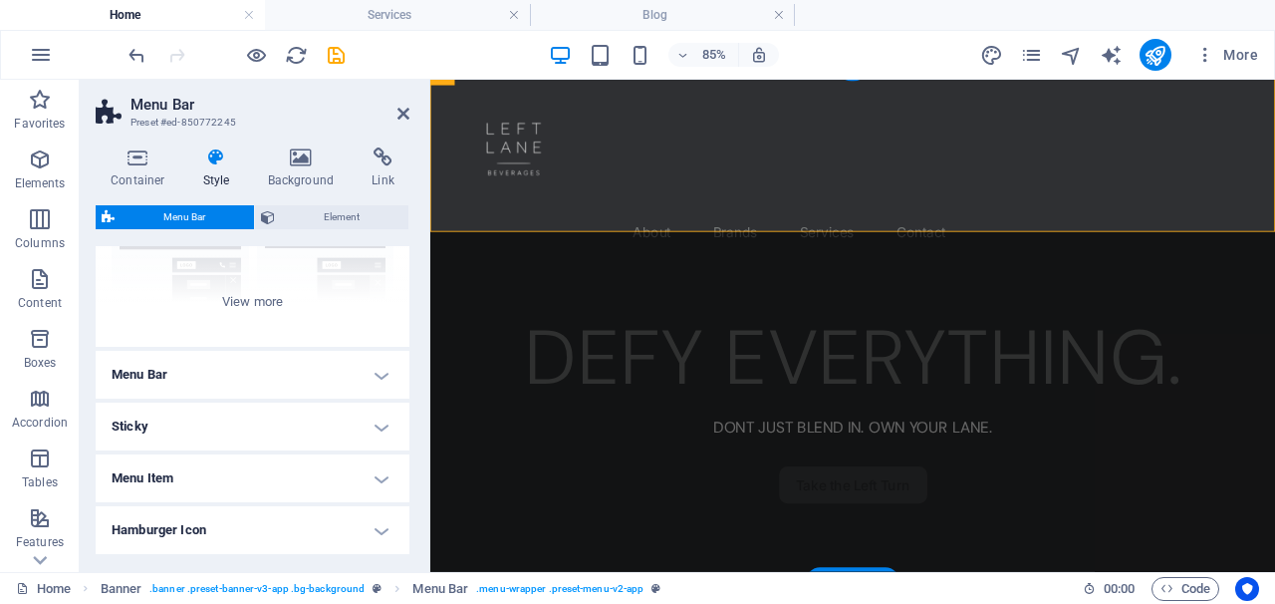
click at [376, 370] on h4 "Menu Bar" at bounding box center [253, 375] width 314 height 48
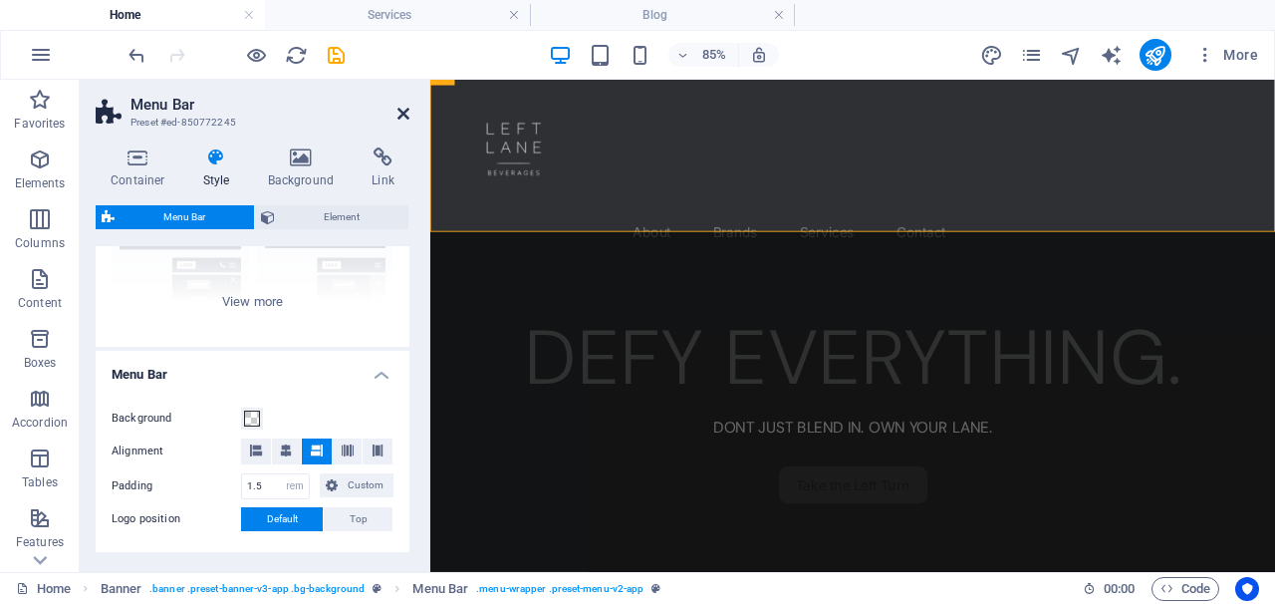
click at [404, 115] on icon at bounding box center [404, 114] width 12 height 16
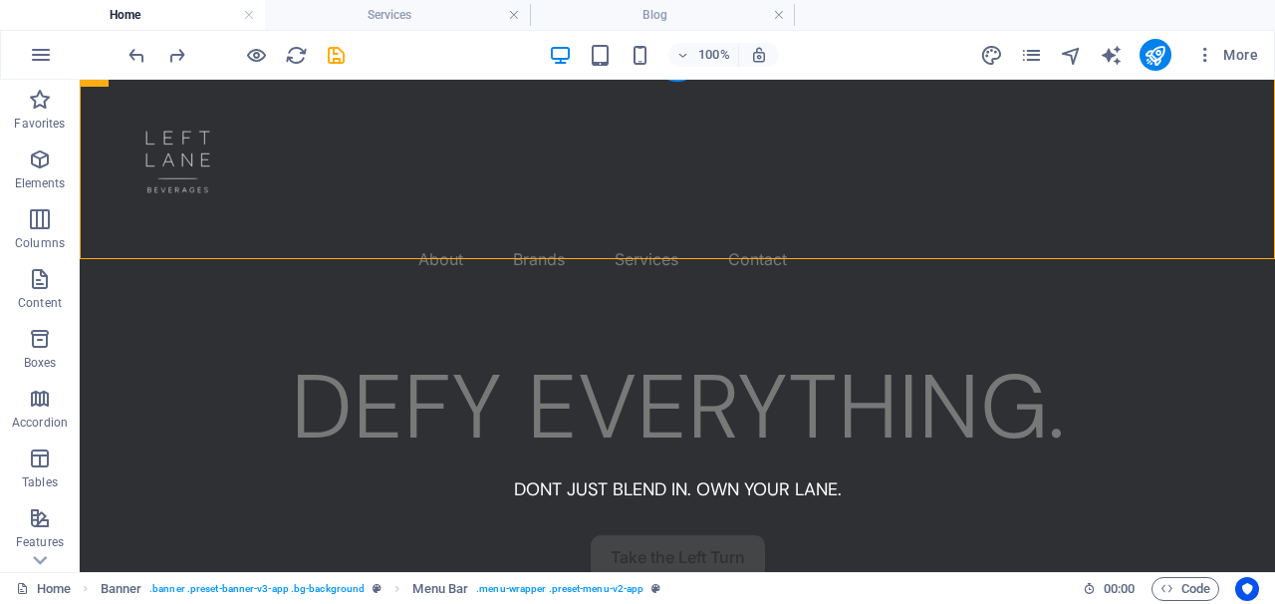
click at [323, 235] on nav "About Brands Services Contact" at bounding box center [678, 259] width 1148 height 48
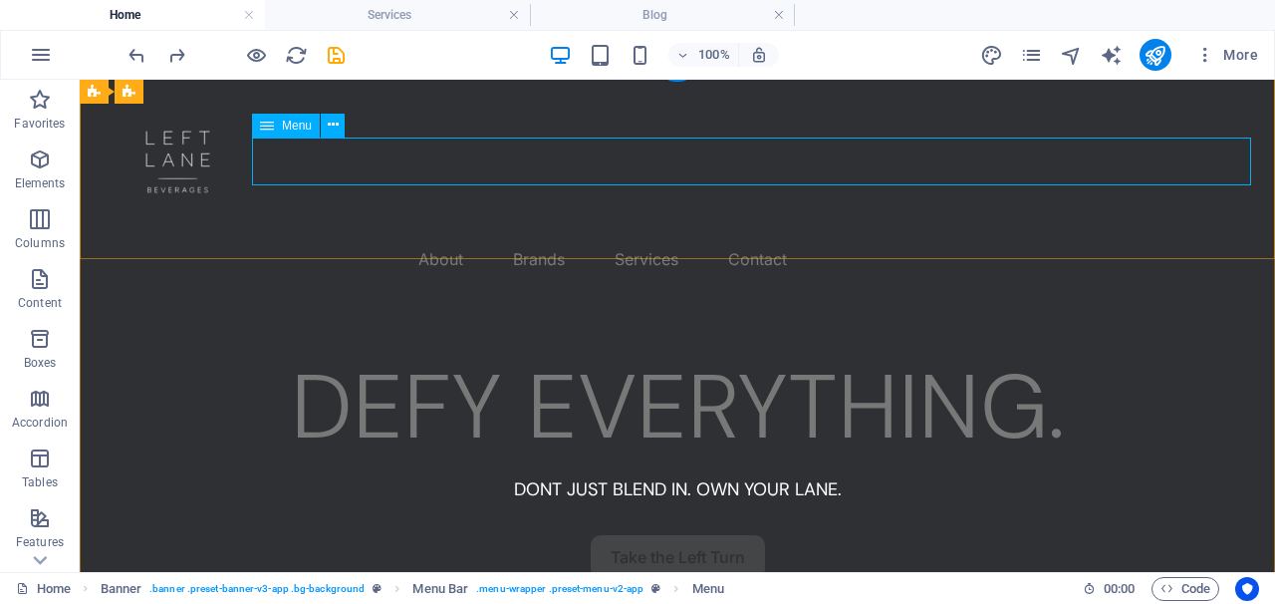
click at [275, 129] on div "Menu" at bounding box center [286, 126] width 68 height 24
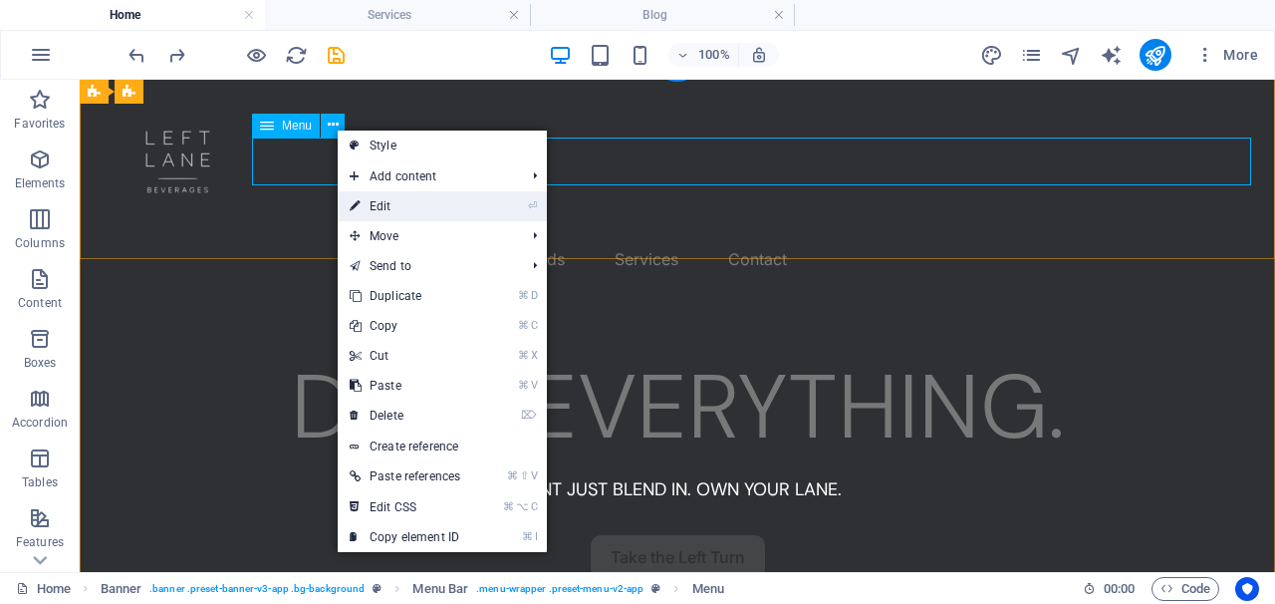
click at [368, 206] on link "⏎ Edit" at bounding box center [405, 206] width 135 height 30
select select "px"
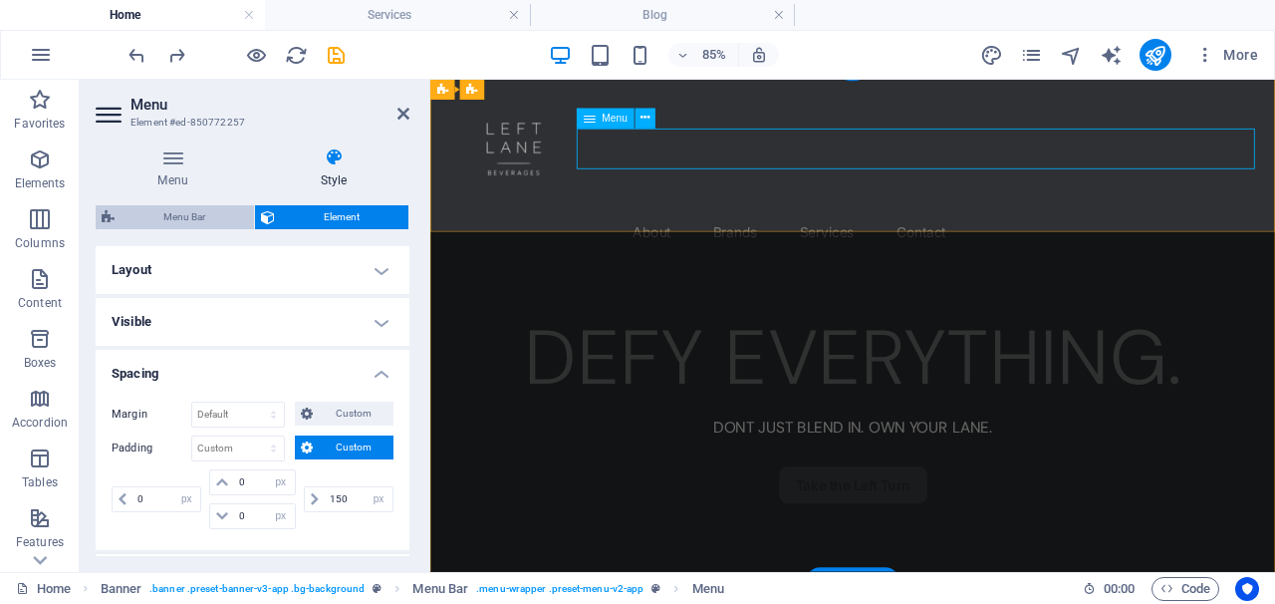
click at [201, 221] on span "Menu Bar" at bounding box center [185, 217] width 128 height 24
select select "rem"
select select "hover_border_bottom"
select select "px"
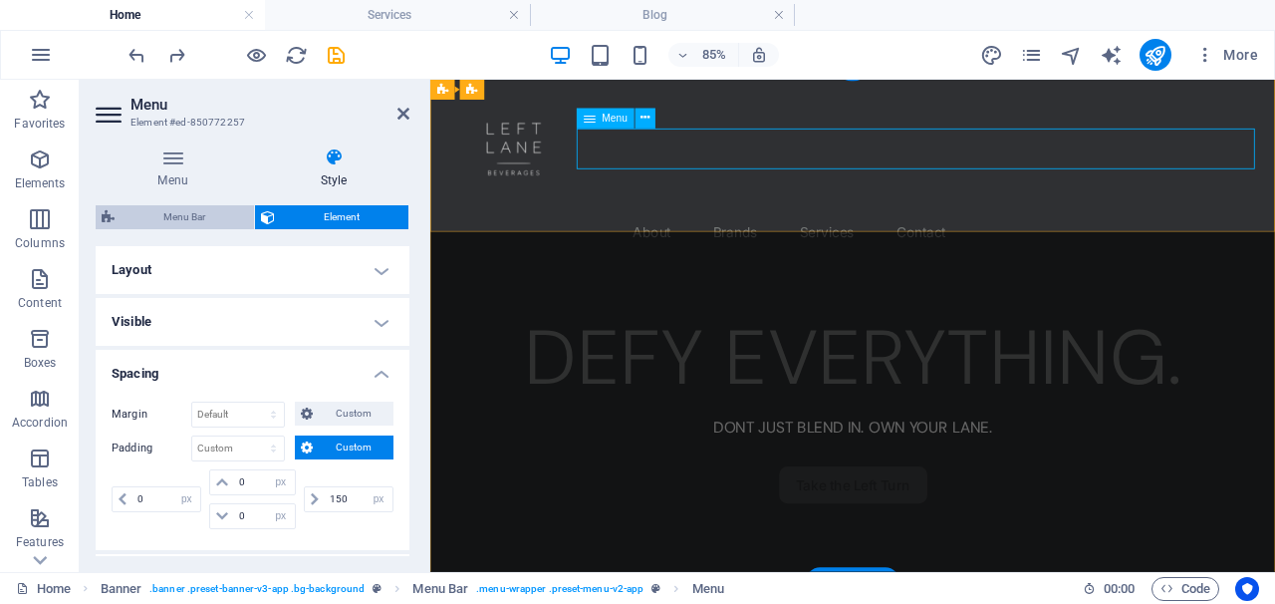
select select "rem"
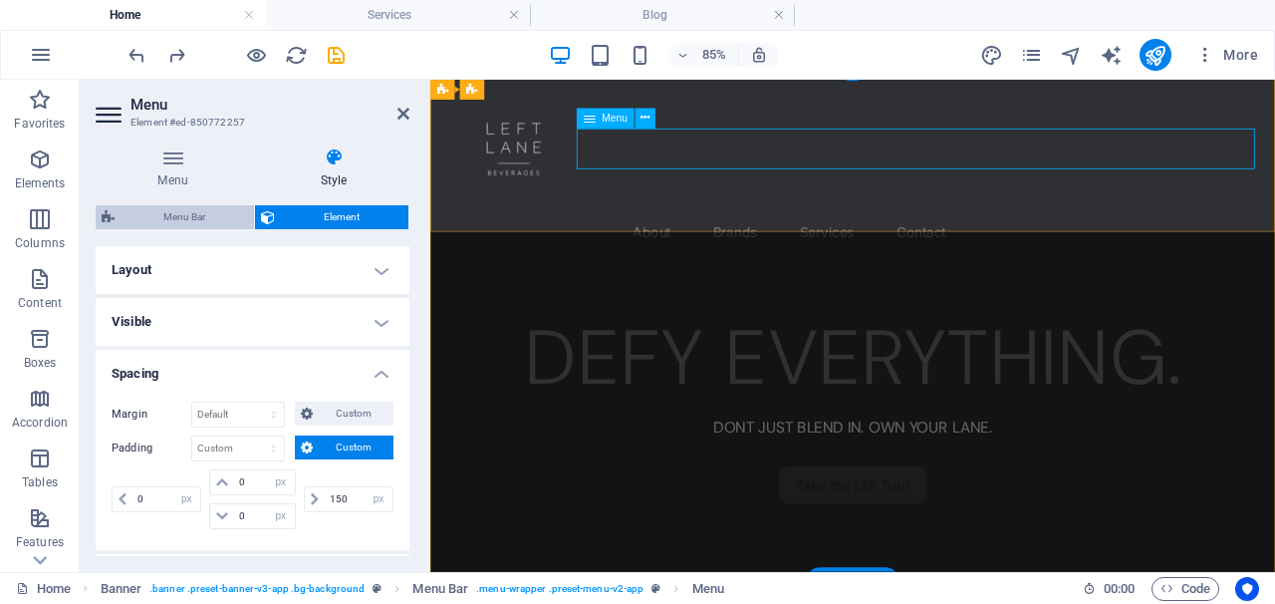
select select "rem"
select select "400"
select select "px"
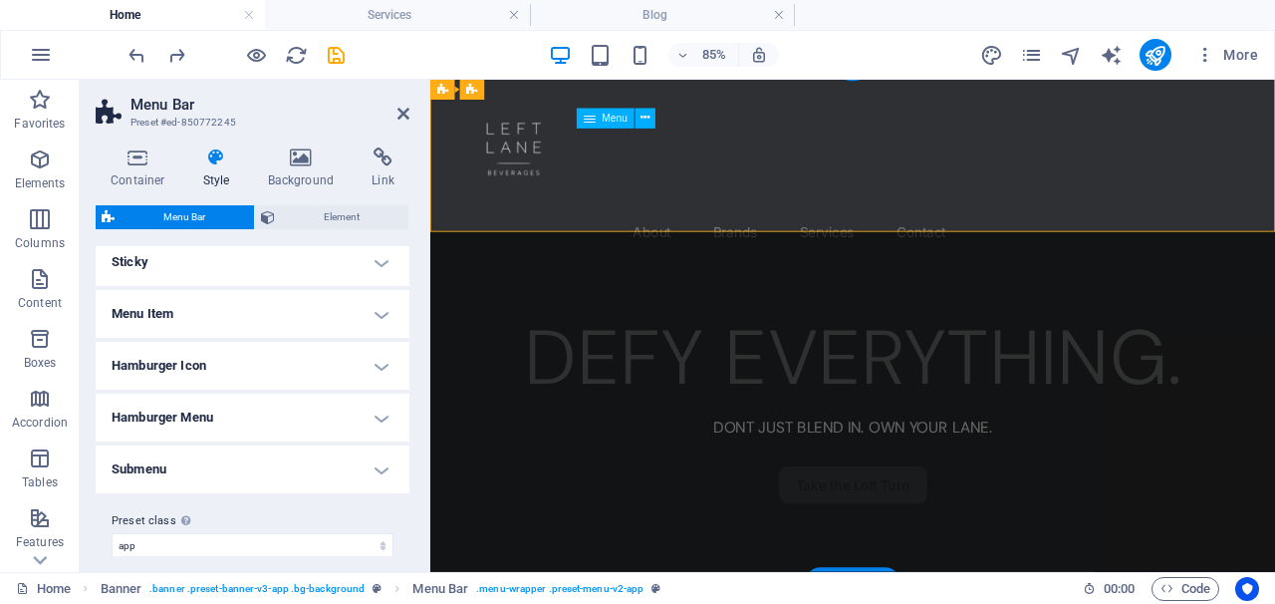
scroll to position [555, 0]
click at [264, 300] on h4 "Menu Item" at bounding box center [253, 311] width 314 height 48
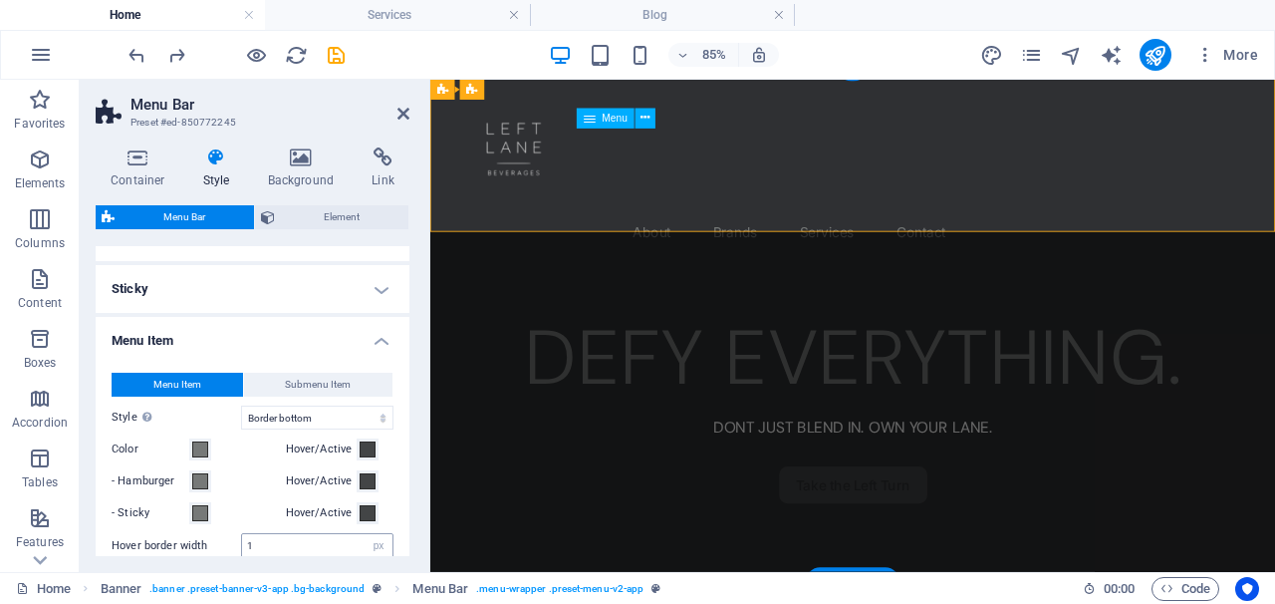
scroll to position [520, 0]
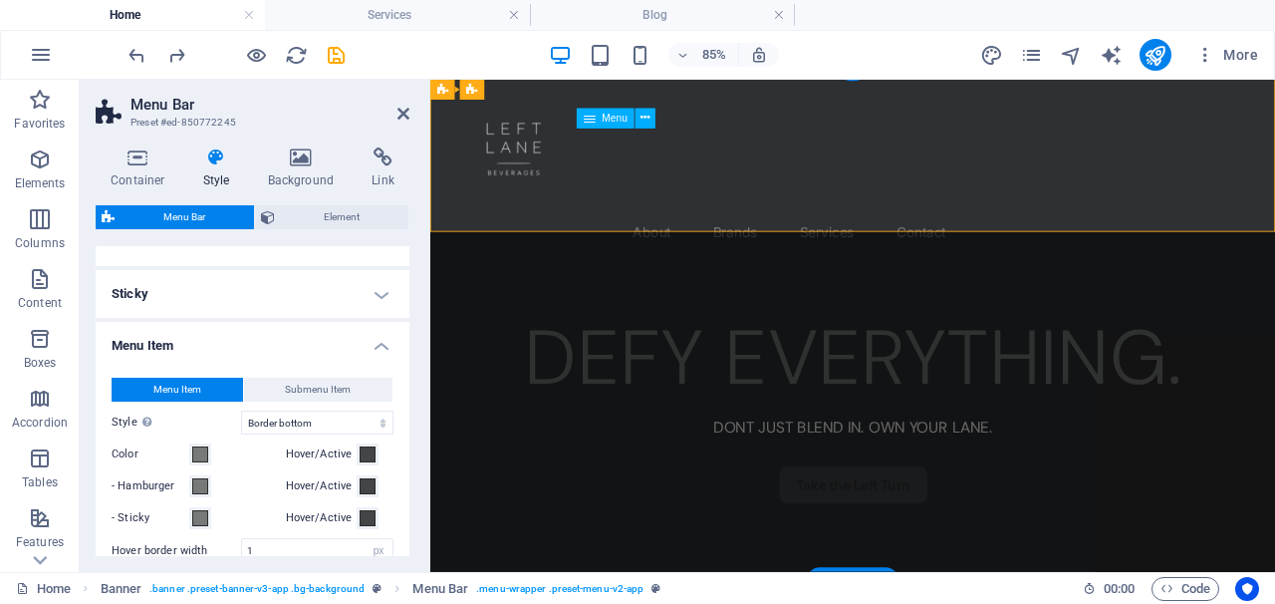
click at [363, 340] on h4 "Menu Item" at bounding box center [253, 340] width 314 height 36
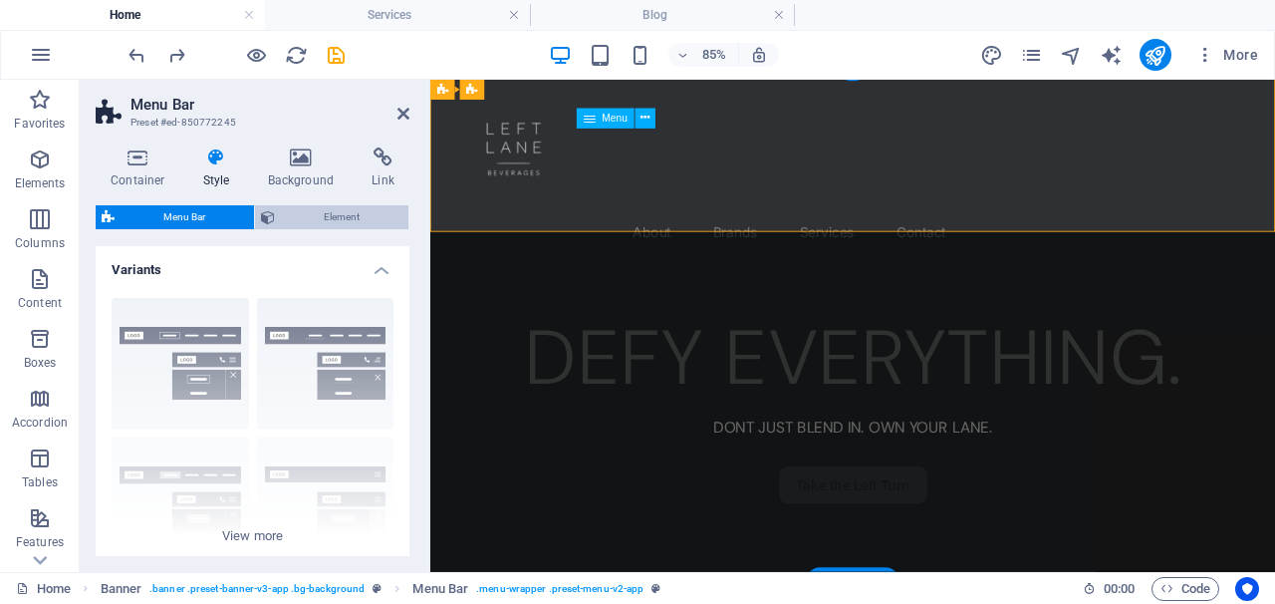
scroll to position [0, 0]
click at [158, 162] on icon at bounding box center [138, 157] width 85 height 20
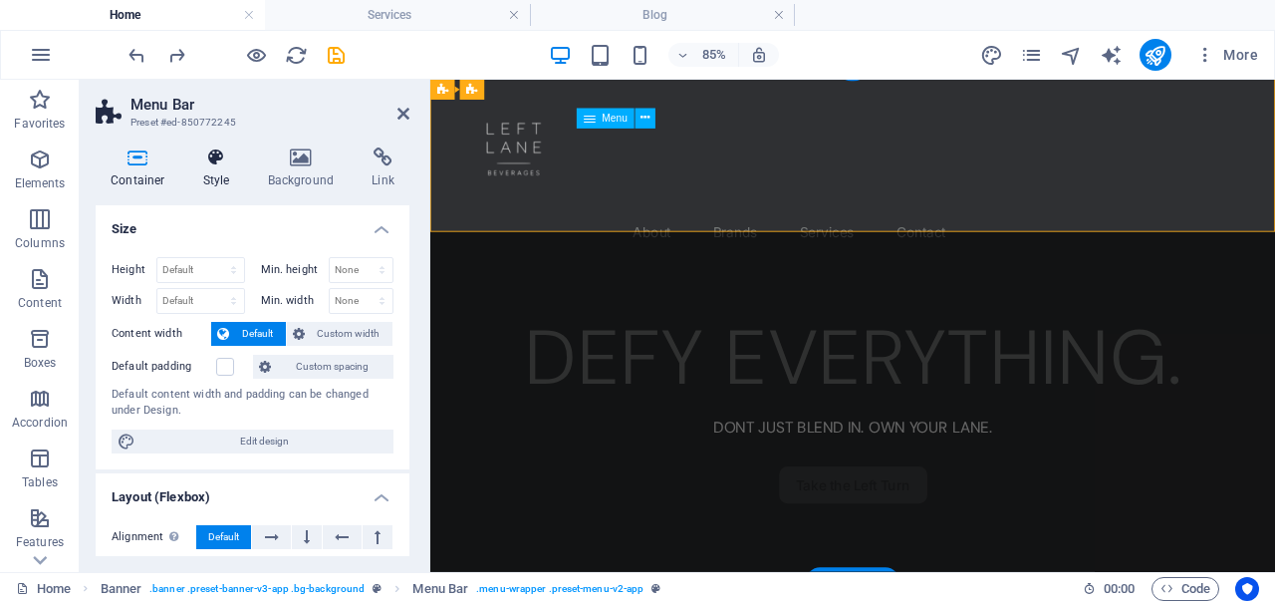
click at [207, 167] on h4 "Style" at bounding box center [220, 168] width 65 height 42
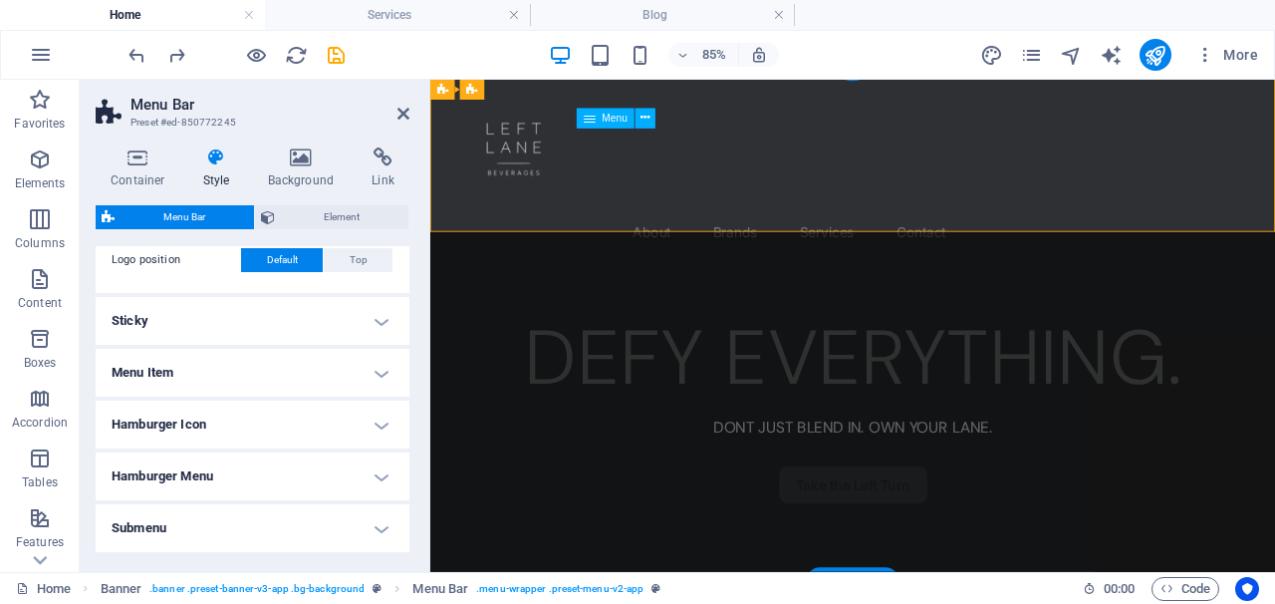
scroll to position [491, 0]
click at [289, 366] on h4 "Menu Item" at bounding box center [253, 375] width 314 height 48
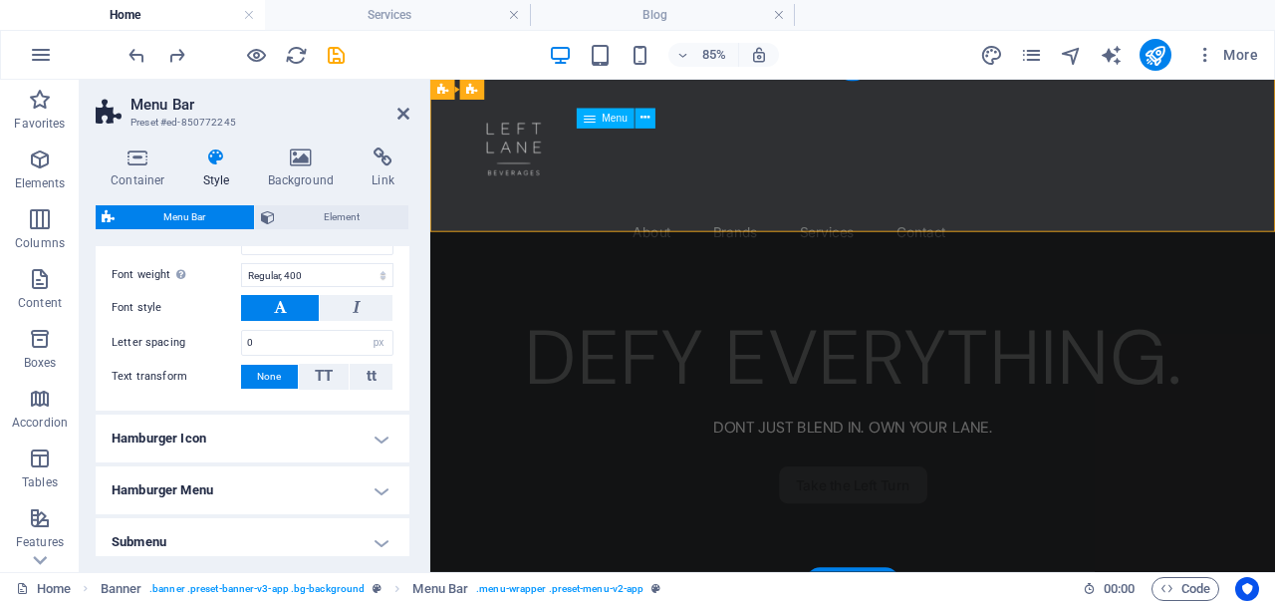
scroll to position [1070, 0]
click at [277, 446] on h4 "Hamburger Icon" at bounding box center [253, 437] width 314 height 48
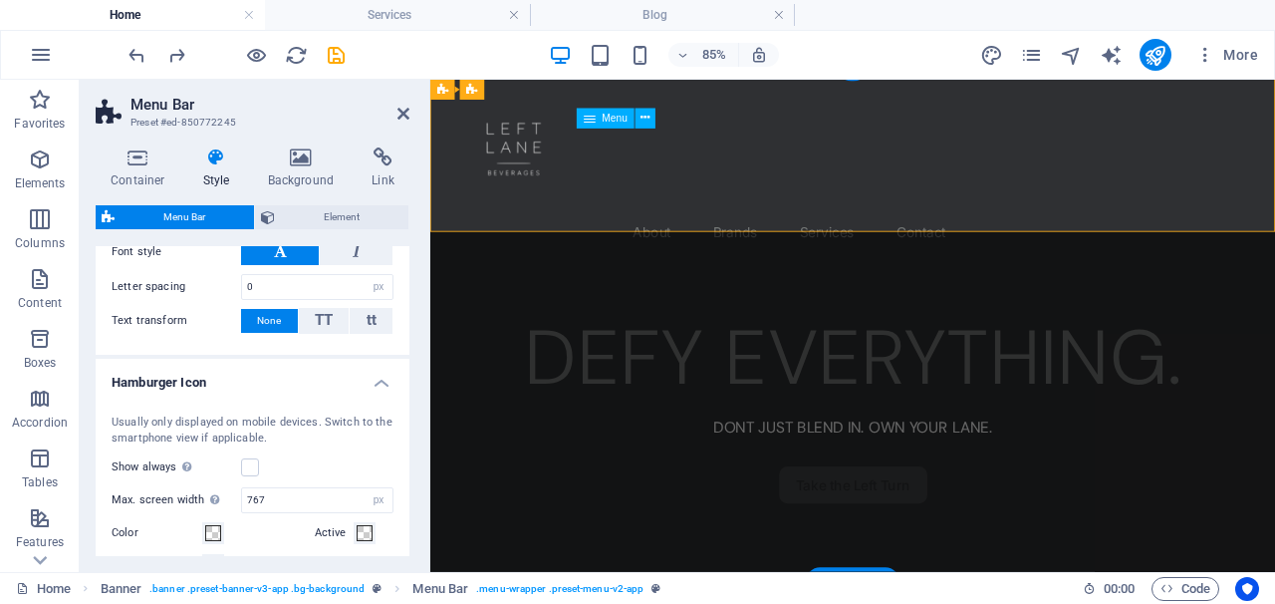
scroll to position [1124, 0]
click at [364, 386] on h4 "Hamburger Icon" at bounding box center [253, 378] width 314 height 36
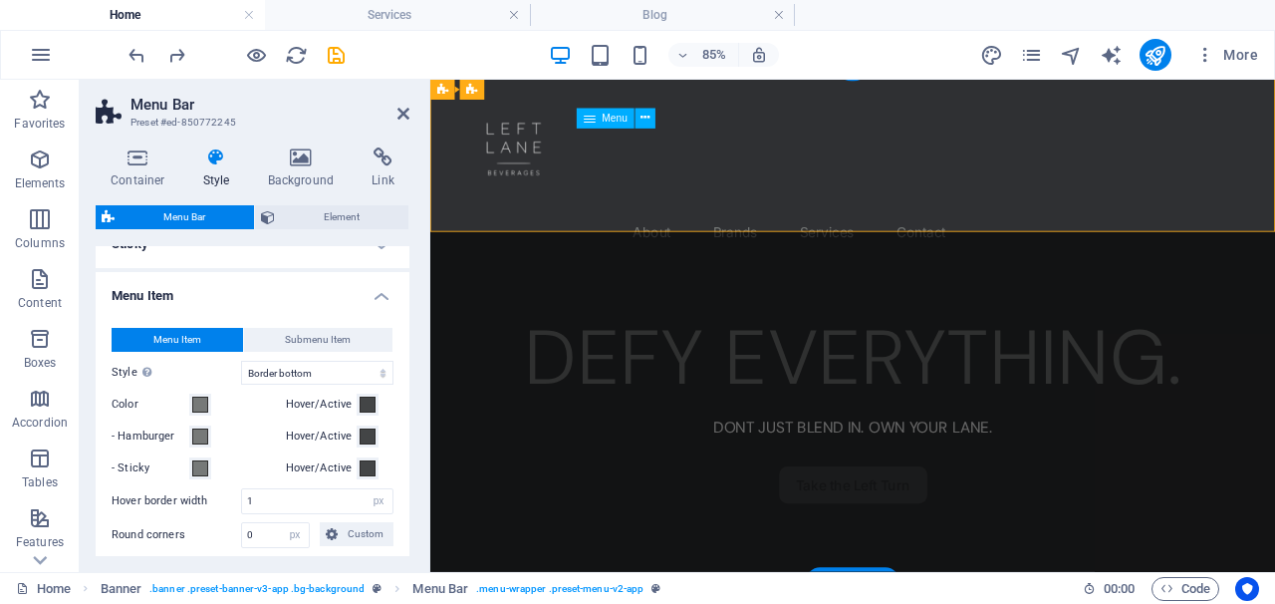
scroll to position [516, 0]
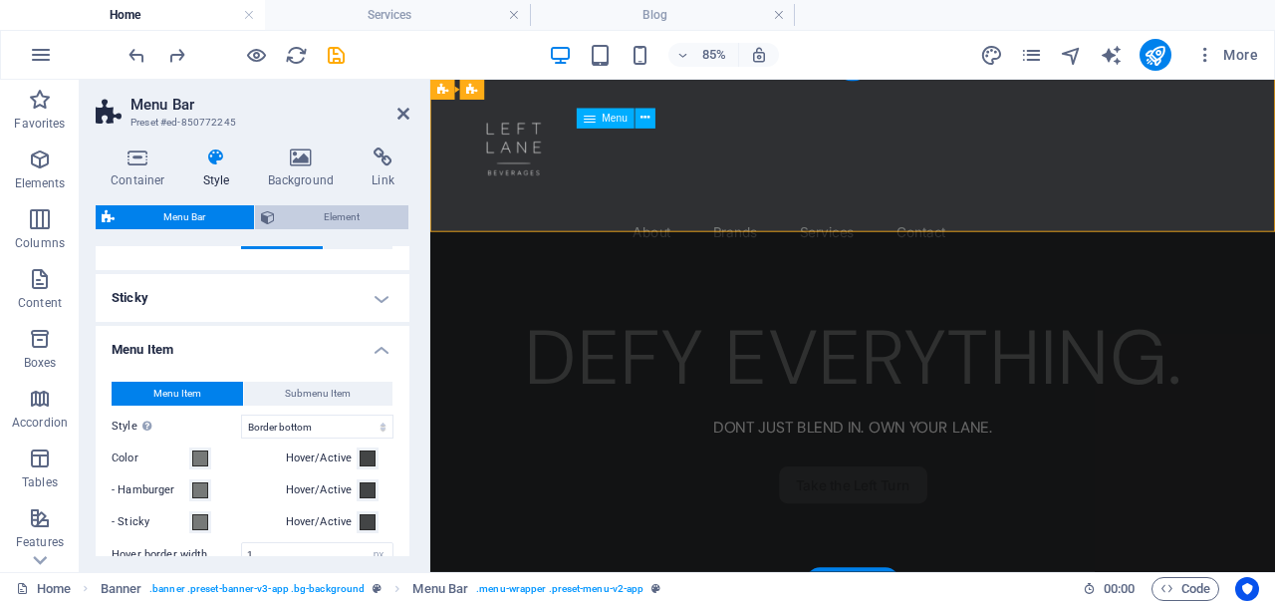
click at [346, 217] on span "Element" at bounding box center [342, 217] width 122 height 24
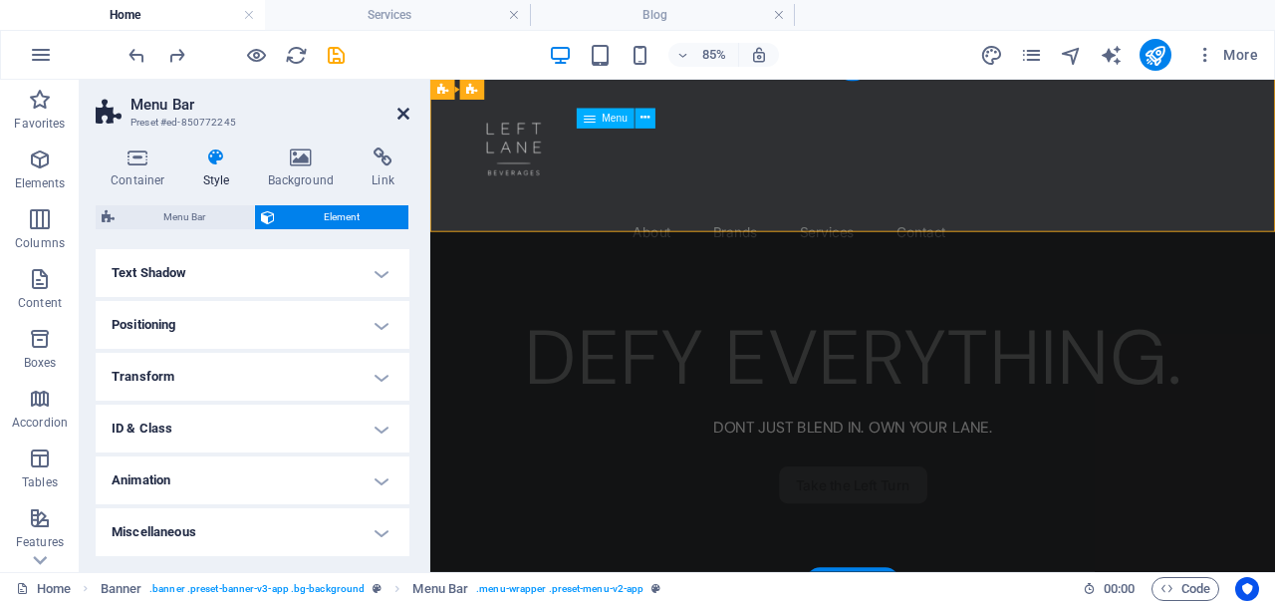
scroll to position [531, 0]
click at [401, 106] on icon at bounding box center [404, 114] width 12 height 16
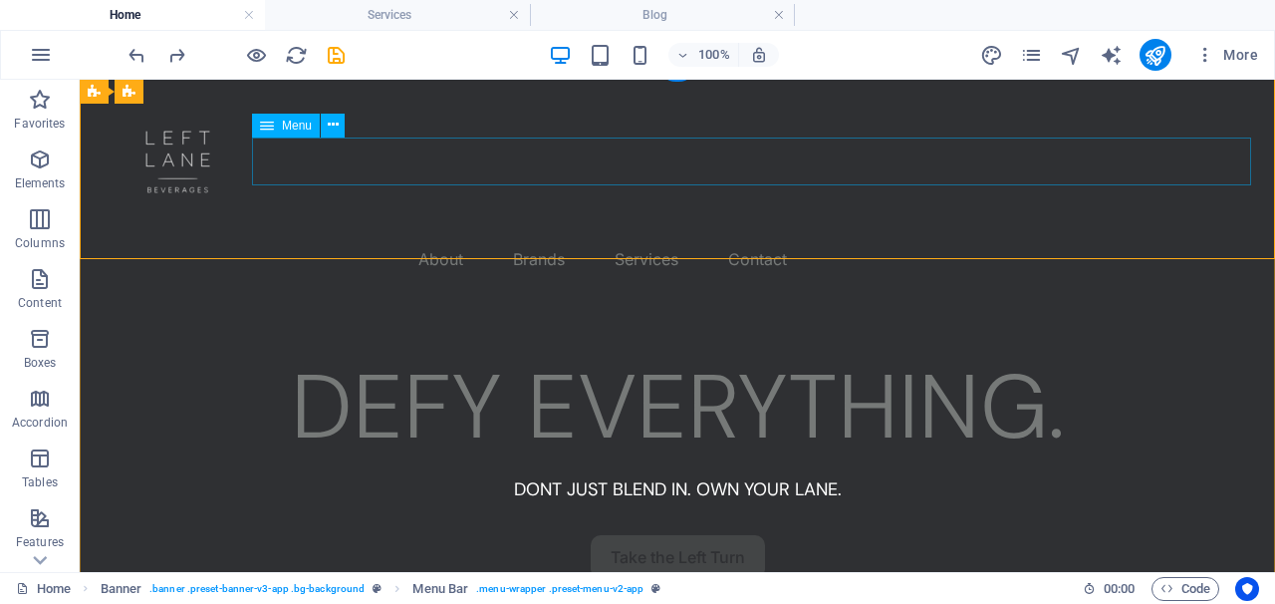
click at [546, 235] on nav "About Brands Services Contact" at bounding box center [678, 259] width 1148 height 48
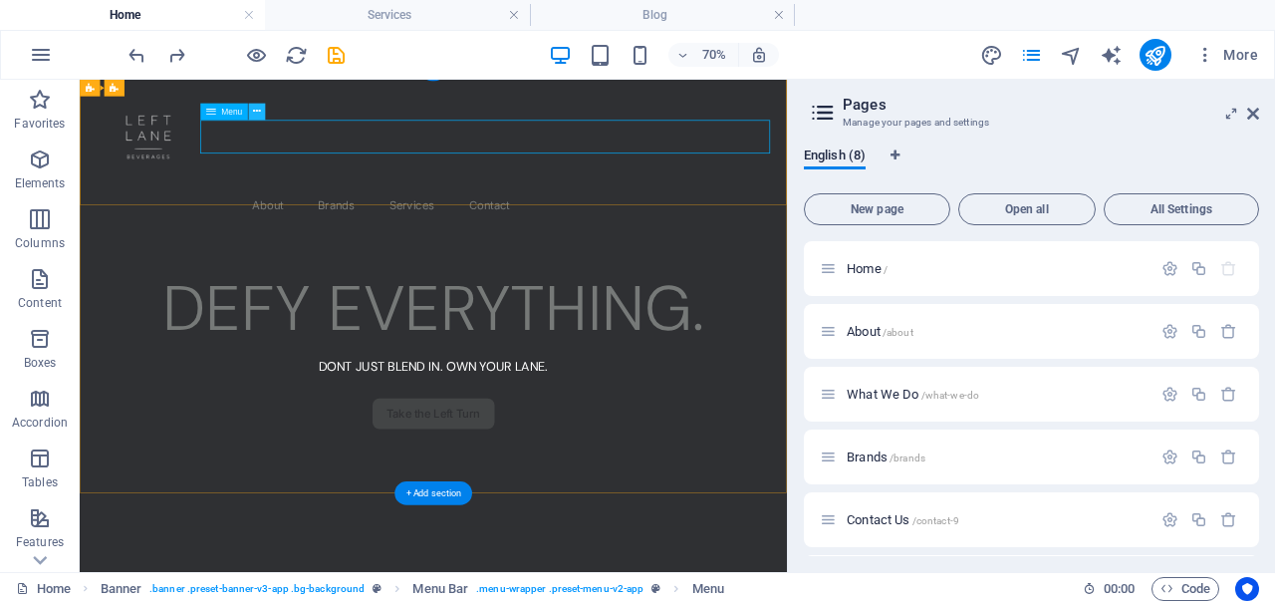
click at [597, 235] on nav "About Brands Services Contact" at bounding box center [585, 259] width 962 height 48
click at [395, 235] on nav "About Brands Services Contact" at bounding box center [585, 259] width 962 height 48
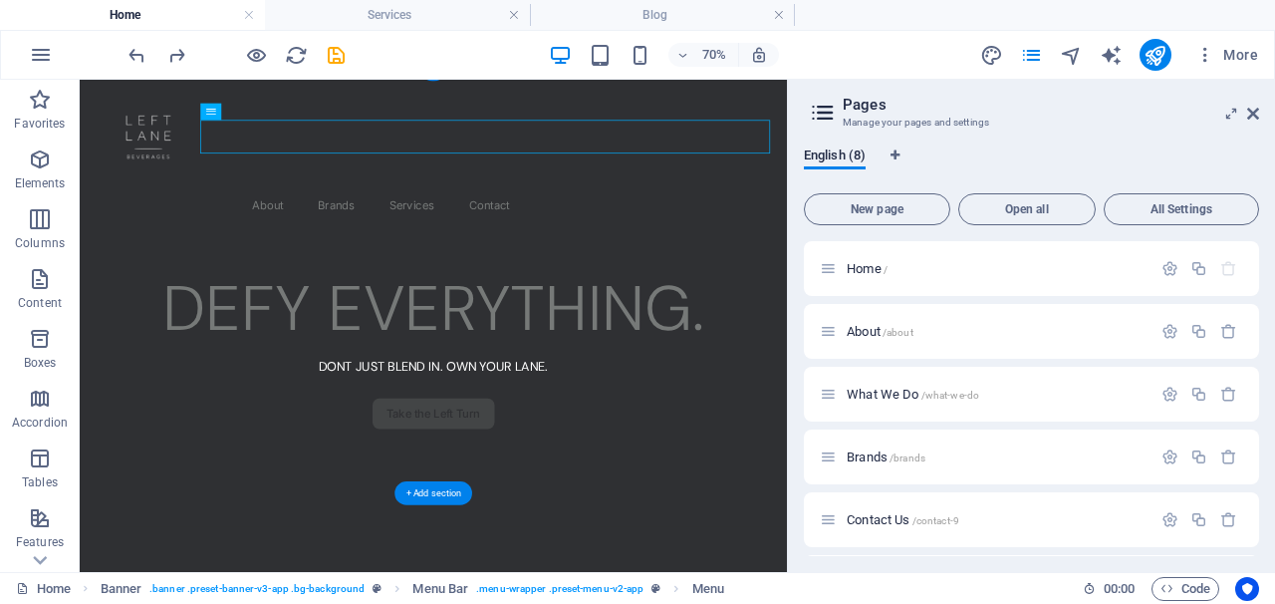
select select "px"
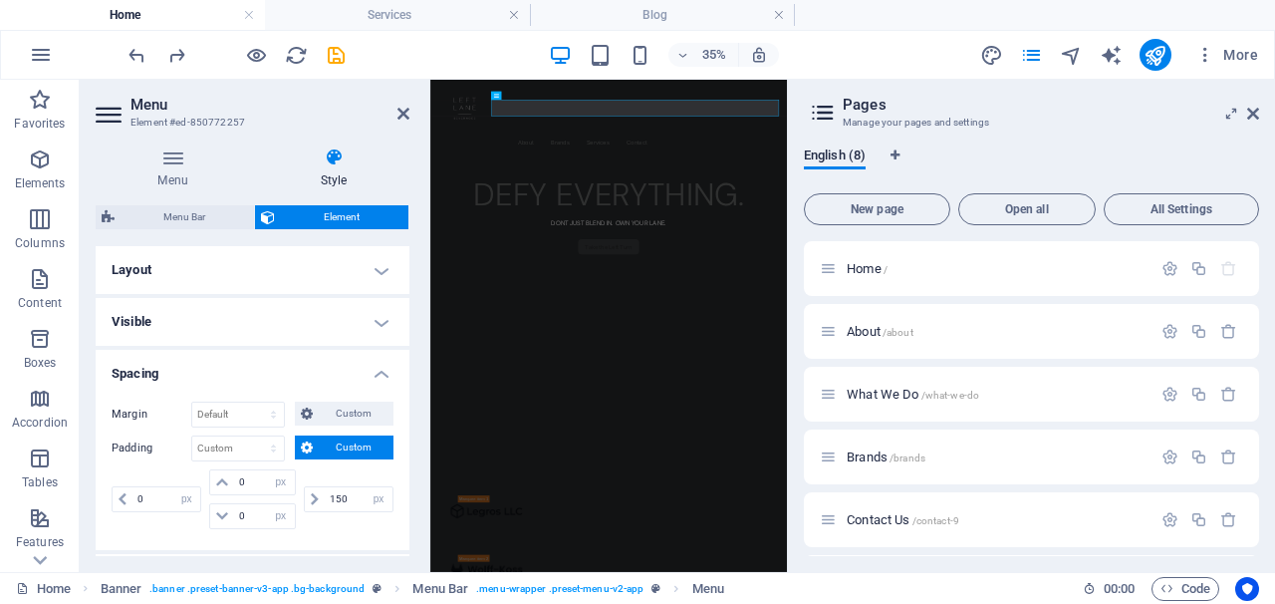
click at [369, 281] on h4 "Layout" at bounding box center [253, 270] width 314 height 48
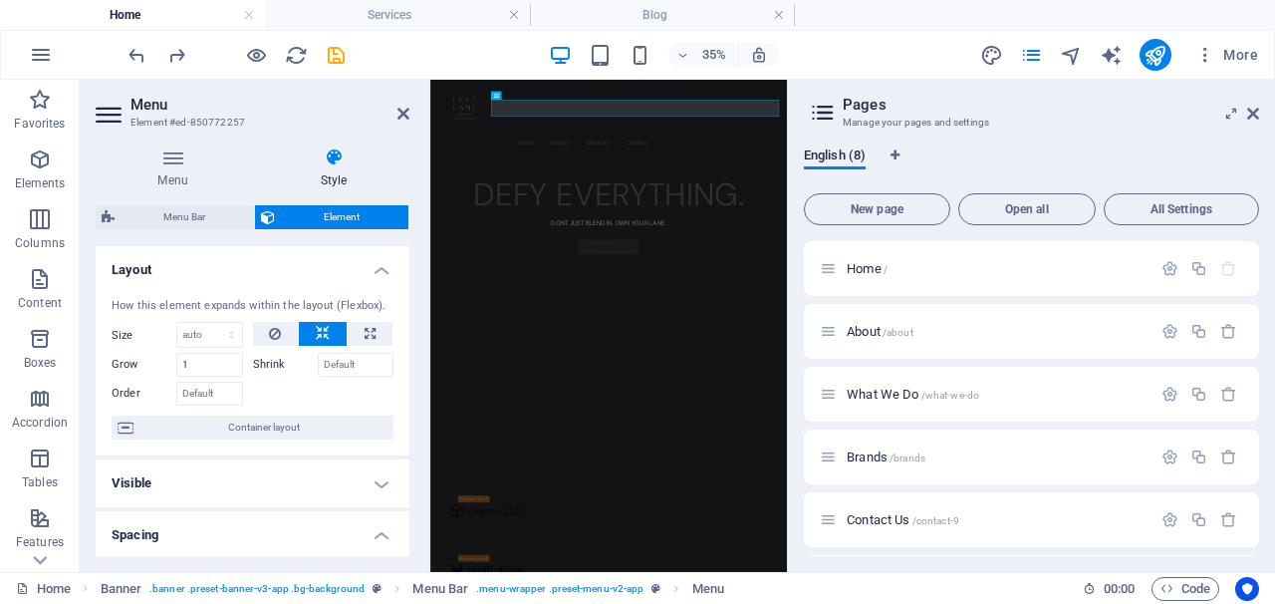
scroll to position [0, 0]
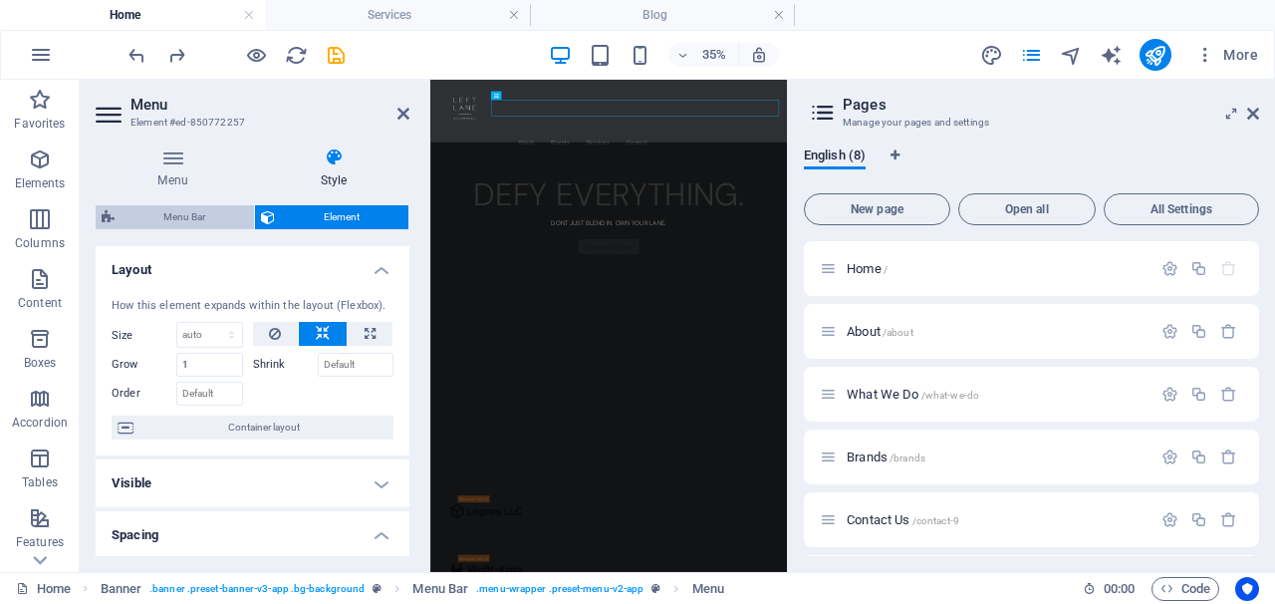
click at [225, 216] on span "Menu Bar" at bounding box center [185, 217] width 128 height 24
select select "rem"
select select "hover_border_bottom"
select select "px"
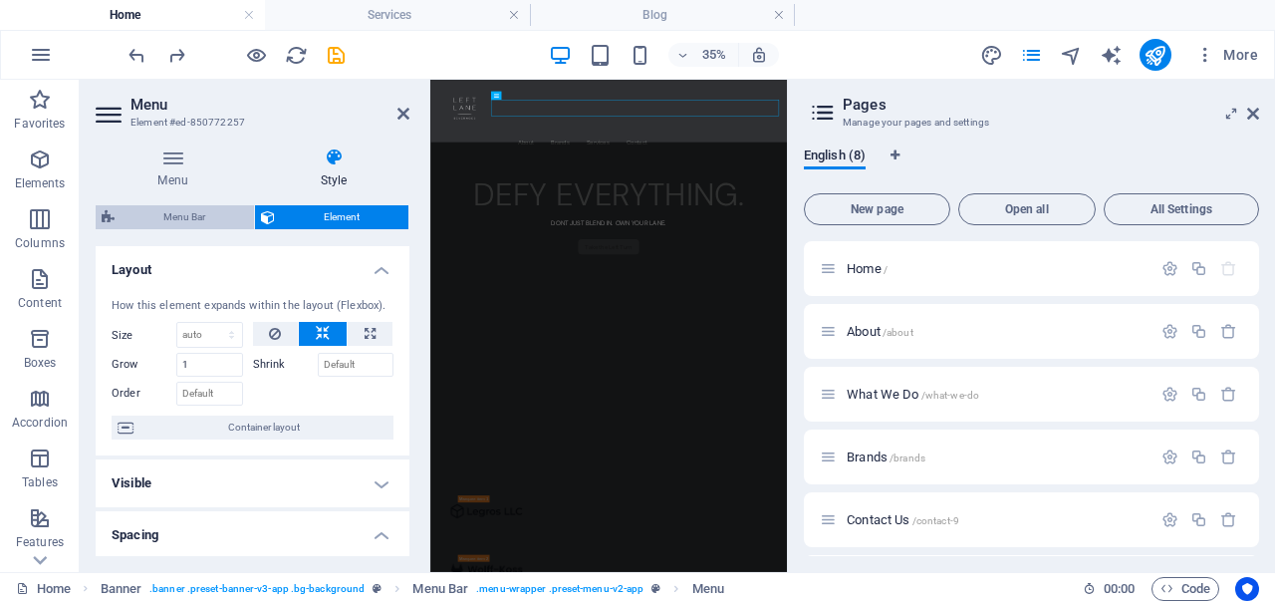
select select "rem"
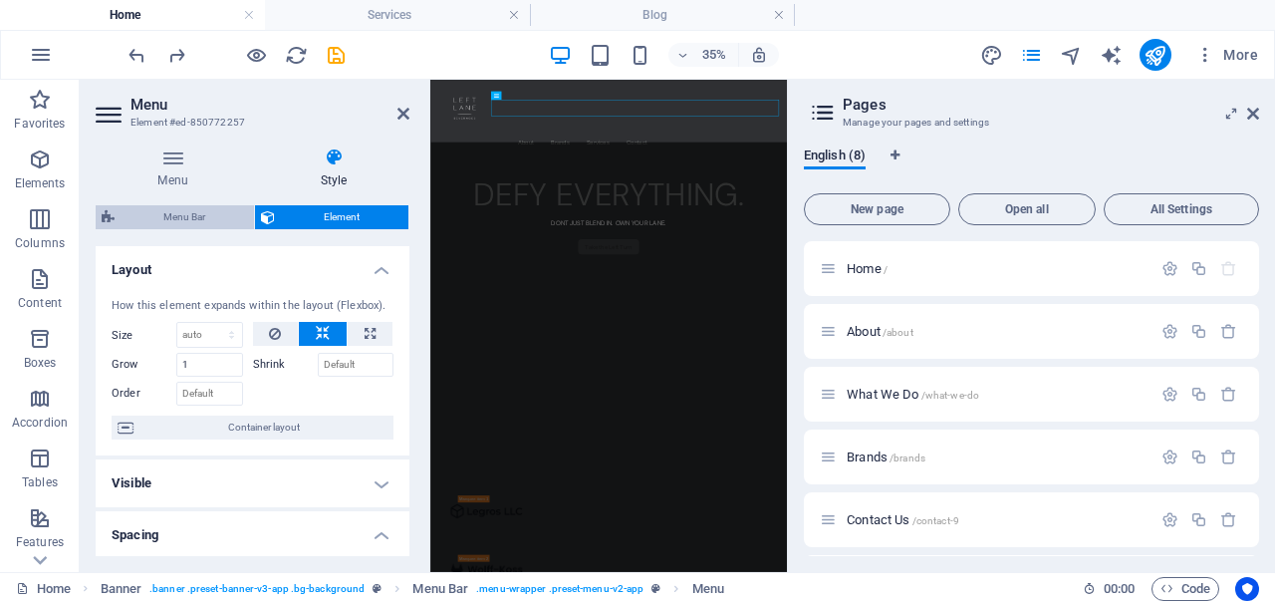
select select "rem"
select select "400"
select select "px"
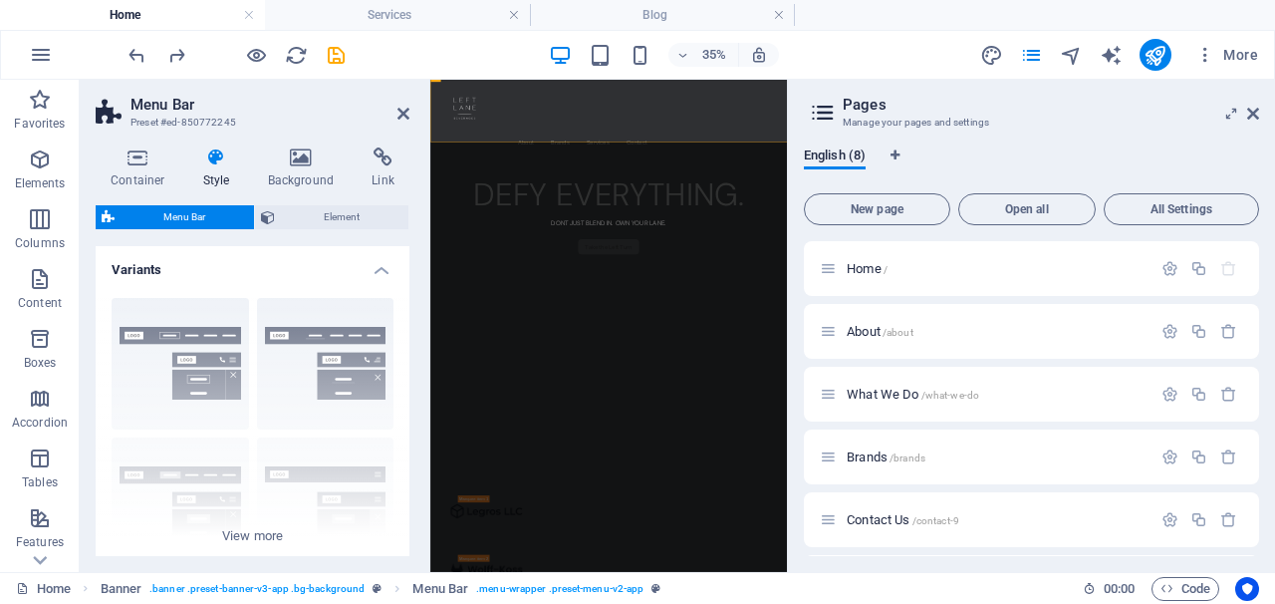
click at [306, 263] on h4 "Variants" at bounding box center [253, 264] width 314 height 36
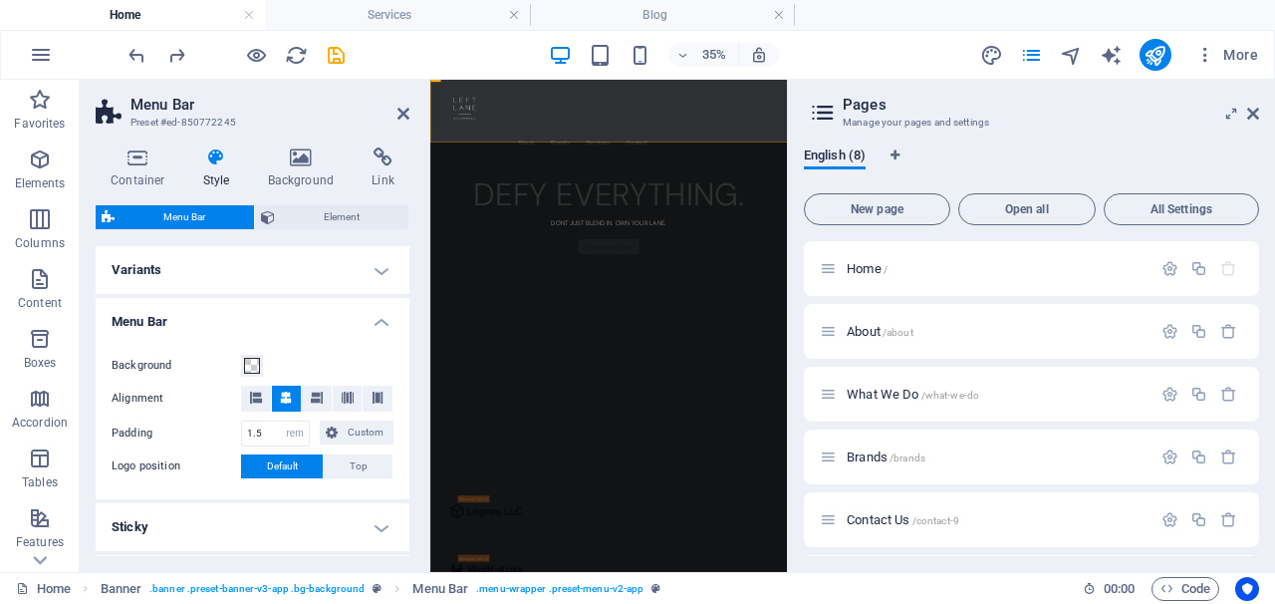
click at [354, 318] on h4 "Menu Bar" at bounding box center [253, 316] width 314 height 36
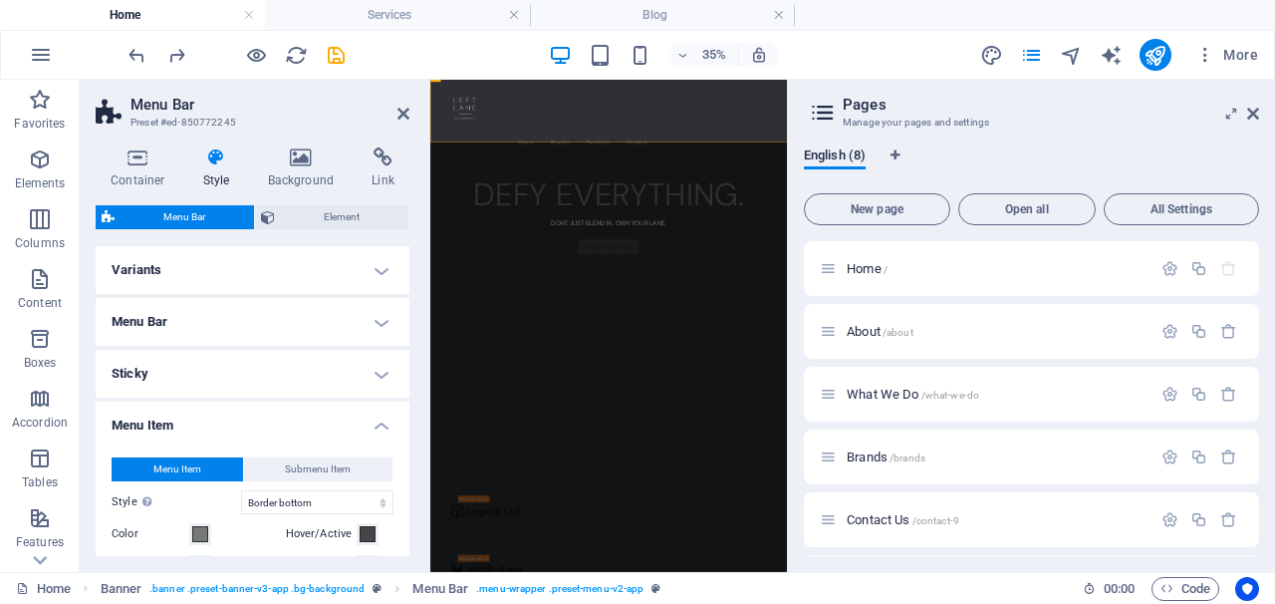
click at [357, 365] on h4 "Sticky" at bounding box center [253, 374] width 314 height 48
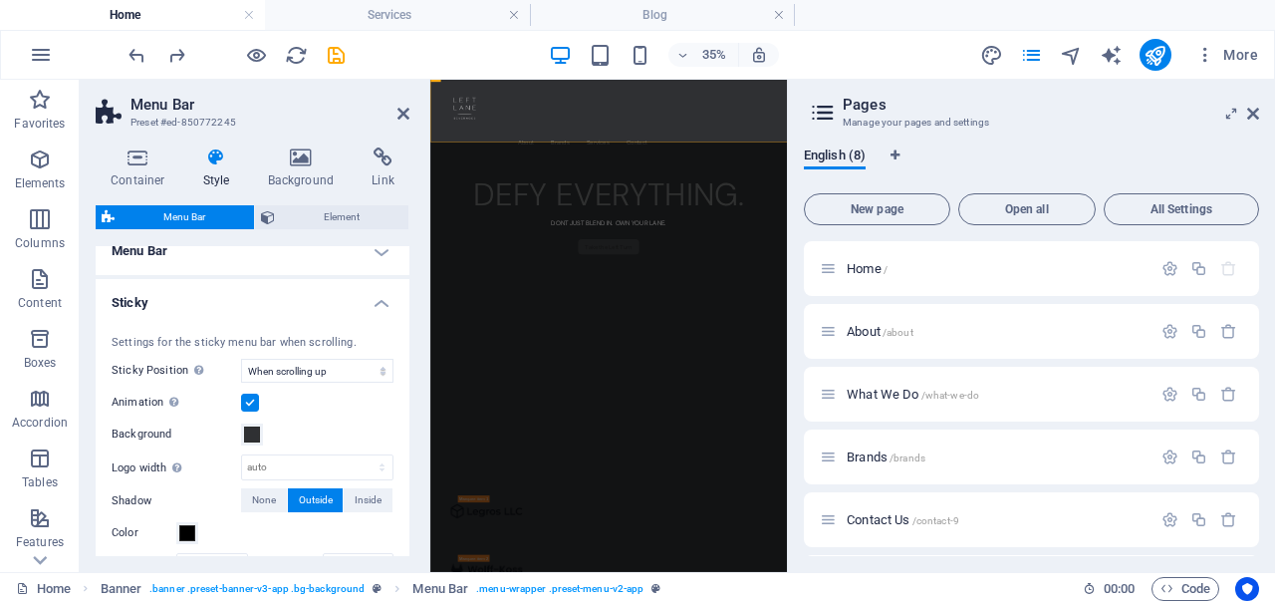
scroll to position [42, 0]
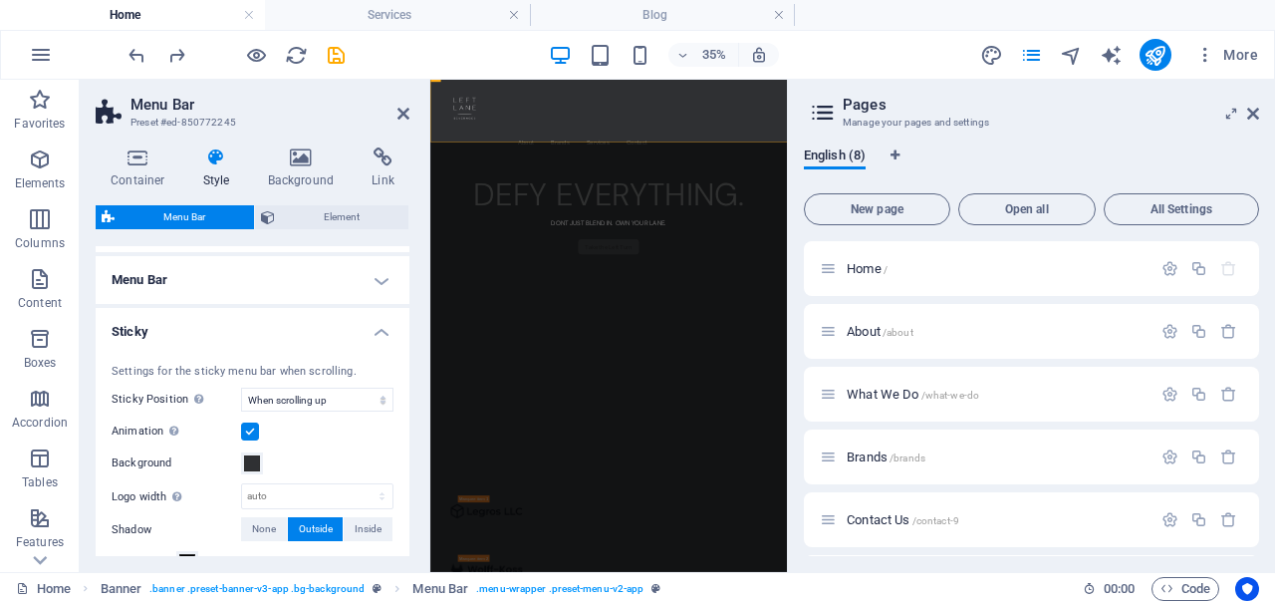
click at [372, 315] on h4 "Sticky" at bounding box center [253, 326] width 314 height 36
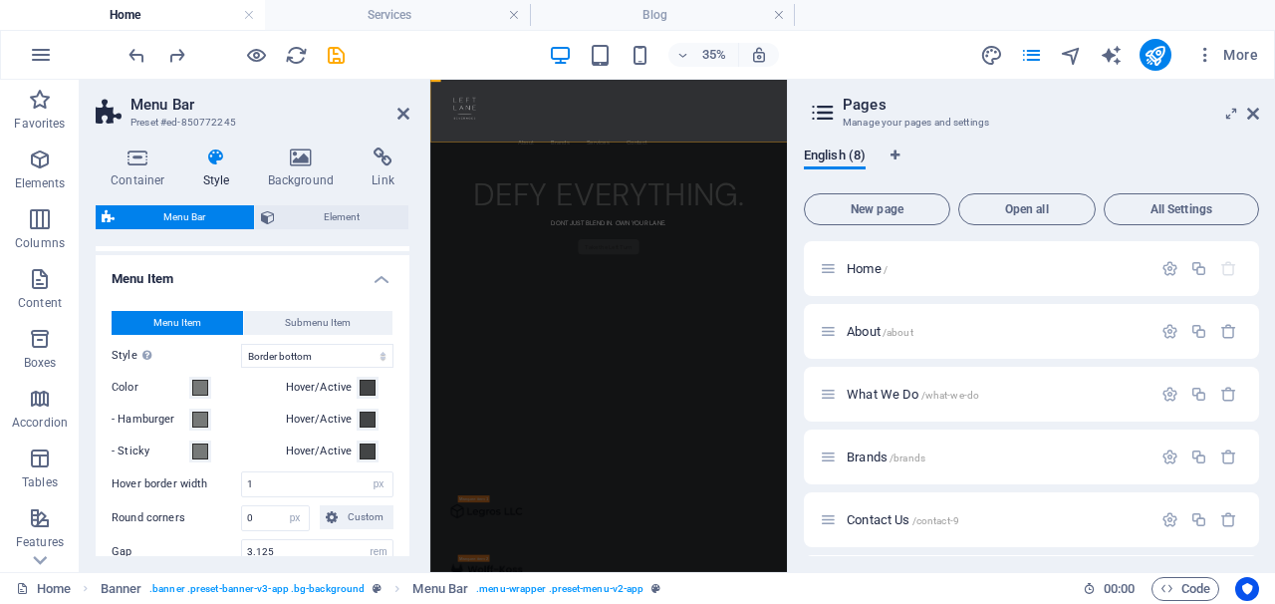
scroll to position [142, 0]
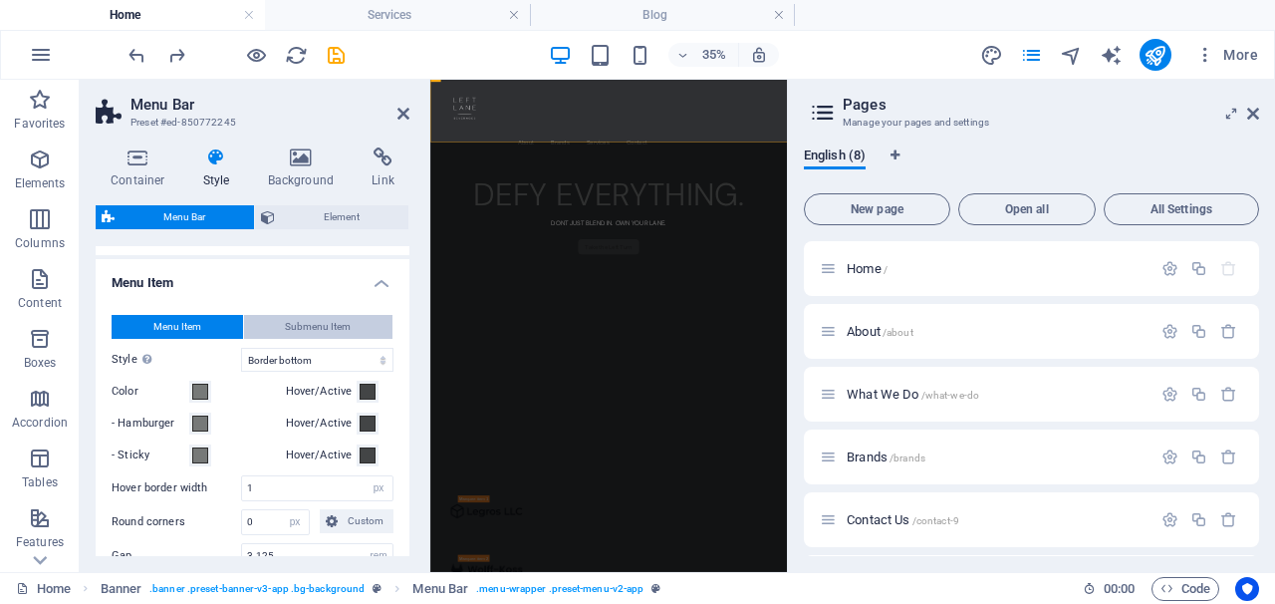
click at [331, 329] on span "Submenu Item" at bounding box center [318, 327] width 66 height 24
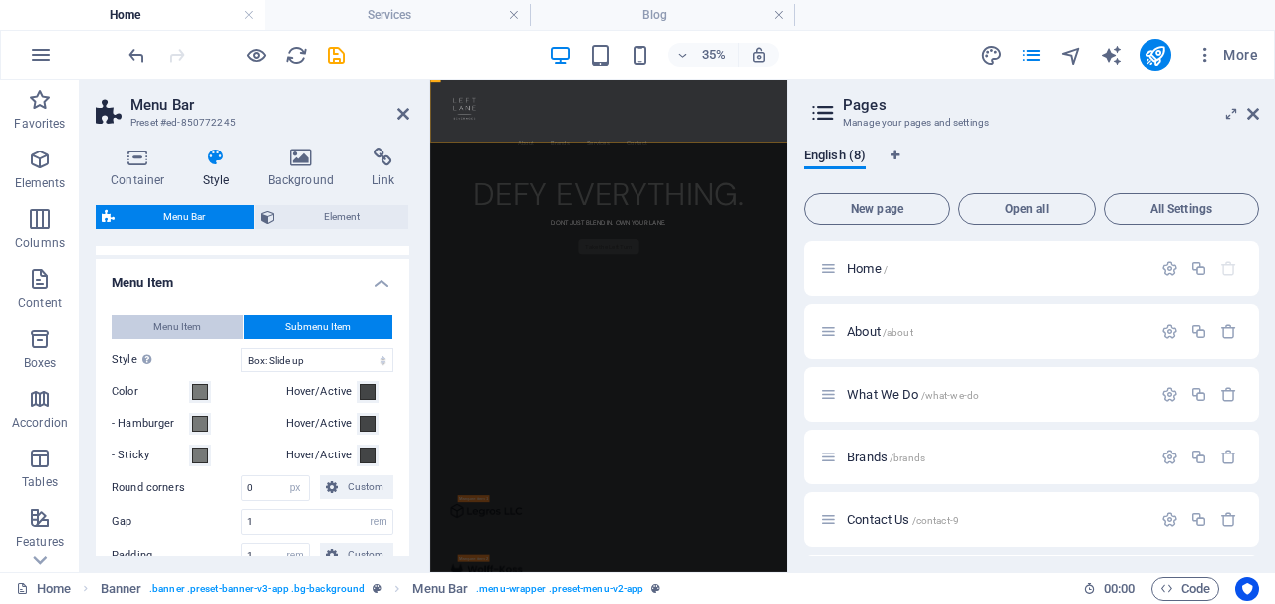
click at [172, 327] on span "Menu Item" at bounding box center [177, 327] width 48 height 24
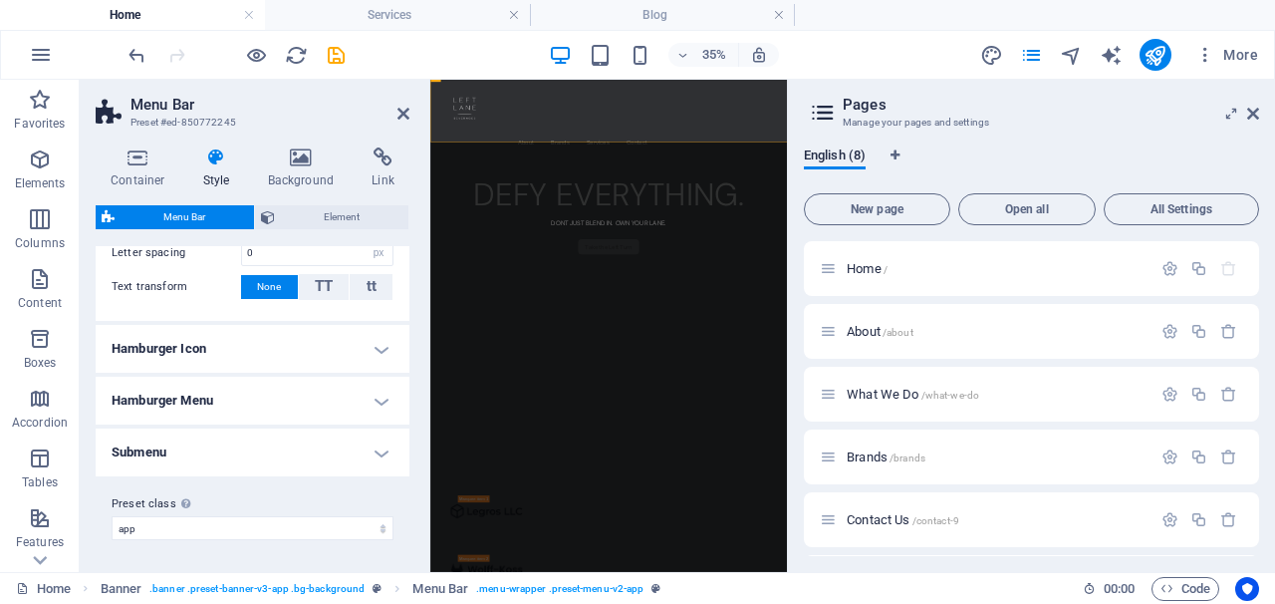
scroll to position [717, 0]
click at [232, 352] on h4 "Hamburger Icon" at bounding box center [253, 350] width 314 height 48
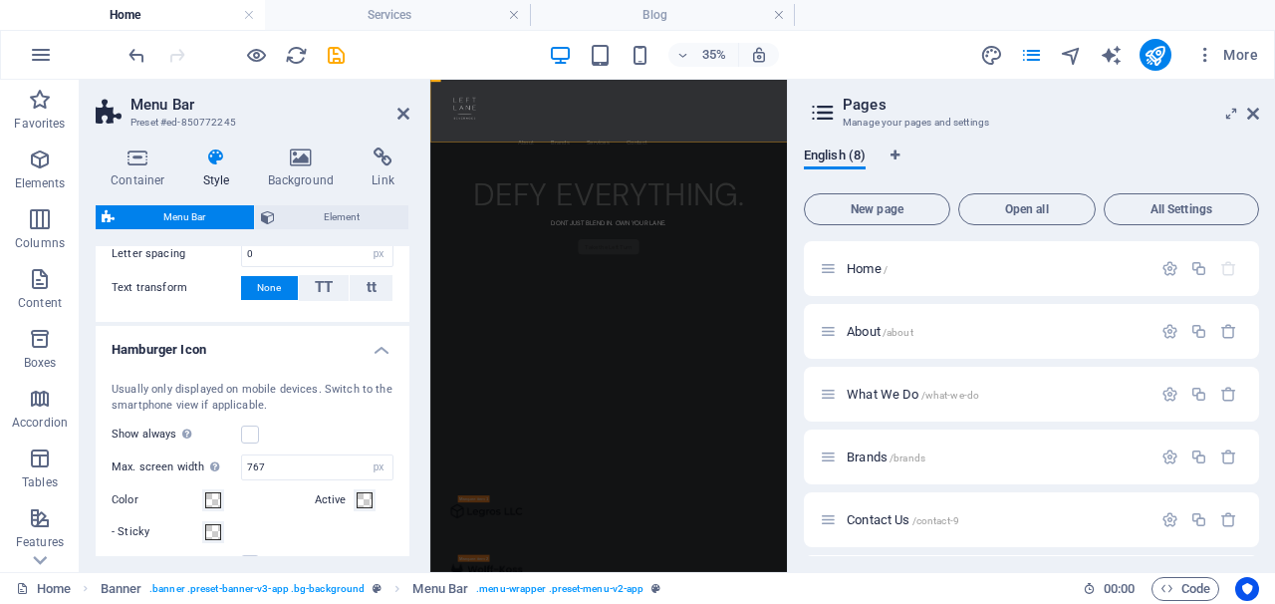
click at [232, 352] on h4 "Hamburger Icon" at bounding box center [253, 344] width 314 height 36
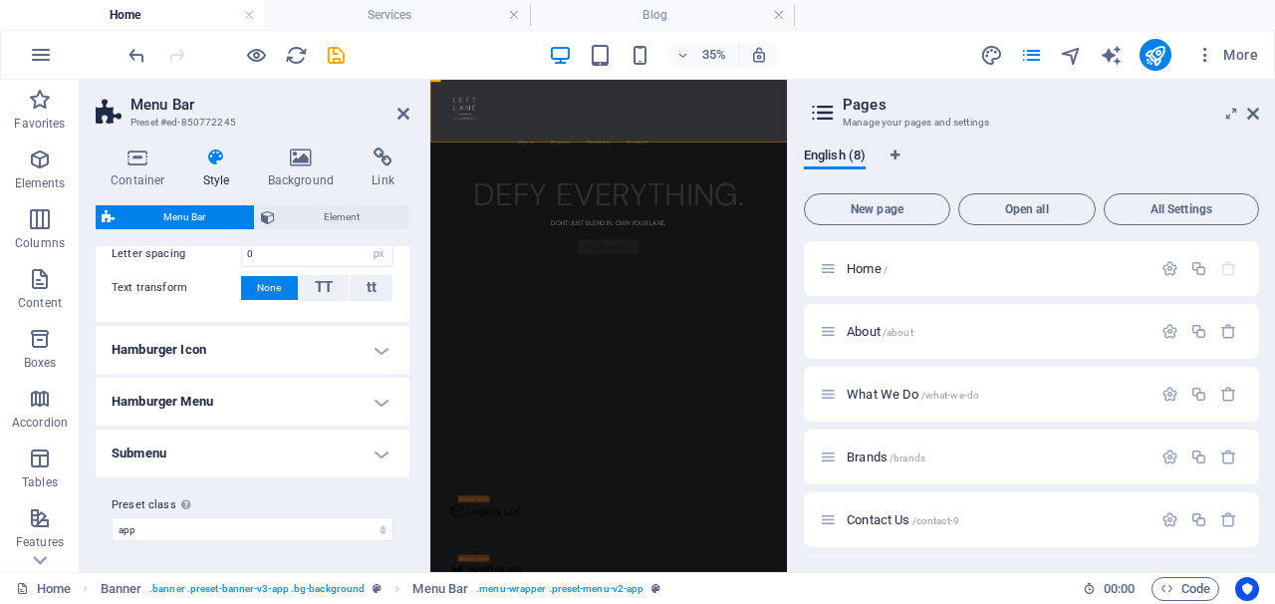
click at [227, 410] on h4 "Hamburger Menu" at bounding box center [253, 402] width 314 height 48
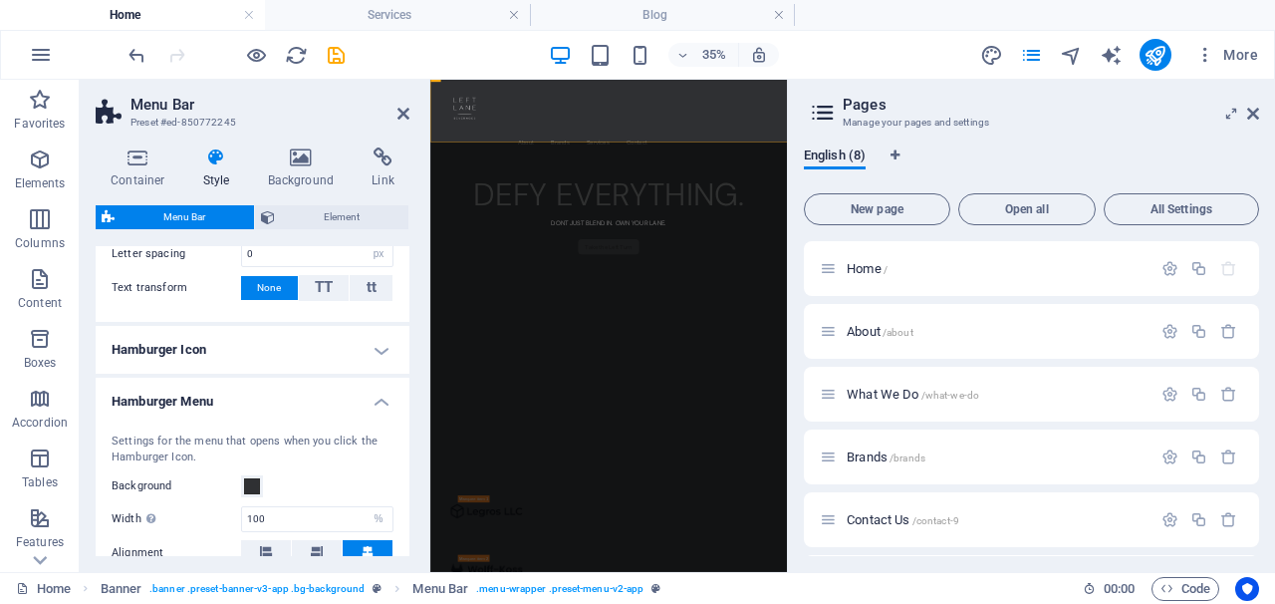
click at [227, 410] on h4 "Hamburger Menu" at bounding box center [253, 396] width 314 height 36
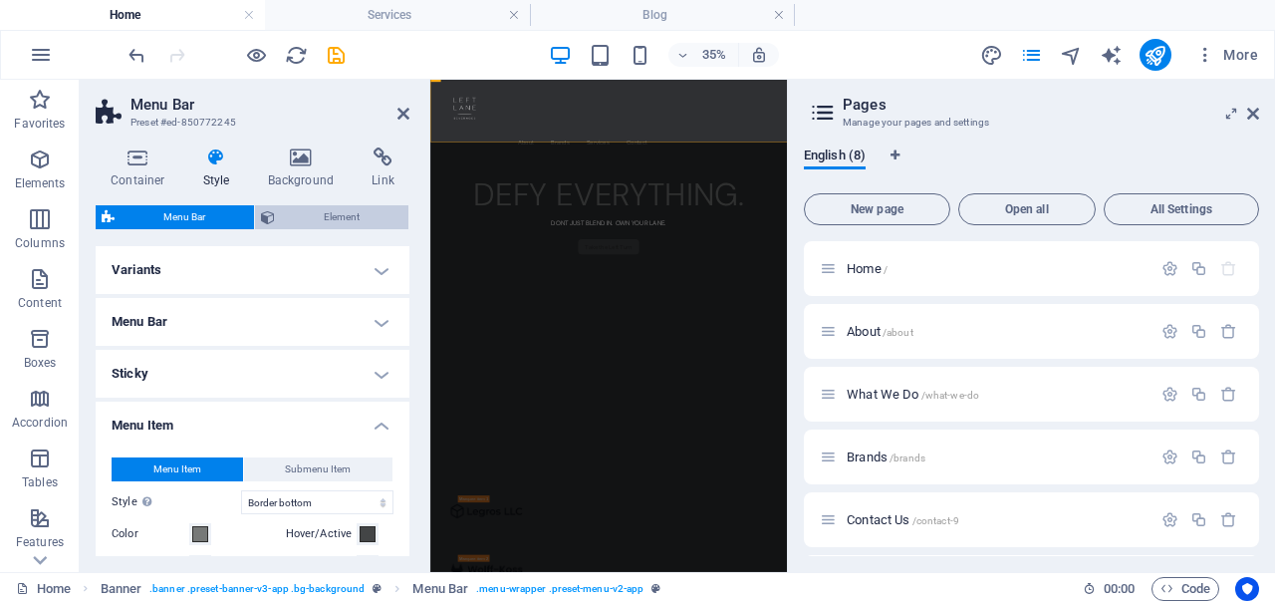
scroll to position [0, 0]
click at [293, 219] on span "Element" at bounding box center [342, 217] width 122 height 24
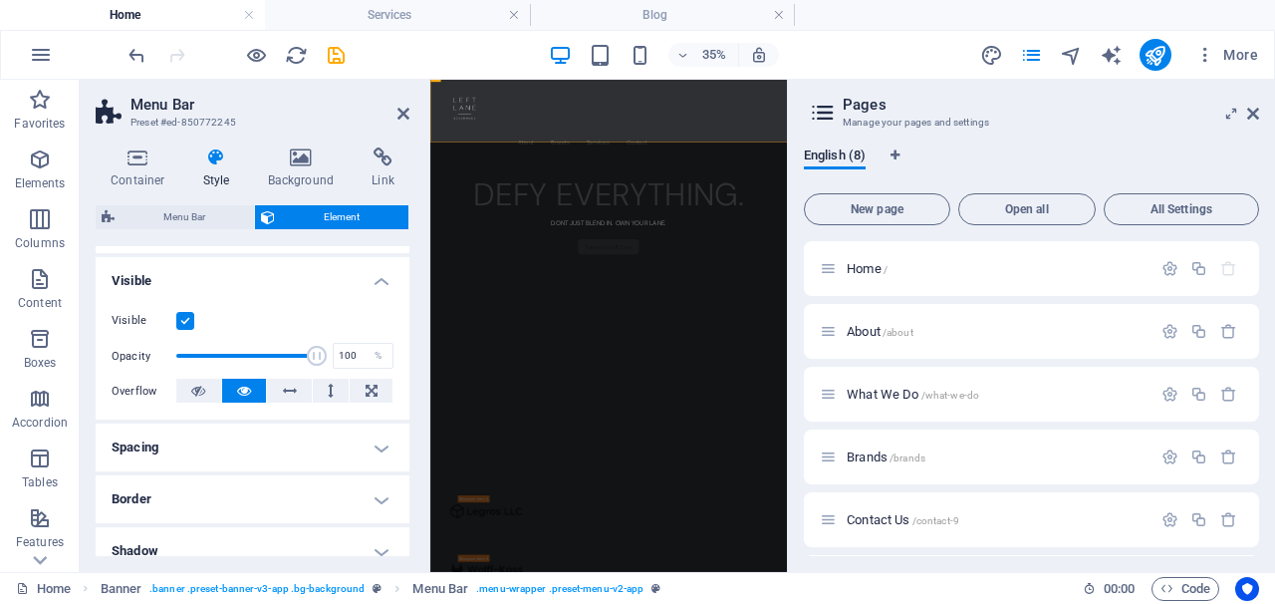
scroll to position [119, 0]
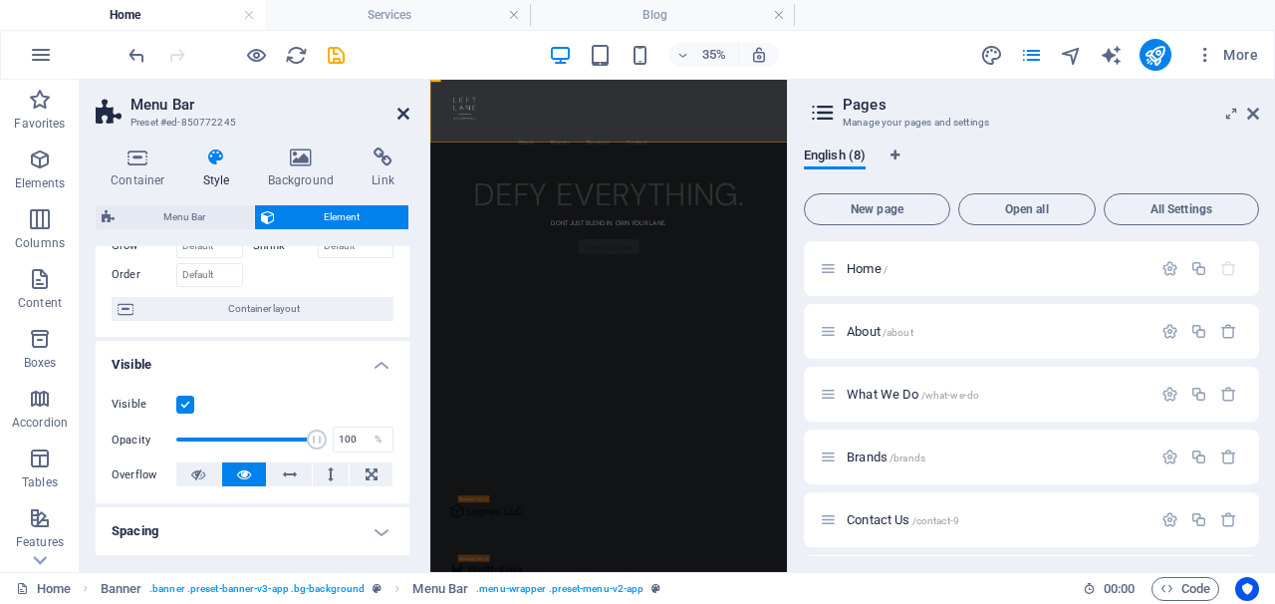
click at [398, 113] on icon at bounding box center [404, 114] width 12 height 16
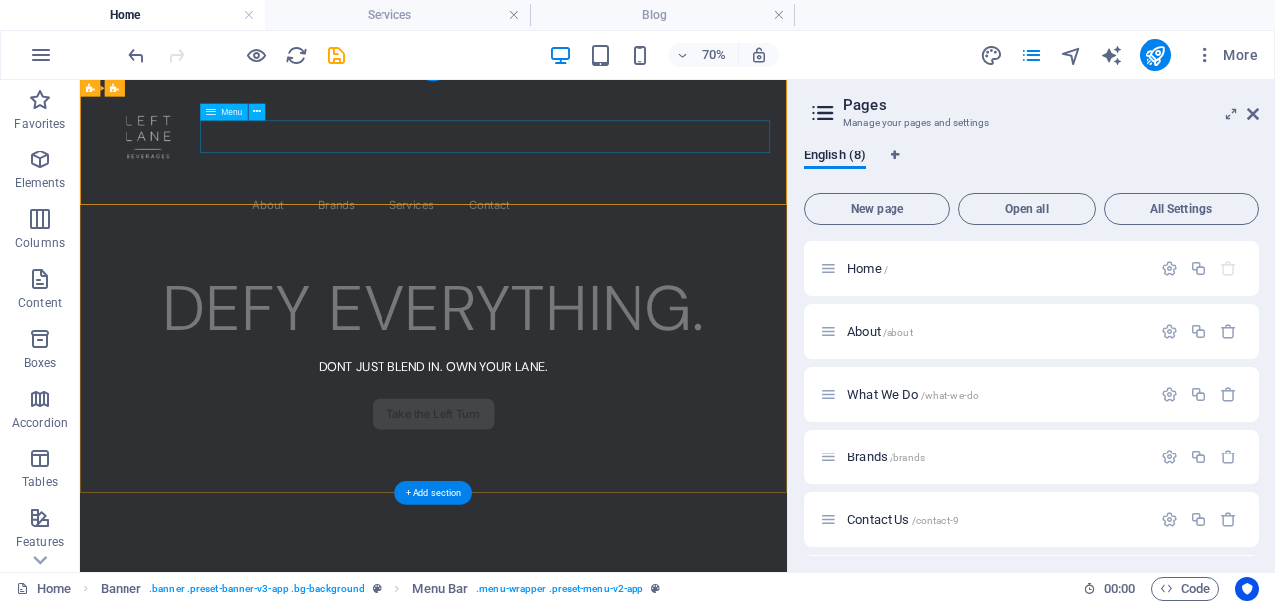
click at [472, 235] on nav "About Brands Services Contact" at bounding box center [585, 259] width 962 height 48
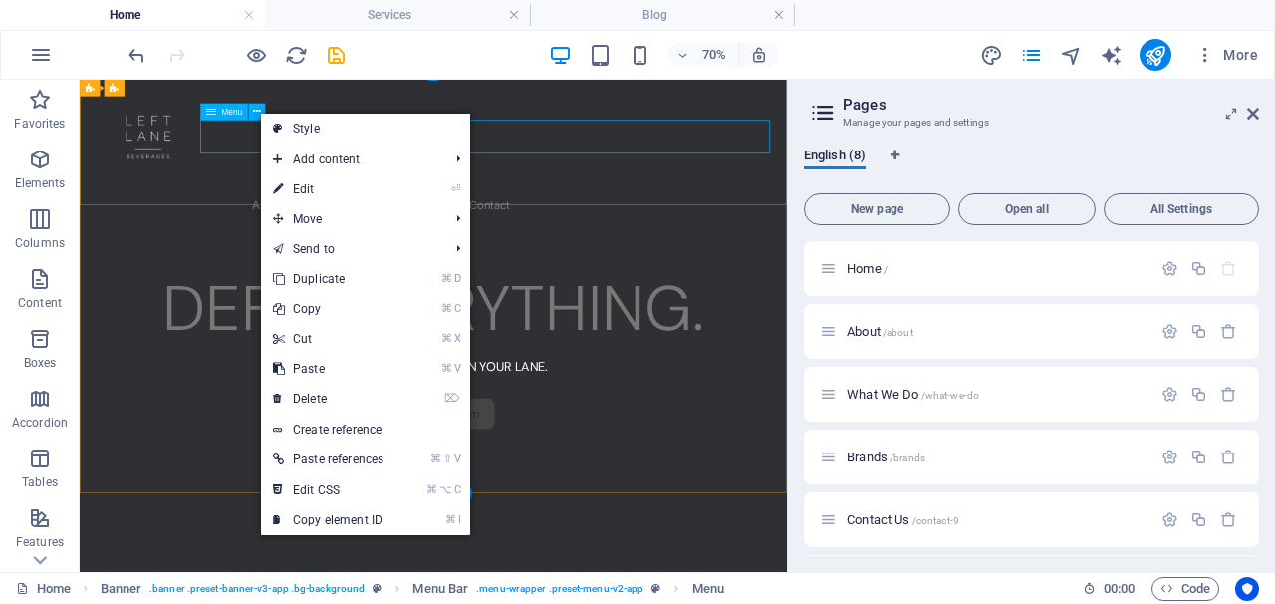
click at [218, 112] on div "Menu" at bounding box center [224, 111] width 48 height 17
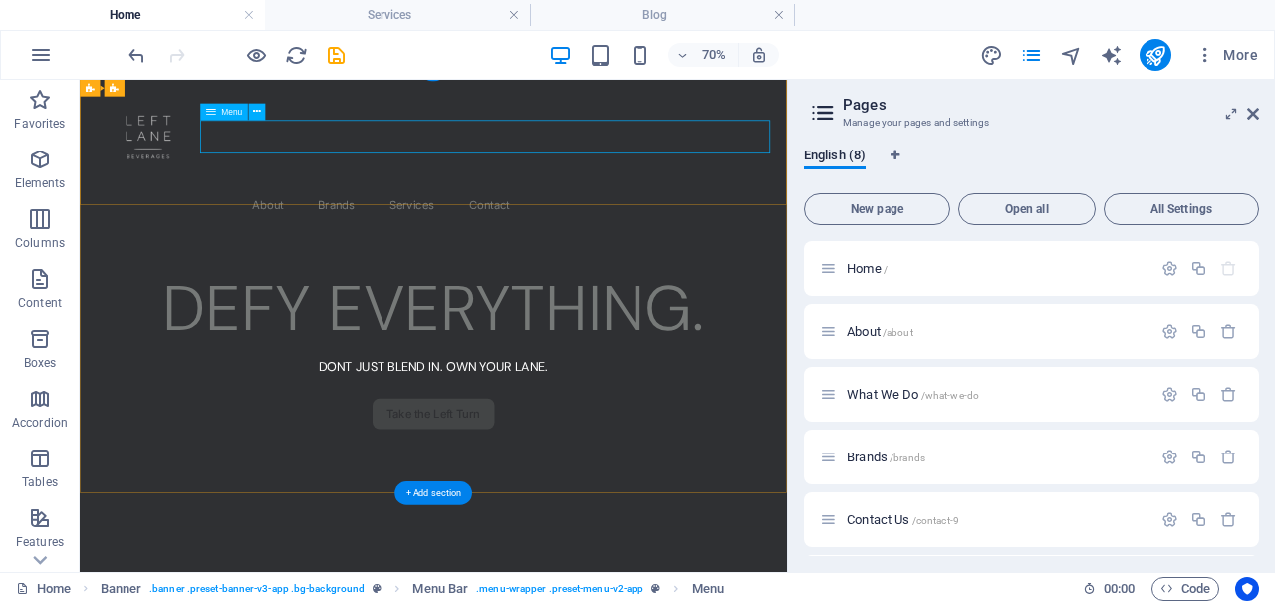
click at [218, 112] on div "Menu" at bounding box center [224, 111] width 48 height 17
select select "px"
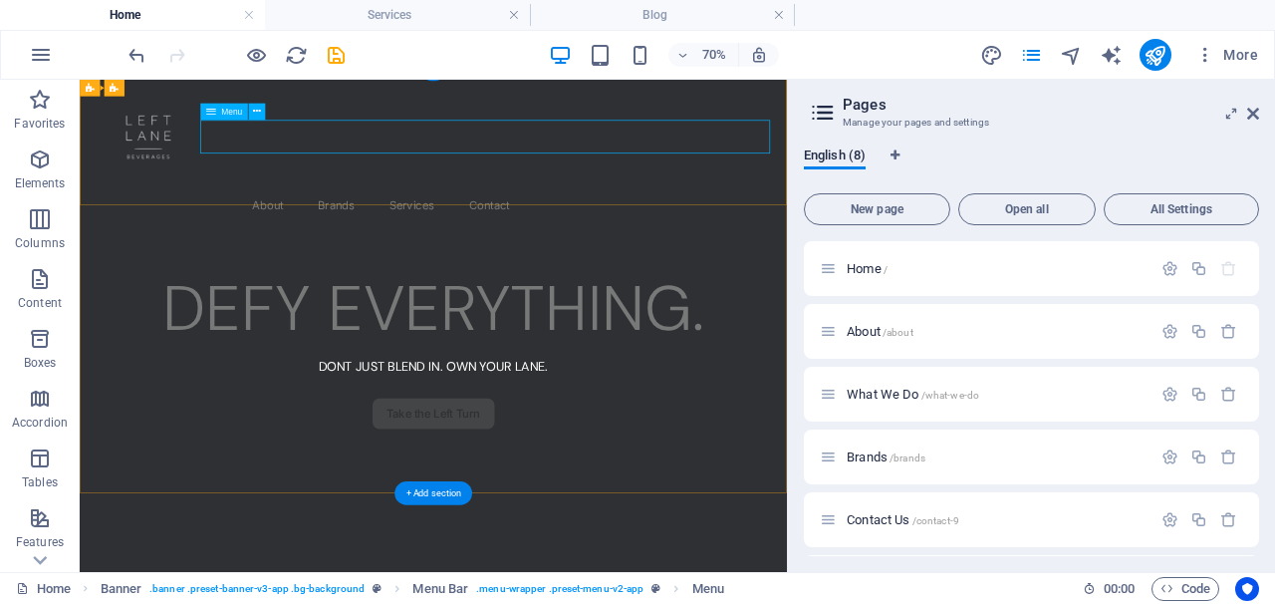
select select "px"
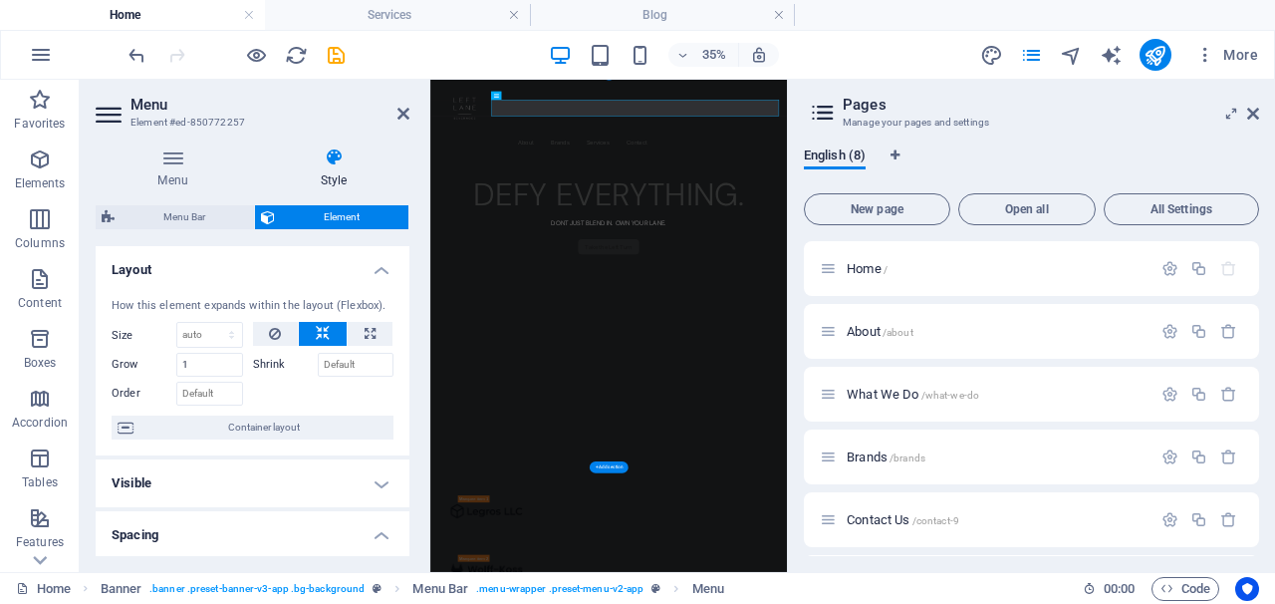
click at [189, 126] on h3 "Element #ed-850772257" at bounding box center [250, 123] width 239 height 18
click at [172, 122] on h3 "Element #ed-850772257" at bounding box center [250, 123] width 239 height 18
click at [172, 145] on div "Menu Style Menu Auto Custom Create custom menu items for this menu. Recommended…" at bounding box center [253, 352] width 346 height 440
click at [172, 155] on icon at bounding box center [173, 157] width 154 height 20
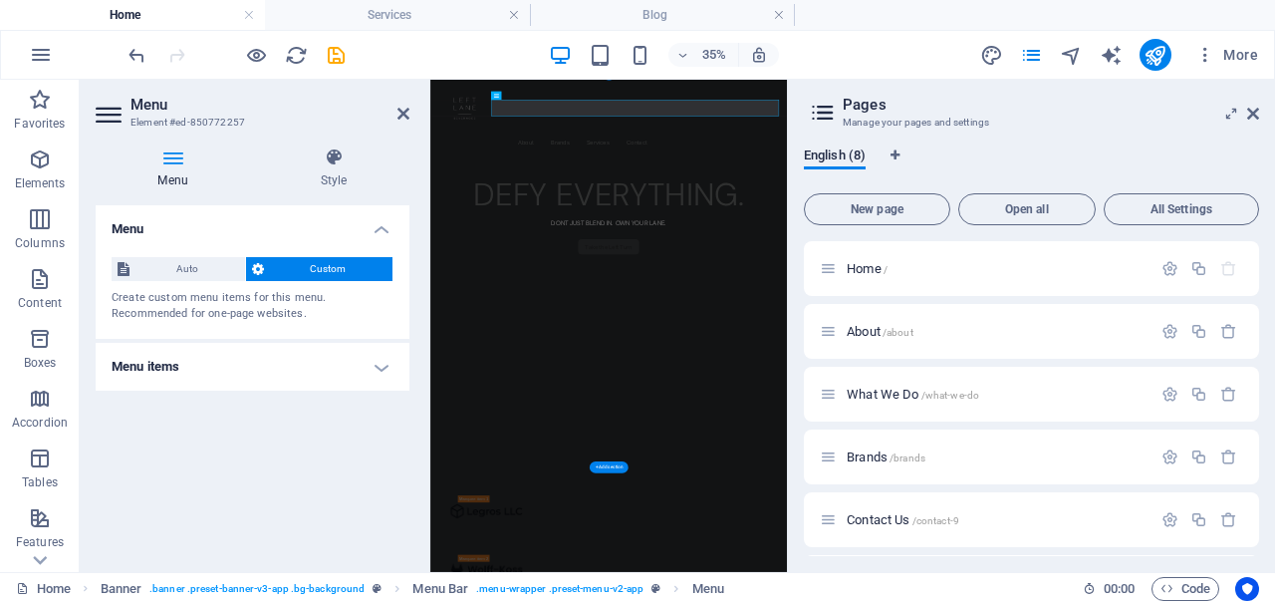
click at [157, 361] on h4 "Menu items" at bounding box center [253, 367] width 314 height 48
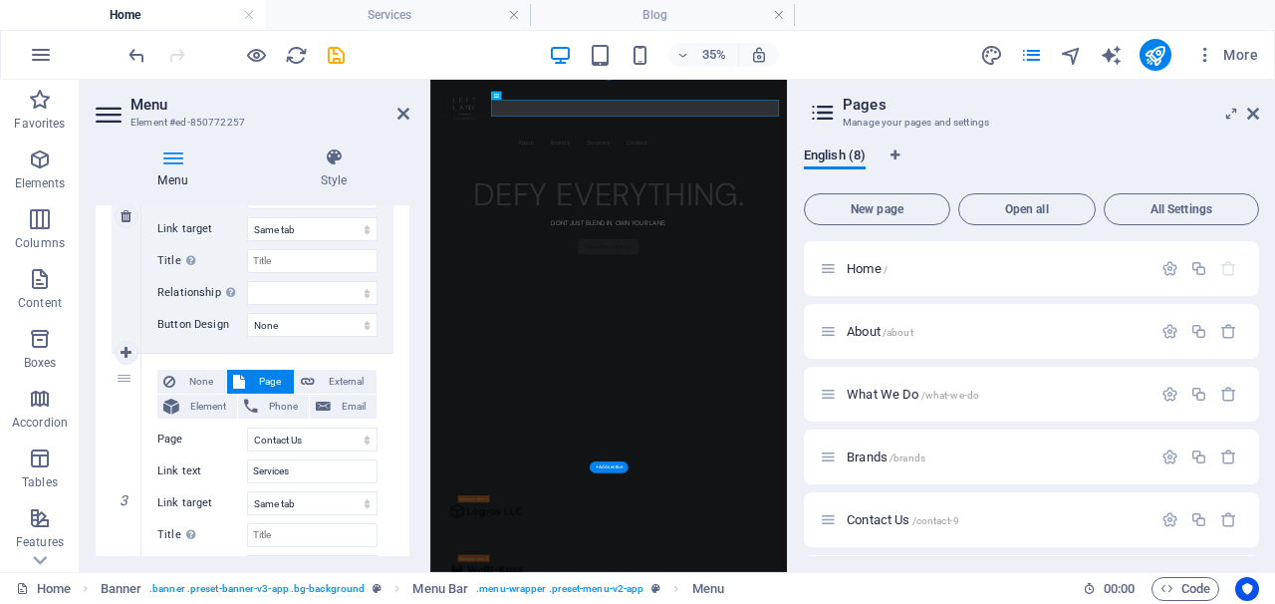
scroll to position [596, 0]
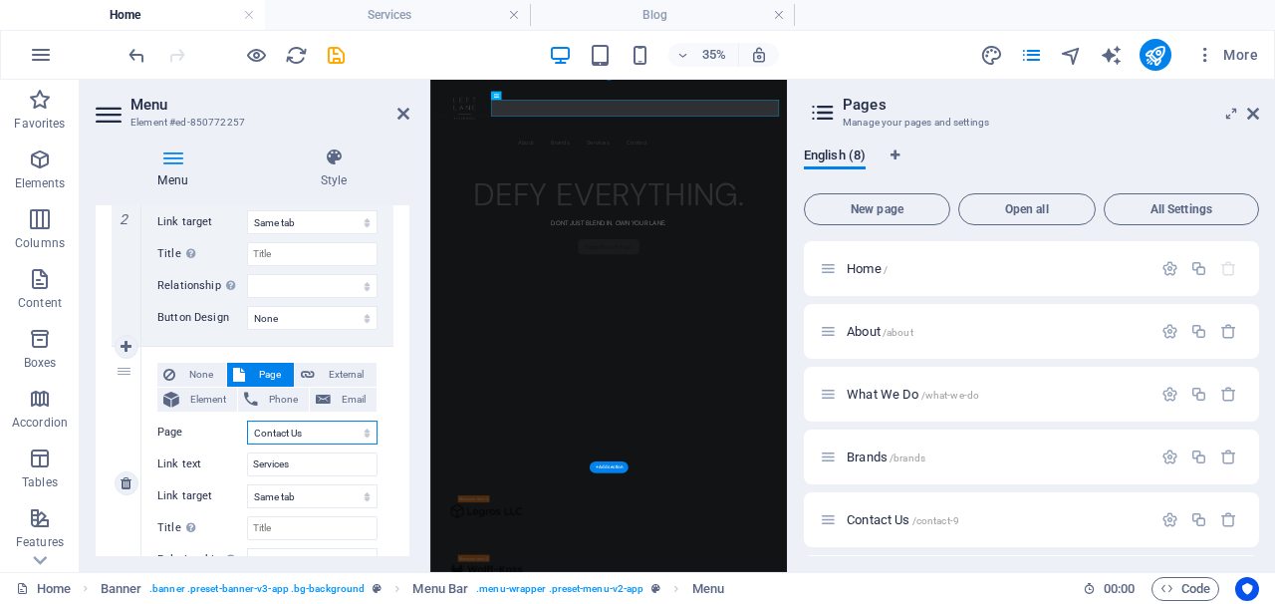
select select "3"
select select
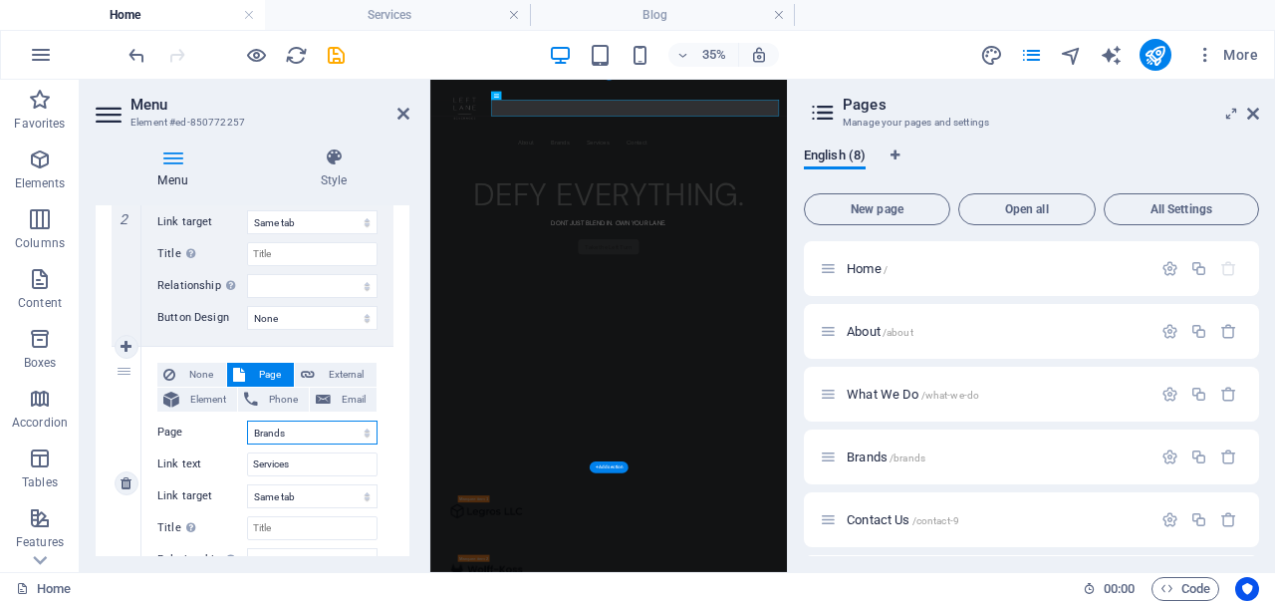
select select "2"
select select
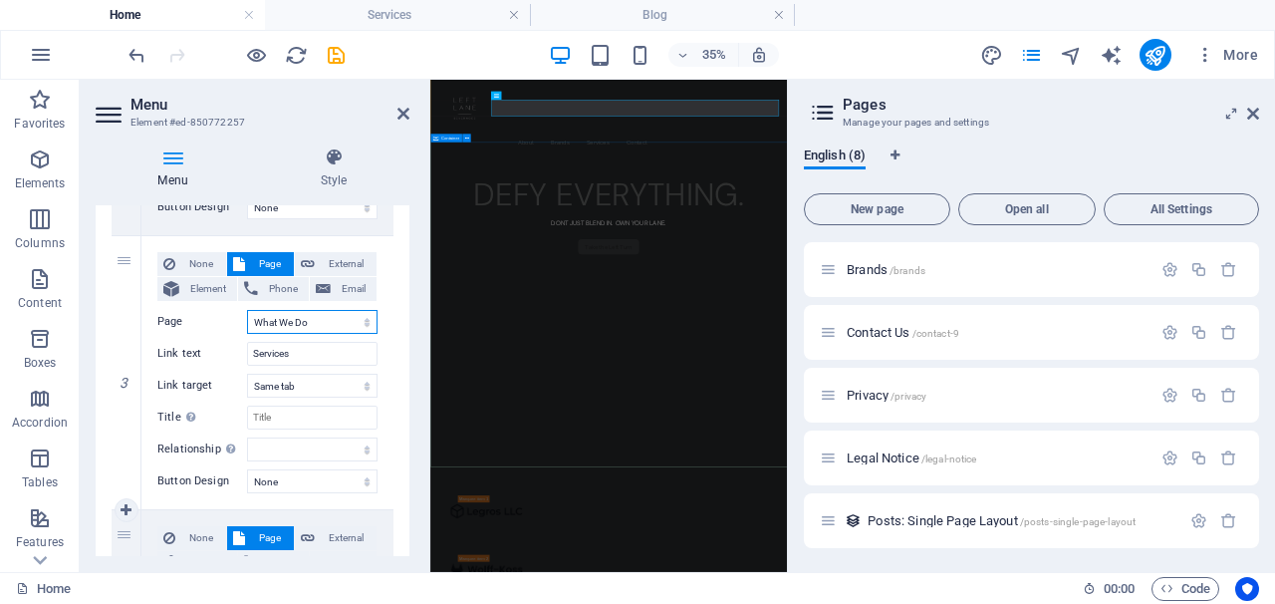
scroll to position [704, 0]
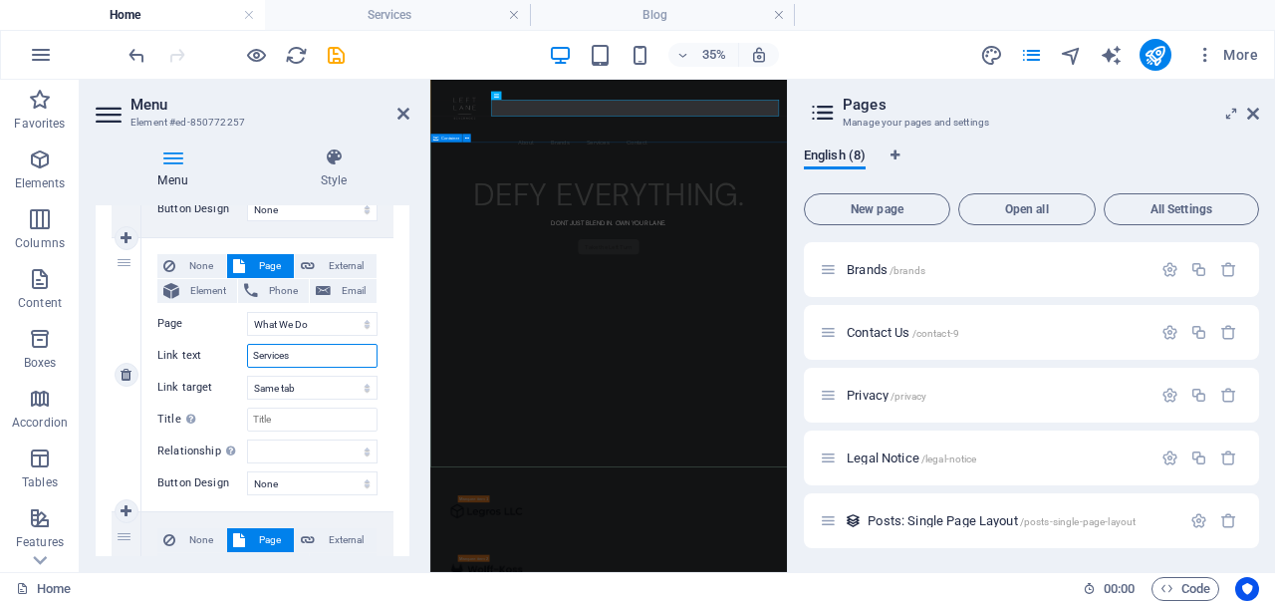
click at [312, 361] on input "Services" at bounding box center [312, 356] width 131 height 24
type input "What"
select select
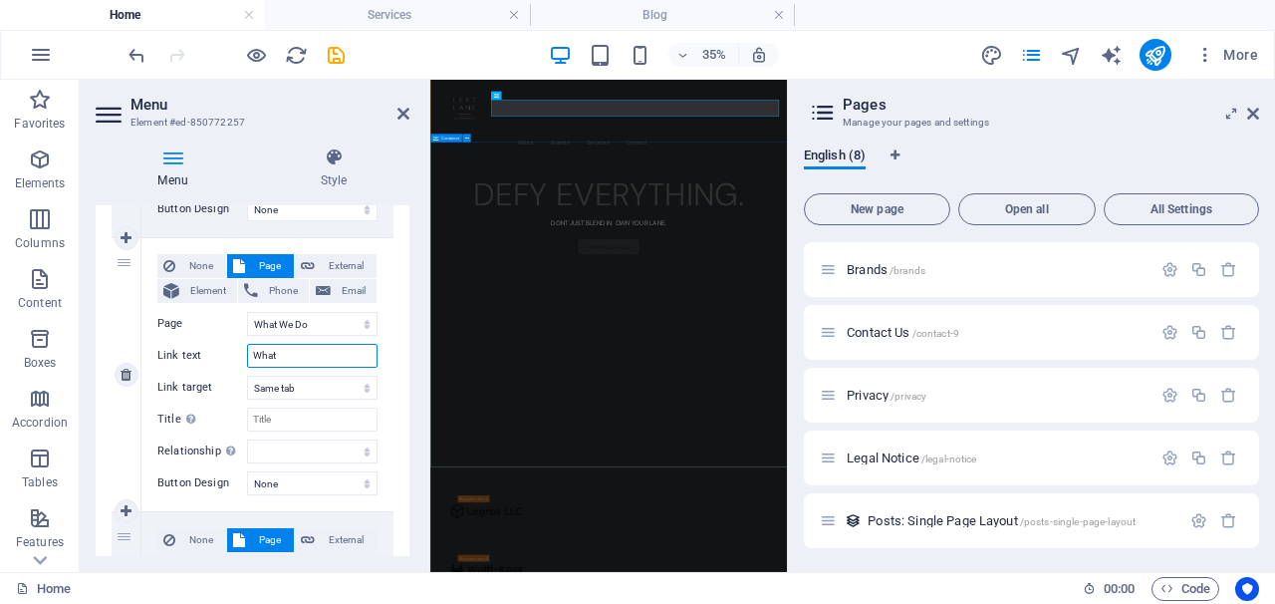
select select
type input "What We Do"
select select
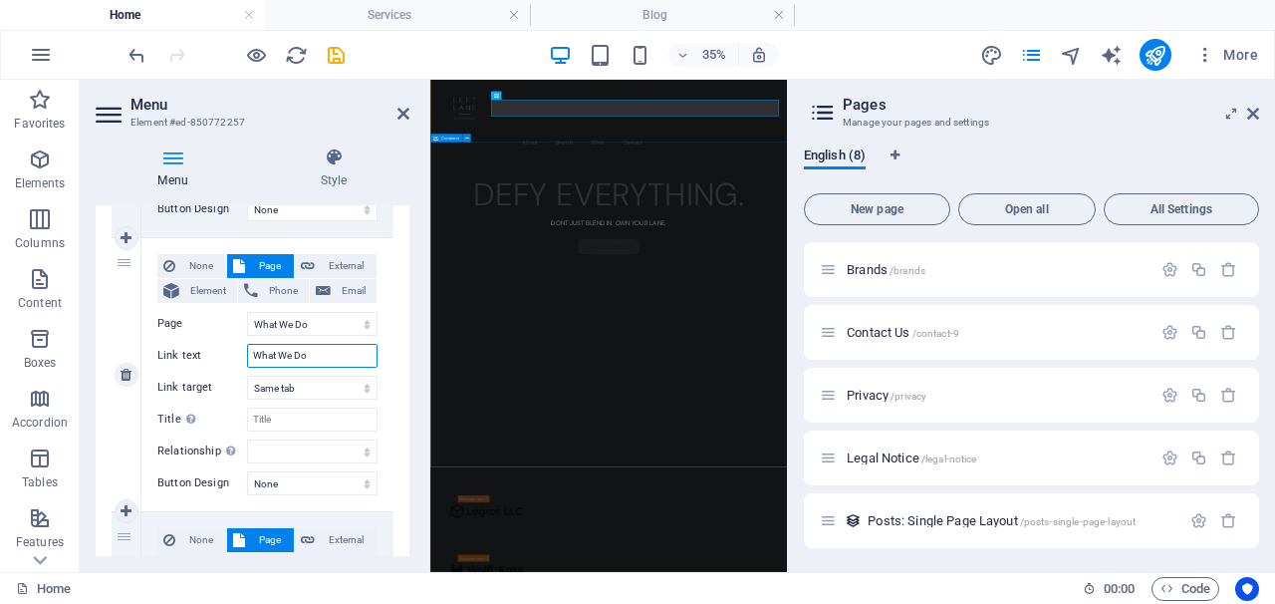
select select
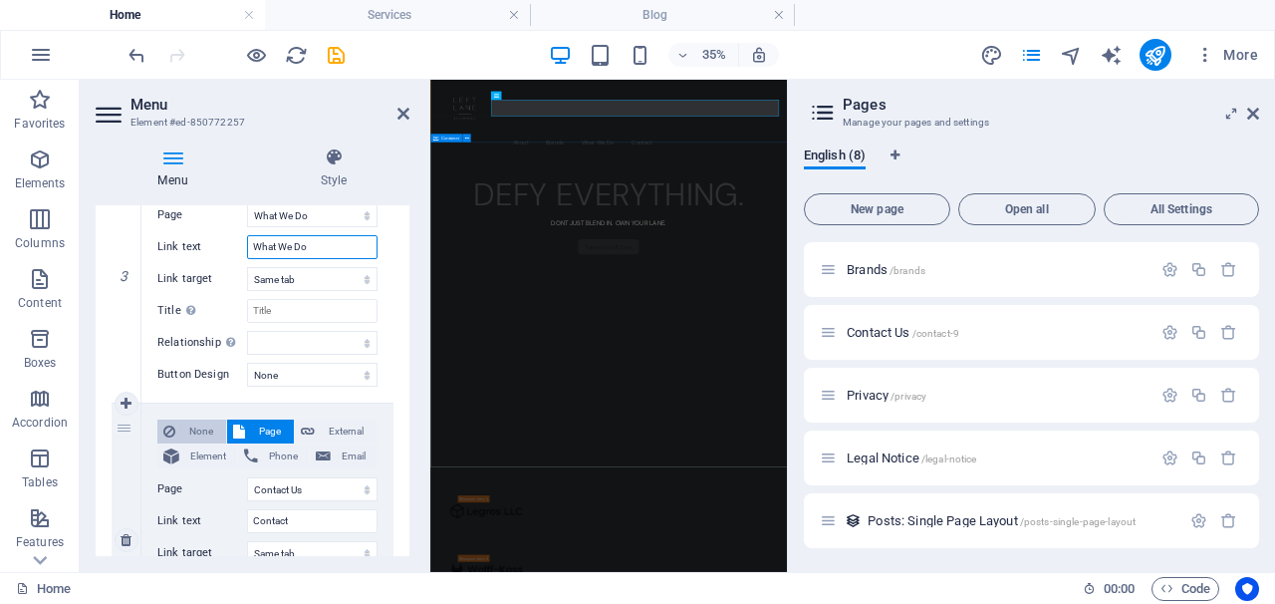
scroll to position [898, 0]
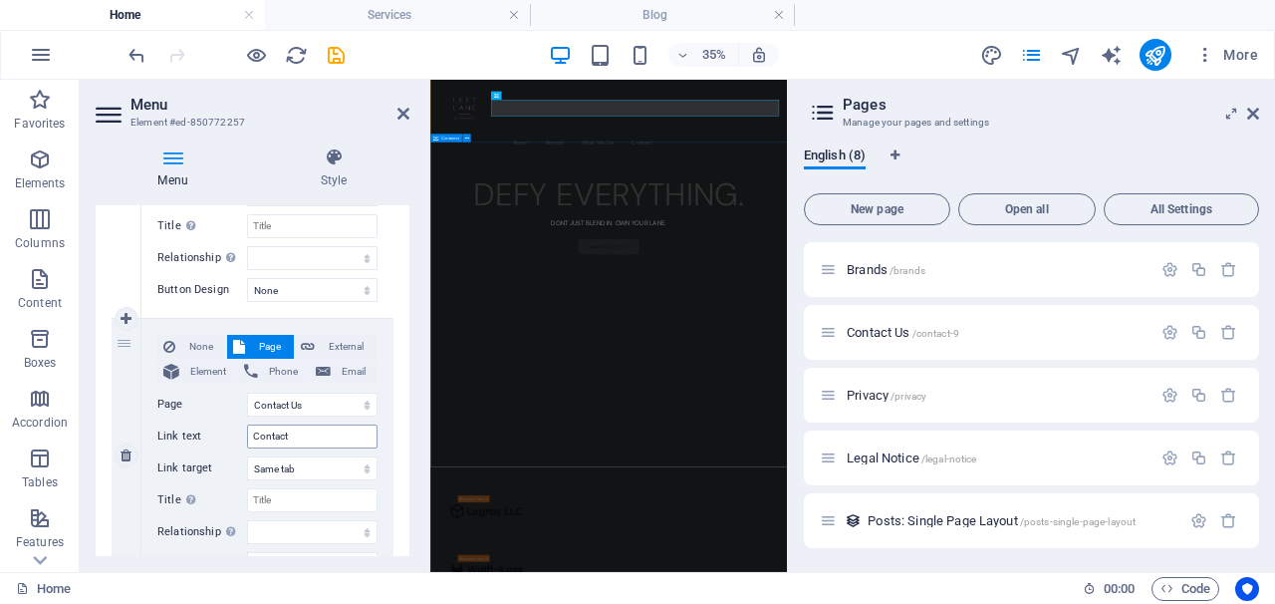
type input "What We Do"
click at [321, 424] on input "Contact" at bounding box center [312, 436] width 131 height 24
click at [317, 429] on input "Contact" at bounding box center [312, 436] width 131 height 24
type input "Contact"
select select
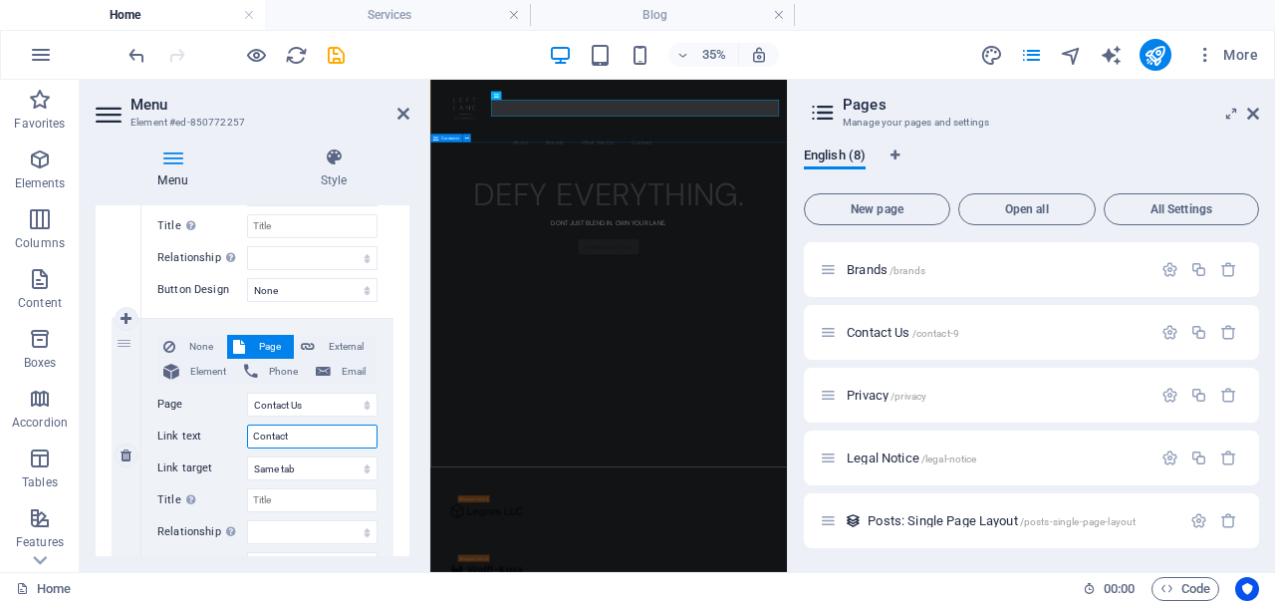
select select
type input "Contact Us"
select select
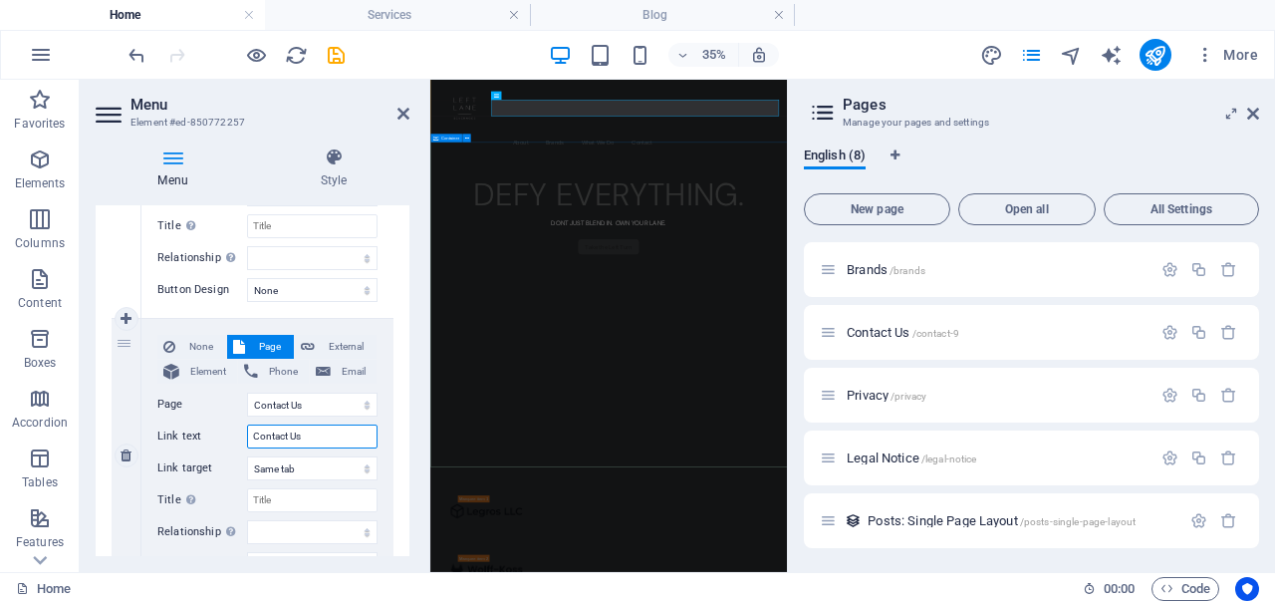
select select
type input "Contact Us"
click at [205, 447] on div "None Page External Element Phone Email Page Home About What We Do Brands Contac…" at bounding box center [267, 439] width 220 height 209
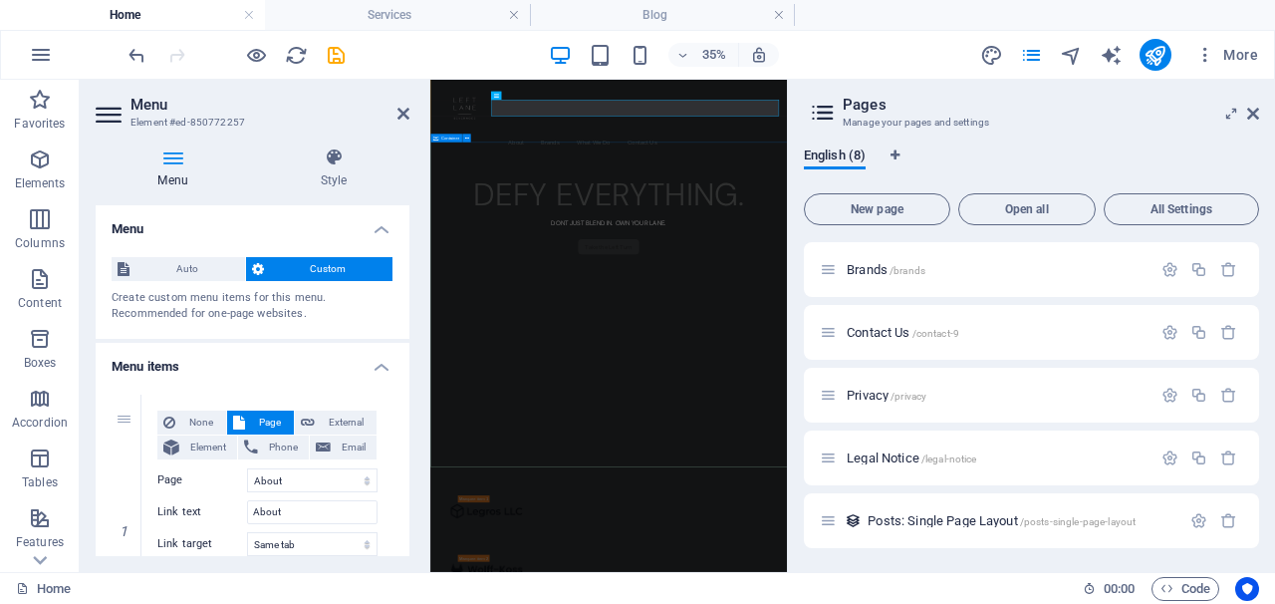
scroll to position [0, 0]
click at [184, 162] on icon at bounding box center [173, 157] width 154 height 20
click at [324, 172] on h4 "Style" at bounding box center [333, 168] width 151 height 42
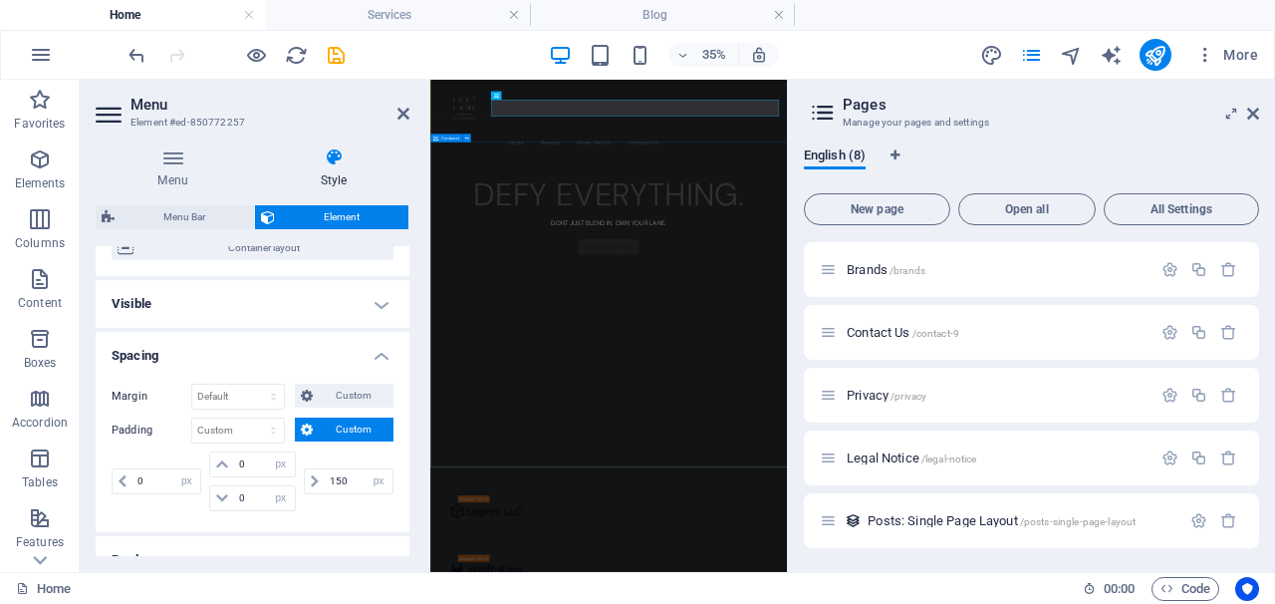
scroll to position [188, 0]
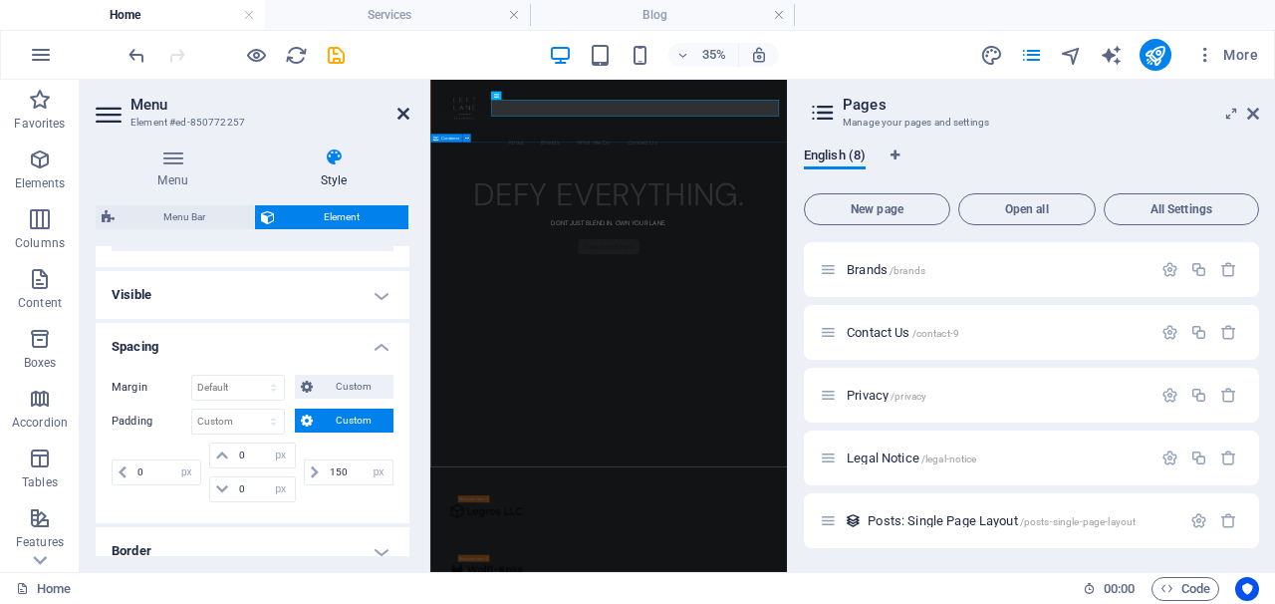
click at [402, 114] on icon at bounding box center [404, 114] width 12 height 16
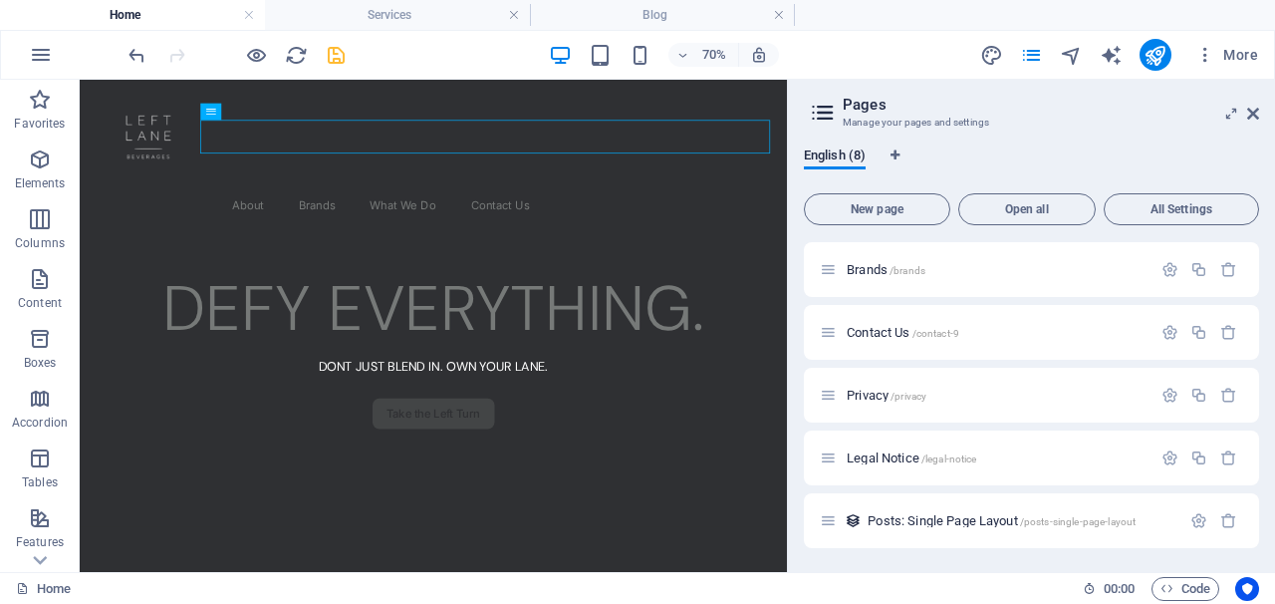
click at [334, 46] on icon "save" at bounding box center [336, 55] width 23 height 23
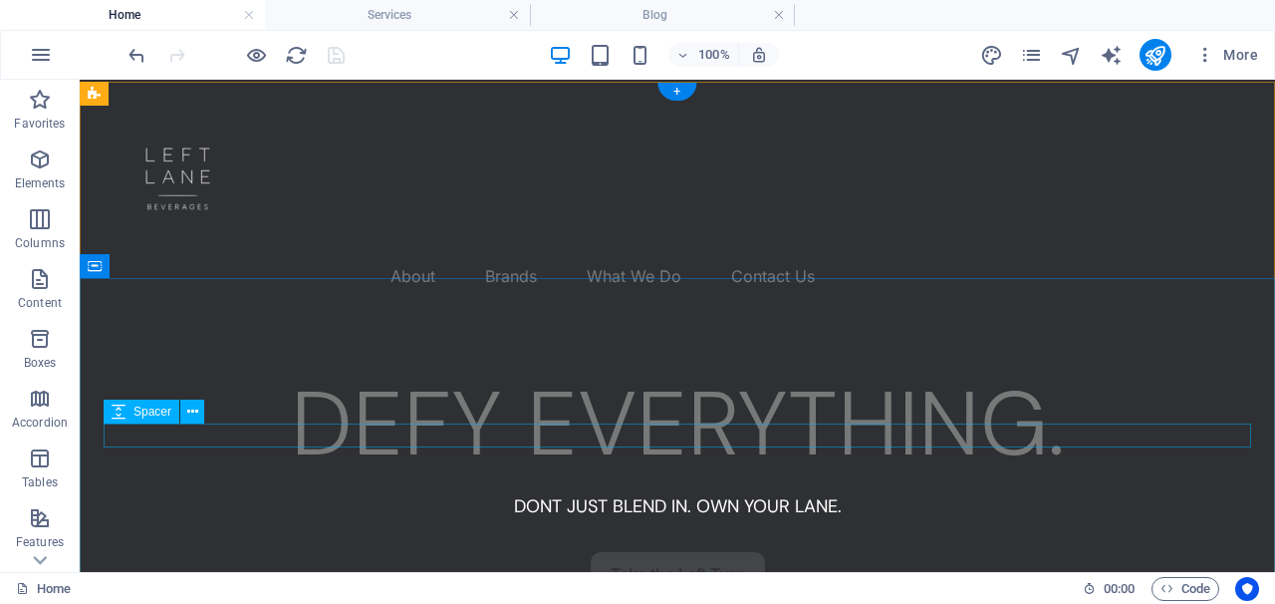
scroll to position [0, 0]
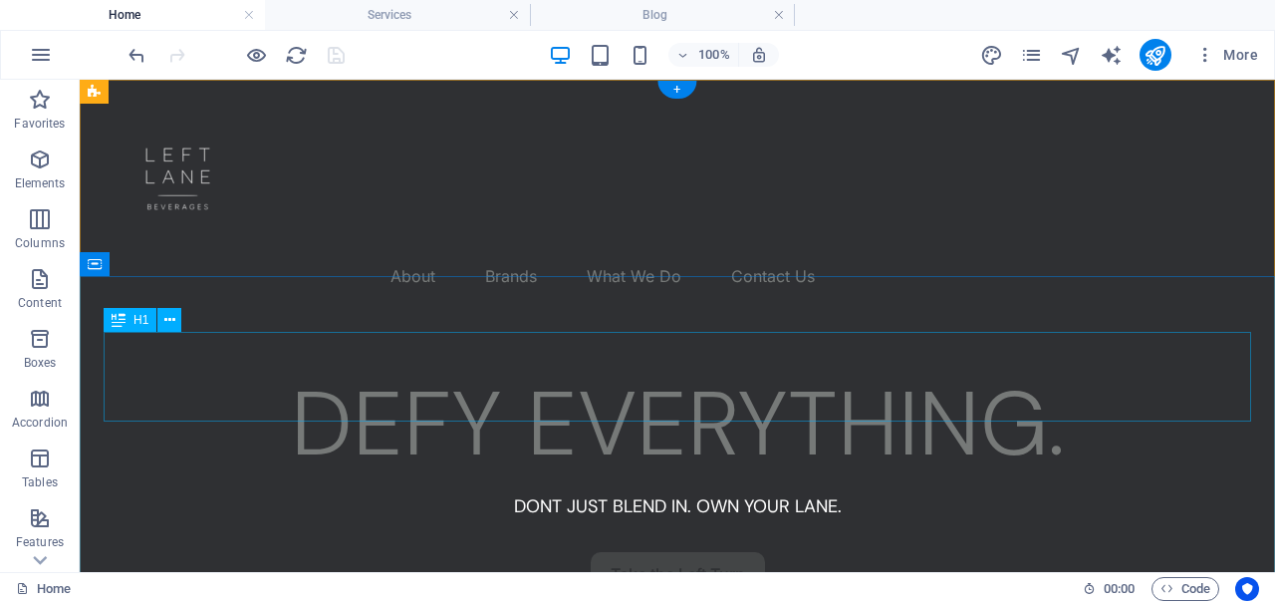
click at [993, 380] on div "DEFY EVERYTHING." at bounding box center [678, 425] width 1148 height 90
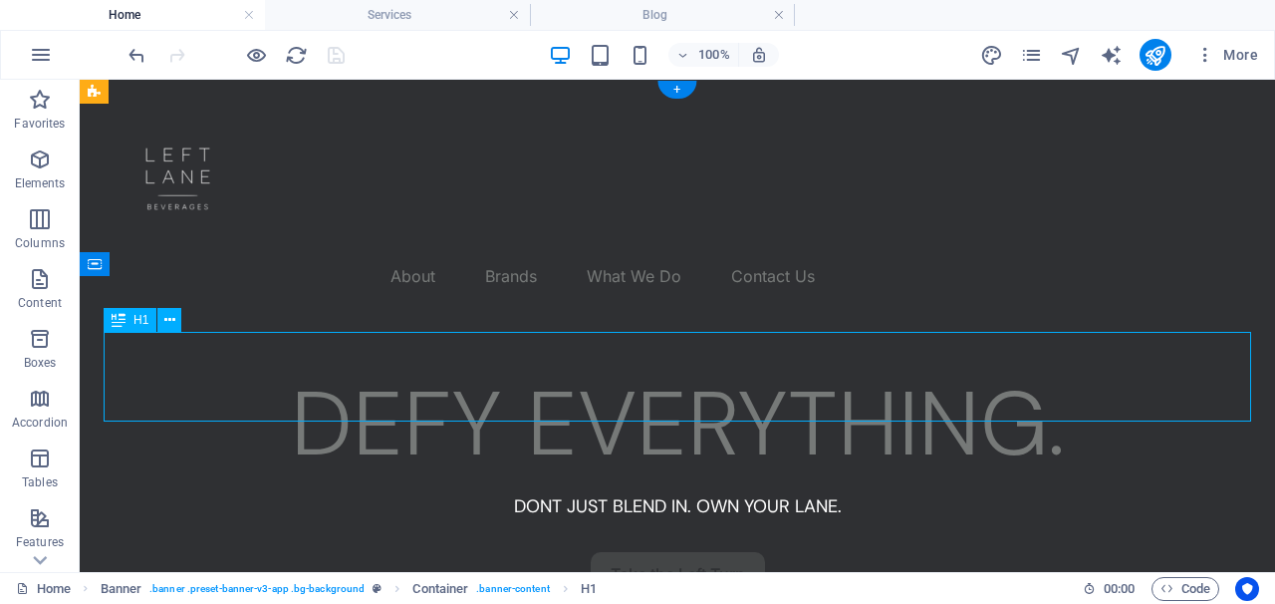
click at [981, 380] on div "DEFY EVERYTHING." at bounding box center [678, 425] width 1148 height 90
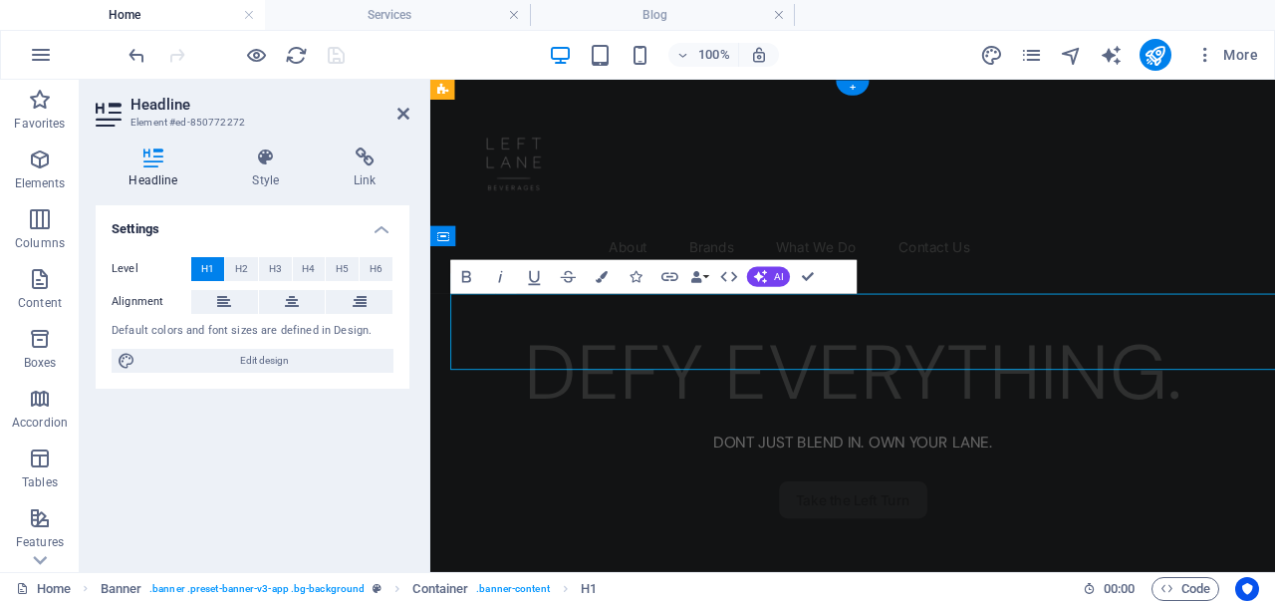
click at [1079, 469] on div at bounding box center [927, 481] width 947 height 24
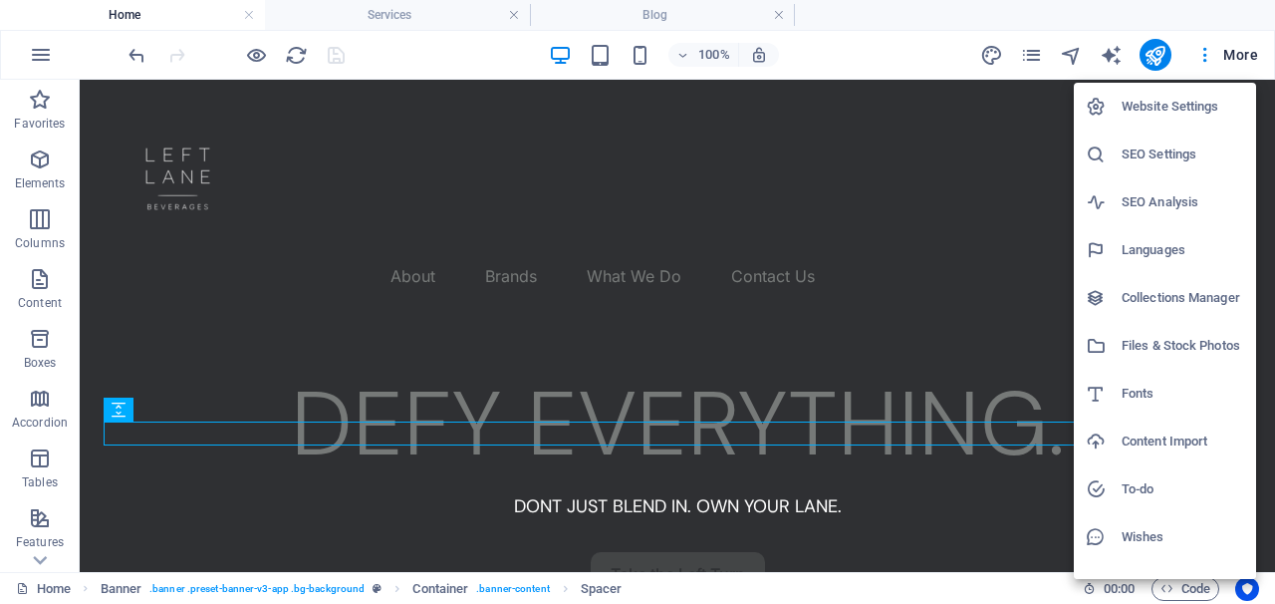
click at [1186, 116] on h6 "Website Settings" at bounding box center [1183, 107] width 123 height 24
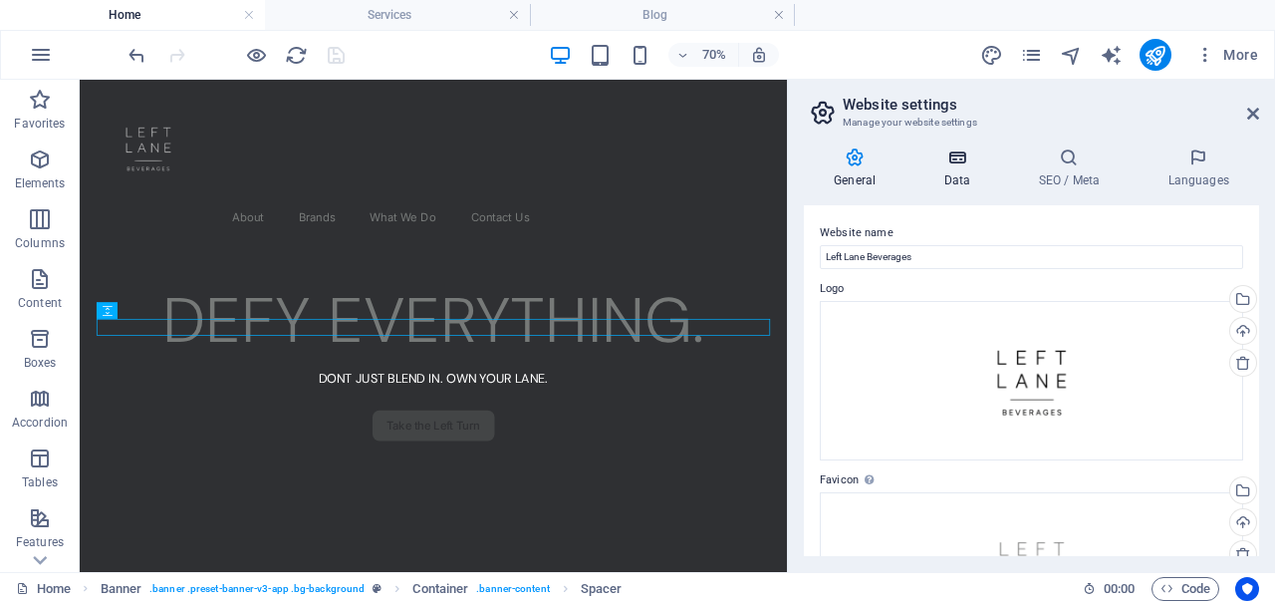
click at [955, 170] on h4 "Data" at bounding box center [961, 168] width 95 height 42
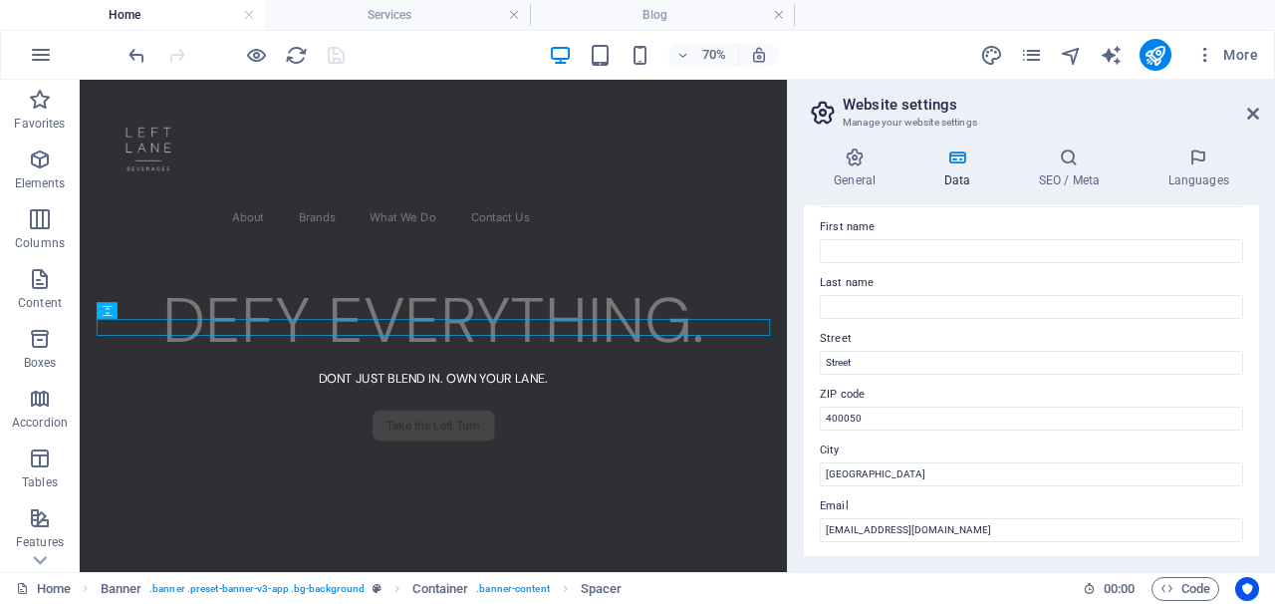
scroll to position [63, 0]
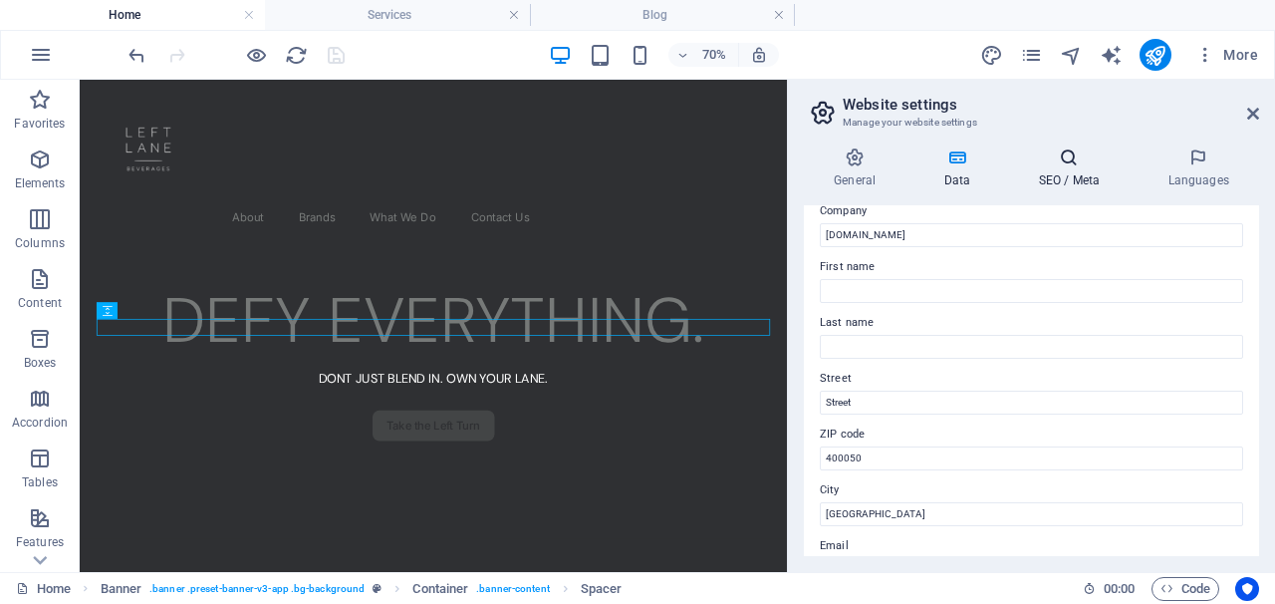
click at [1073, 165] on icon at bounding box center [1069, 157] width 122 height 20
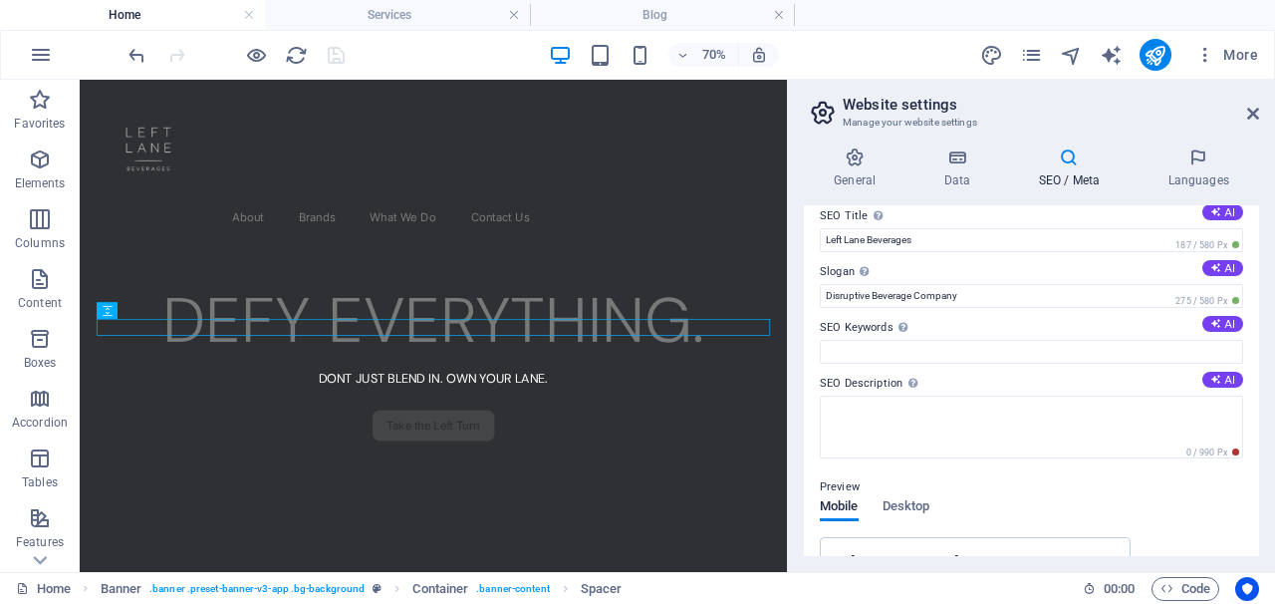
scroll to position [28, 0]
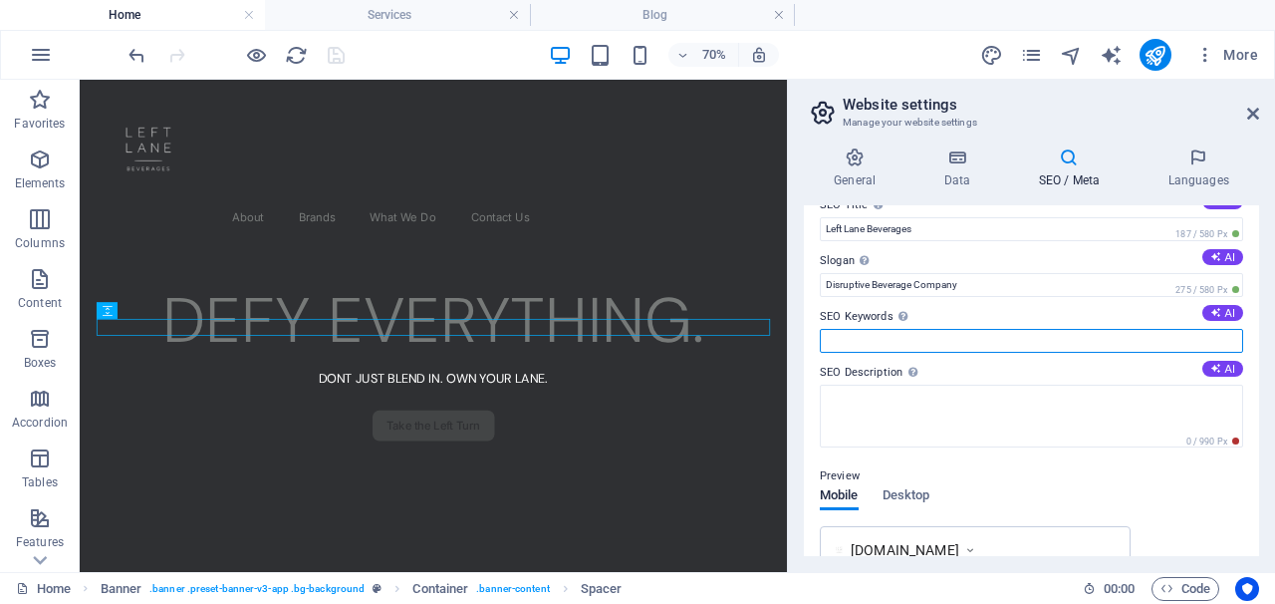
click at [878, 329] on input "SEO Keywords Comma-separated list of keywords representing your website. AI" at bounding box center [1031, 341] width 423 height 24
paste input "Dear [PERSON_NAME], As per our conversation kindly share the quotation for 750 …"
type input "Dear [PERSON_NAME], As per our conversation kindly share the quotation for 750 …"
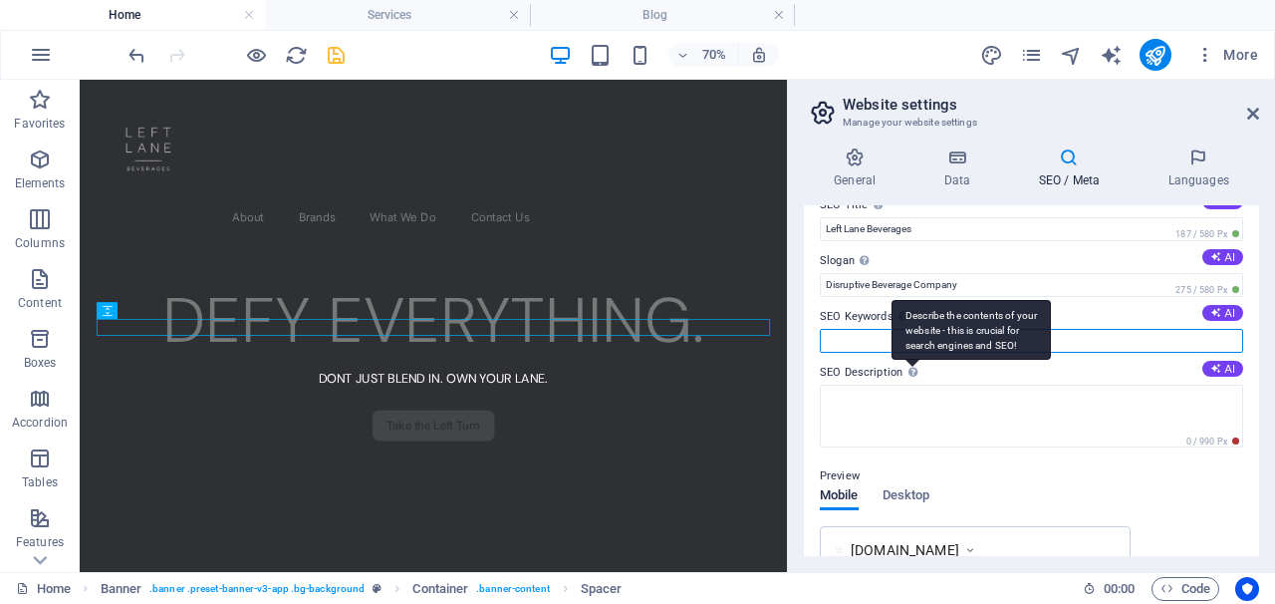
paste input "alcoholic beverages company India liquor business consulting [GEOGRAPHIC_DATA] …"
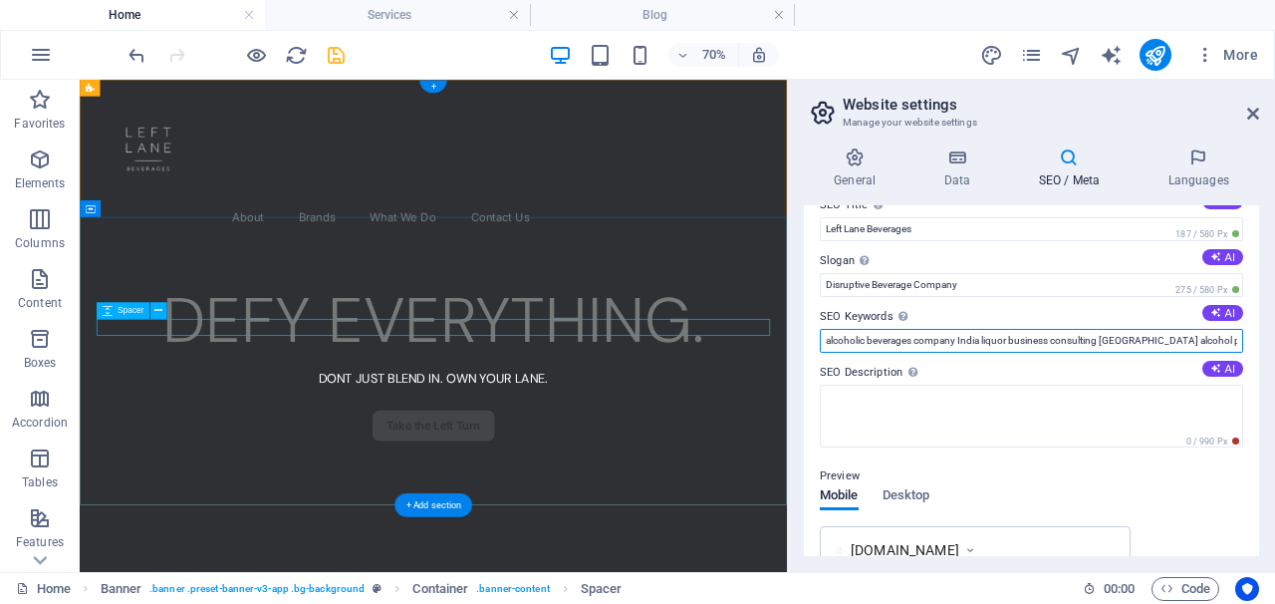
drag, startPoint x: 1312, startPoint y: 421, endPoint x: 1059, endPoint y: 438, distance: 253.6
click at [909, 340] on input "alcoholic beverages company India liquor business consulting [GEOGRAPHIC_DATA] …" at bounding box center [1031, 341] width 423 height 24
click at [958, 338] on input "alcoholic beverages company India liquor business consulting [GEOGRAPHIC_DATA] …" at bounding box center [1031, 341] width 423 height 24
click at [1100, 337] on input "alcoholic beverages company, [GEOGRAPHIC_DATA] liquor business consulting [GEOG…" at bounding box center [1031, 341] width 423 height 24
drag, startPoint x: 1162, startPoint y: 336, endPoint x: 1234, endPoint y: 340, distance: 72.8
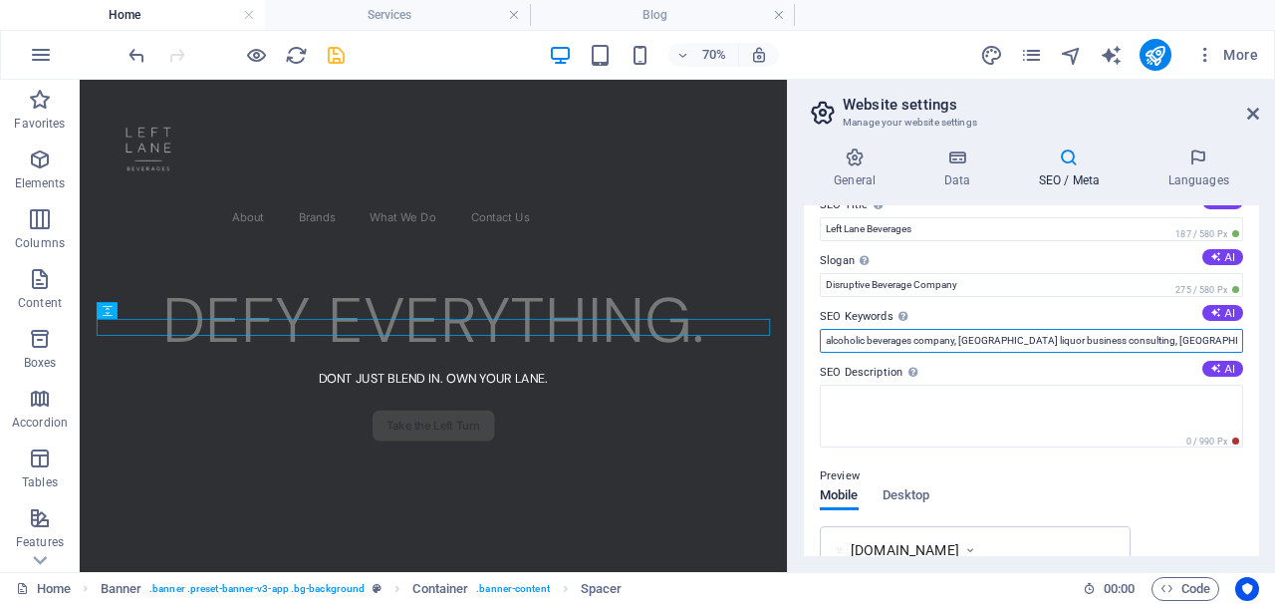
click at [1234, 340] on input "alcoholic beverages company, [GEOGRAPHIC_DATA] liquor business consulting, [GEO…" at bounding box center [1031, 341] width 423 height 24
click at [1156, 333] on input "alcoholic beverages company, [GEOGRAPHIC_DATA] liquor business consulting, [GEO…" at bounding box center [1031, 341] width 423 height 24
click at [1155, 341] on input "alcoholic beverages company, [GEOGRAPHIC_DATA] liquor business consulting, [GEO…" at bounding box center [1031, 341] width 423 height 24
drag, startPoint x: 1208, startPoint y: 334, endPoint x: 1253, endPoint y: 335, distance: 45.8
click at [1256, 336] on div "SEO Title The title of your website - make it something that stands out in sear…" at bounding box center [1031, 380] width 455 height 351
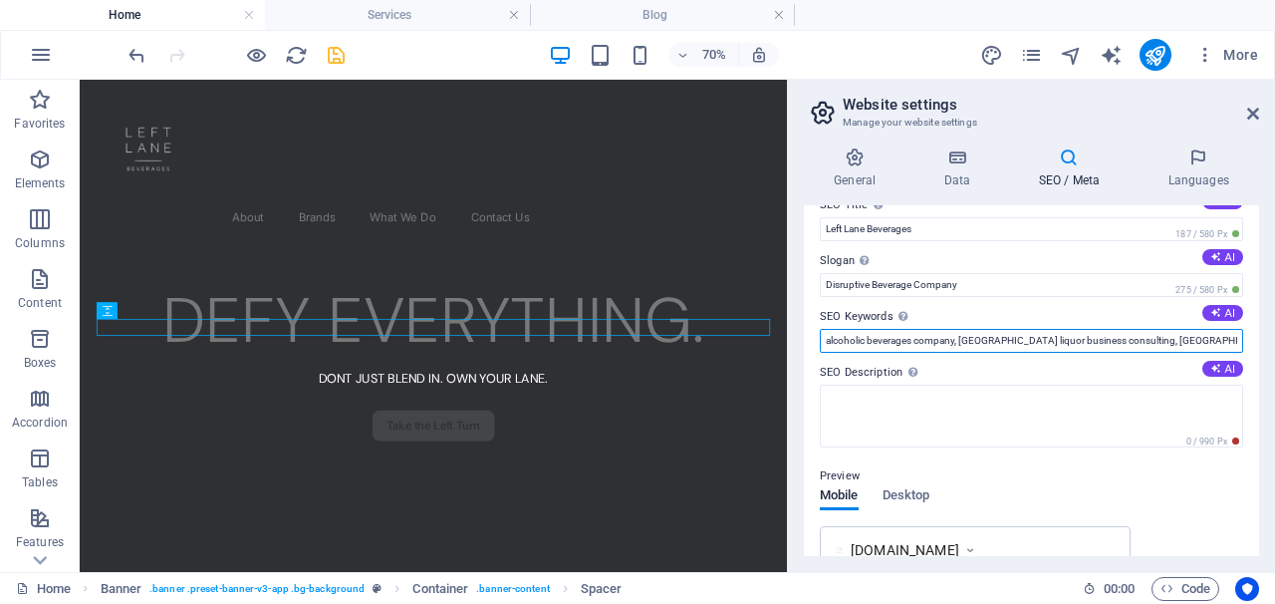
click at [1146, 335] on input "alcoholic beverages company, [GEOGRAPHIC_DATA] liquor business consulting, [GEO…" at bounding box center [1031, 341] width 423 height 24
click at [1018, 343] on input "alcoholic beverages company, [GEOGRAPHIC_DATA] liquor business consulting, [GEO…" at bounding box center [1031, 341] width 423 height 24
drag, startPoint x: 1081, startPoint y: 342, endPoint x: 1224, endPoint y: 343, distance: 142.5
click at [1224, 343] on input "alcoholic beverages company, [GEOGRAPHIC_DATA] liquor business consulting, [GEO…" at bounding box center [1031, 341] width 423 height 24
click at [1154, 341] on input "alcoholic beverages company, [GEOGRAPHIC_DATA] liquor business consulting, [GEO…" at bounding box center [1031, 341] width 423 height 24
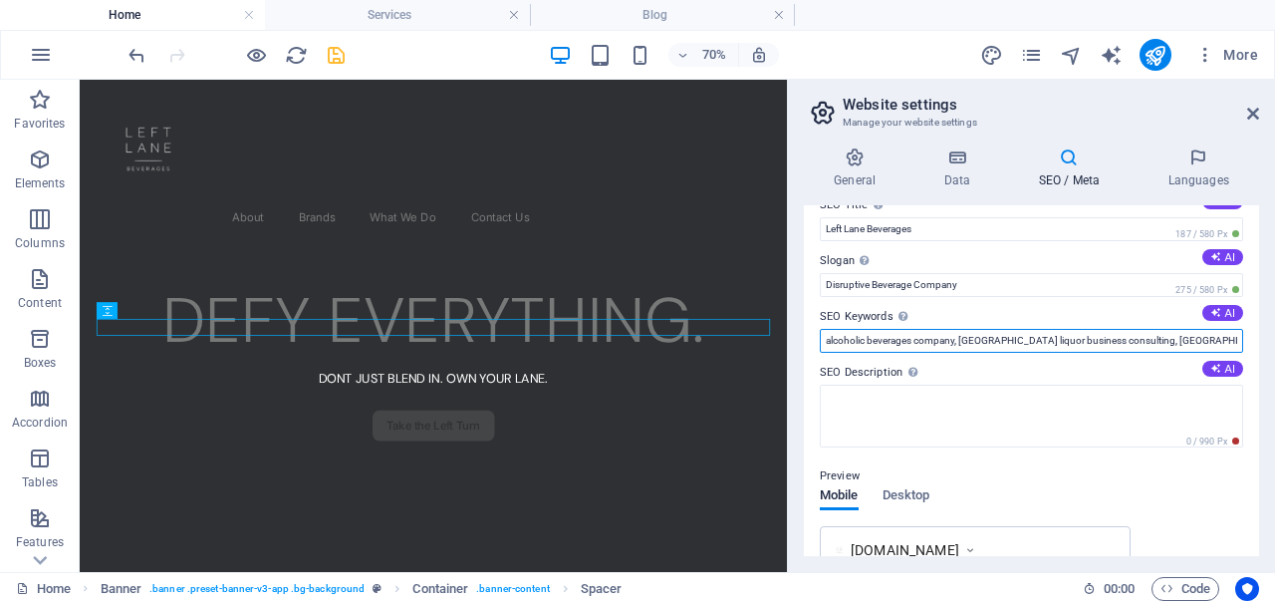
drag, startPoint x: 1195, startPoint y: 335, endPoint x: 1054, endPoint y: 342, distance: 140.7
click at [1054, 342] on input "alcoholic beverages company, [GEOGRAPHIC_DATA] liquor business consulting, [GEO…" at bounding box center [1031, 341] width 423 height 24
click at [967, 342] on input "alcoholic beverages company, [GEOGRAPHIC_DATA] liquor business consulting, [GEO…" at bounding box center [1031, 341] width 423 height 24
click at [1097, 340] on input "alcoholic beverages company, [GEOGRAPHIC_DATA] liquor business consulting, [GEO…" at bounding box center [1031, 341] width 423 height 24
drag, startPoint x: 1135, startPoint y: 341, endPoint x: 1263, endPoint y: 344, distance: 128.6
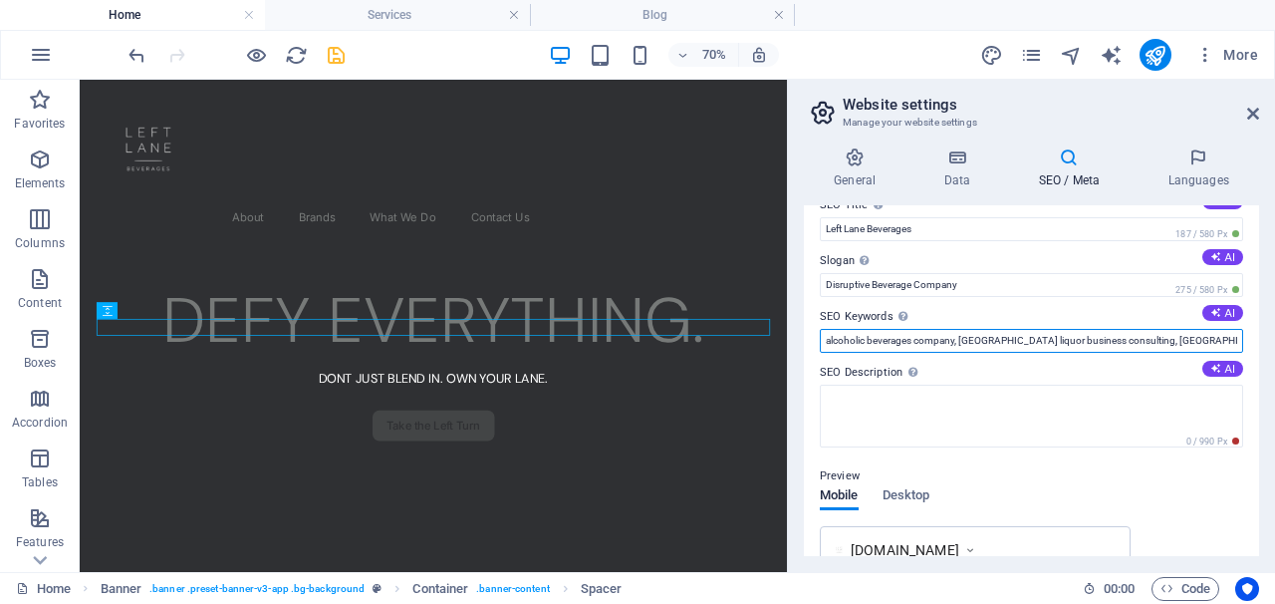
click at [1263, 344] on div "General Data SEO / Meta Languages Website name Left Lane Beverages Logo Drag fi…" at bounding box center [1031, 352] width 487 height 440
click at [1231, 341] on input "alcoholic beverages company, [GEOGRAPHIC_DATA] liquor business consulting, [GEO…" at bounding box center [1031, 341] width 423 height 24
paste input "private label alcohol India private label liquor manufacturers [GEOGRAPHIC_DATA…"
click at [1029, 339] on input "alcoholic beverages company, [GEOGRAPHIC_DATA] liquor business consulting, [GEO…" at bounding box center [1031, 341] width 423 height 24
click at [1040, 341] on input "alcoholic beverages company, [GEOGRAPHIC_DATA] liquor business consulting, [GEO…" at bounding box center [1031, 341] width 423 height 24
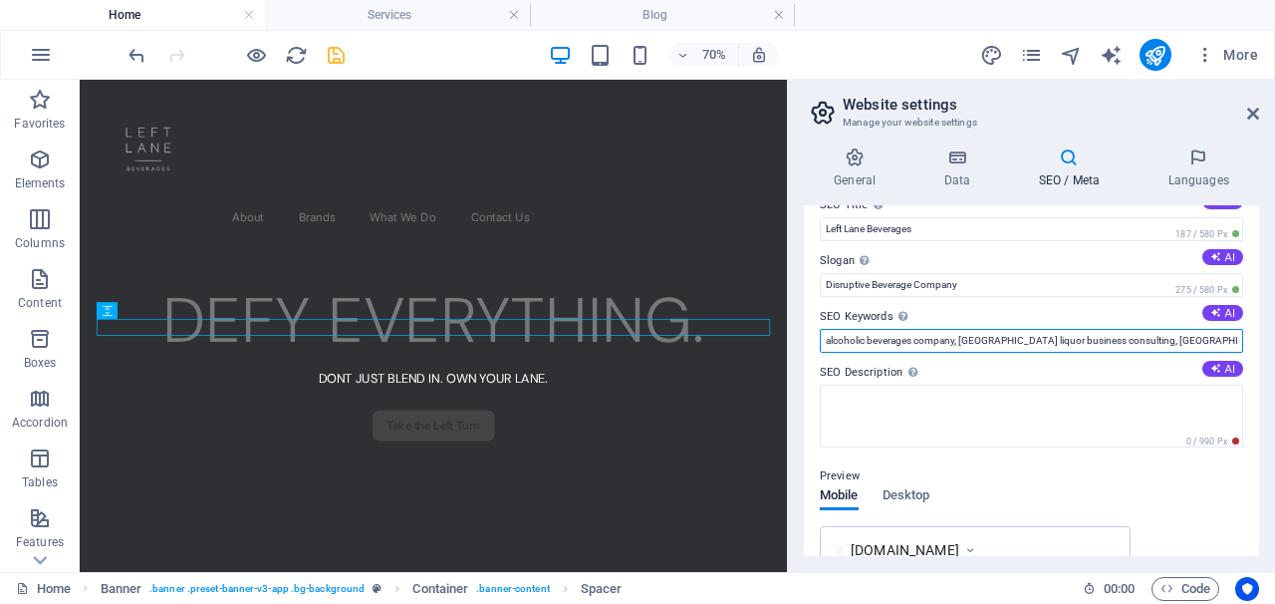
click at [1040, 341] on input "alcoholic beverages company, [GEOGRAPHIC_DATA] liquor business consulting, [GEO…" at bounding box center [1031, 341] width 423 height 24
drag, startPoint x: 1125, startPoint y: 337, endPoint x: 1272, endPoint y: 342, distance: 147.5
click at [1274, 345] on div "General Data SEO / Meta Languages Website name Left Lane Beverages Logo Drag fi…" at bounding box center [1031, 352] width 487 height 440
click at [1230, 339] on input "alcoholic beverages company, [GEOGRAPHIC_DATA] liquor business consulting, [GEO…" at bounding box center [1031, 341] width 423 height 24
paste input "liquor blending services India whiskey blending consultants India alcohol recip…"
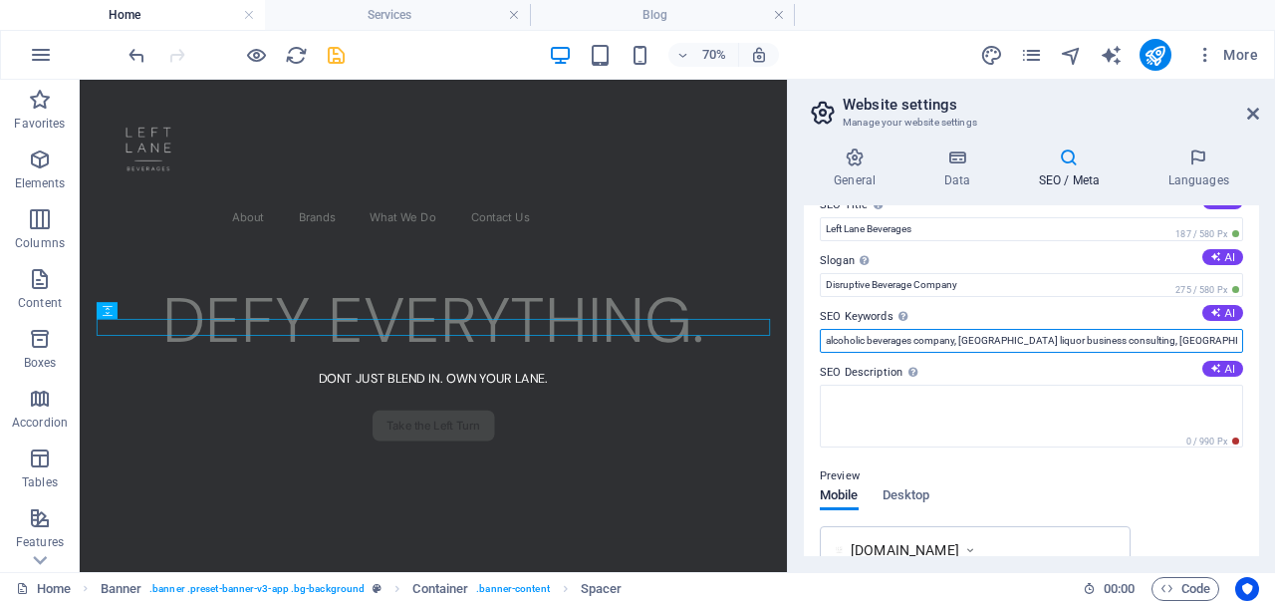
click at [1116, 337] on input "alcoholic beverages company, [GEOGRAPHIC_DATA] liquor business consulting, [GEO…" at bounding box center [1031, 341] width 423 height 24
click at [1036, 339] on input "alcoholic beverages company, [GEOGRAPHIC_DATA] liquor business consulting, [GEO…" at bounding box center [1031, 341] width 423 height 24
click at [896, 340] on input "alcoholic beverages company, [GEOGRAPHIC_DATA] liquor business consulting, [GEO…" at bounding box center [1031, 341] width 423 height 24
drag, startPoint x: 887, startPoint y: 337, endPoint x: 916, endPoint y: 343, distance: 29.5
click at [916, 343] on input "alcoholic beverages company, [GEOGRAPHIC_DATA] liquor business consulting, [GEO…" at bounding box center [1031, 341] width 423 height 24
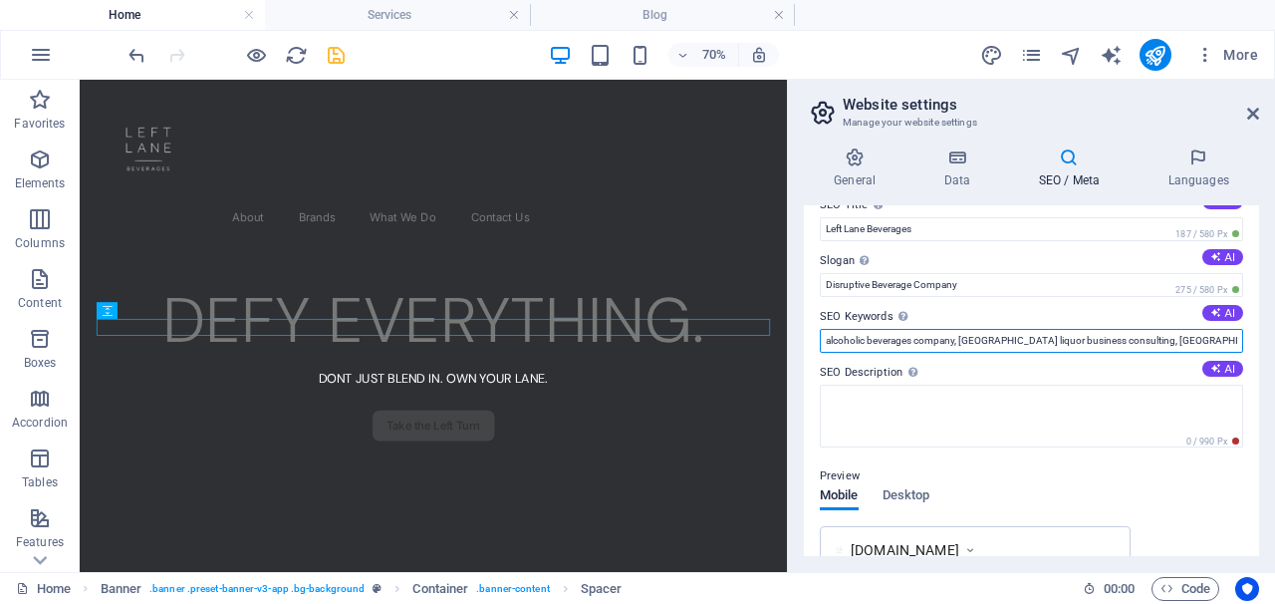
click at [917, 343] on input "alcoholic beverages company, [GEOGRAPHIC_DATA] liquor business consulting, [GEO…" at bounding box center [1031, 341] width 423 height 24
drag, startPoint x: 923, startPoint y: 334, endPoint x: 794, endPoint y: 334, distance: 128.5
click at [794, 334] on div "General Data SEO / Meta Languages Website name Left Lane Beverages Logo Drag fi…" at bounding box center [1031, 352] width 487 height 440
drag, startPoint x: 1010, startPoint y: 344, endPoint x: 1117, endPoint y: 346, distance: 106.6
click at [1117, 346] on input "alcoholic beverages company, [GEOGRAPHIC_DATA] liquor business consulting, [GEO…" at bounding box center [1031, 341] width 423 height 24
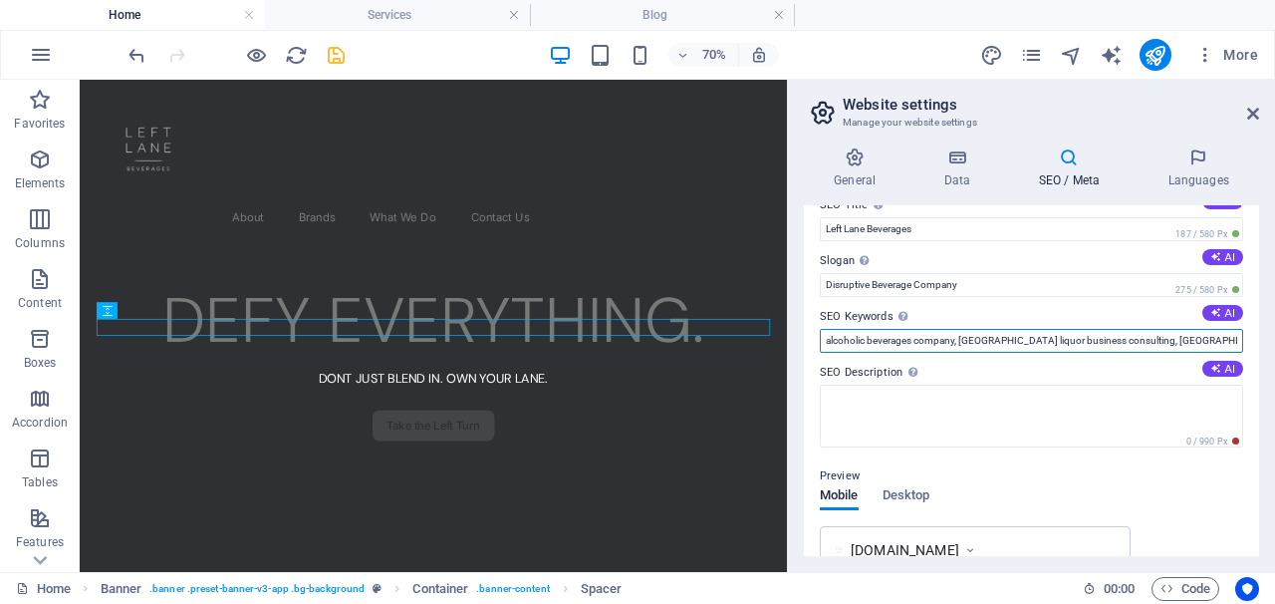
click at [1029, 340] on input "alcoholic beverages company, [GEOGRAPHIC_DATA] liquor business consulting, [GEO…" at bounding box center [1031, 341] width 423 height 24
click at [1024, 340] on input "alcoholic beverages company, [GEOGRAPHIC_DATA] liquor business consulting, [GEO…" at bounding box center [1031, 341] width 423 height 24
drag, startPoint x: 1083, startPoint y: 342, endPoint x: 1272, endPoint y: 330, distance: 189.7
click at [1273, 332] on div "General Data SEO / Meta Languages Website name Left Lane Beverages Logo Drag fi…" at bounding box center [1031, 352] width 487 height 440
click at [1237, 343] on input "alcoholic beverages company, [GEOGRAPHIC_DATA] liquor business consulting, [GEO…" at bounding box center [1031, 341] width 423 height 24
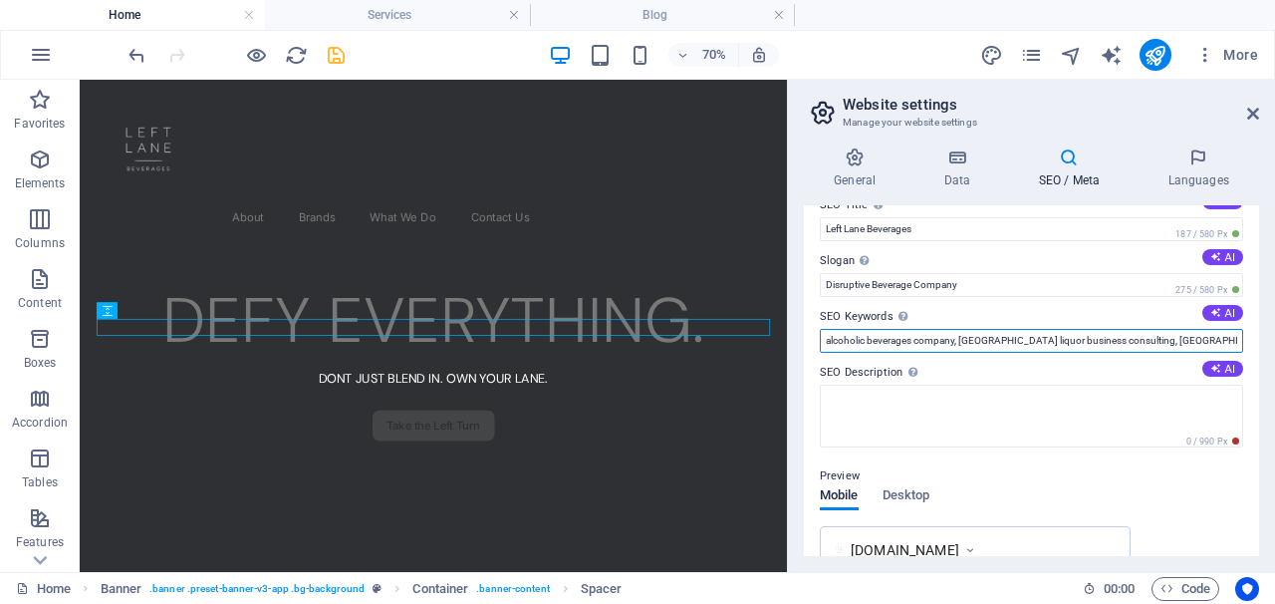
paste input "contract liquor manufacturing India spirits bottling India contract bottling pl…"
click at [1120, 342] on input "alcoholic beverages company, [GEOGRAPHIC_DATA] liquor business consulting, [GEO…" at bounding box center [1031, 341] width 423 height 24
click at [988, 340] on input "alcoholic beverages company, [GEOGRAPHIC_DATA] liquor business consulting, [GEO…" at bounding box center [1031, 341] width 423 height 24
drag, startPoint x: 857, startPoint y: 341, endPoint x: 823, endPoint y: 341, distance: 33.9
click at [823, 341] on input "alcoholic beverages company, [GEOGRAPHIC_DATA] liquor business consulting, [GEO…" at bounding box center [1031, 341] width 423 height 24
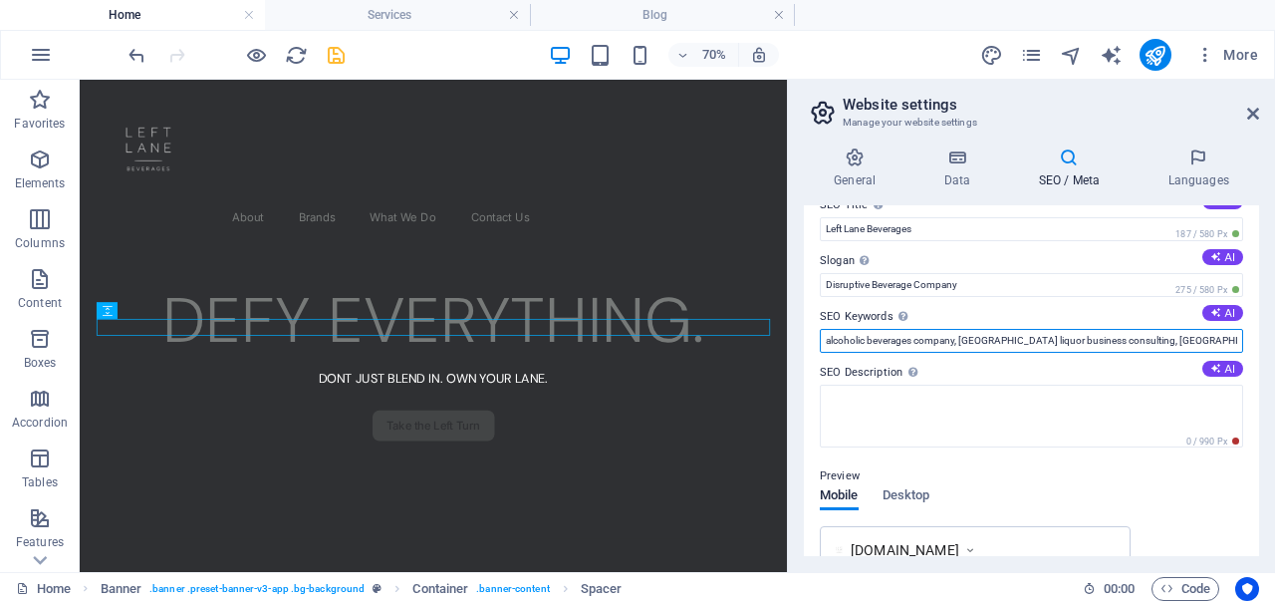
click at [843, 340] on input "alcoholic beverages company, [GEOGRAPHIC_DATA] liquor business consulting, [GEO…" at bounding box center [1031, 341] width 423 height 24
drag, startPoint x: 841, startPoint y: 338, endPoint x: 814, endPoint y: 338, distance: 26.9
click at [808, 338] on div "SEO Title The title of your website - make it something that stands out in sear…" at bounding box center [1031, 380] width 455 height 351
click at [902, 343] on input "alcoholic beverages company, [GEOGRAPHIC_DATA] liquor business consulting, [GEO…" at bounding box center [1031, 341] width 423 height 24
drag, startPoint x: 898, startPoint y: 340, endPoint x: 1042, endPoint y: 340, distance: 144.5
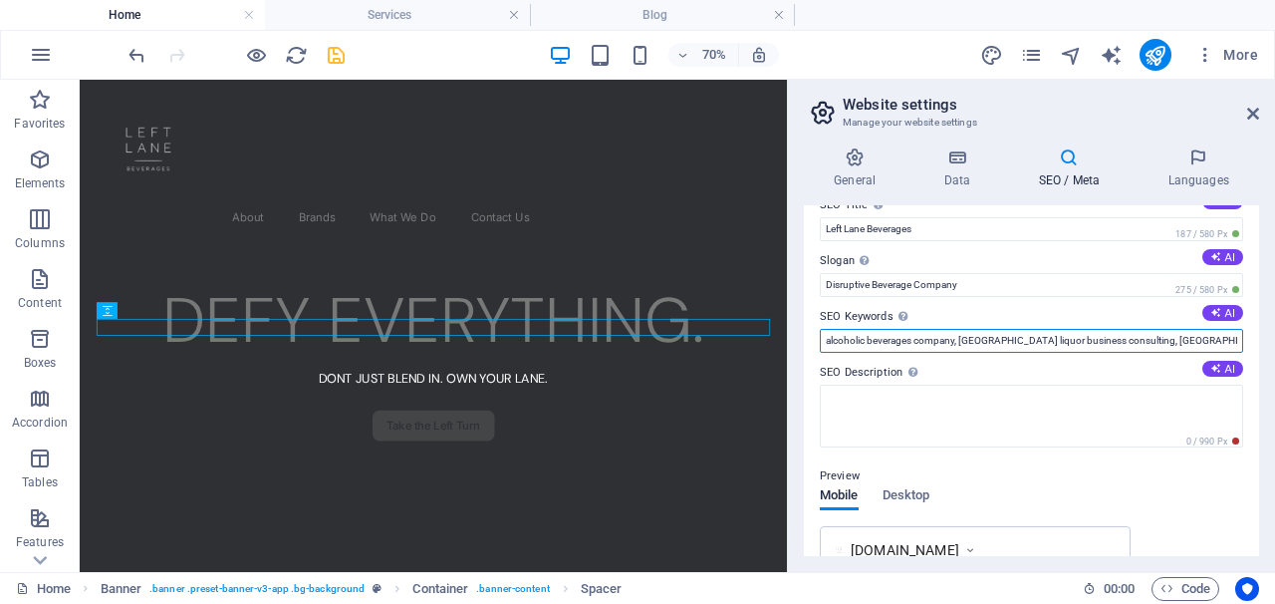
click at [1042, 340] on input "alcoholic beverages company, [GEOGRAPHIC_DATA] liquor business consulting, [GEO…" at bounding box center [1031, 341] width 423 height 24
click at [1039, 340] on input "alcoholic beverages company, [GEOGRAPHIC_DATA] liquor business consulting, [GEO…" at bounding box center [1031, 341] width 423 height 24
drag, startPoint x: 1015, startPoint y: 344, endPoint x: 1273, endPoint y: 346, distance: 258.1
click at [1274, 349] on div "General Data SEO / Meta Languages Website name Left Lane Beverages Logo Drag fi…" at bounding box center [1031, 352] width 487 height 440
click at [1231, 341] on input "alcoholic beverages company, [GEOGRAPHIC_DATA] liquor business consulting, [GEO…" at bounding box center [1031, 341] width 423 height 24
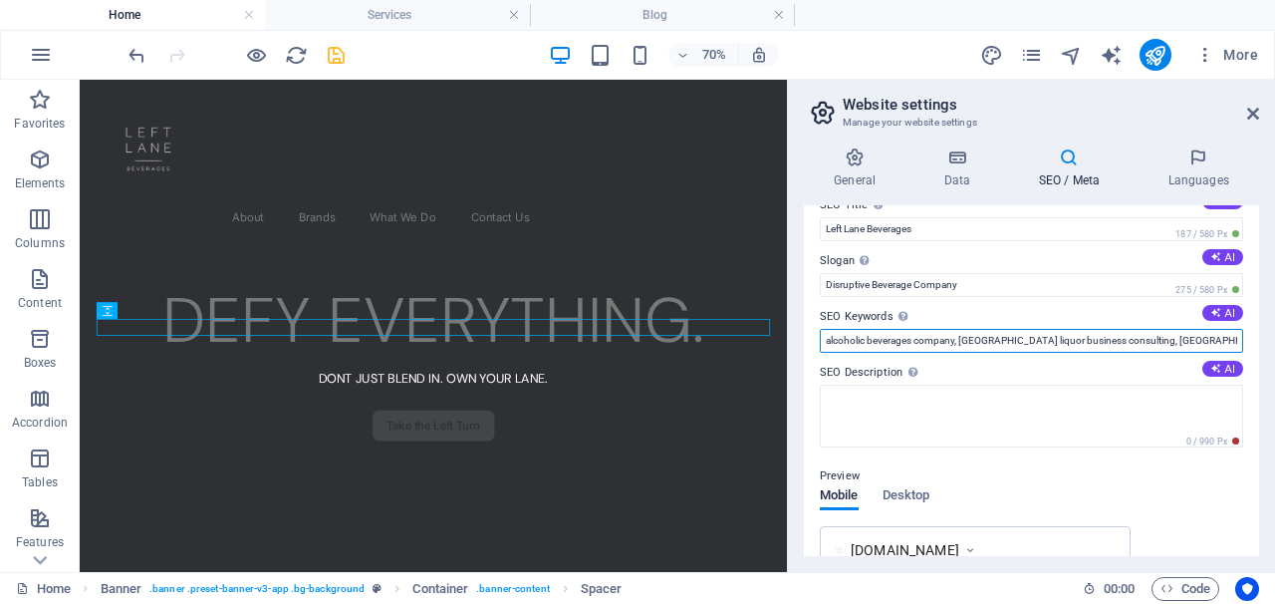
paste input "glass bottles for liquor India liquor packaging suppliers [GEOGRAPHIC_DATA] cap…"
click at [1112, 337] on input "SEO Keywords Comma-separated list of keywords representing your website. AI" at bounding box center [1031, 341] width 423 height 24
click at [972, 343] on input "SEO Keywords Comma-separated list of keywords representing your website. AI" at bounding box center [1031, 341] width 423 height 24
drag, startPoint x: 856, startPoint y: 342, endPoint x: 820, endPoint y: 342, distance: 35.9
click at [820, 342] on input "SEO Keywords Comma-separated list of keywords representing your website. AI" at bounding box center [1031, 341] width 423 height 24
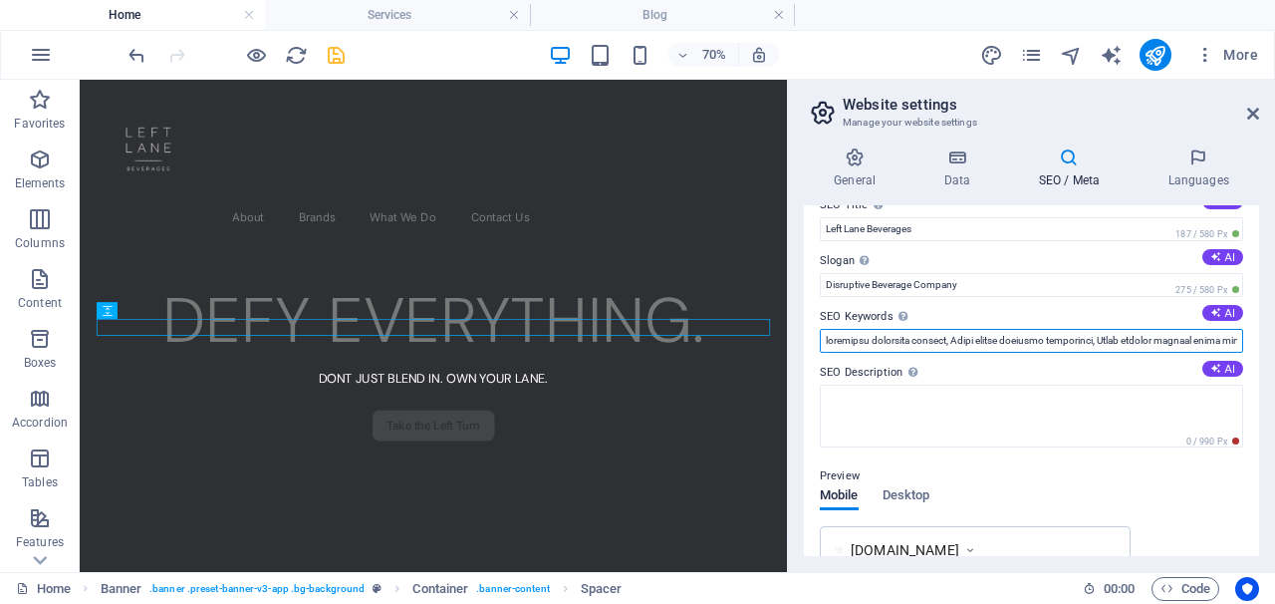
click at [900, 342] on input "SEO Keywords Comma-separated list of keywords representing your website. AI" at bounding box center [1031, 341] width 423 height 24
drag, startPoint x: 857, startPoint y: 339, endPoint x: 817, endPoint y: 340, distance: 39.9
click at [817, 340] on div "SEO Title The title of your website - make it something that stands out in sear…" at bounding box center [1031, 380] width 455 height 351
click at [989, 342] on input "SEO Keywords Comma-separated list of keywords representing your website. AI" at bounding box center [1031, 341] width 423 height 24
click at [848, 342] on input "SEO Keywords Comma-separated list of keywords representing your website. AI" at bounding box center [1031, 341] width 423 height 24
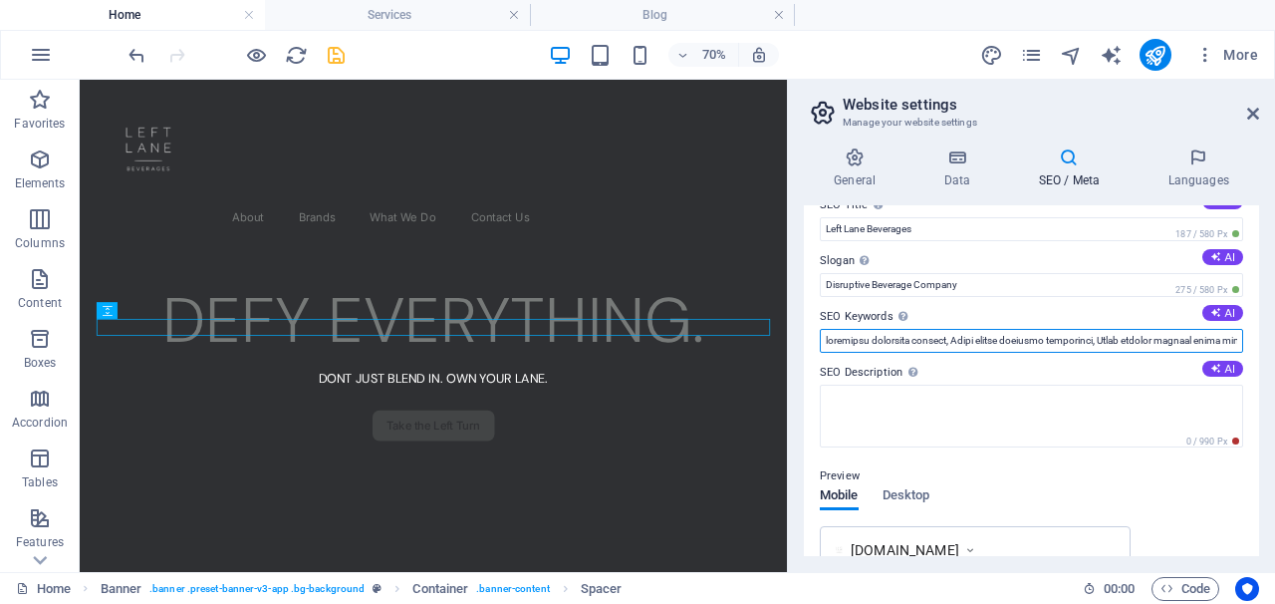
drag, startPoint x: 857, startPoint y: 344, endPoint x: 1213, endPoint y: 336, distance: 355.8
click at [1213, 336] on input "SEO Keywords Comma-separated list of keywords representing your website. AI" at bounding box center [1031, 341] width 423 height 24
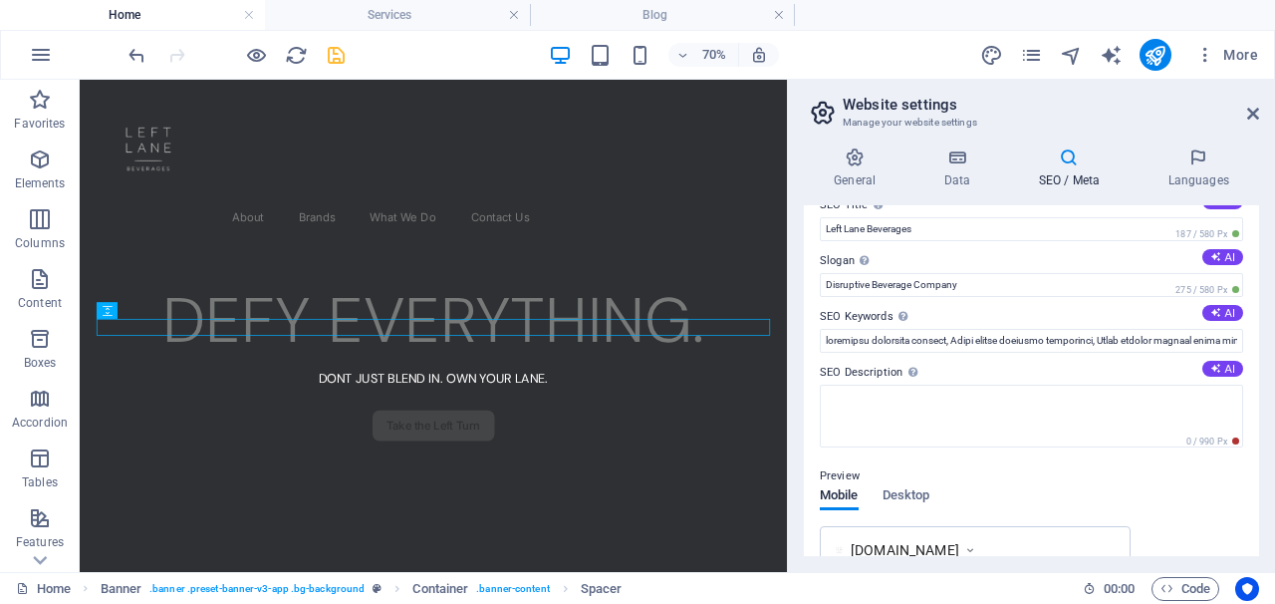
click at [1131, 352] on div "SEO Title The title of your website - make it something that stands out in sear…" at bounding box center [1031, 380] width 455 height 351
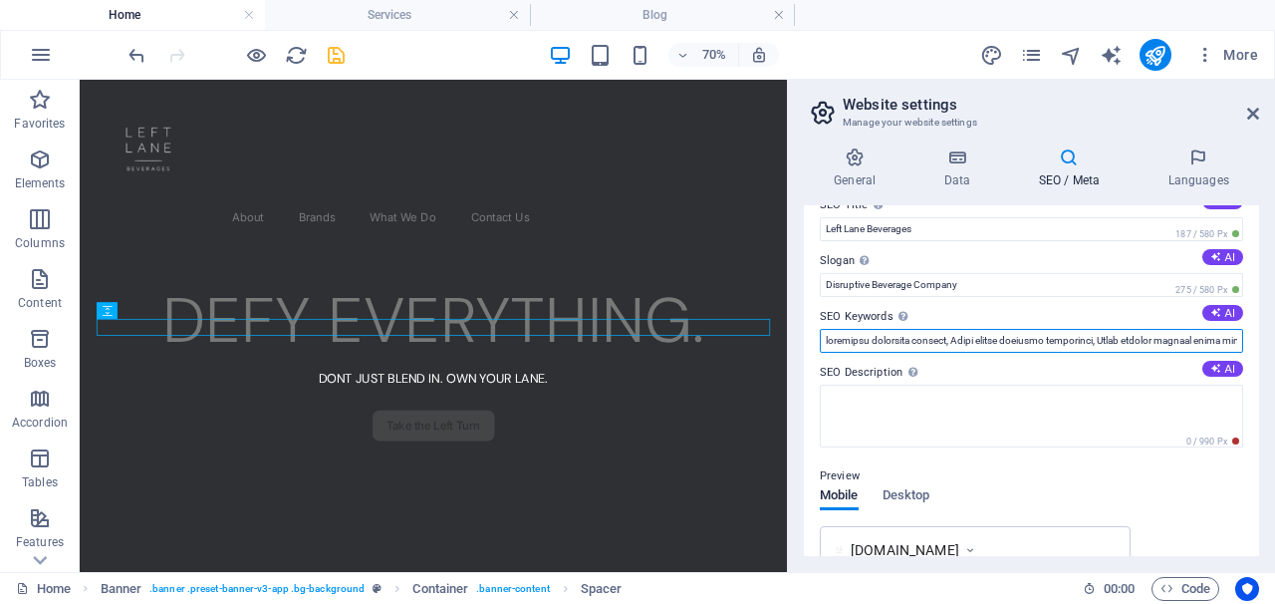
click at [1081, 338] on input "SEO Keywords Comma-separated list of keywords representing your website. AI" at bounding box center [1031, 341] width 423 height 24
drag, startPoint x: 1081, startPoint y: 338, endPoint x: 1274, endPoint y: 352, distance: 193.8
click at [1274, 352] on div "General Data SEO / Meta Languages Website name Left Lane Beverages Logo Drag fi…" at bounding box center [1031, 352] width 487 height 440
click at [1231, 340] on input "SEO Keywords Comma-separated list of keywords representing your website. AI" at bounding box center [1031, 341] width 423 height 24
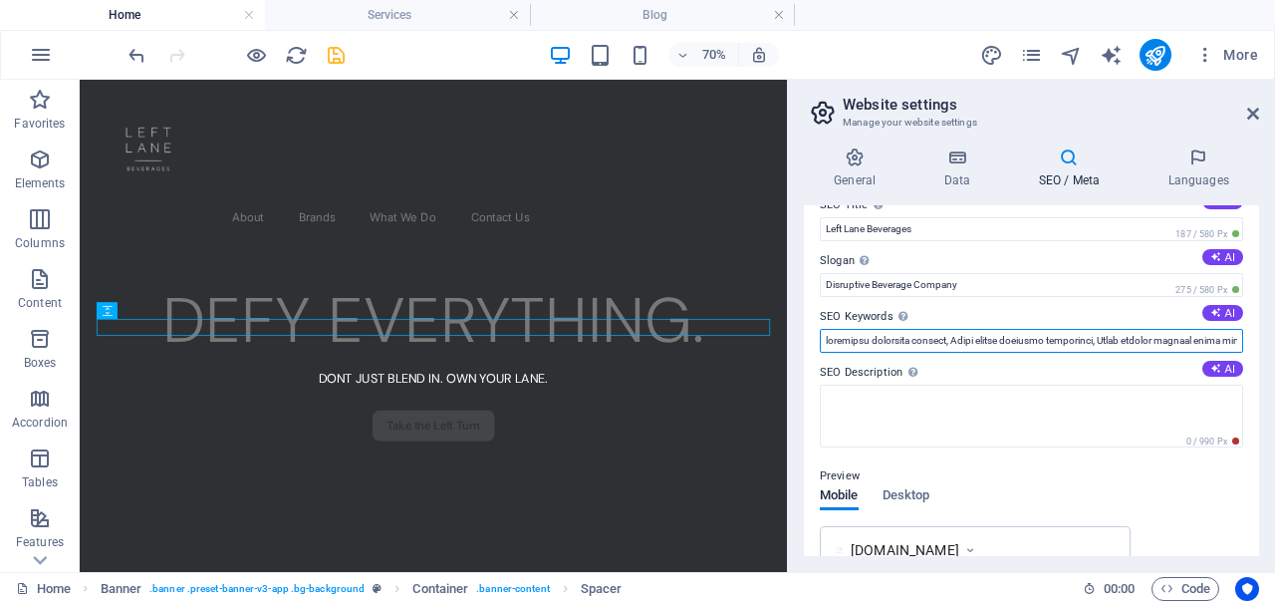
paste input "alcohol compliance India liquor licensing India FSSAI alcohol regulations [GEOG…"
click at [1111, 336] on input "SEO Keywords Comma-separated list of keywords representing your website. AI" at bounding box center [1031, 341] width 423 height 24
click at [975, 341] on input "SEO Keywords Comma-separated list of keywords representing your website. AI" at bounding box center [1031, 341] width 423 height 24
click at [866, 338] on input "SEO Keywords Comma-separated list of keywords representing your website. AI" at bounding box center [1031, 341] width 423 height 24
drag, startPoint x: 1030, startPoint y: 338, endPoint x: 1270, endPoint y: 348, distance: 240.3
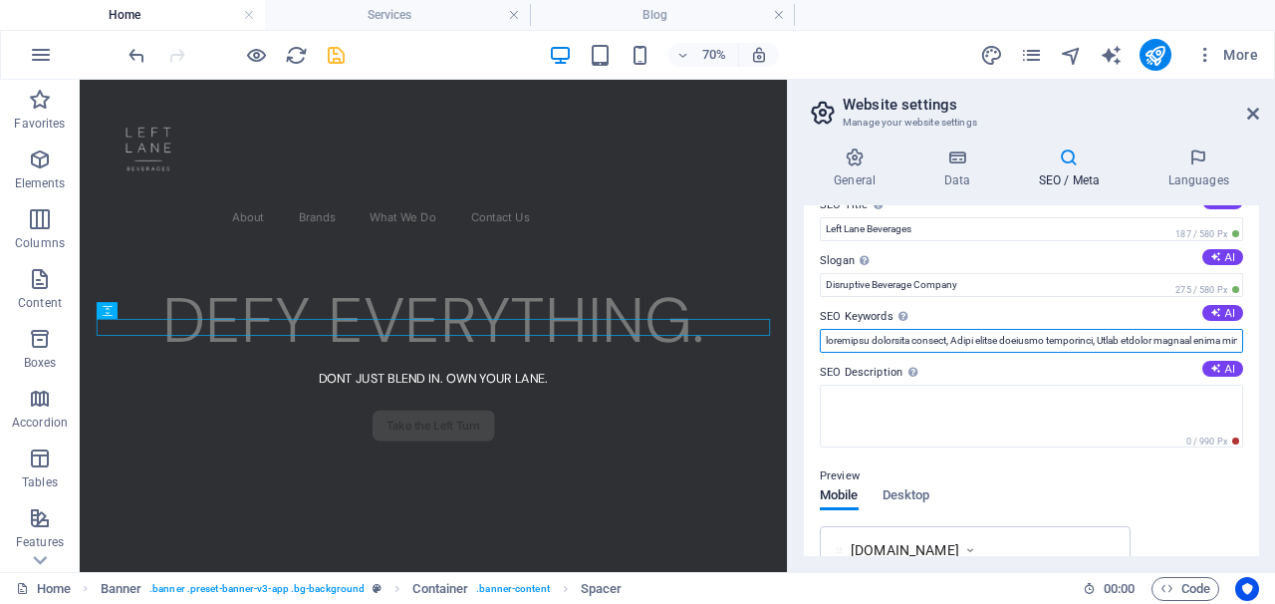
click at [1271, 349] on div "General Data SEO / Meta Languages Website name Left Lane Beverages Logo Drag fi…" at bounding box center [1031, 352] width 487 height 440
click at [1231, 342] on input "SEO Keywords Comma-separated list of keywords representing your website. AI" at bounding box center [1031, 341] width 423 height 24
paste input "liquor export from [GEOGRAPHIC_DATA] alcohol export compliance India spirits im…"
click at [1022, 339] on input "SEO Keywords Comma-separated list of keywords representing your website. AI" at bounding box center [1031, 341] width 423 height 24
click at [1103, 340] on input "SEO Keywords Comma-separated list of keywords representing your website. AI" at bounding box center [1031, 341] width 423 height 24
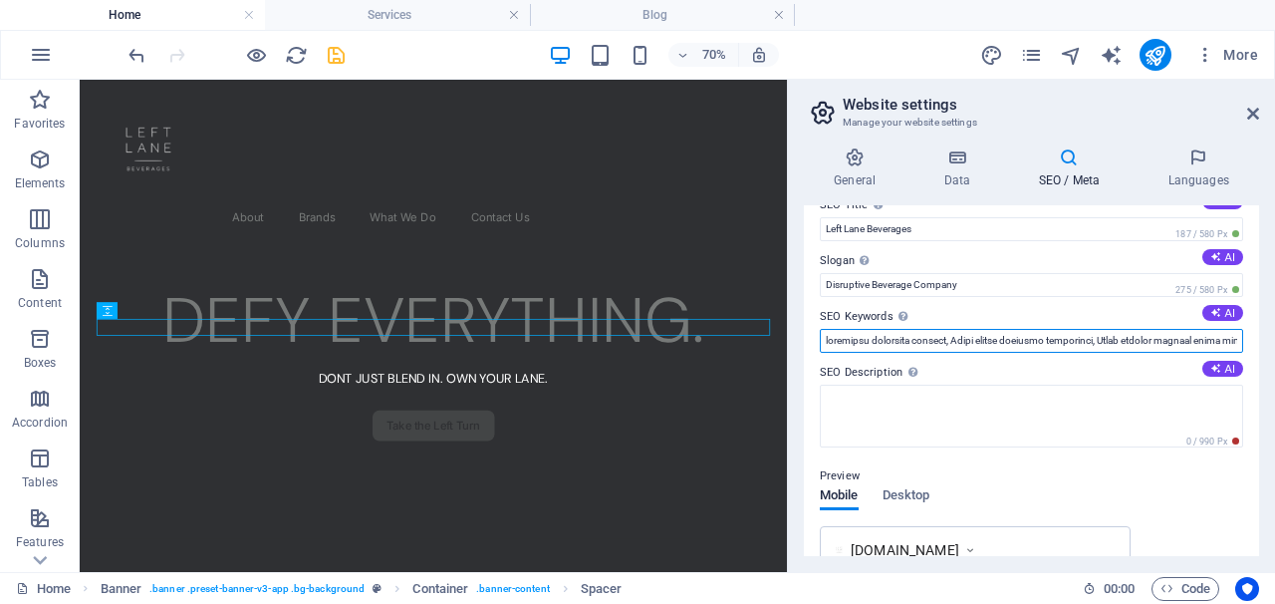
click at [993, 342] on input "SEO Keywords Comma-separated list of keywords representing your website. AI" at bounding box center [1031, 341] width 423 height 24
click at [857, 340] on input "SEO Keywords Comma-separated list of keywords representing your website. AI" at bounding box center [1031, 341] width 423 height 24
drag, startPoint x: 849, startPoint y: 342, endPoint x: 945, endPoint y: 351, distance: 96.1
click at [945, 351] on input "SEO Keywords Comma-separated list of keywords representing your website. AI" at bounding box center [1031, 341] width 423 height 24
click at [1010, 335] on input "SEO Keywords Comma-separated list of keywords representing your website. AI" at bounding box center [1031, 341] width 423 height 24
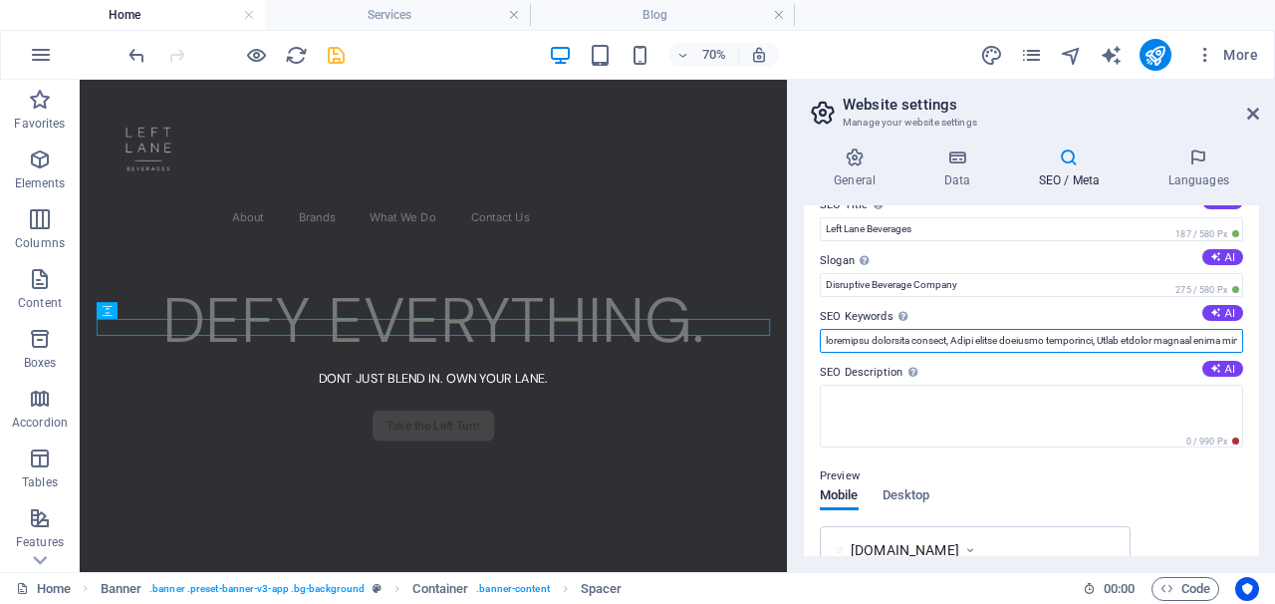
click at [869, 342] on input "SEO Keywords Comma-separated list of keywords representing your website. AI" at bounding box center [1031, 341] width 423 height 24
drag, startPoint x: 865, startPoint y: 341, endPoint x: 1150, endPoint y: 341, distance: 285.0
click at [1150, 341] on input "SEO Keywords Comma-separated list of keywords representing your website. AI" at bounding box center [1031, 341] width 423 height 24
drag, startPoint x: 1190, startPoint y: 348, endPoint x: 1272, endPoint y: 343, distance: 82.8
click at [1274, 345] on div "General Data SEO / Meta Languages Website name Left Lane Beverages Logo Drag fi…" at bounding box center [1031, 352] width 487 height 440
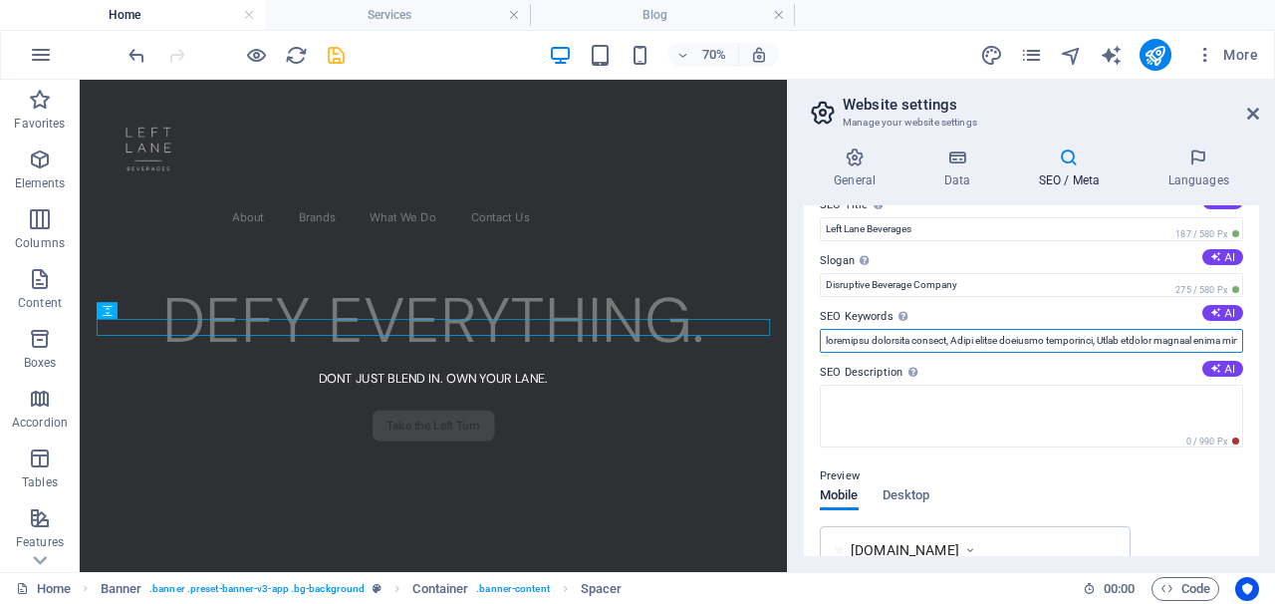
paste input "alcohol distribution consulting India liquor market entry India alcohol retail …"
click at [1126, 341] on input "SEO Keywords Comma-separated list of keywords representing your website. AI" at bounding box center [1031, 341] width 423 height 24
click at [1006, 337] on input "SEO Keywords Comma-separated list of keywords representing your website. AI" at bounding box center [1031, 341] width 423 height 24
click at [873, 340] on input "SEO Keywords Comma-separated list of keywords representing your website. AI" at bounding box center [1031, 341] width 423 height 24
drag, startPoint x: 957, startPoint y: 344, endPoint x: 1273, endPoint y: 357, distance: 317.1
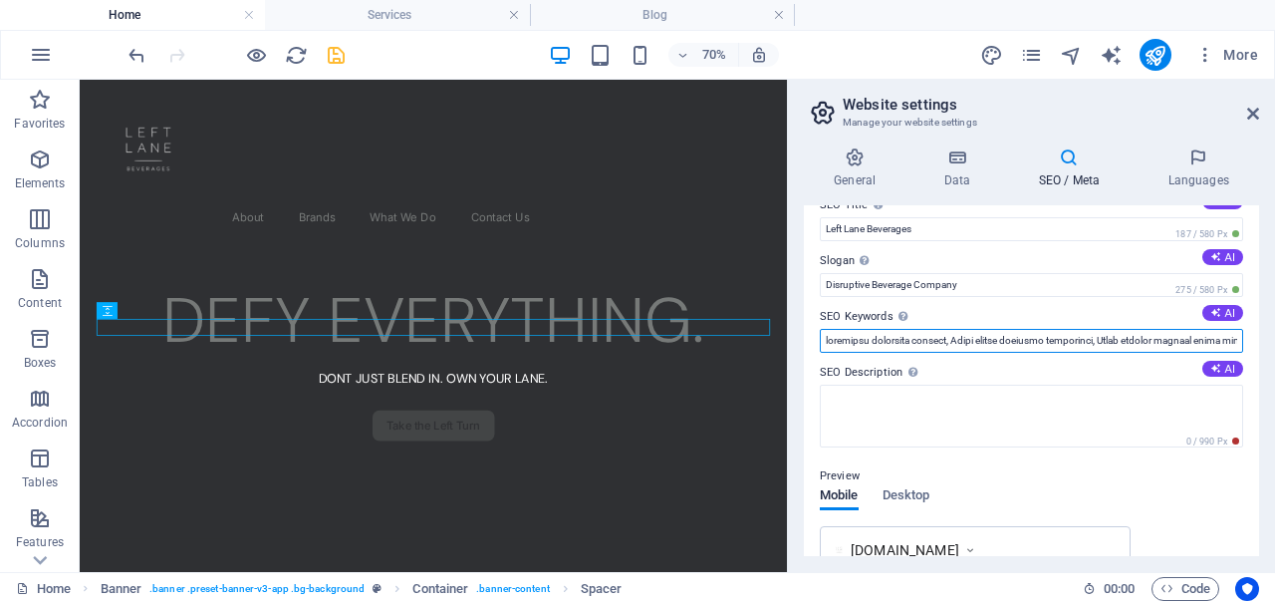
click at [1274, 358] on div "General Data SEO / Meta Languages Website name Left Lane Beverages Logo Drag fi…" at bounding box center [1031, 352] width 487 height 440
click at [1226, 340] on input "SEO Keywords Comma-separated list of keywords representing your website. AI" at bounding box center [1031, 341] width 423 height 24
type input "alcoholic beverages company, [GEOGRAPHIC_DATA] liquor business consulting, [GEO…"
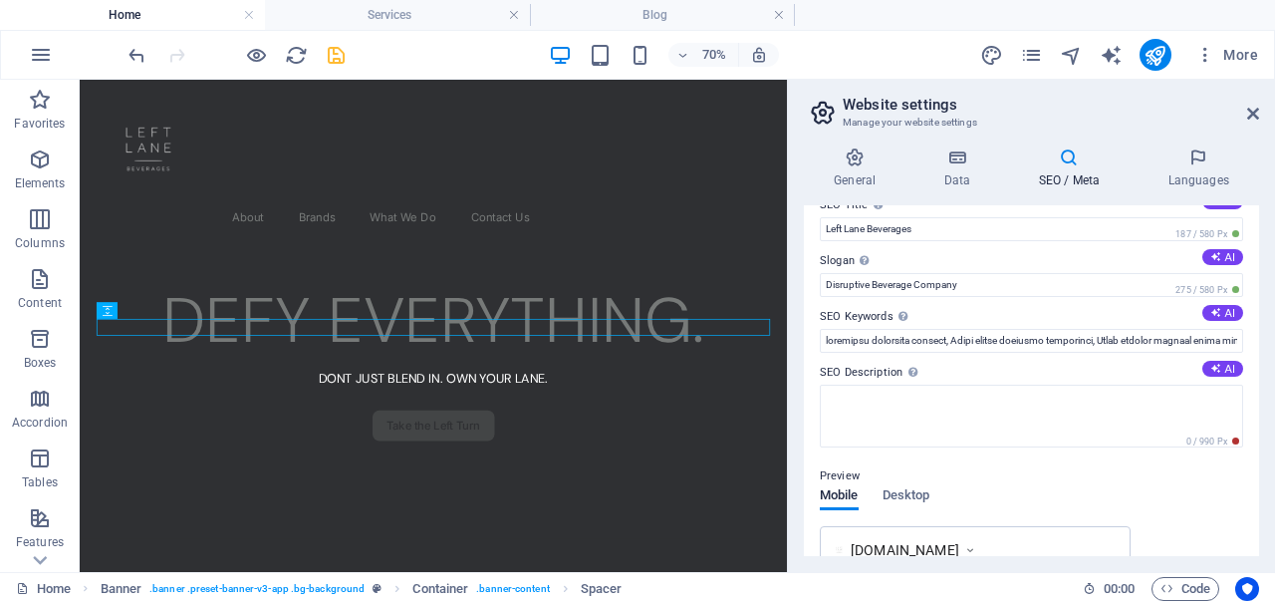
click at [336, 56] on icon "save" at bounding box center [336, 55] width 23 height 23
